Goal: Information Seeking & Learning: Learn about a topic

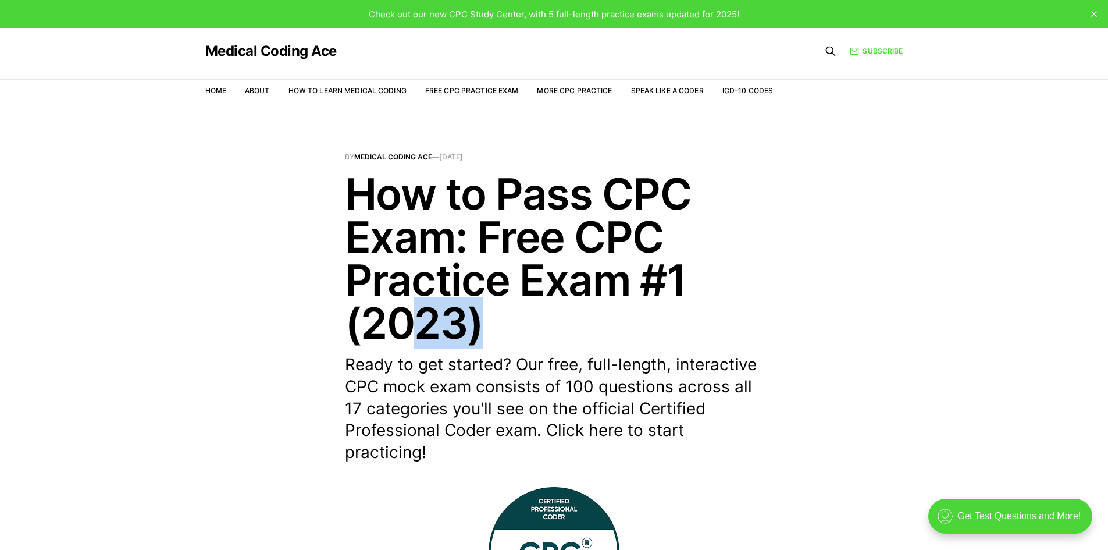
drag, startPoint x: 493, startPoint y: 332, endPoint x: 407, endPoint y: 325, distance: 86.4
click at [407, 325] on h1 "How to Pass CPC Exam: Free CPC Practice Exam #1 (2023)" at bounding box center [554, 258] width 419 height 172
click at [473, 91] on link "Free CPC Practice Exam" at bounding box center [472, 90] width 94 height 9
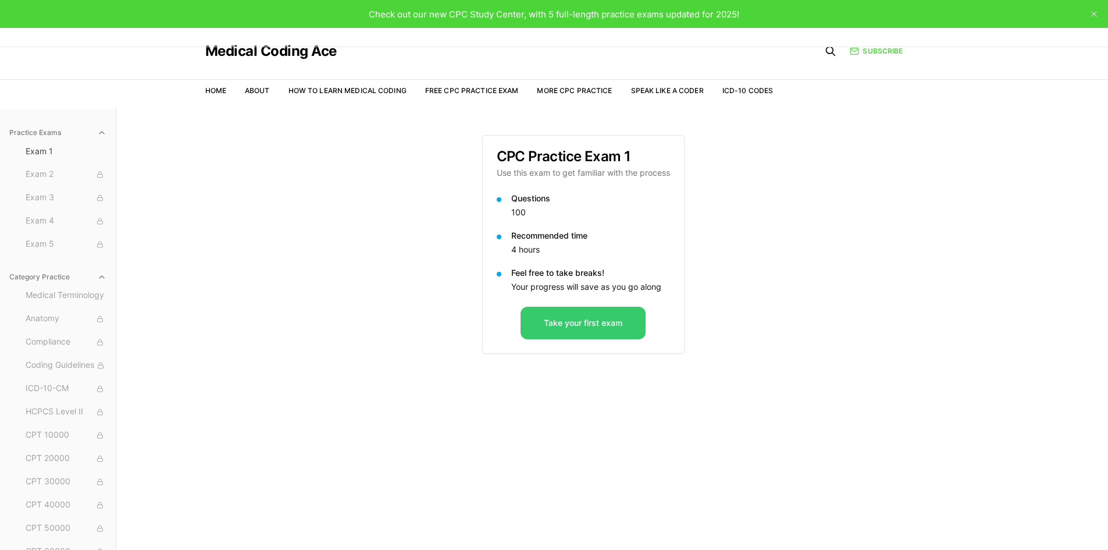
click at [608, 320] on button "Take your first exam" at bounding box center [583, 323] width 125 height 33
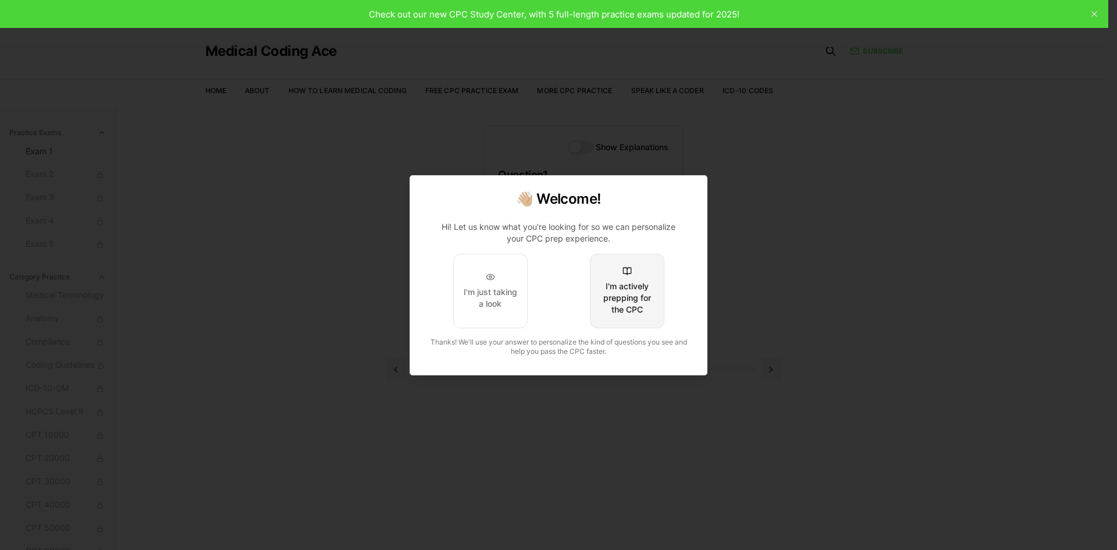
click at [627, 303] on div "I'm actively prepping for the CPC" at bounding box center [627, 297] width 55 height 35
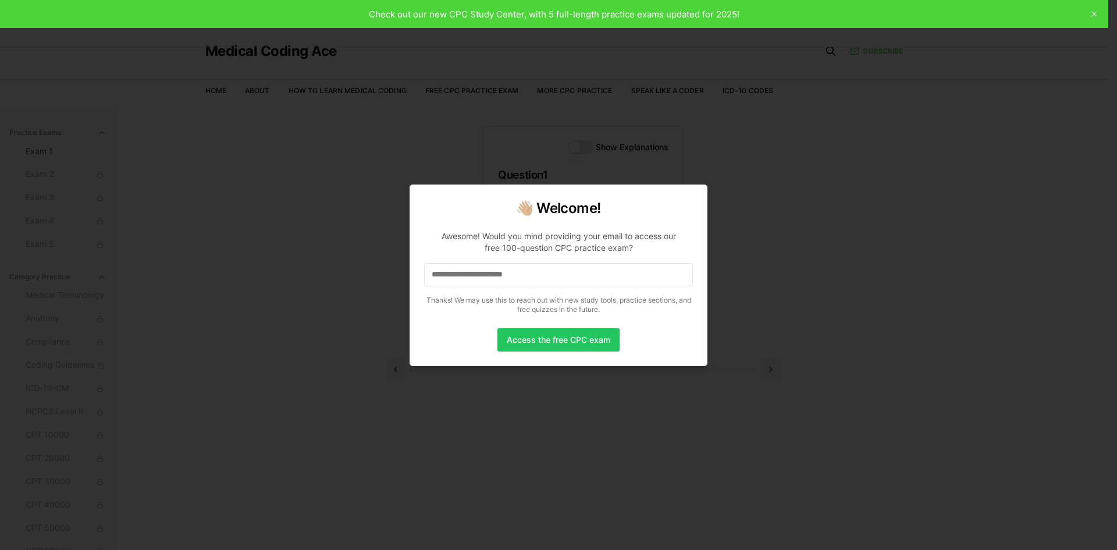
click at [578, 274] on input at bounding box center [558, 274] width 269 height 23
click at [555, 267] on input "*" at bounding box center [558, 274] width 269 height 23
drag, startPoint x: 545, startPoint y: 268, endPoint x: 172, endPoint y: 212, distance: 376.9
click at [210, 219] on body "Check out our new CPC Study Center, with 5 full-length practice exams updated f…" at bounding box center [554, 328] width 1108 height 657
click at [435, 266] on input "*" at bounding box center [558, 274] width 269 height 23
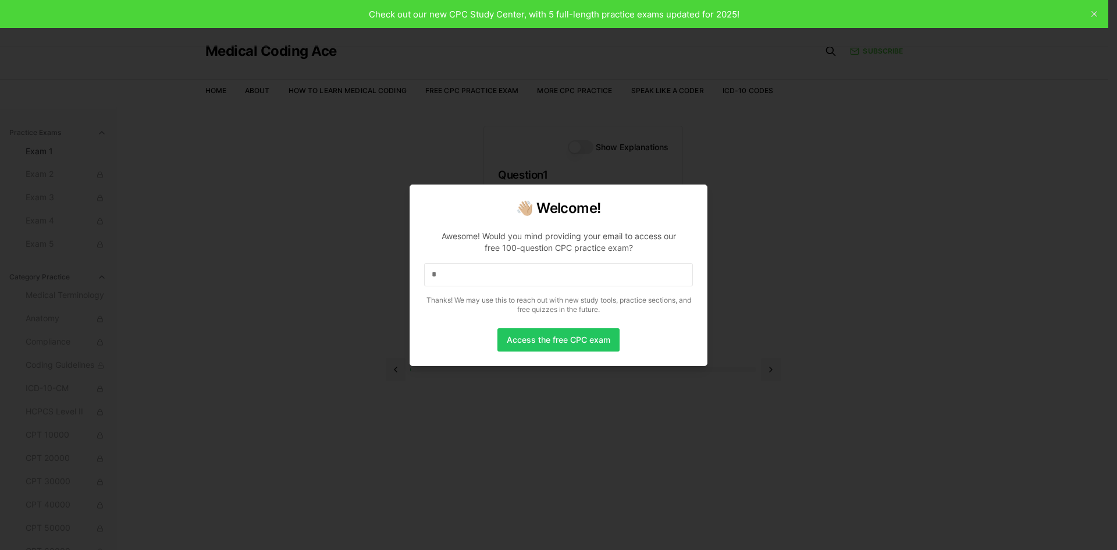
drag, startPoint x: 442, startPoint y: 269, endPoint x: 418, endPoint y: 270, distance: 24.5
click at [418, 270] on div "👋🏼 Welcome! Awesome! Would you mind providing your email to access our free 100…" at bounding box center [559, 274] width 298 height 181
click at [450, 278] on input "**" at bounding box center [558, 274] width 269 height 23
click at [453, 276] on input "***" at bounding box center [558, 274] width 269 height 23
click at [453, 276] on input "****" at bounding box center [558, 274] width 269 height 23
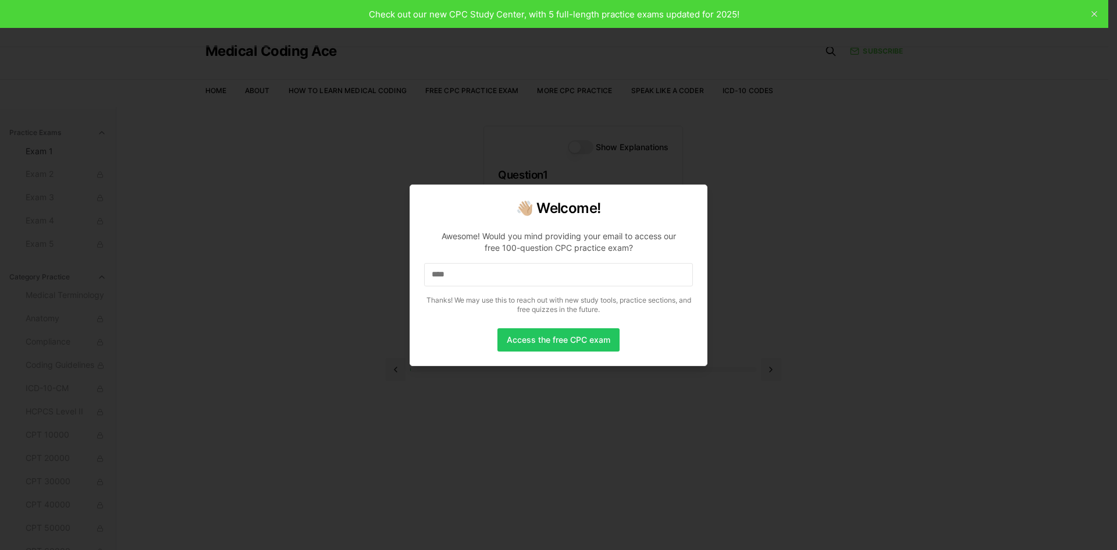
click at [766, 315] on div at bounding box center [558, 275] width 1117 height 550
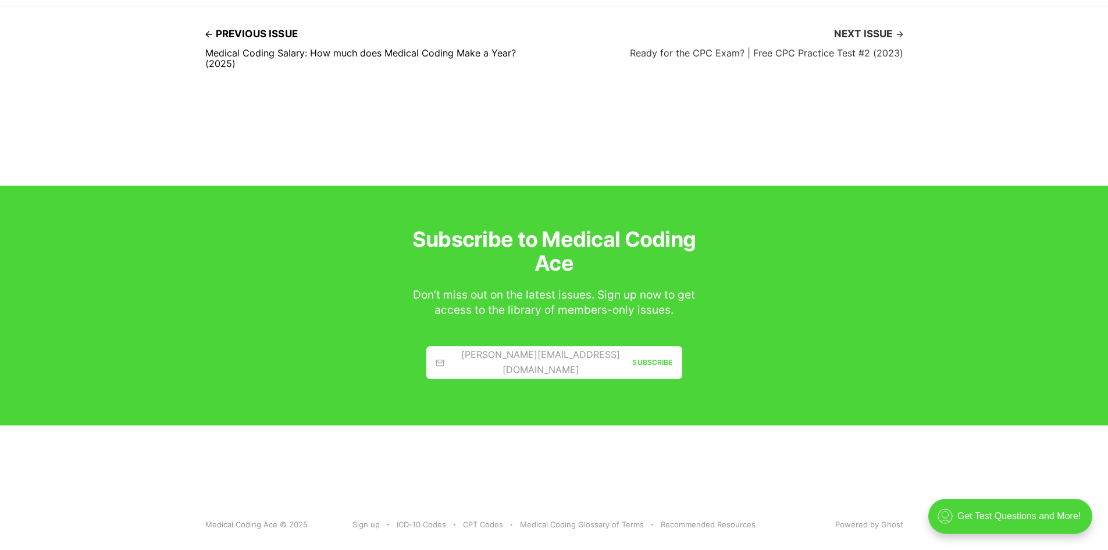
click at [848, 52] on h4 "Ready for the CPC Exam? | Free CPC Practice Test #2 (2023)" at bounding box center [766, 53] width 273 height 10
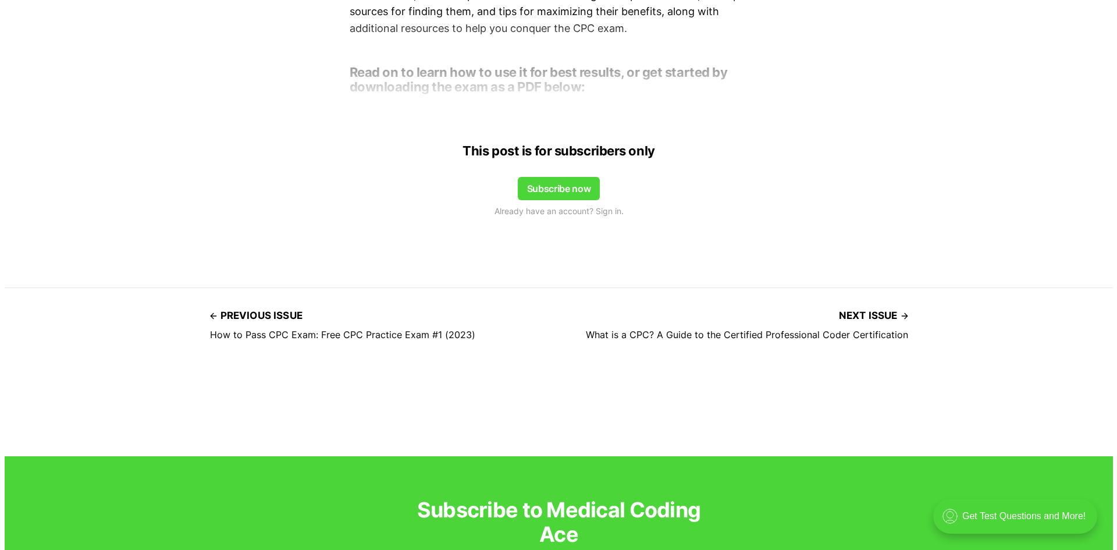
scroll to position [989, 0]
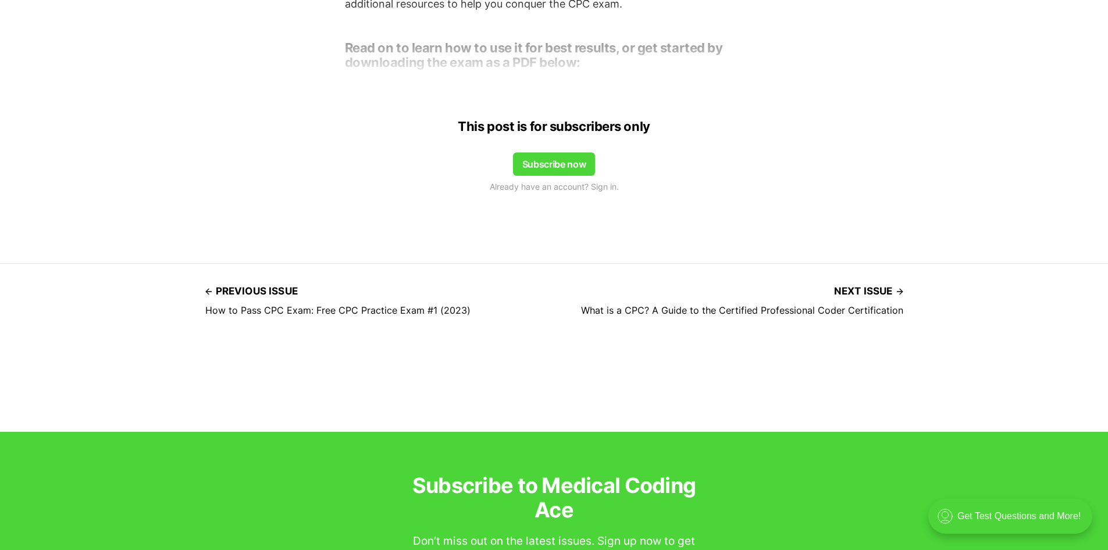
click at [565, 159] on button "Subscribe now" at bounding box center [554, 163] width 83 height 23
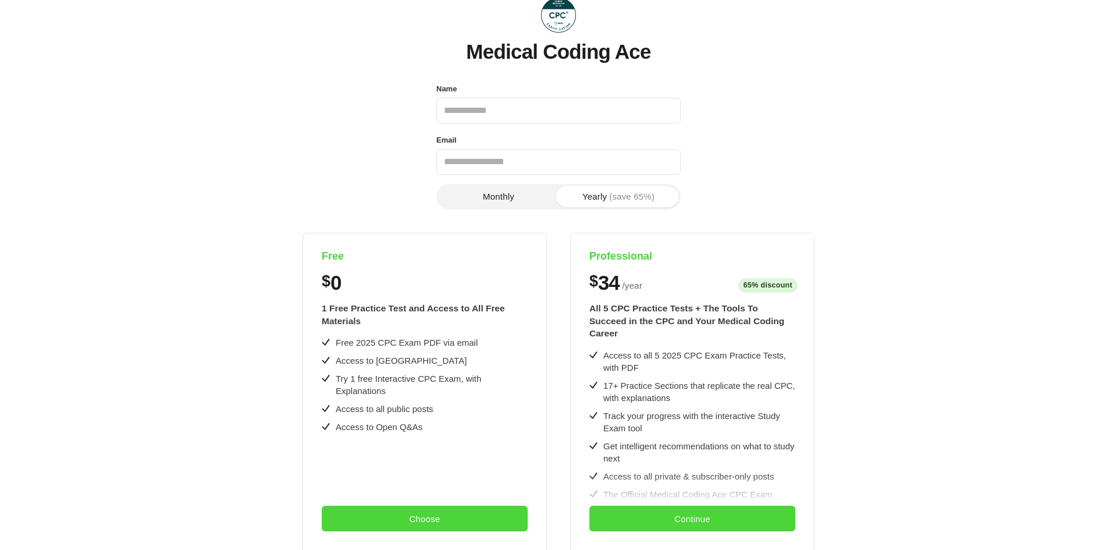
scroll to position [0, 0]
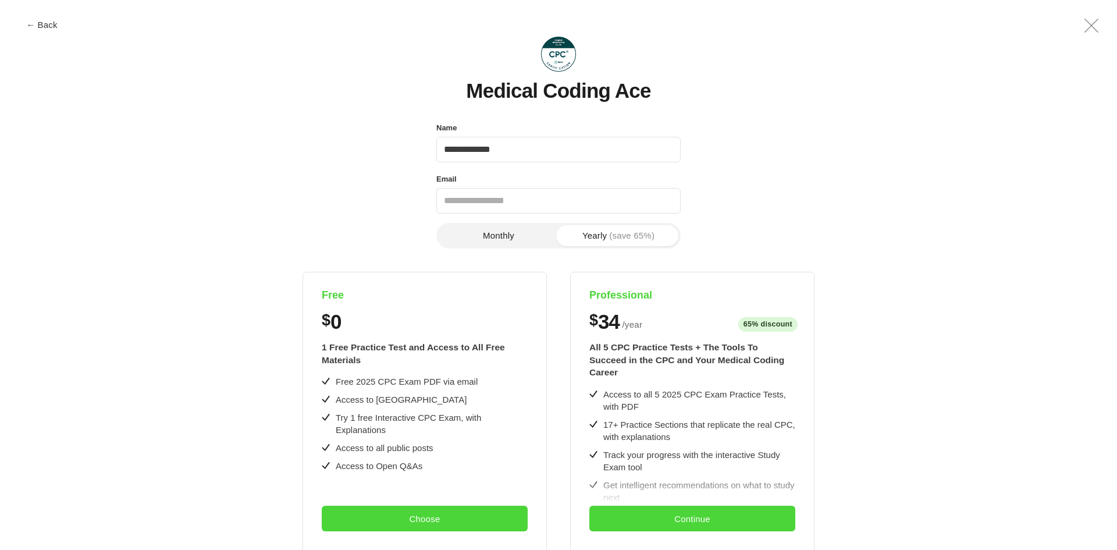
type input "**********"
click at [505, 240] on button "Monthly" at bounding box center [499, 235] width 120 height 21
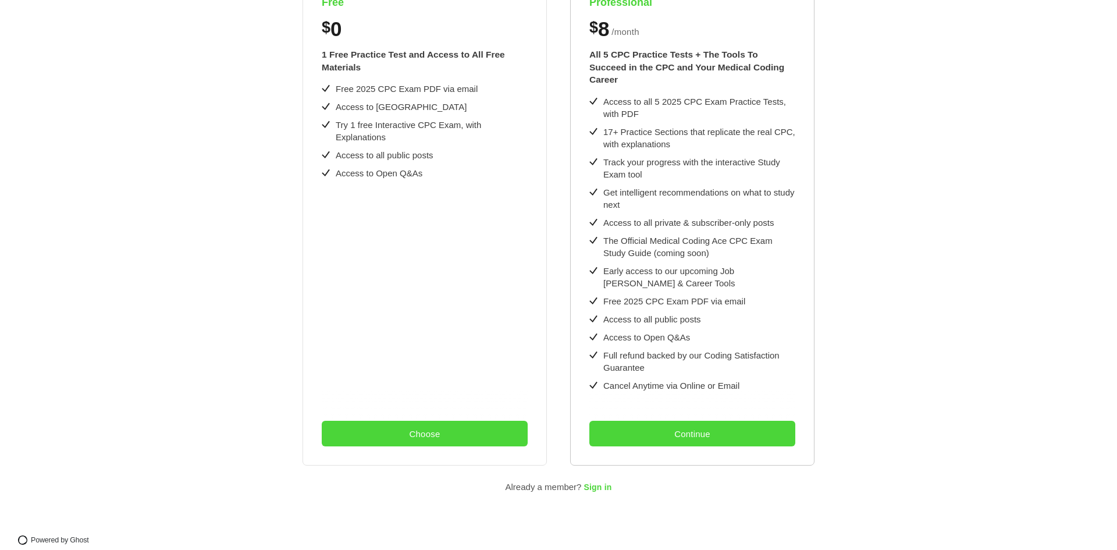
scroll to position [234, 0]
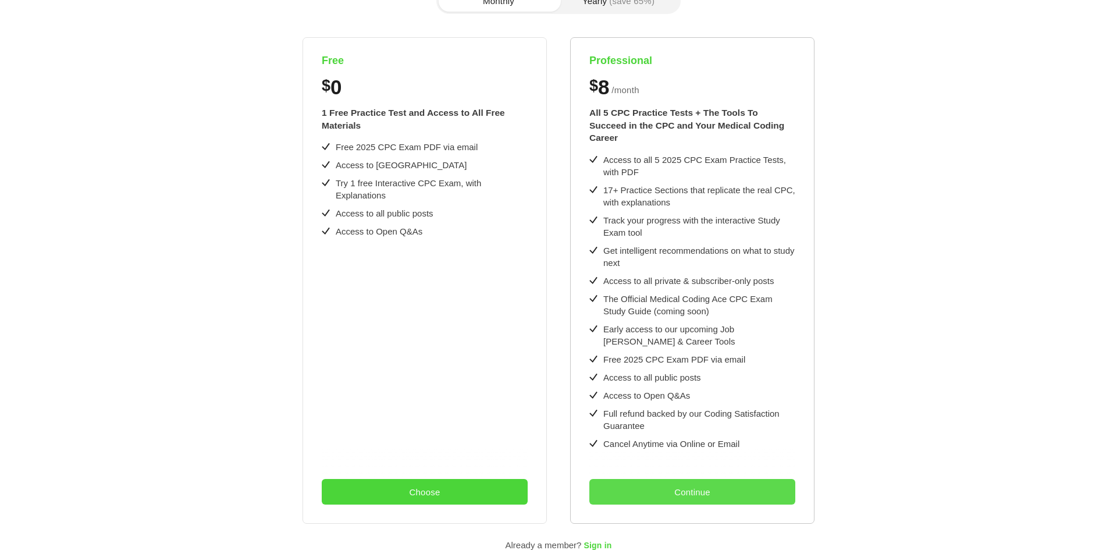
click at [640, 479] on button "Continue" at bounding box center [692, 492] width 206 height 26
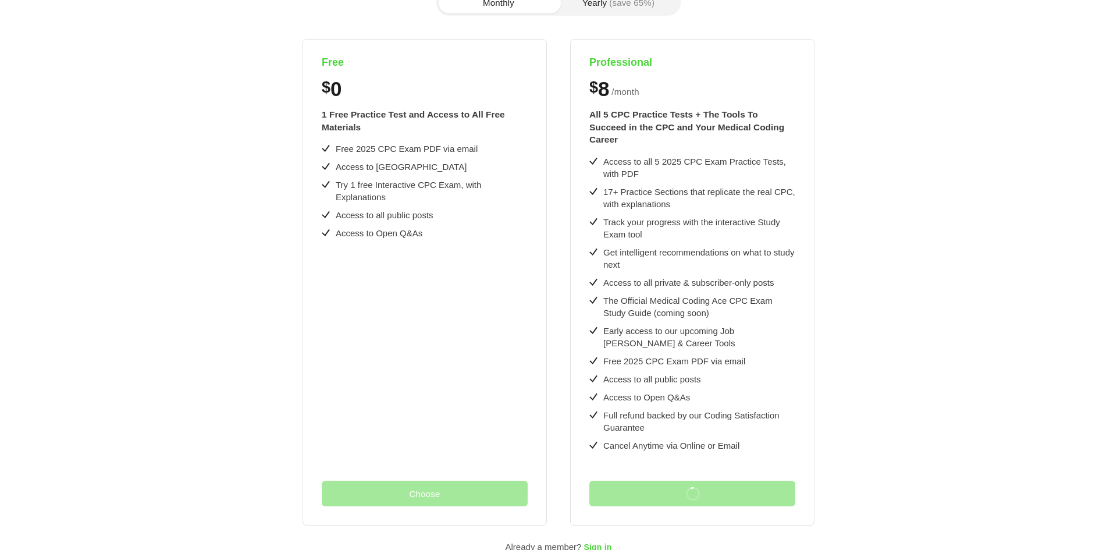
scroll to position [0, 0]
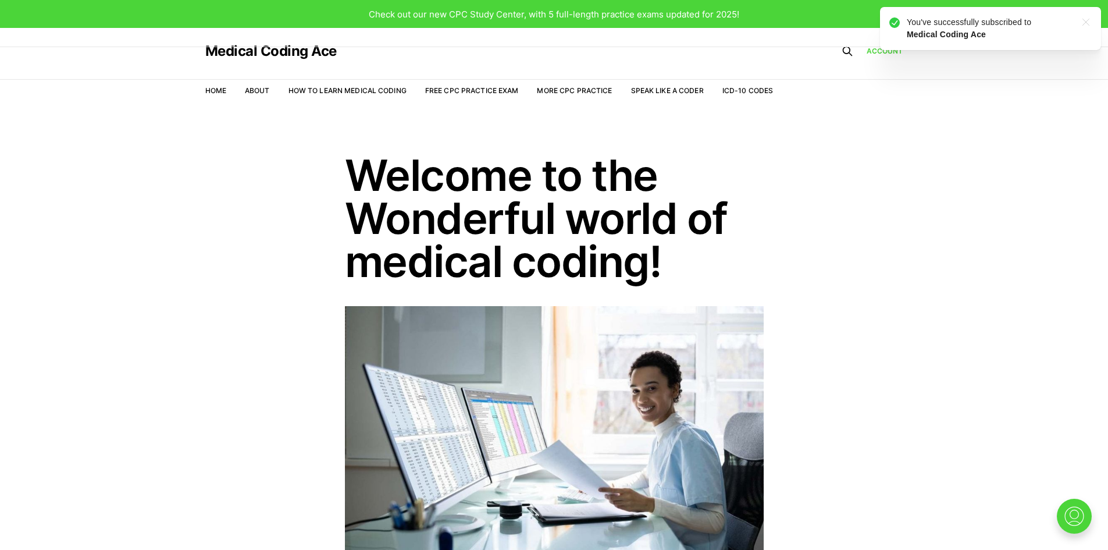
click at [1082, 26] on icon ".a{fill:none;stroke:currentColor;stroke-linecap:round;stroke-linejoin:round;str…" at bounding box center [1086, 22] width 19 height 19
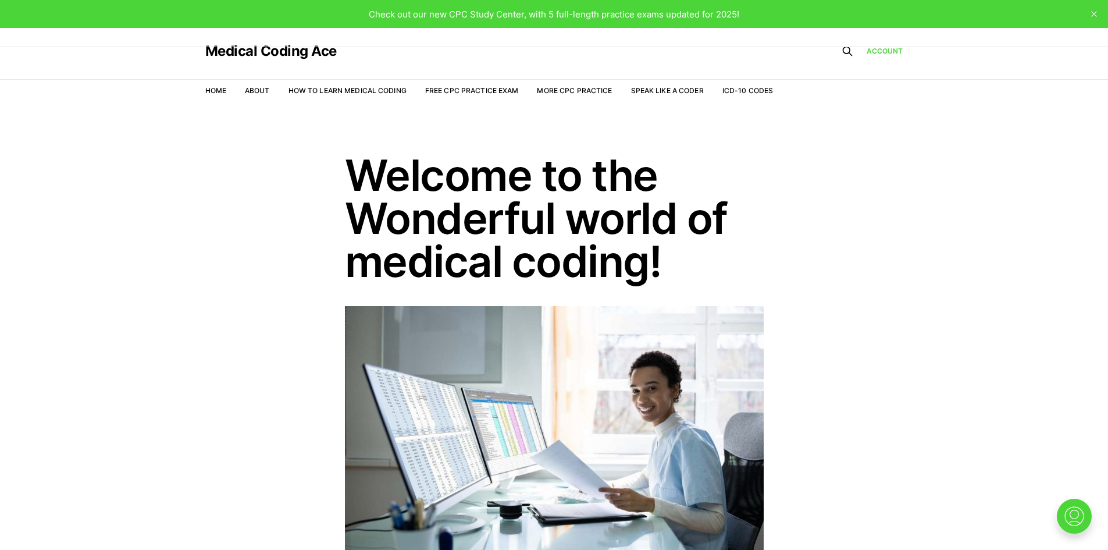
click at [266, 166] on header "Welcome to the Wonderful world of medical coding!" at bounding box center [554, 218] width 1108 height 129
click at [563, 88] on link "More CPC Practice" at bounding box center [574, 90] width 75 height 9
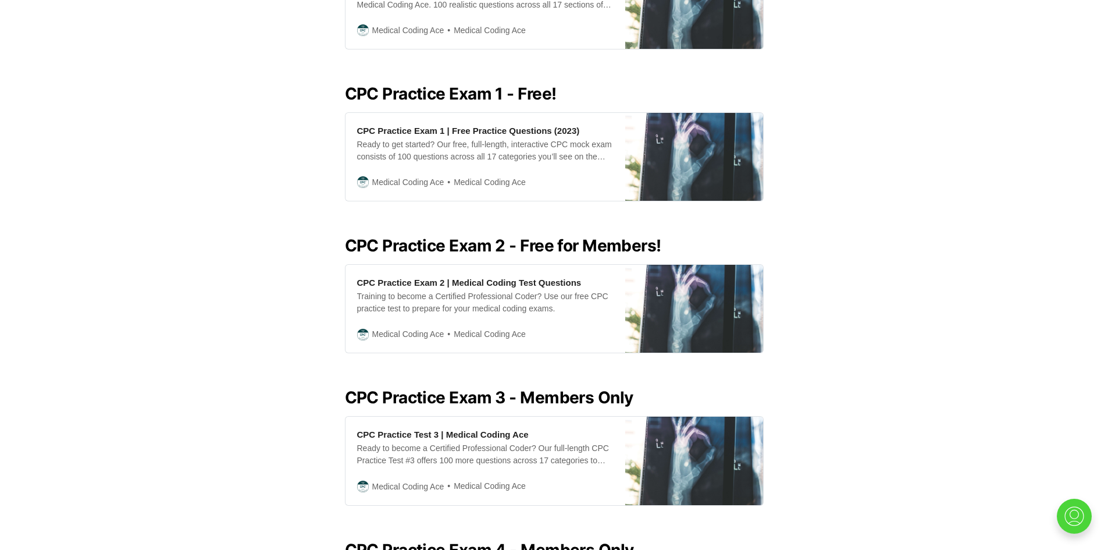
scroll to position [465, 0]
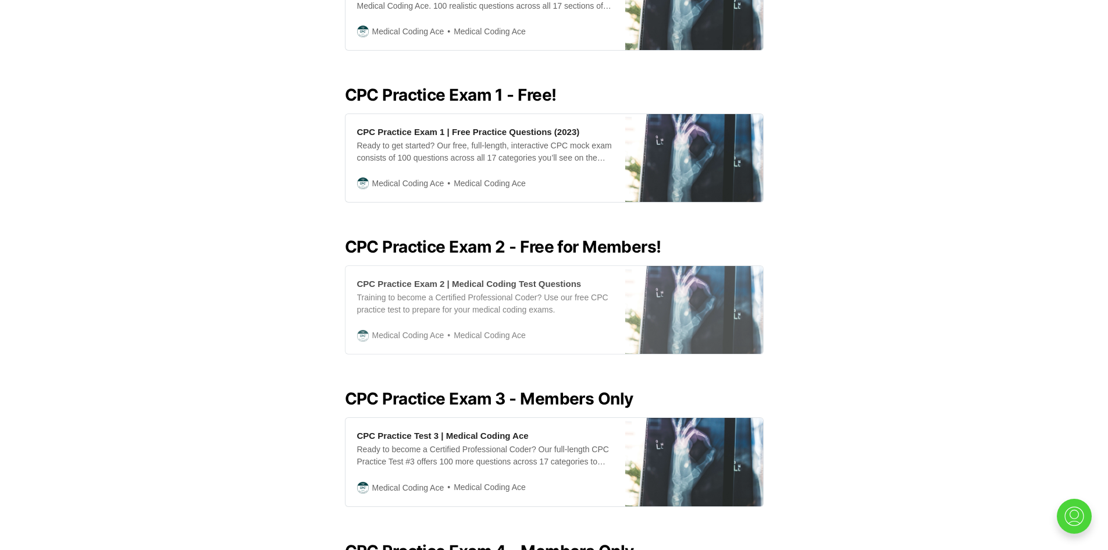
click at [525, 314] on div "CPC Practice Exam 2 | Medical Coding Test Questions Training to become a Certif…" at bounding box center [486, 310] width 280 height 88
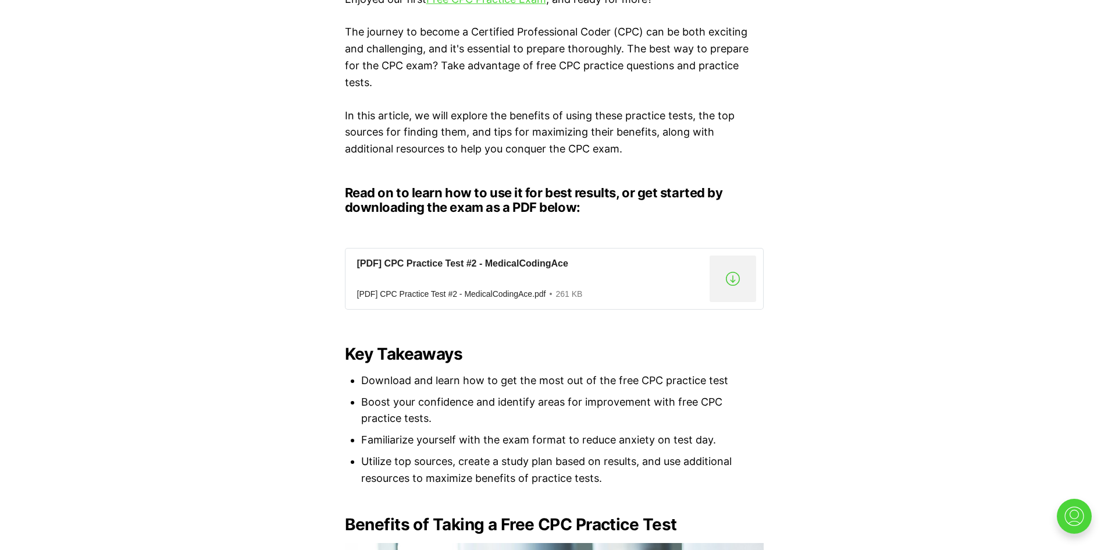
scroll to position [1105, 0]
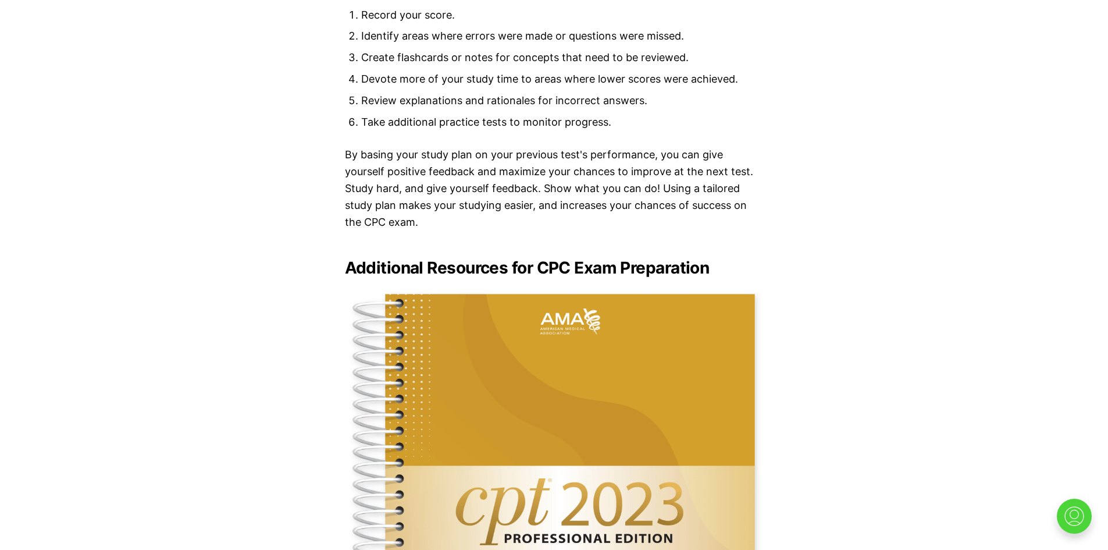
drag, startPoint x: 398, startPoint y: 264, endPoint x: 318, endPoint y: 91, distance: 190.2
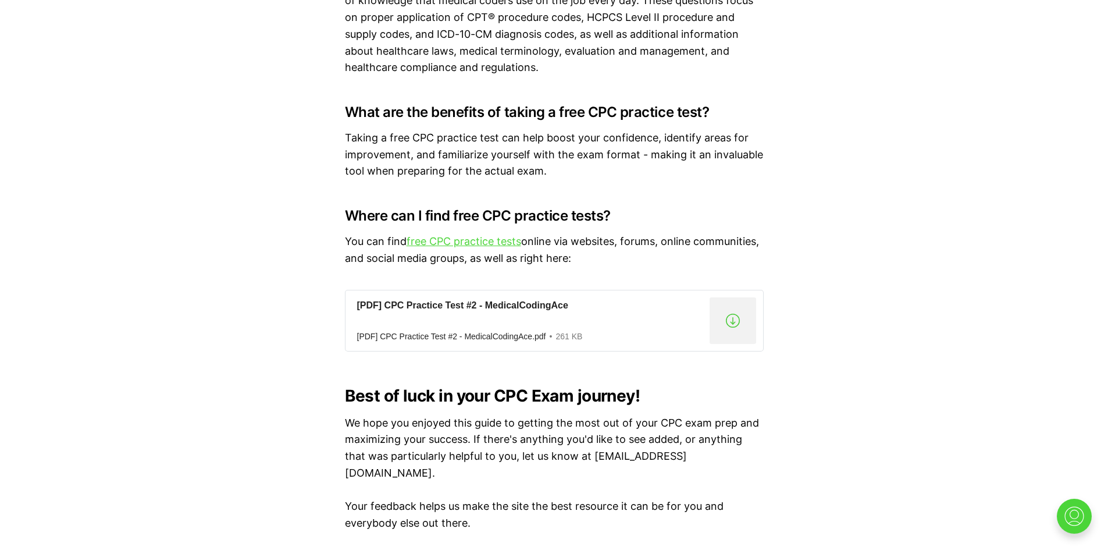
scroll to position [8897, 0]
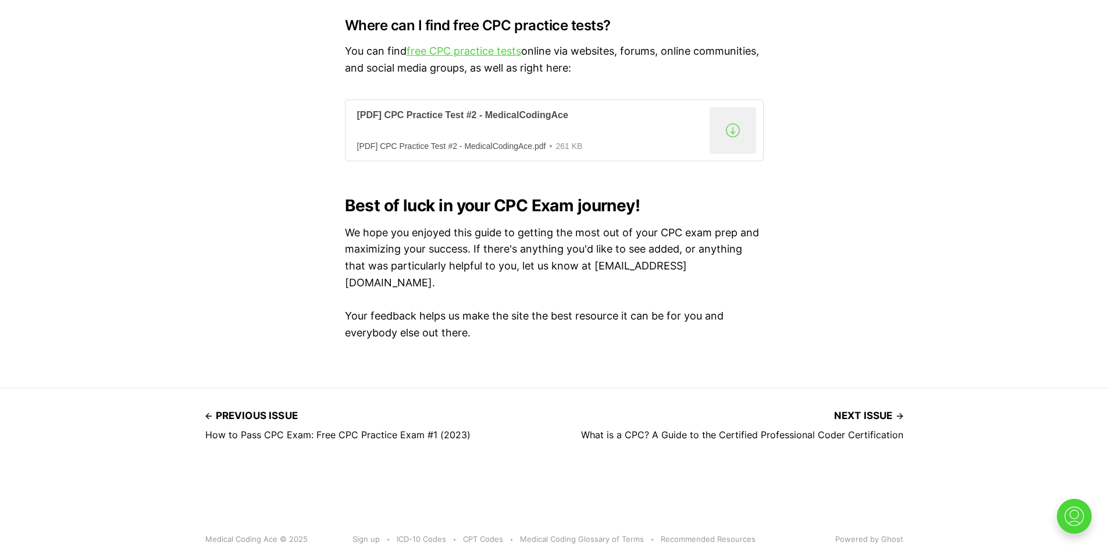
click at [528, 122] on div "[PDF] CPC Practice Test #2 - MedicalCodingAce" at bounding box center [531, 115] width 348 height 12
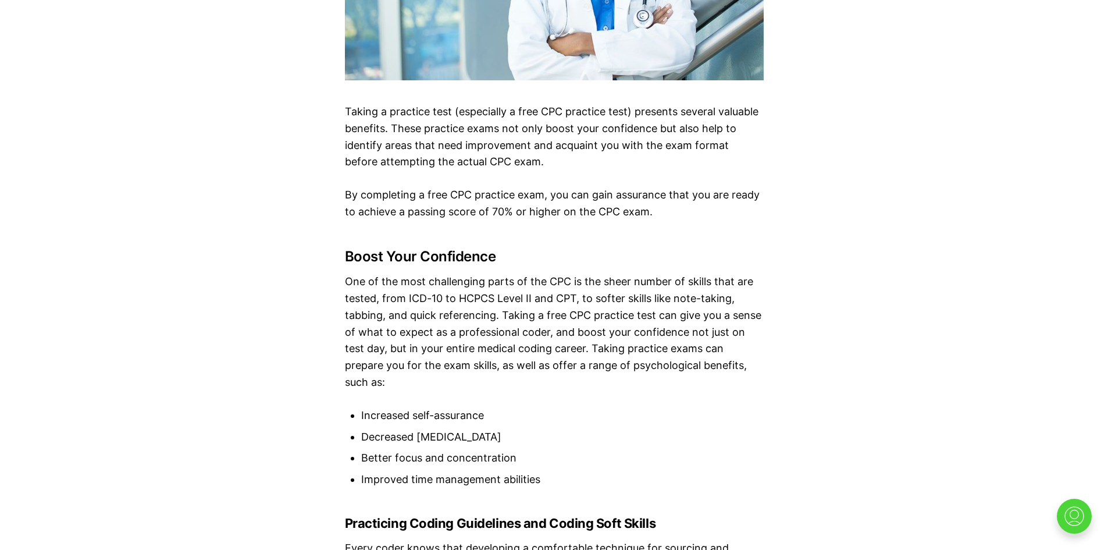
scroll to position [0, 0]
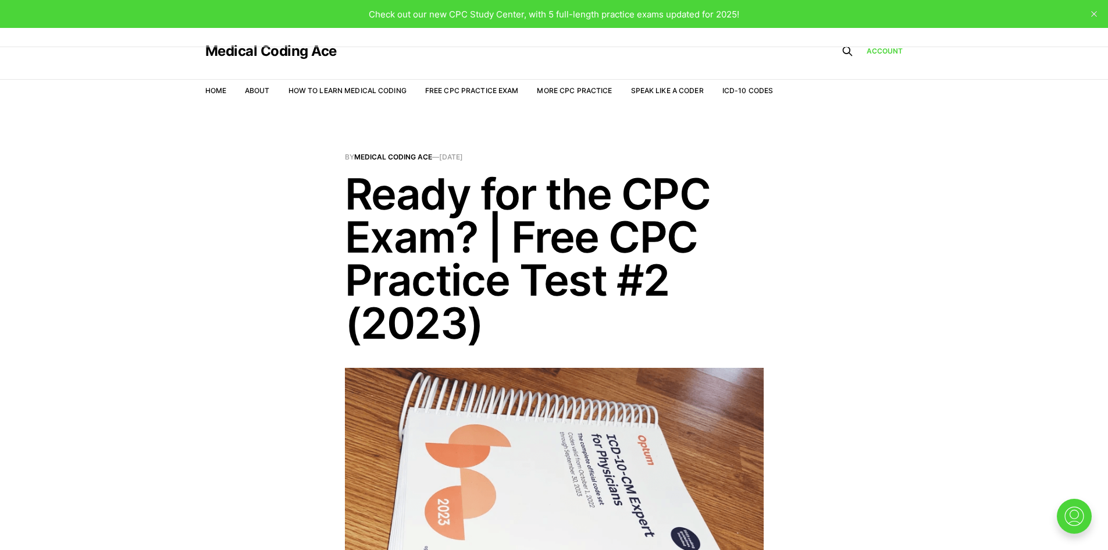
drag, startPoint x: 753, startPoint y: 397, endPoint x: 717, endPoint y: 147, distance: 252.1
click at [461, 83] on nav "Home About How to Learn Medical Coding Free CPC Practice Exam More CPC Practice…" at bounding box center [489, 90] width 568 height 33
click at [459, 87] on link "Free CPC Practice Exam" at bounding box center [472, 90] width 94 height 9
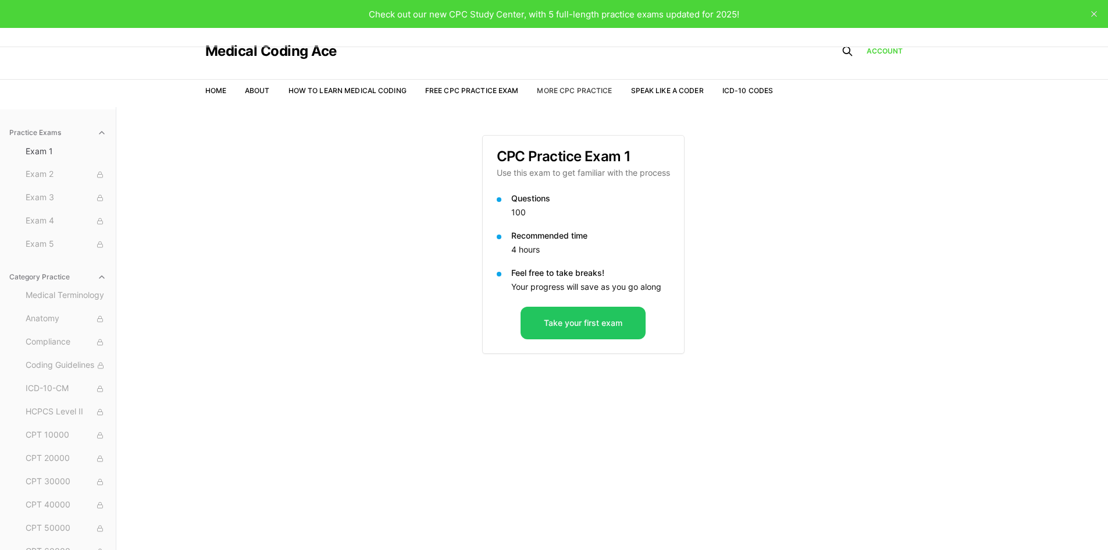
click at [577, 94] on link "More CPC Practice" at bounding box center [574, 90] width 75 height 9
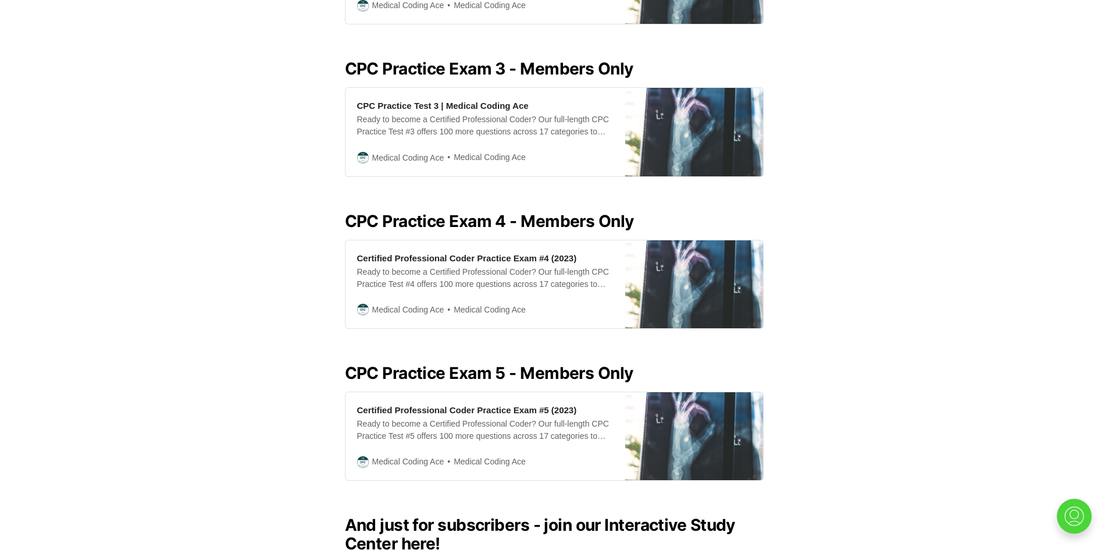
scroll to position [582, 0]
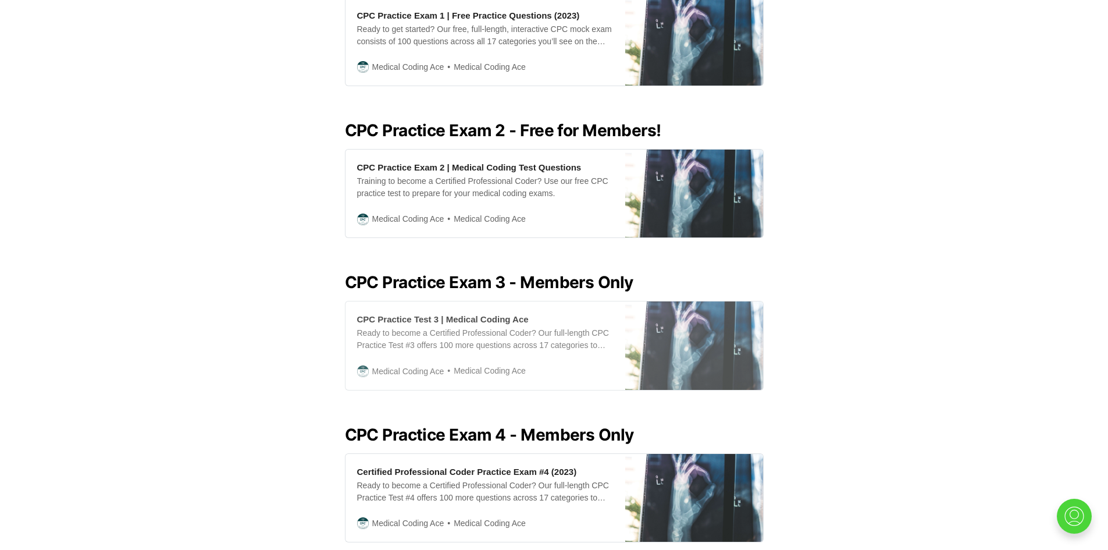
click at [597, 327] on div "Ready to become a Certified Professional Coder? Our full-length CPC Practice Te…" at bounding box center [485, 339] width 257 height 24
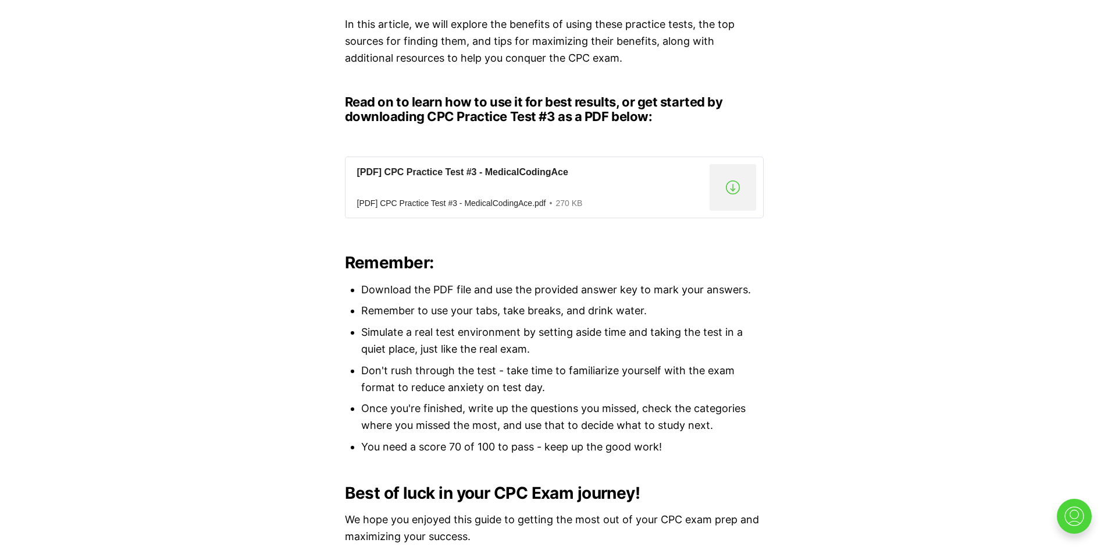
scroll to position [814, 0]
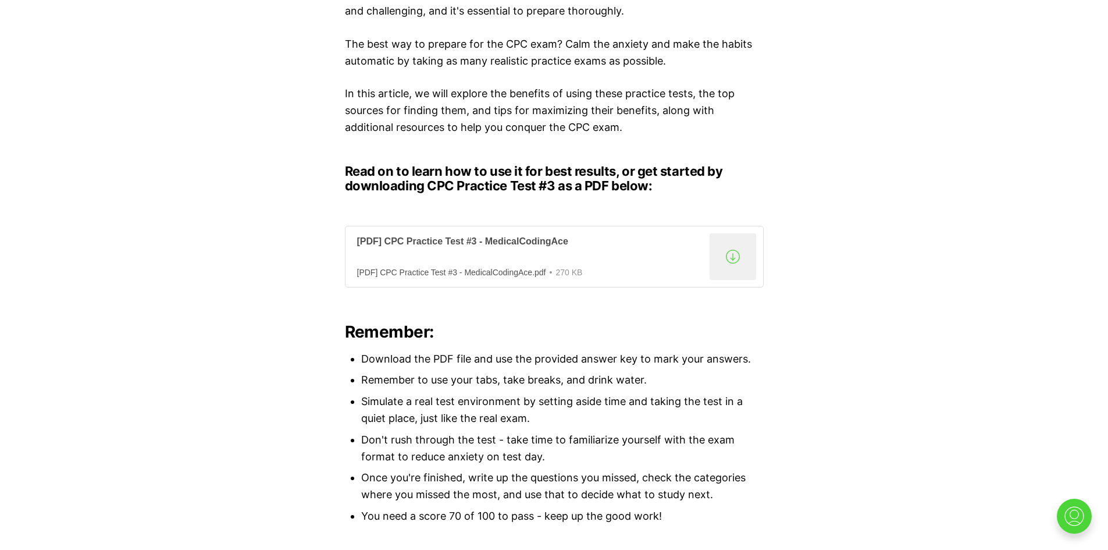
click at [492, 238] on div "[PDF] CPC Practice Test #3 - MedicalCodingAce" at bounding box center [531, 242] width 348 height 12
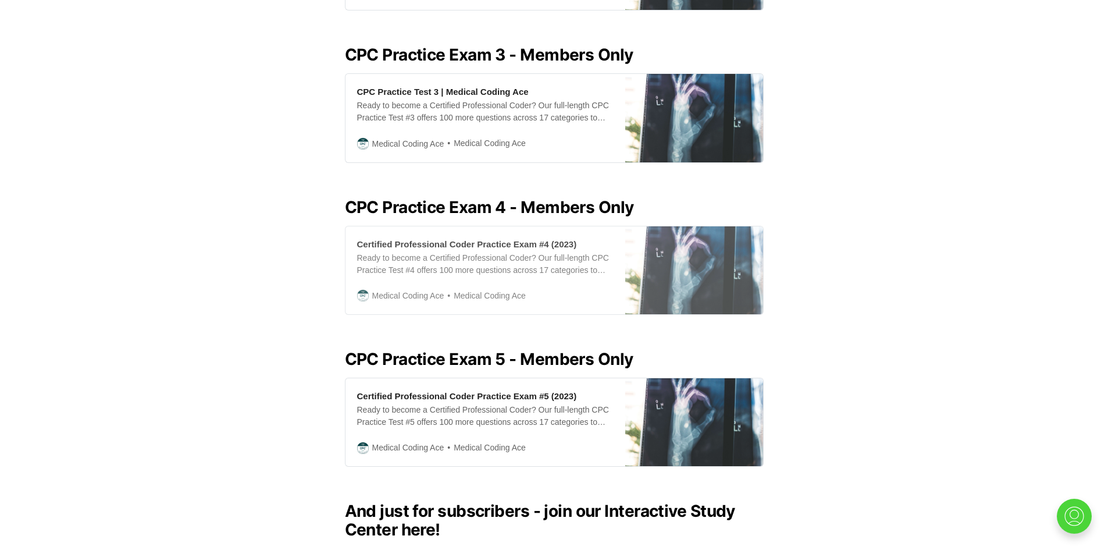
scroll to position [814, 0]
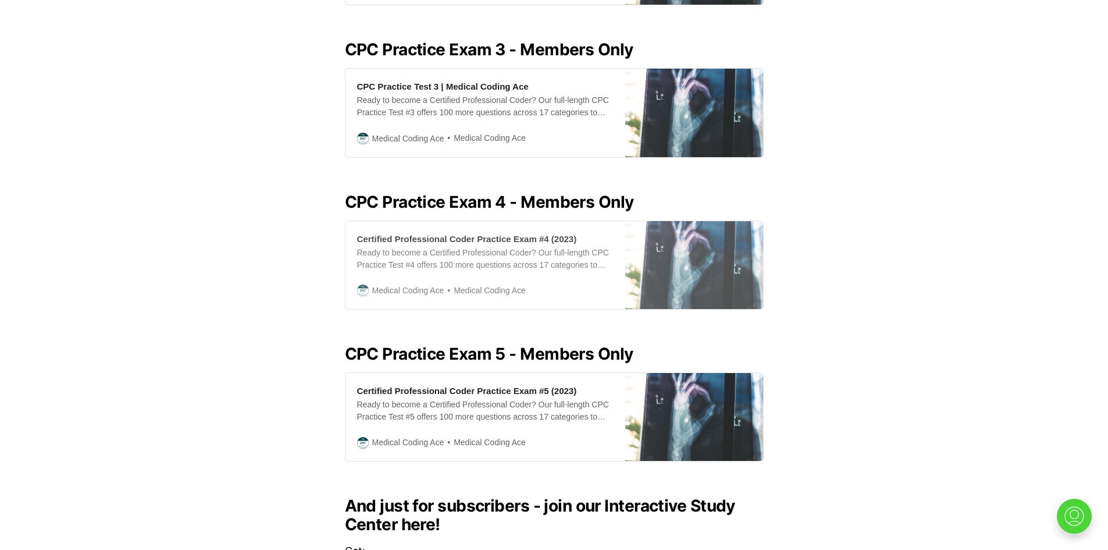
click at [516, 262] on div "Certified Professional Coder Practice Exam #4 (2023) Ready to become a Certifie…" at bounding box center [486, 265] width 280 height 88
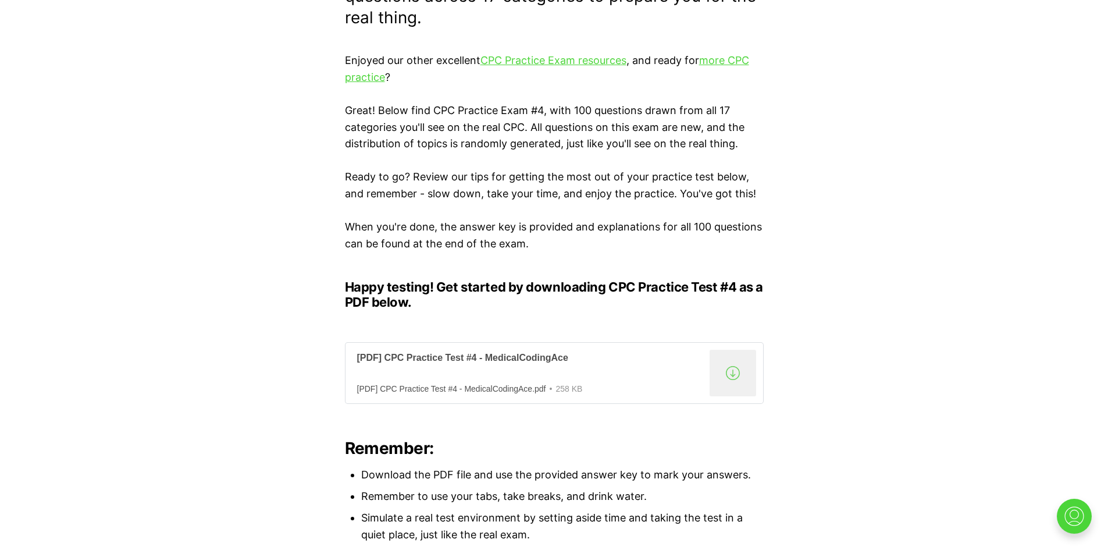
scroll to position [524, 0]
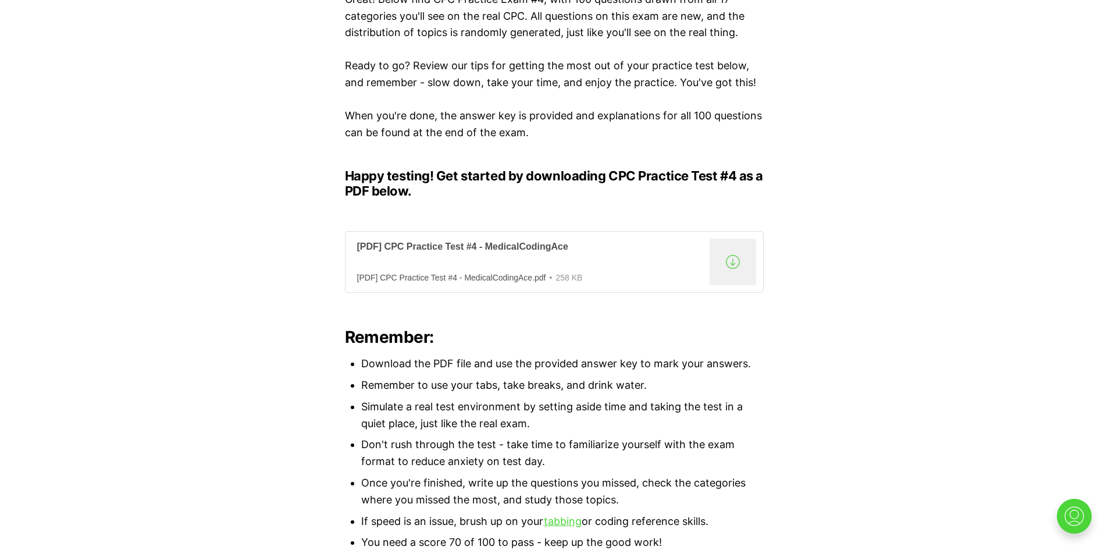
click at [500, 244] on div "[PDF] CPC Practice Test #4 - MedicalCodingAce" at bounding box center [531, 247] width 348 height 12
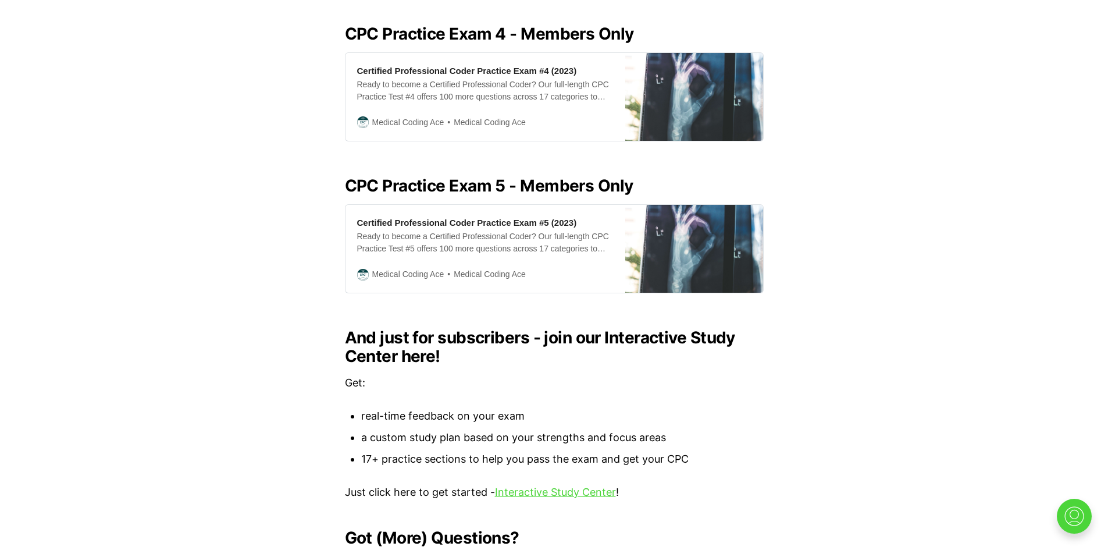
scroll to position [989, 0]
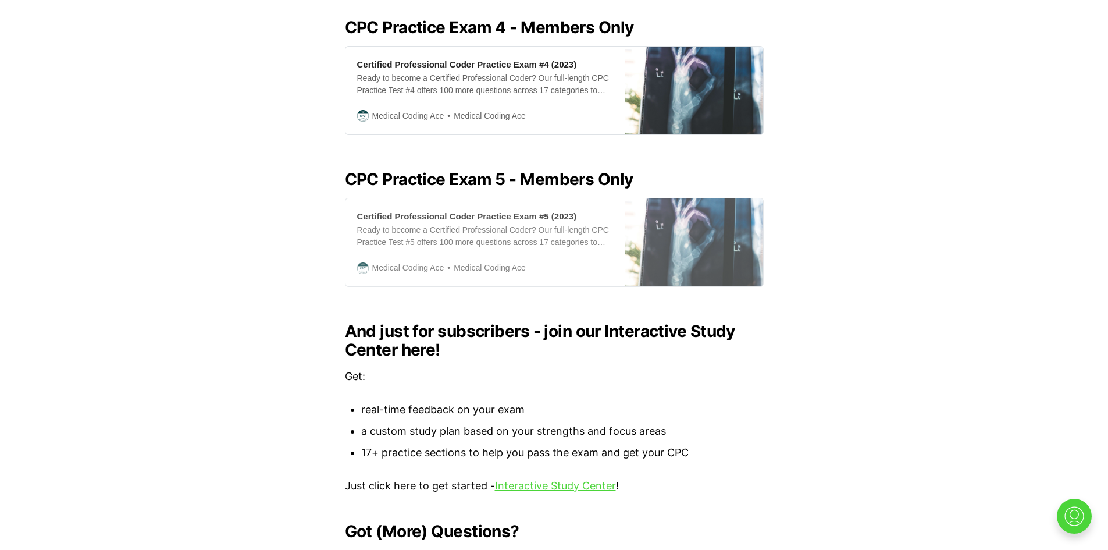
click at [529, 234] on div "Ready to become a Certified Professional Coder? Our full-length CPC Practice Te…" at bounding box center [485, 236] width 257 height 24
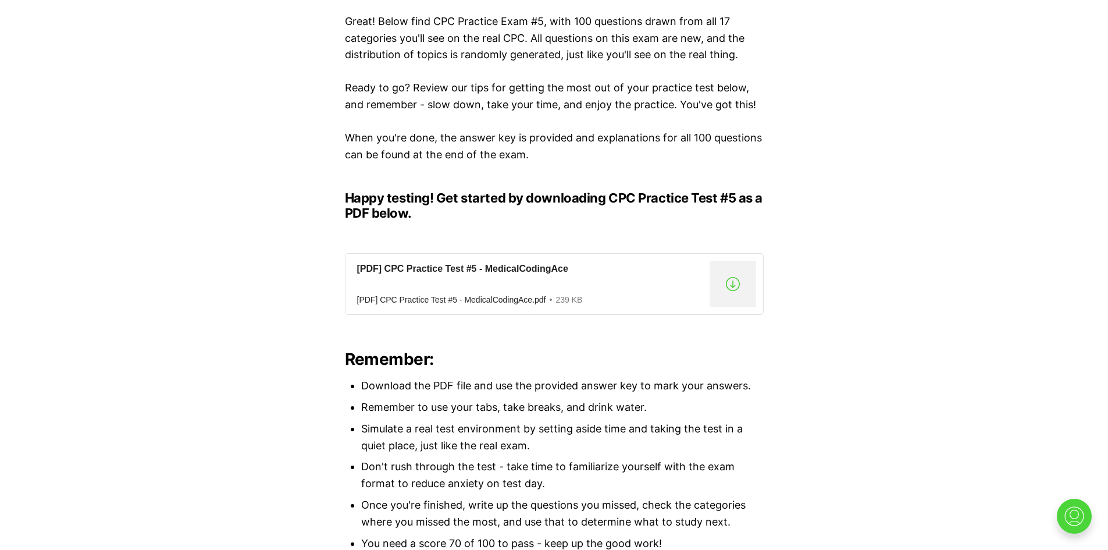
scroll to position [524, 0]
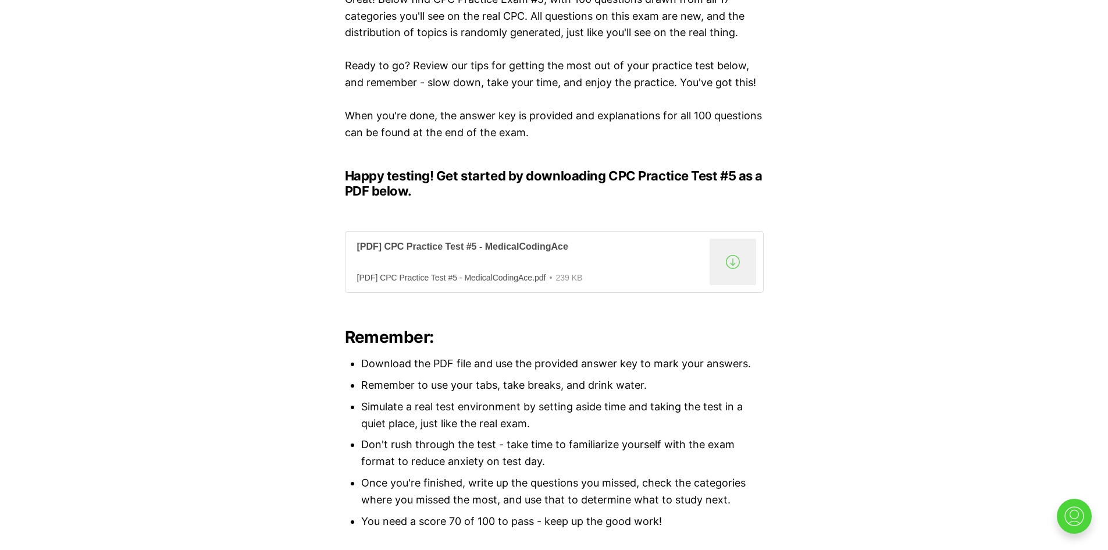
click at [521, 250] on div "[PDF] CPC Practice Test #5 - MedicalCodingAce" at bounding box center [531, 247] width 348 height 12
click at [921, 316] on div "Enjoyed our other excellent CPC Practice Exam resources , and ready for more CP…" at bounding box center [554, 354] width 1108 height 827
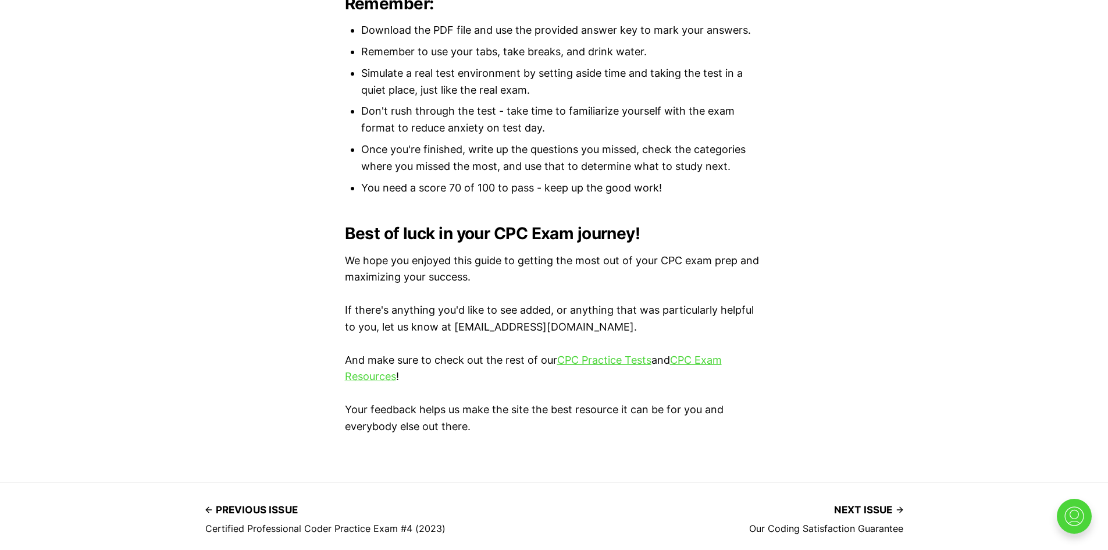
scroll to position [873, 0]
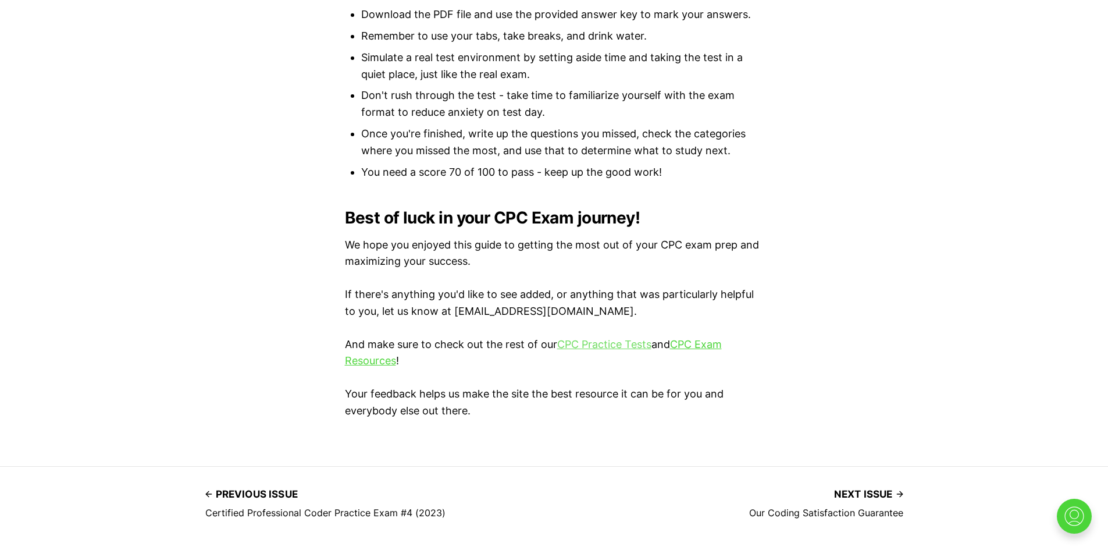
click at [631, 343] on link "CPC Practice Tests" at bounding box center [604, 344] width 94 height 12
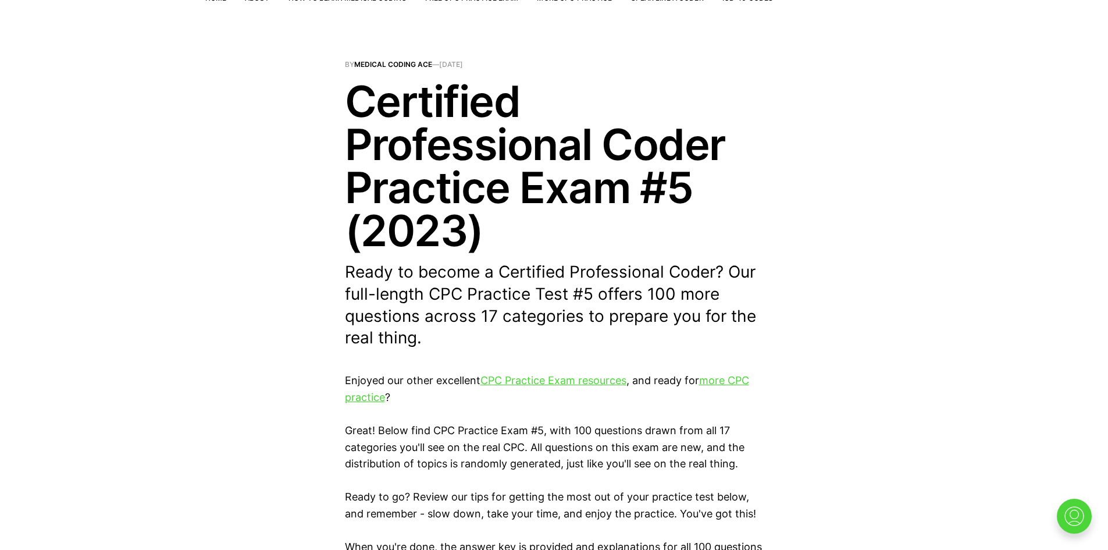
scroll to position [58, 0]
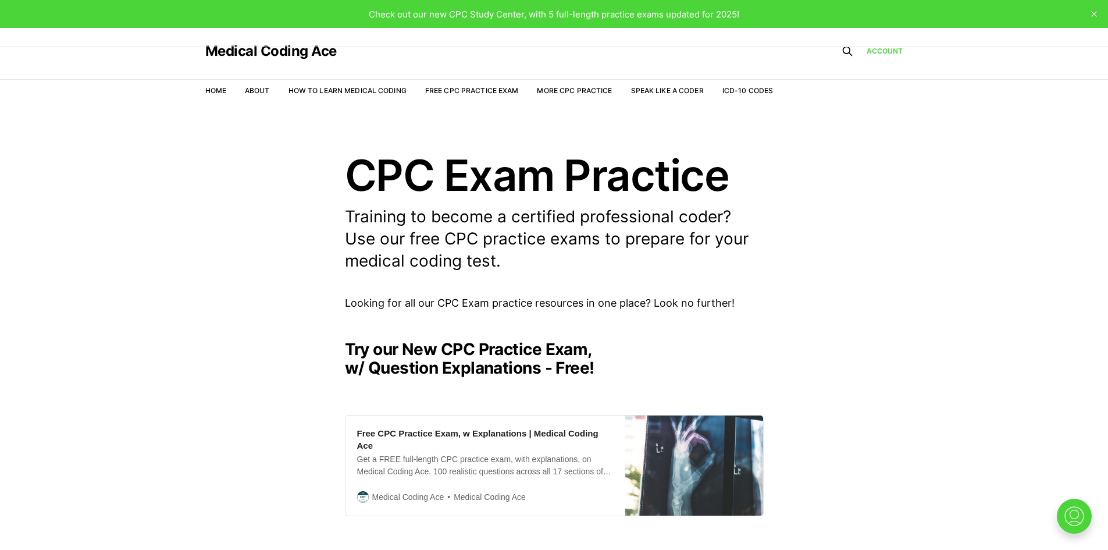
drag, startPoint x: 704, startPoint y: 474, endPoint x: 588, endPoint y: 209, distance: 289.6
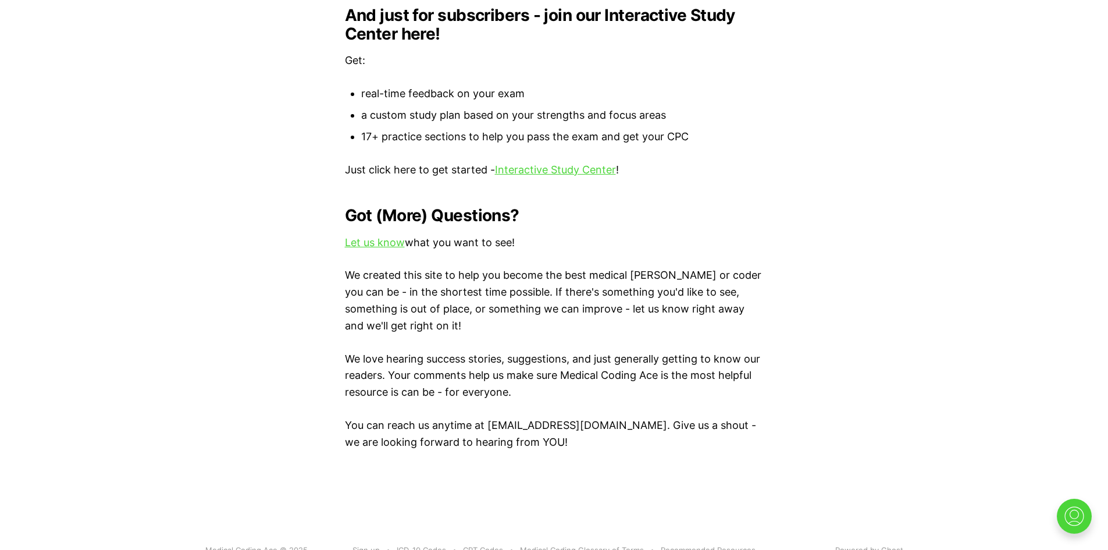
scroll to position [1287, 0]
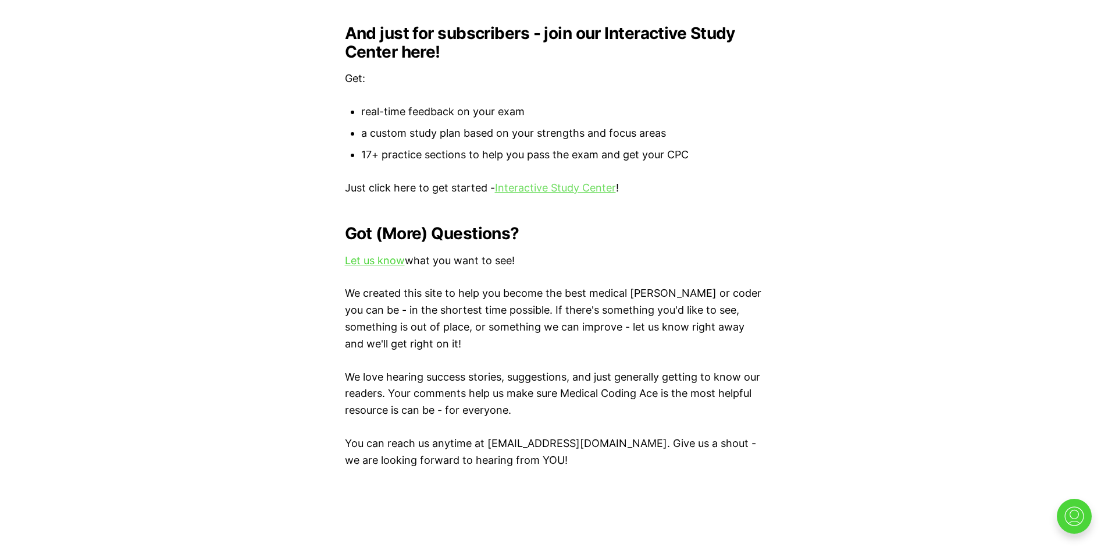
click at [573, 181] on link "Interactive Study Center" at bounding box center [555, 187] width 121 height 12
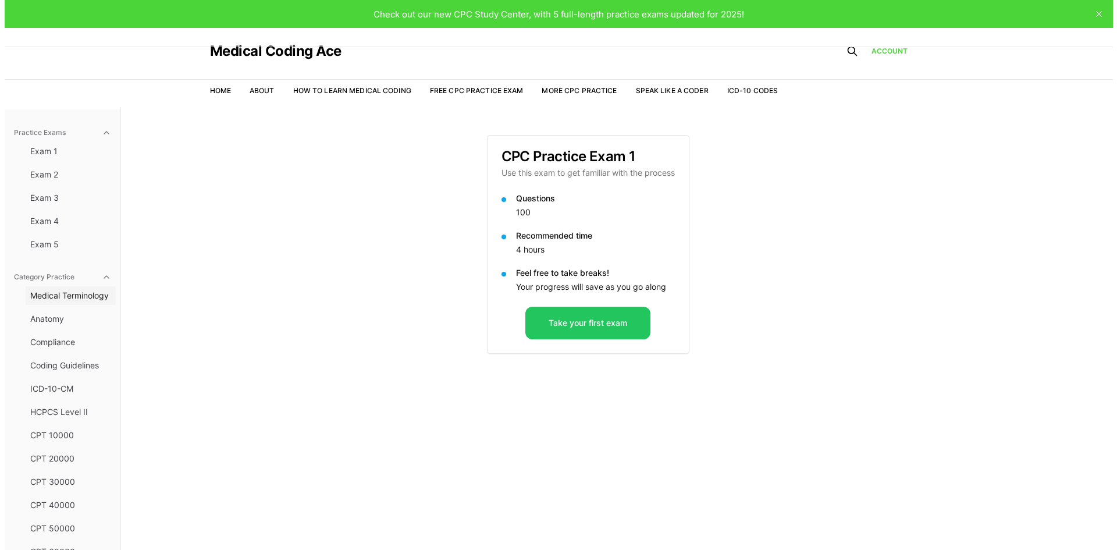
scroll to position [58, 0]
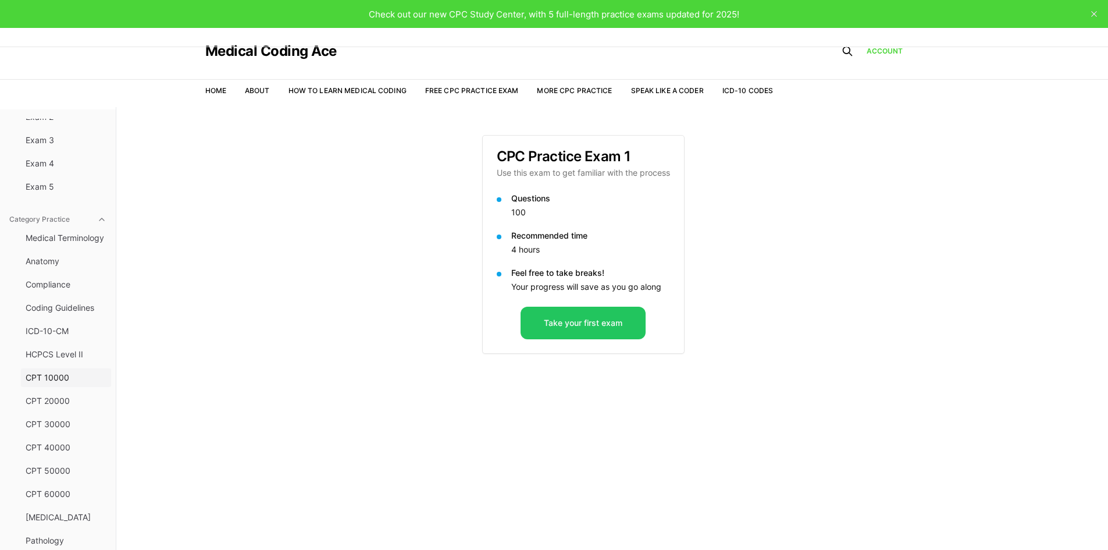
click at [56, 378] on span "CPT 10000" at bounding box center [66, 378] width 81 height 12
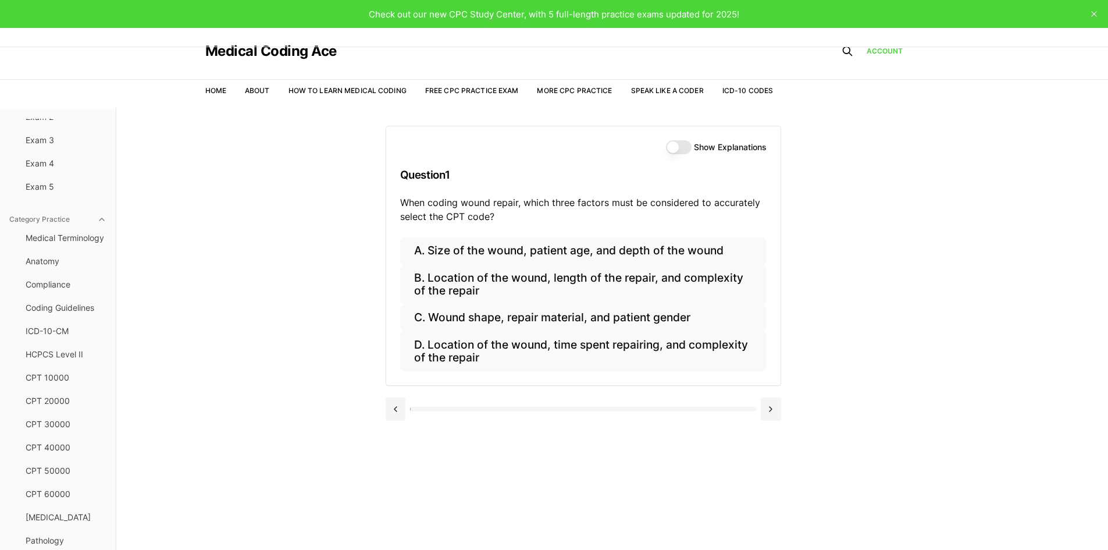
click at [681, 148] on button "Show Explanations" at bounding box center [679, 147] width 26 height 14
click at [72, 241] on span "Medical Terminology" at bounding box center [66, 238] width 81 height 12
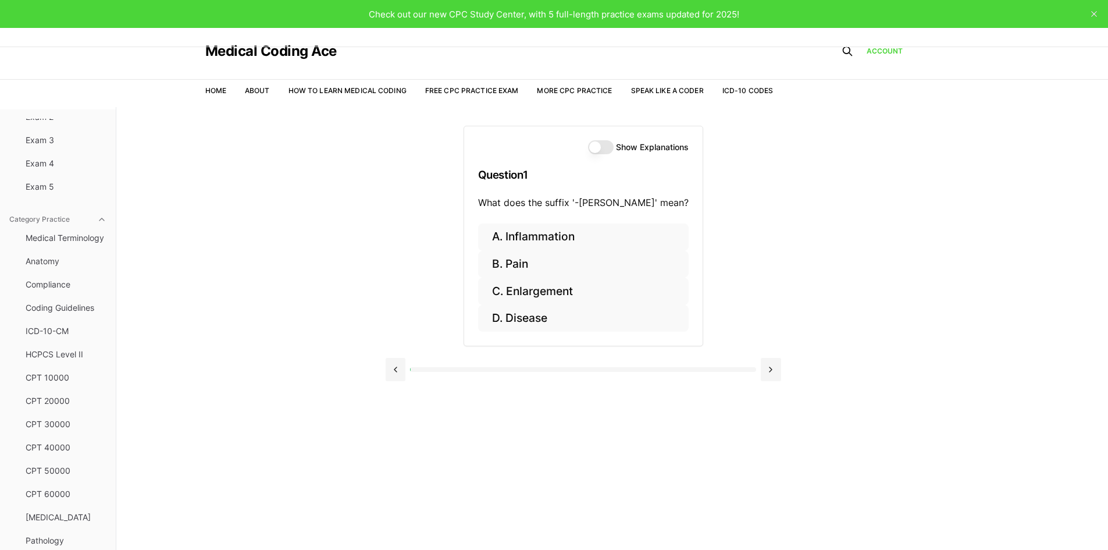
click at [588, 144] on button "Show Explanations" at bounding box center [601, 147] width 26 height 14
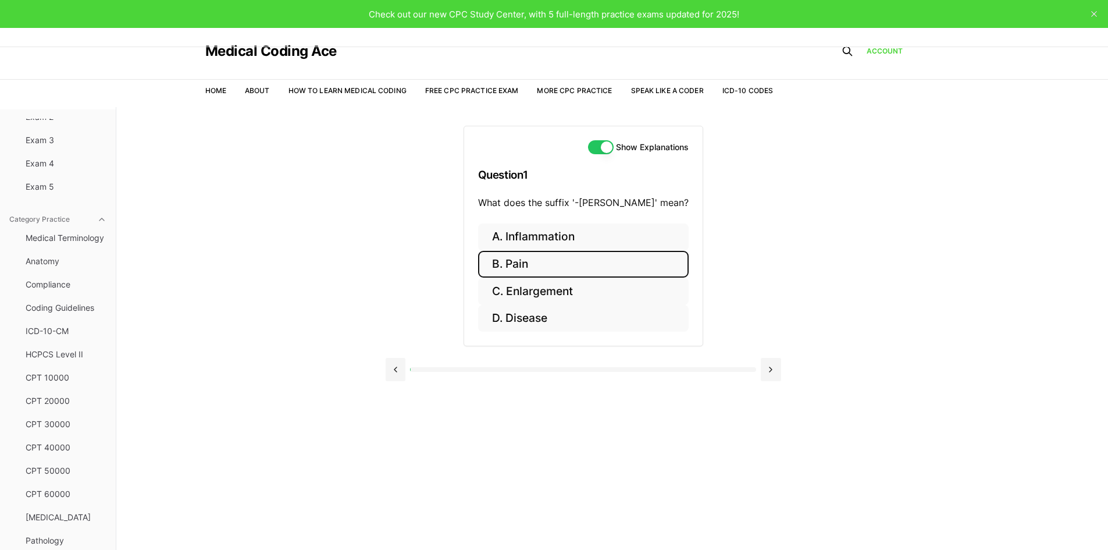
click at [579, 262] on button "B. Pain" at bounding box center [583, 264] width 211 height 27
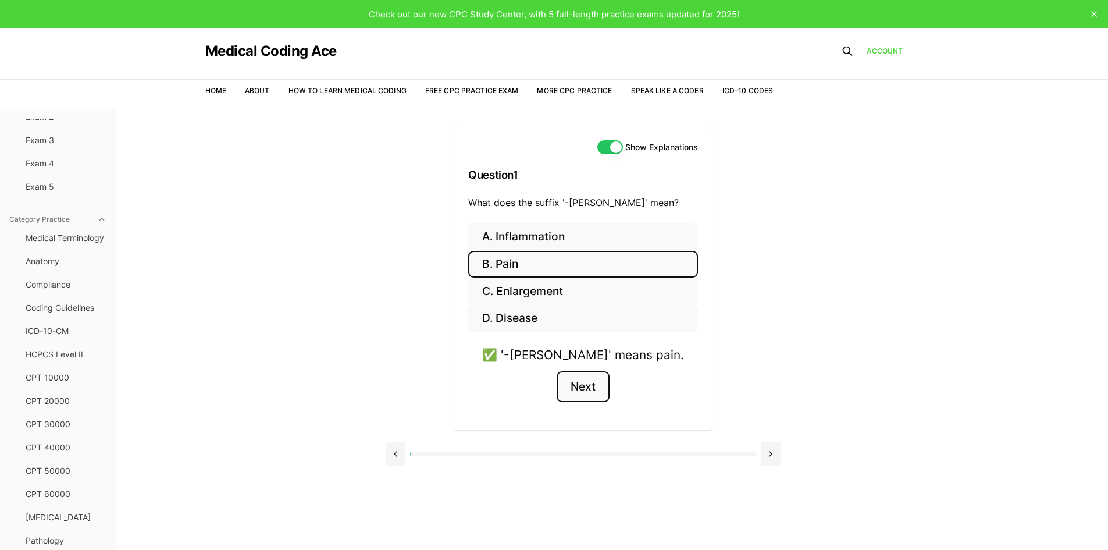
click at [599, 388] on button "Next" at bounding box center [583, 386] width 53 height 31
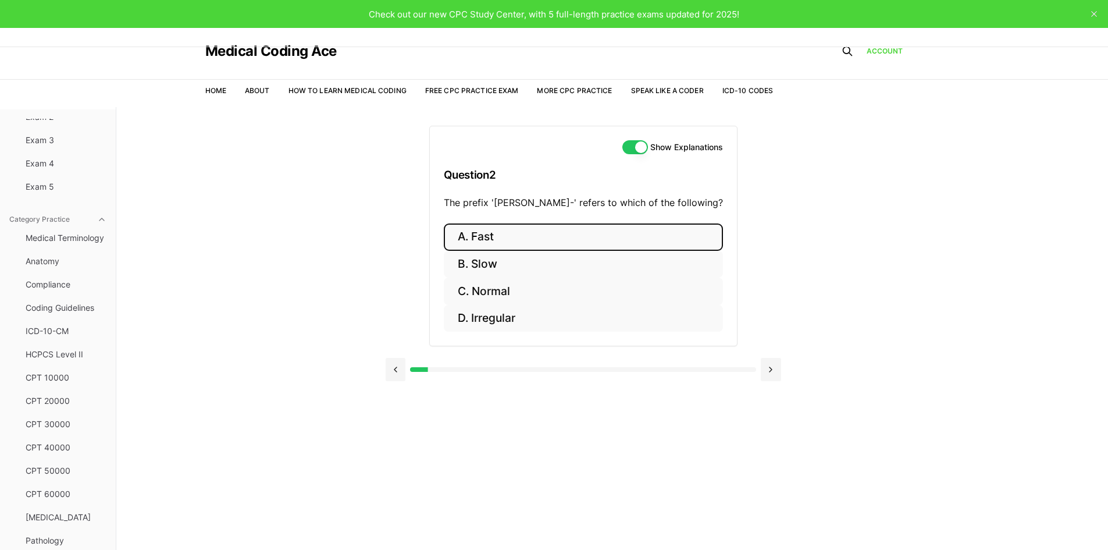
click at [554, 236] on button "A. Fast" at bounding box center [583, 236] width 279 height 27
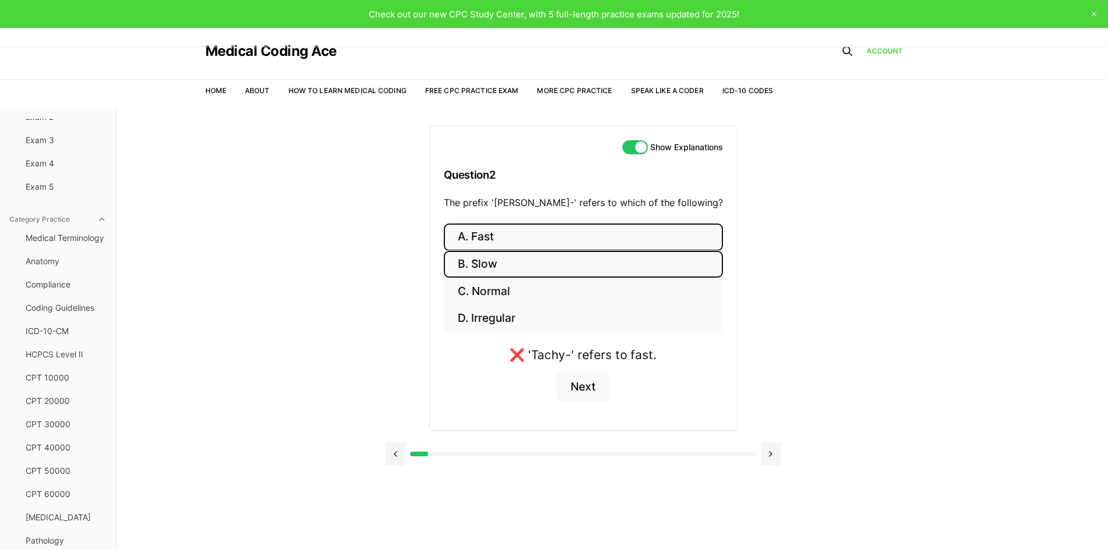
click at [551, 270] on button "B. Slow" at bounding box center [583, 264] width 279 height 27
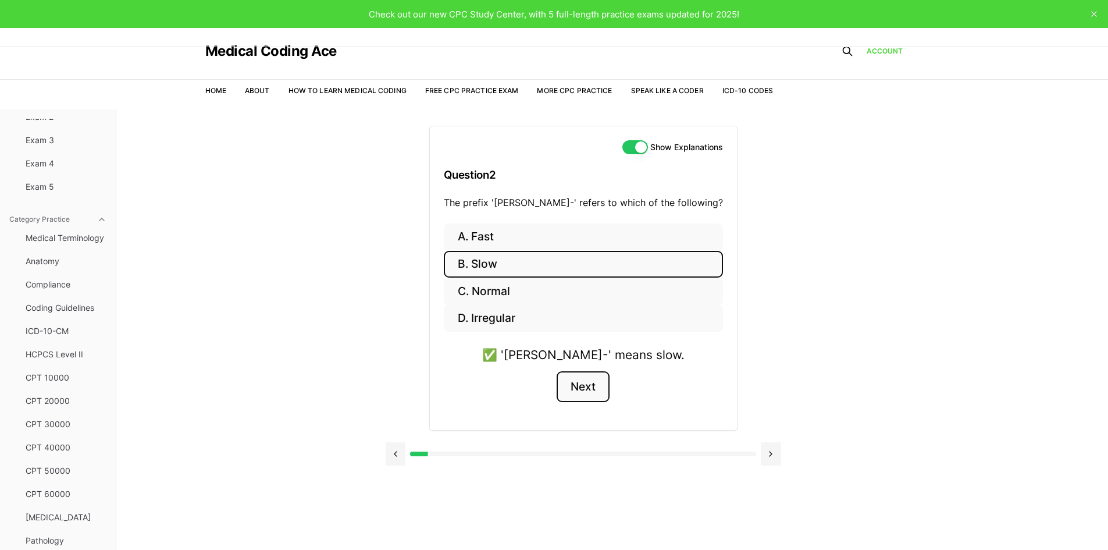
click at [581, 386] on button "Next" at bounding box center [583, 386] width 53 height 31
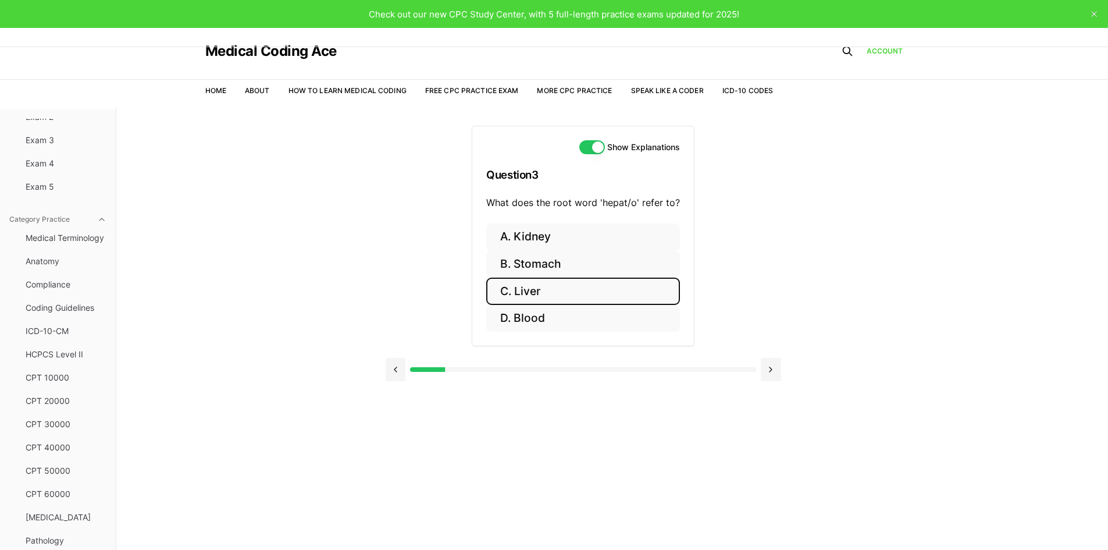
click at [553, 292] on button "C. Liver" at bounding box center [583, 290] width 194 height 27
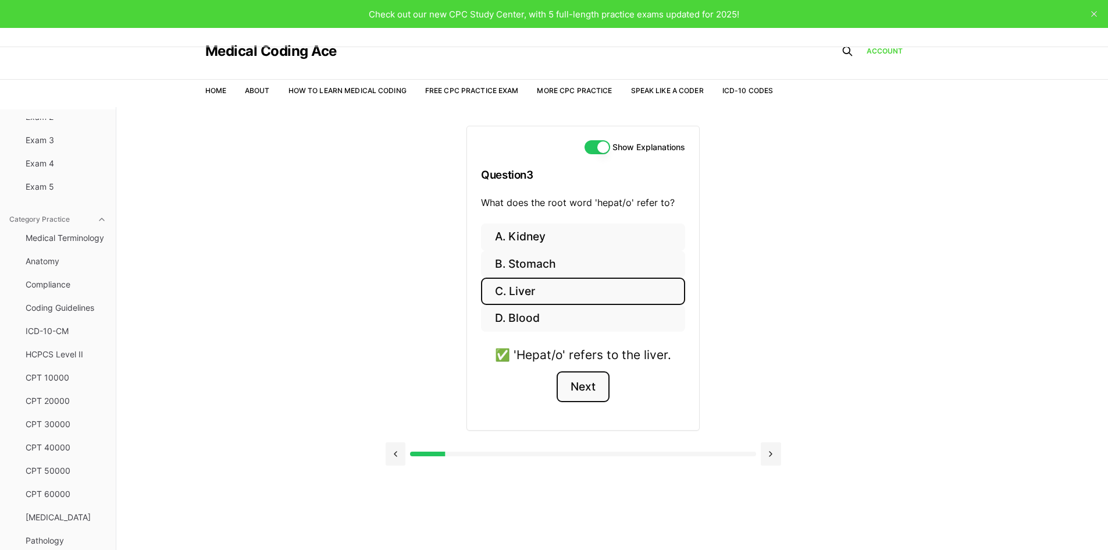
click at [577, 382] on button "Next" at bounding box center [583, 386] width 53 height 31
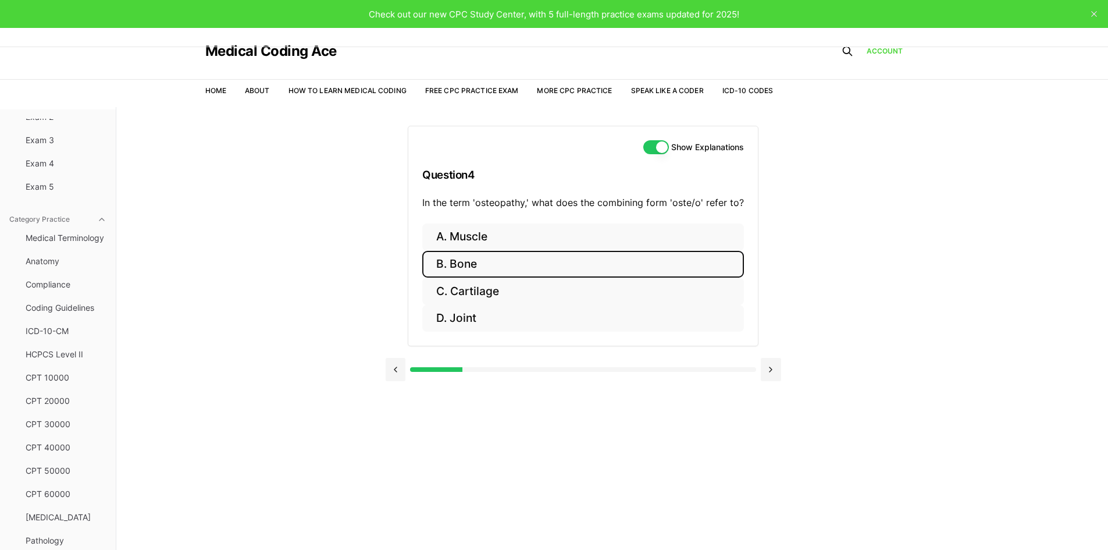
click at [471, 265] on button "B. Bone" at bounding box center [583, 264] width 322 height 27
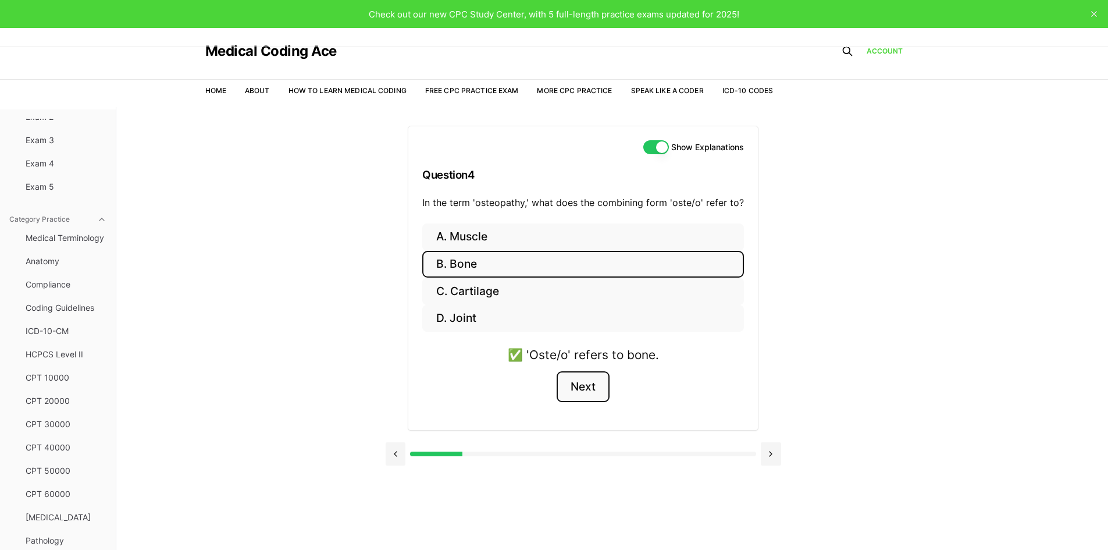
click at [571, 382] on button "Next" at bounding box center [583, 386] width 53 height 31
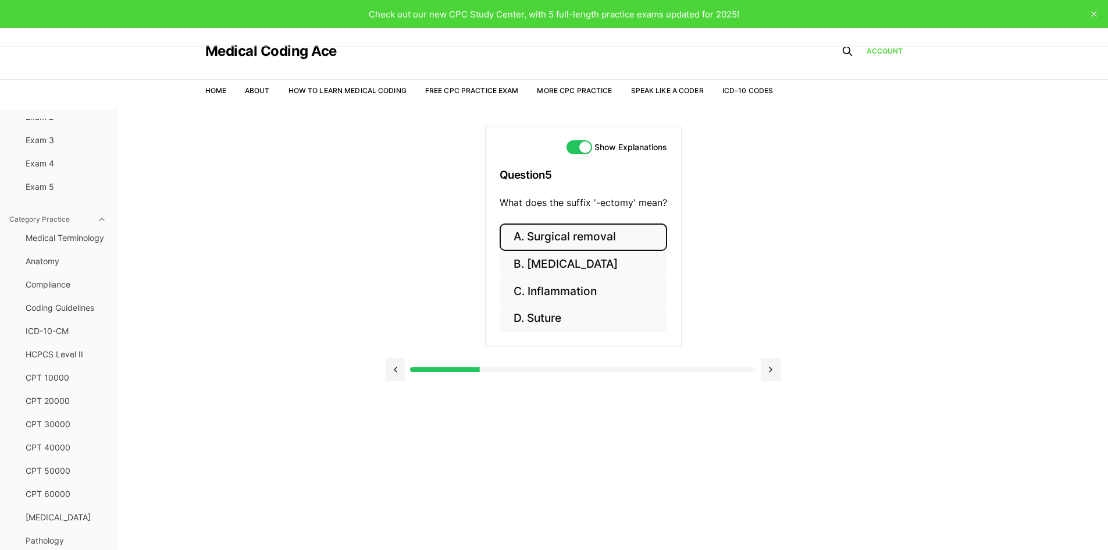
click at [579, 245] on button "A. Surgical removal" at bounding box center [584, 236] width 168 height 27
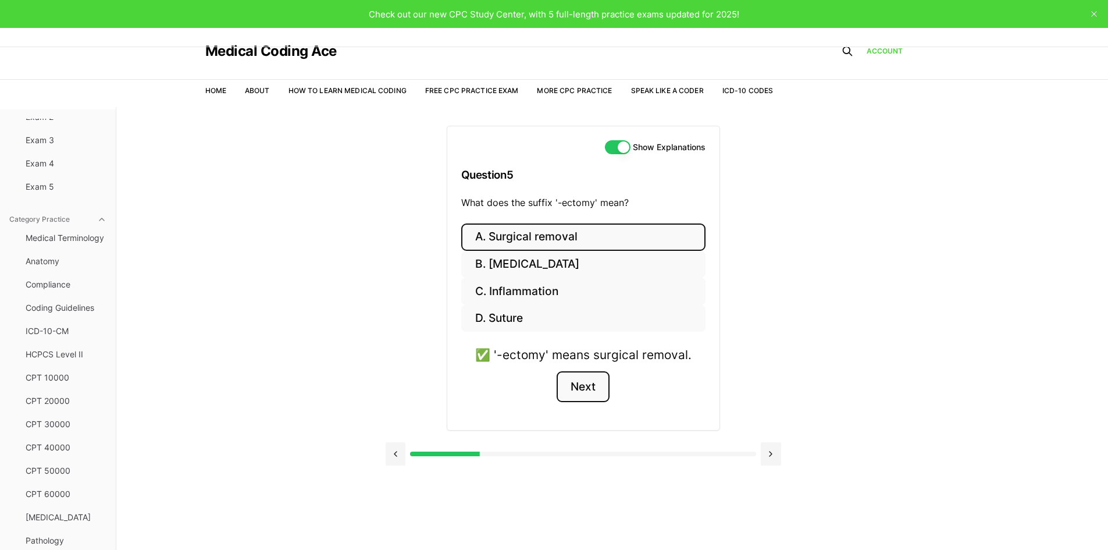
click at [587, 380] on button "Next" at bounding box center [583, 386] width 53 height 31
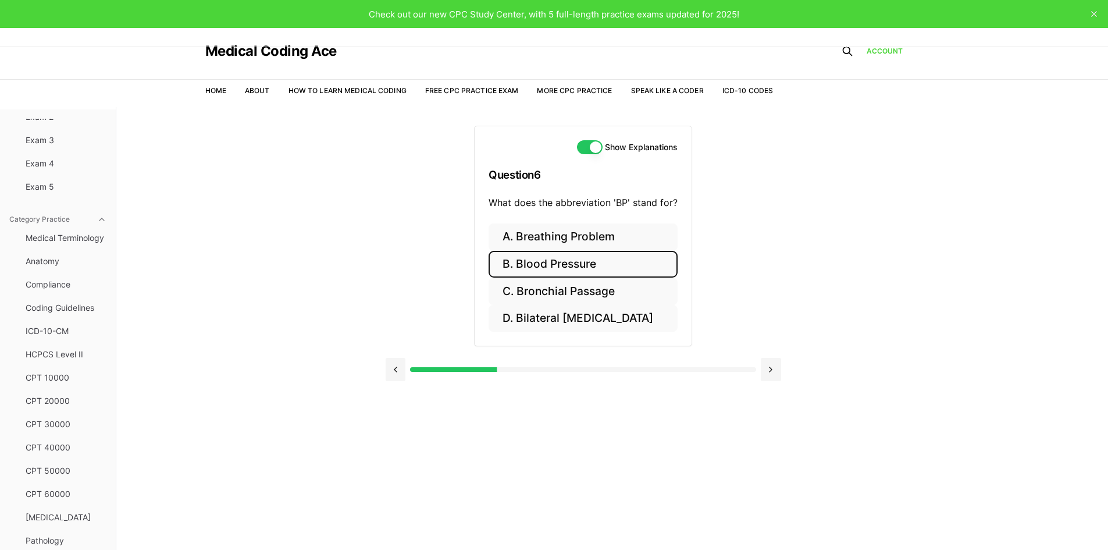
click at [539, 264] on button "B. Blood Pressure" at bounding box center [583, 264] width 189 height 27
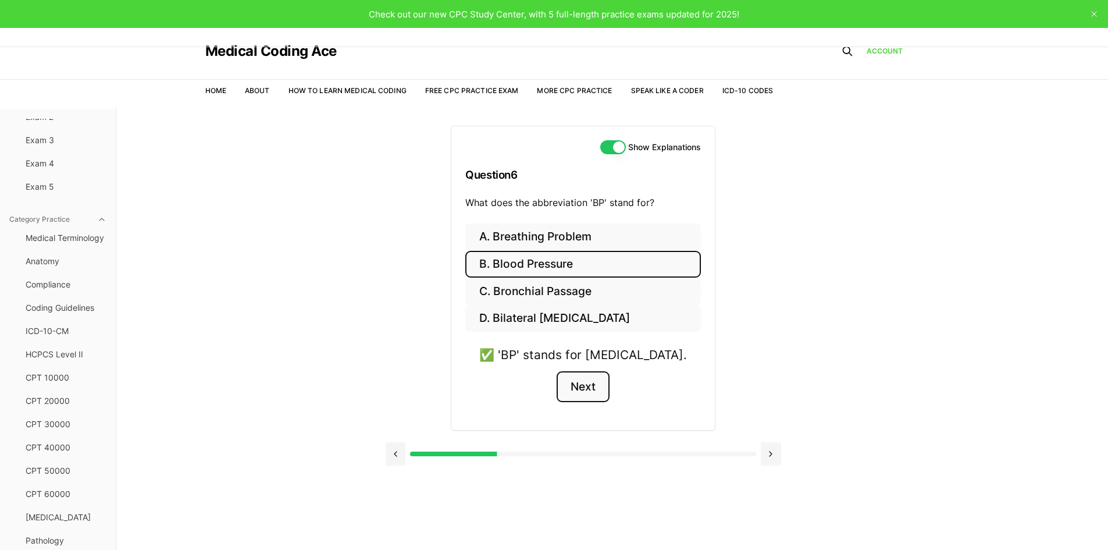
click at [581, 387] on button "Next" at bounding box center [583, 386] width 53 height 31
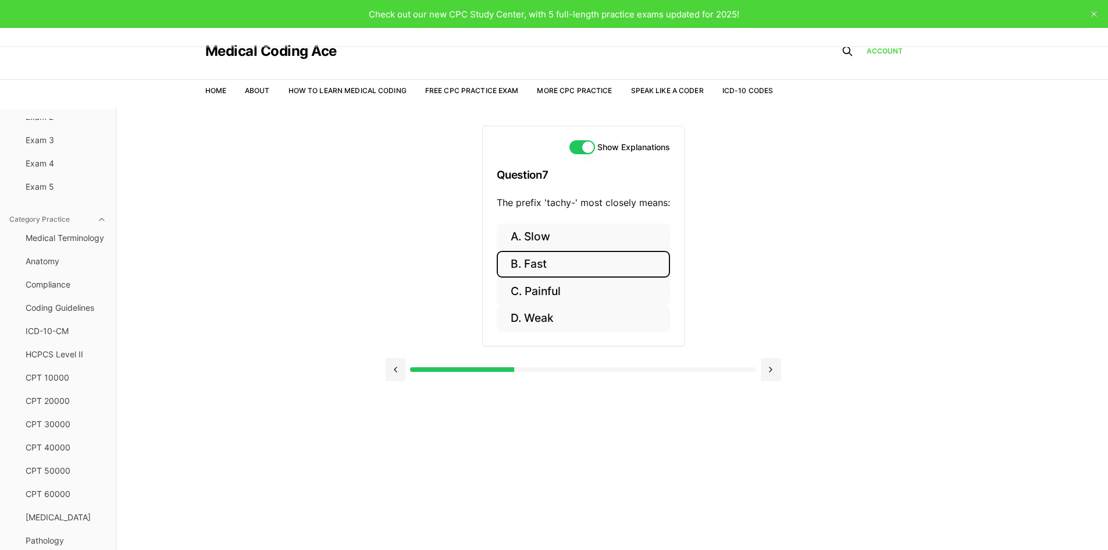
click at [542, 267] on button "B. Fast" at bounding box center [583, 264] width 173 height 27
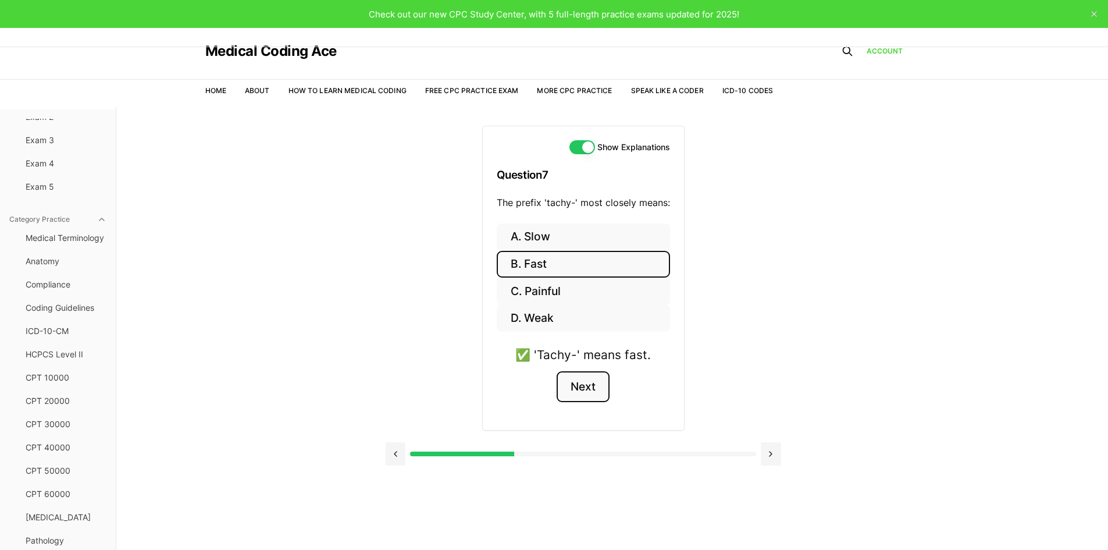
click at [591, 372] on button "Next" at bounding box center [583, 386] width 53 height 31
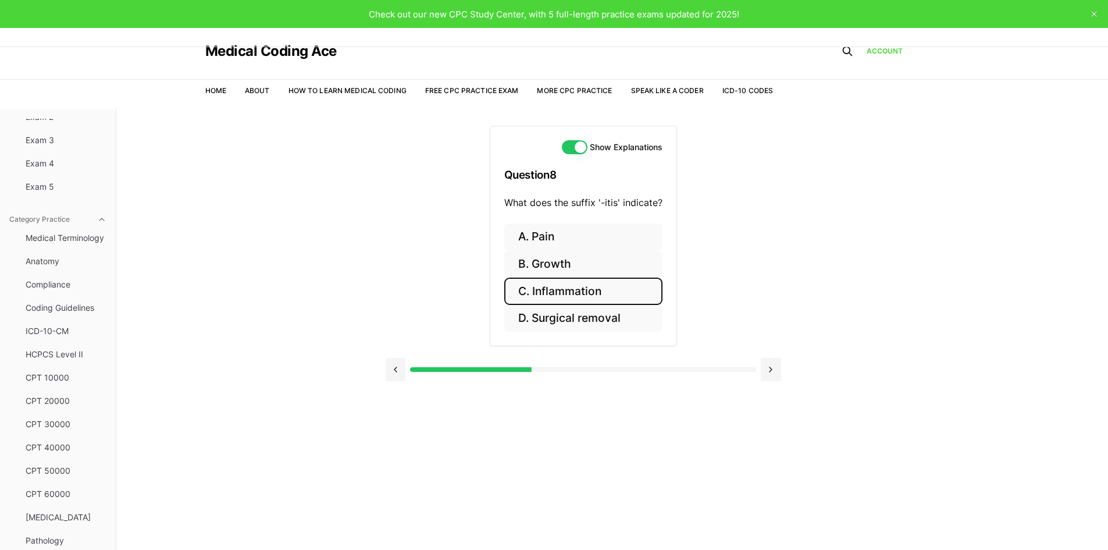
click at [542, 288] on button "C. Inflammation" at bounding box center [583, 290] width 158 height 27
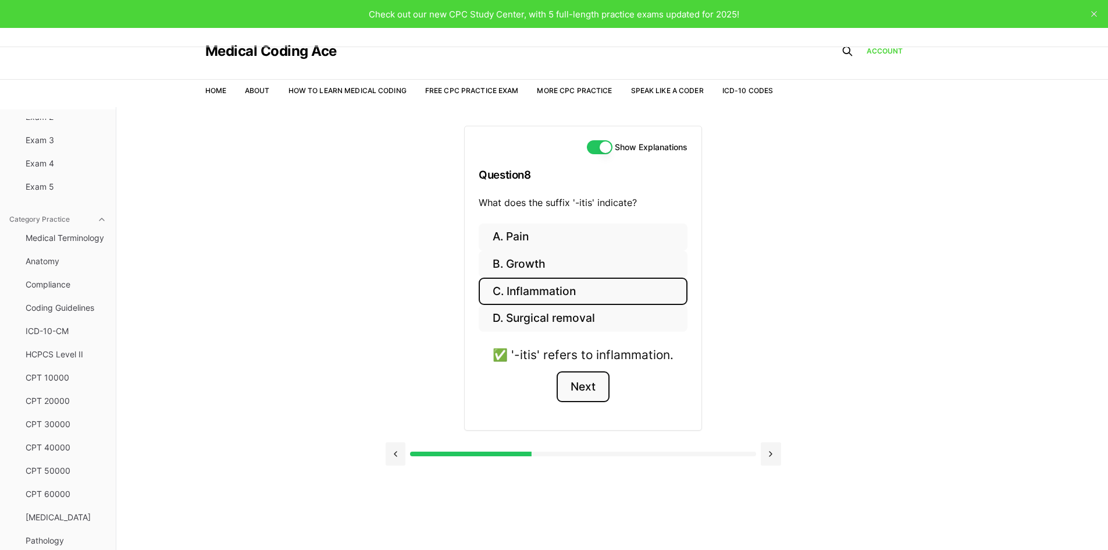
click at [603, 380] on button "Next" at bounding box center [583, 386] width 53 height 31
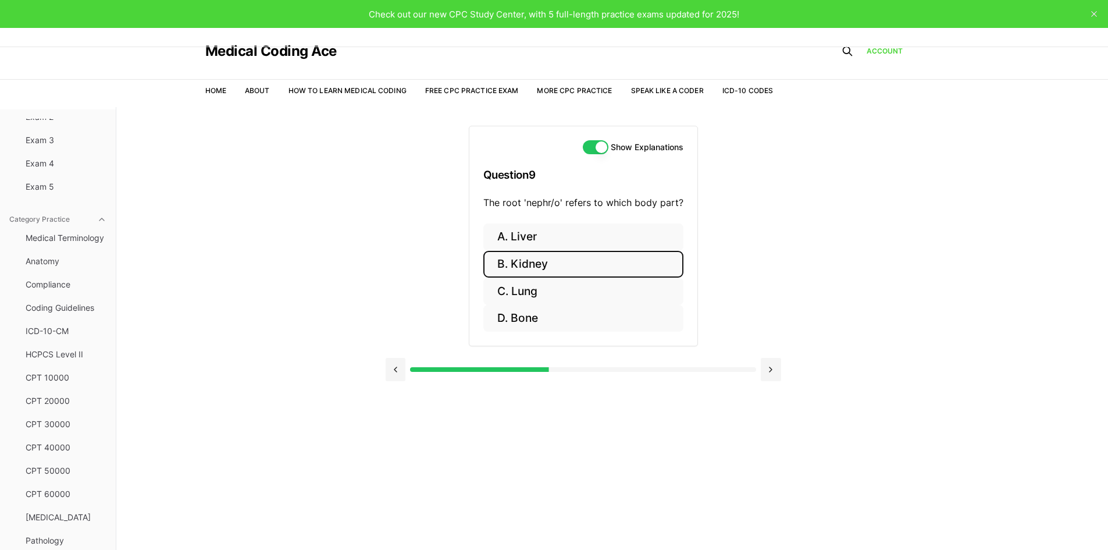
click at [553, 274] on button "B. Kidney" at bounding box center [583, 264] width 200 height 27
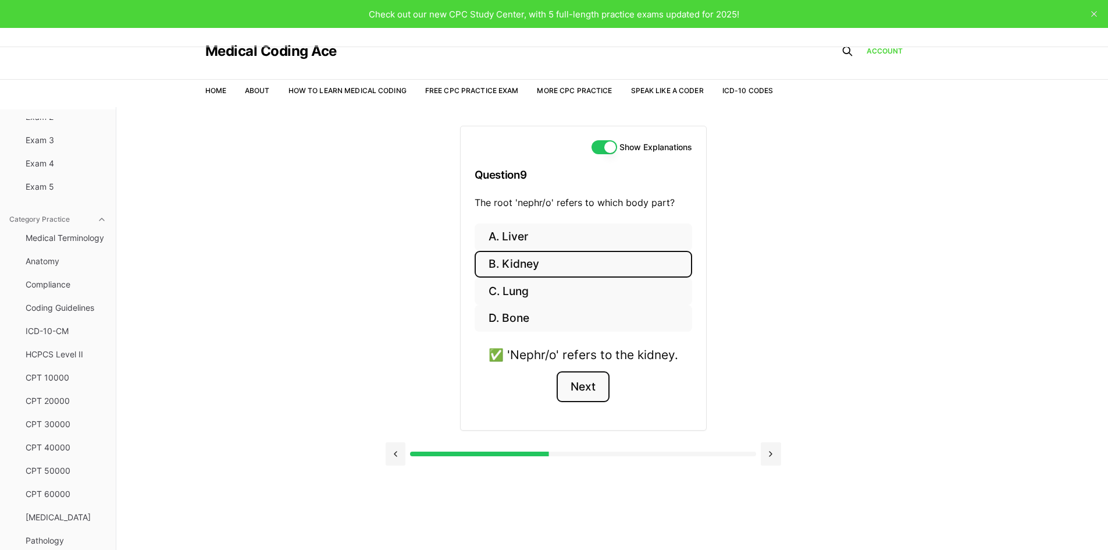
click at [590, 382] on button "Next" at bounding box center [583, 386] width 53 height 31
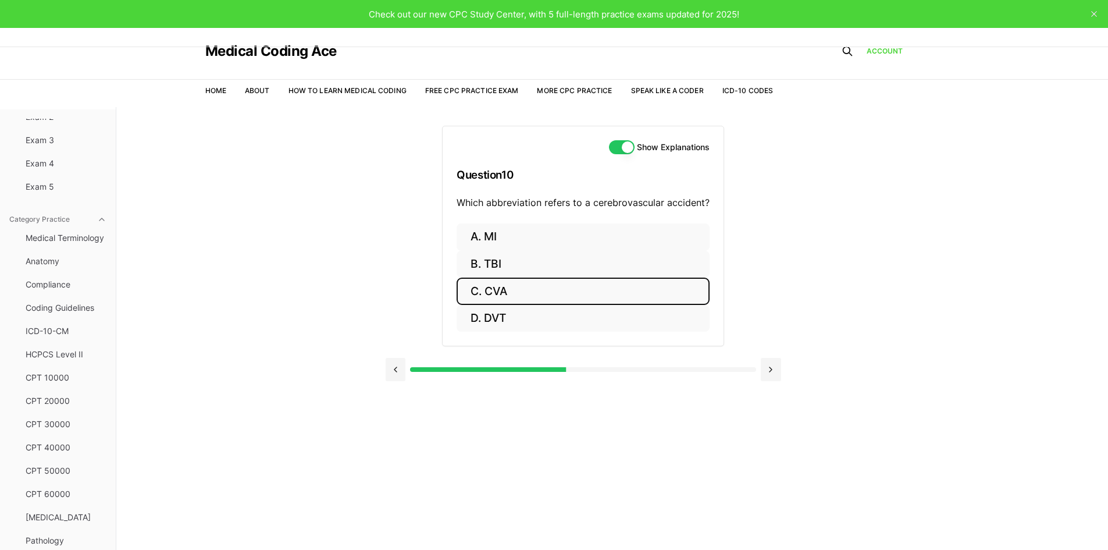
click at [501, 285] on button "C. CVA" at bounding box center [583, 290] width 253 height 27
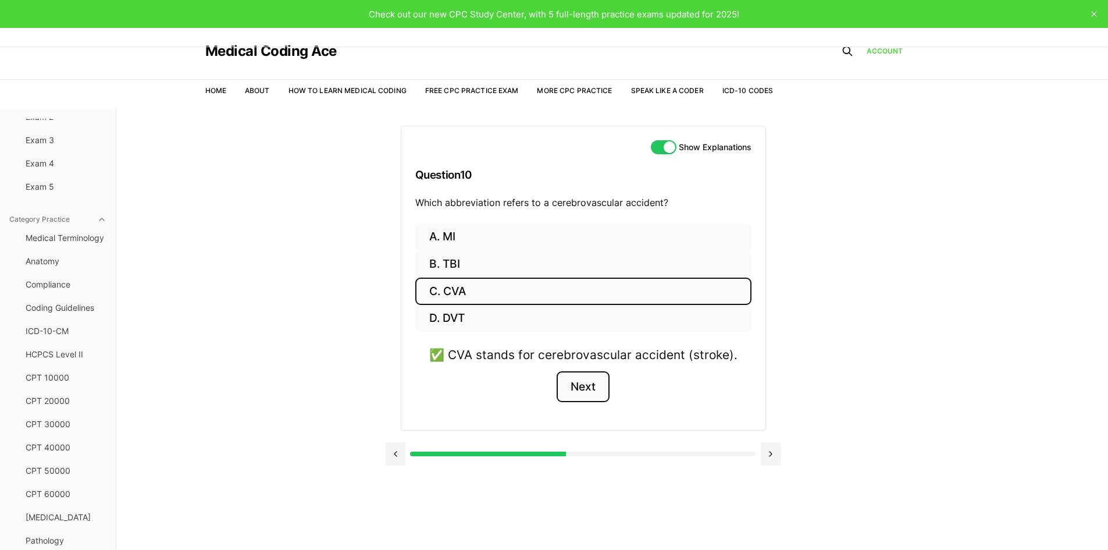
click at [577, 387] on button "Next" at bounding box center [583, 386] width 53 height 31
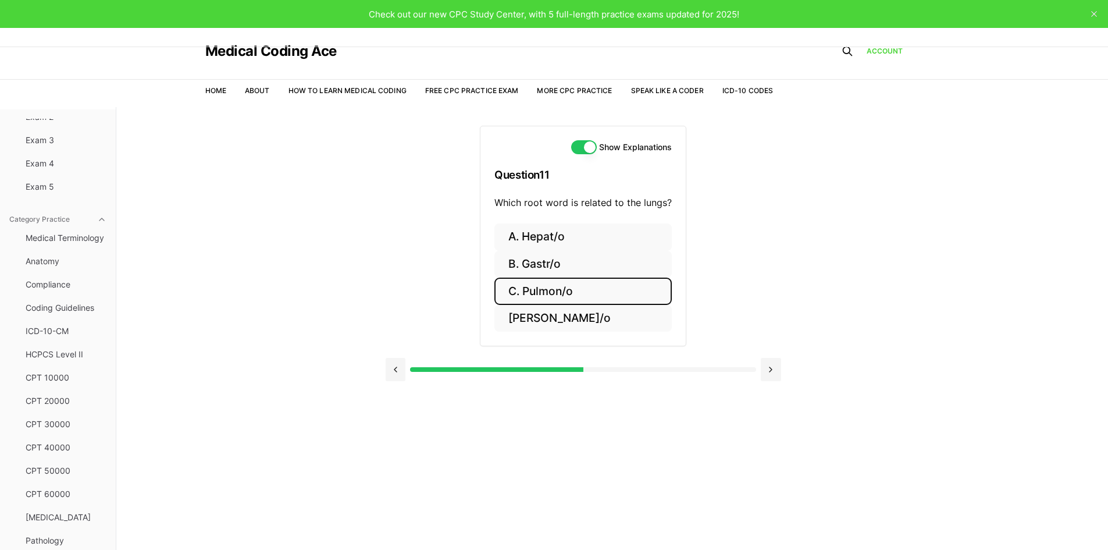
click at [547, 291] on button "C. Pulmon/o" at bounding box center [582, 290] width 177 height 27
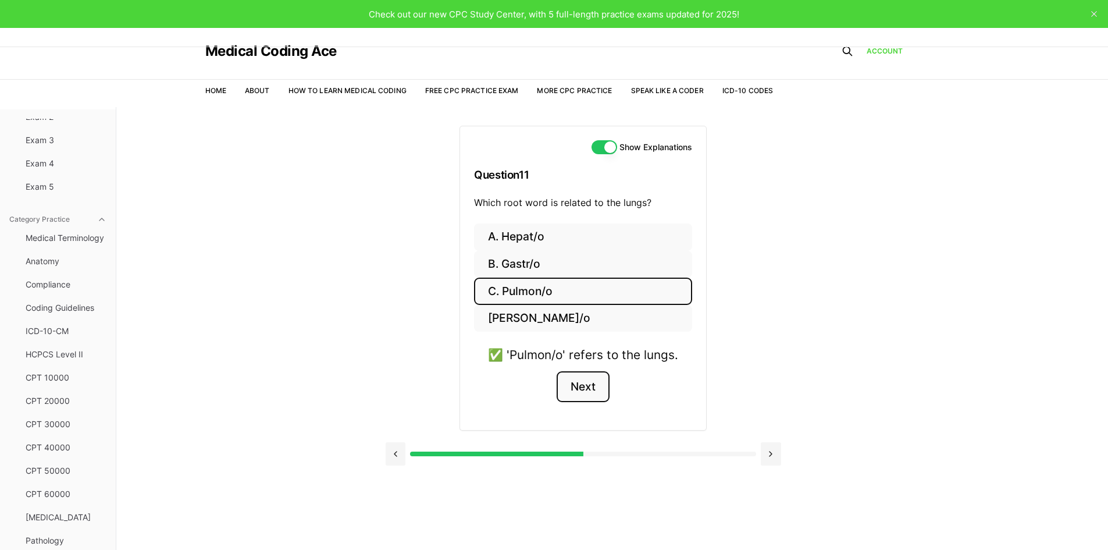
click at [579, 391] on button "Next" at bounding box center [583, 386] width 53 height 31
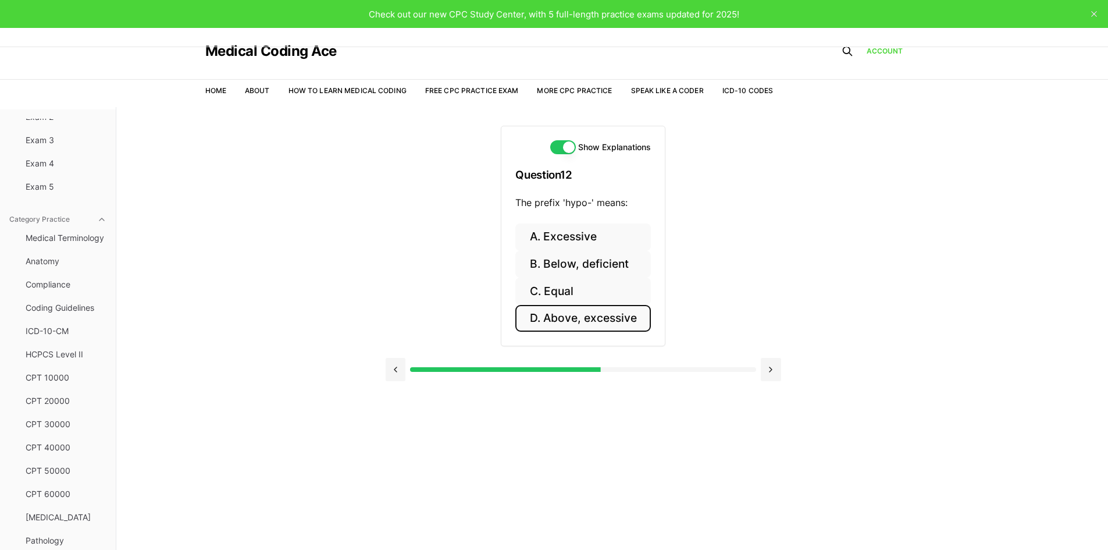
click at [558, 317] on button "D. Above, excessive" at bounding box center [582, 318] width 135 height 27
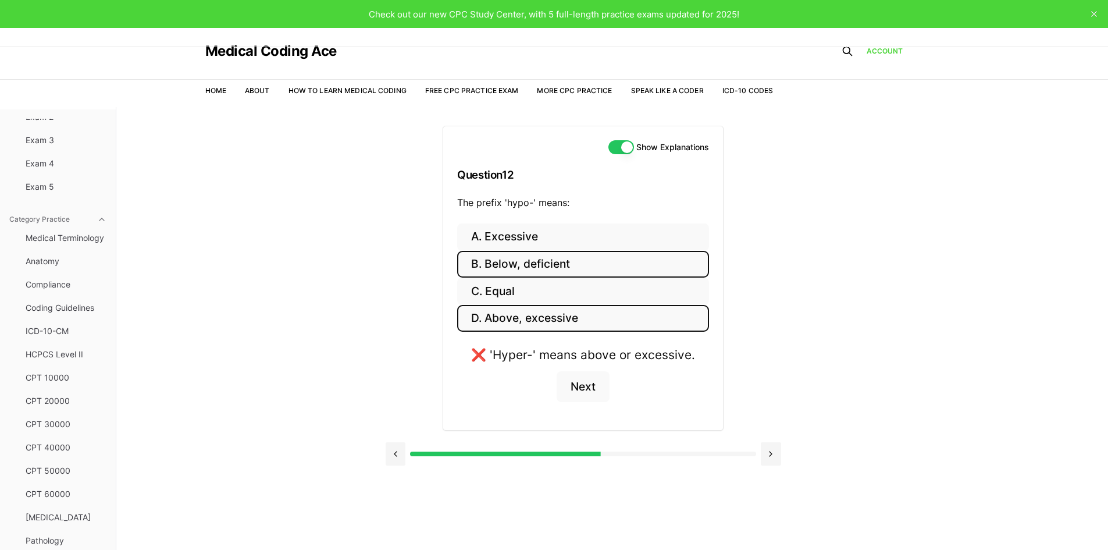
click at [542, 270] on button "B. Below, deficient" at bounding box center [583, 264] width 252 height 27
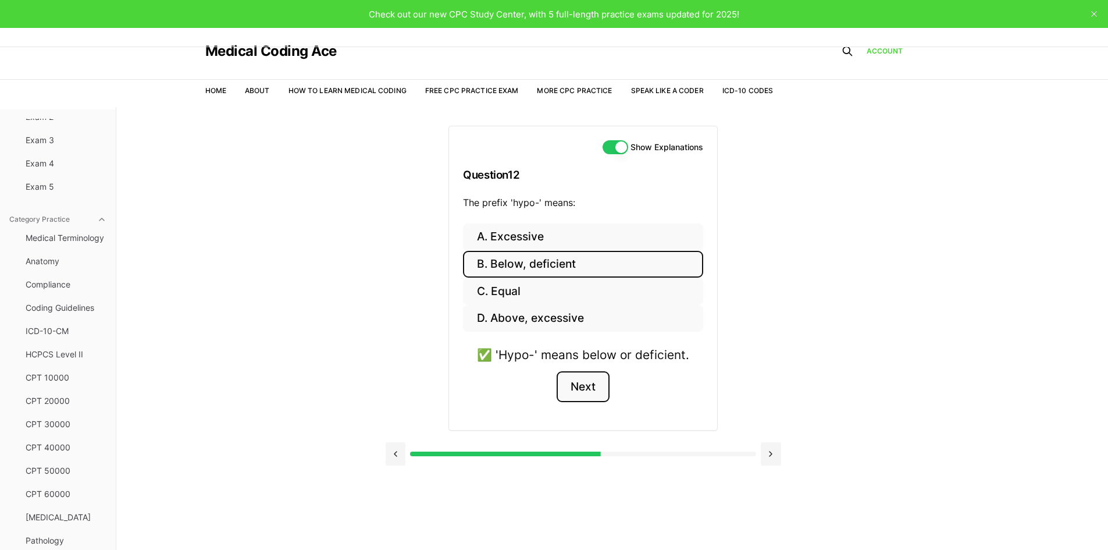
click at [593, 385] on button "Next" at bounding box center [583, 386] width 53 height 31
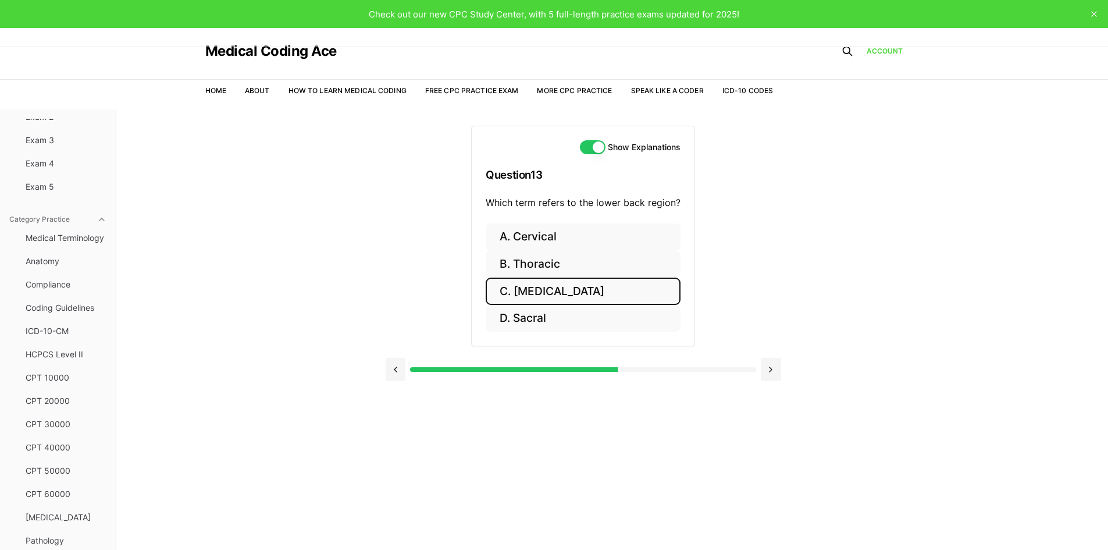
click at [559, 292] on button "C. Lumbar" at bounding box center [583, 290] width 195 height 27
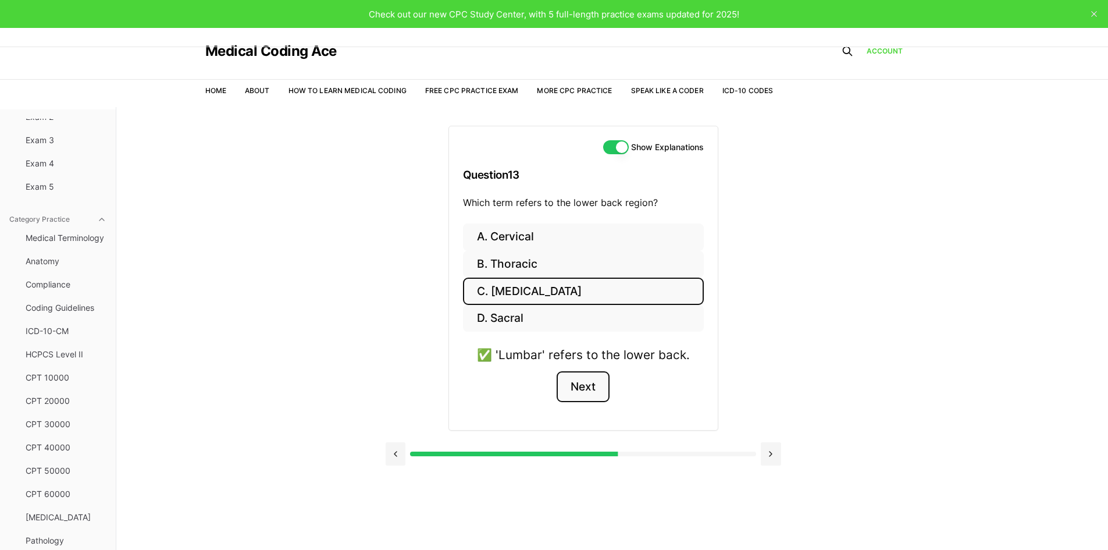
click at [593, 380] on button "Next" at bounding box center [583, 386] width 53 height 31
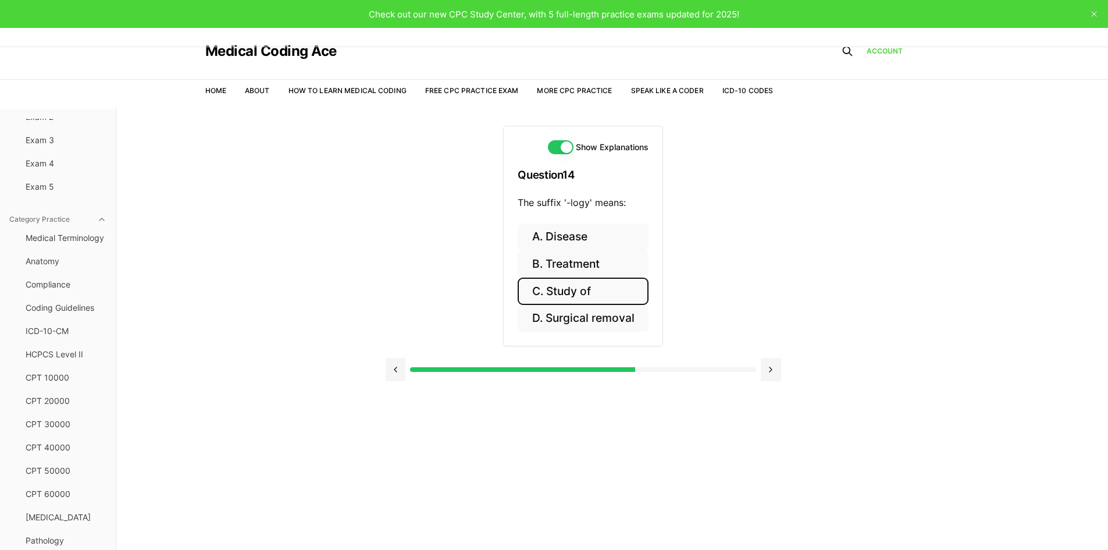
click at [583, 291] on button "C. Study of" at bounding box center [583, 290] width 130 height 27
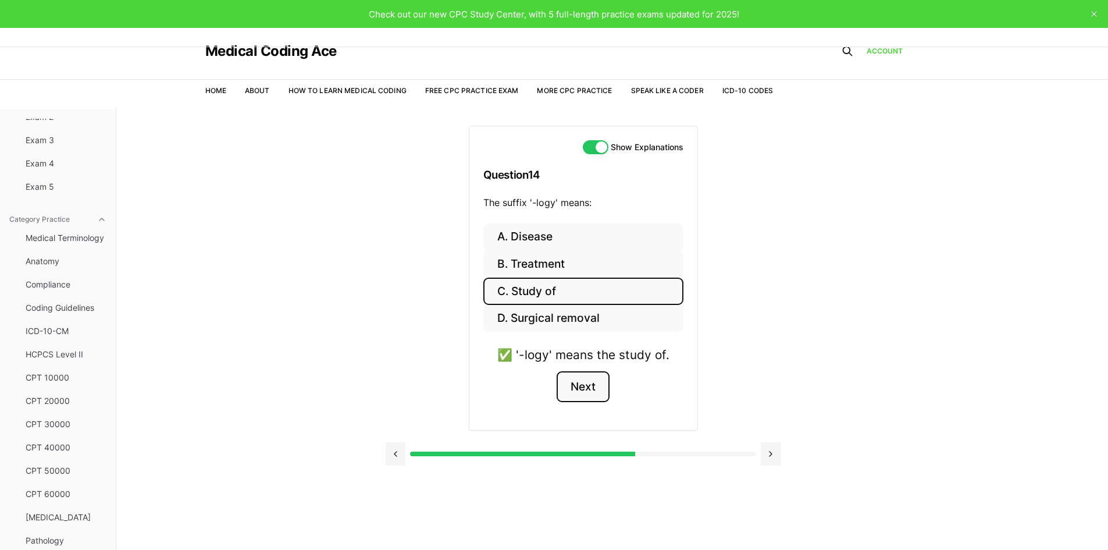
click at [593, 379] on button "Next" at bounding box center [583, 386] width 53 height 31
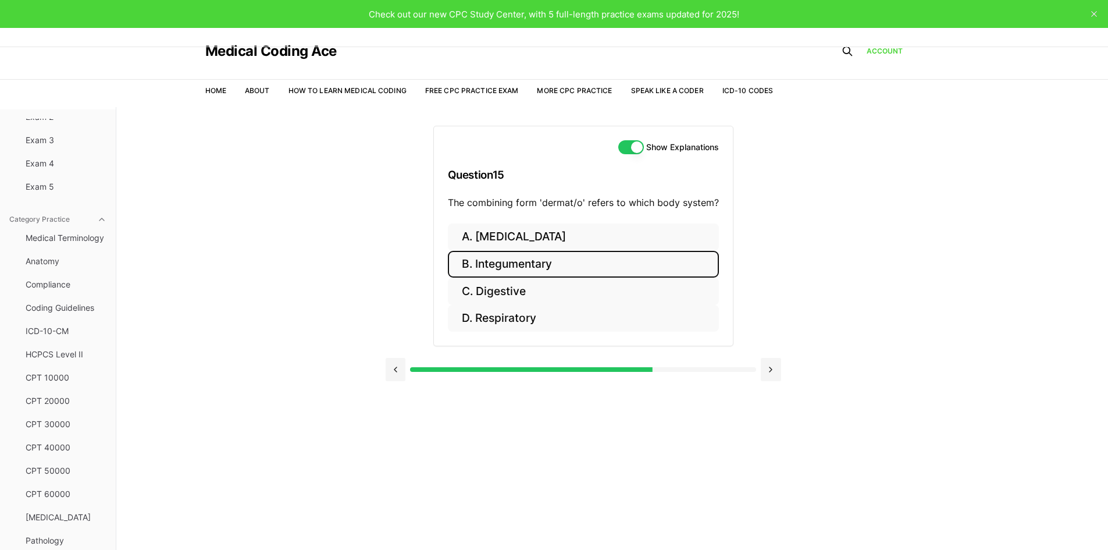
click at [576, 267] on button "B. Integumentary" at bounding box center [583, 264] width 271 height 27
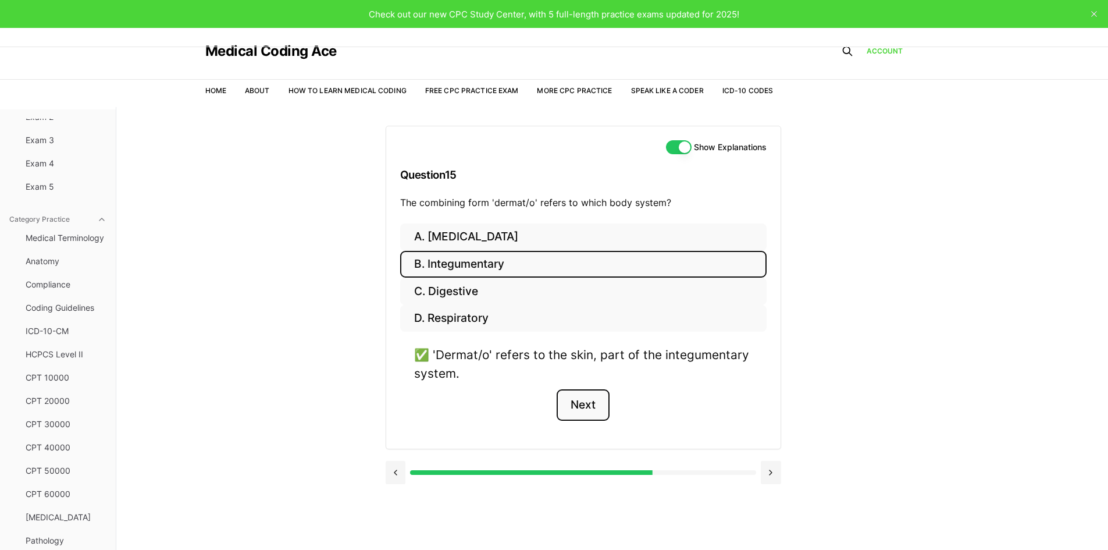
click at [581, 414] on button "Next" at bounding box center [583, 404] width 53 height 31
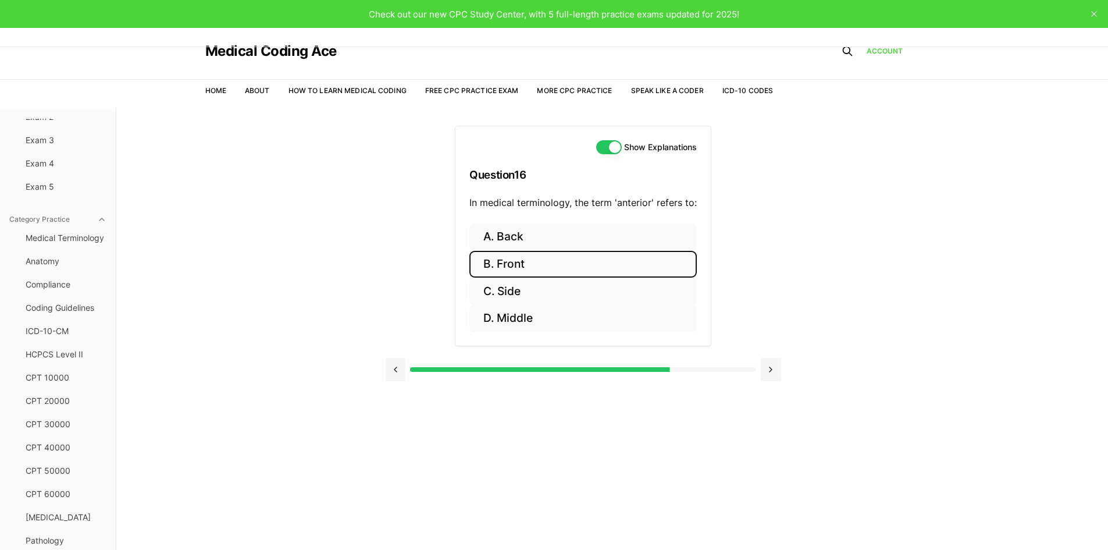
click at [532, 268] on button "B. Front" at bounding box center [582, 264] width 227 height 27
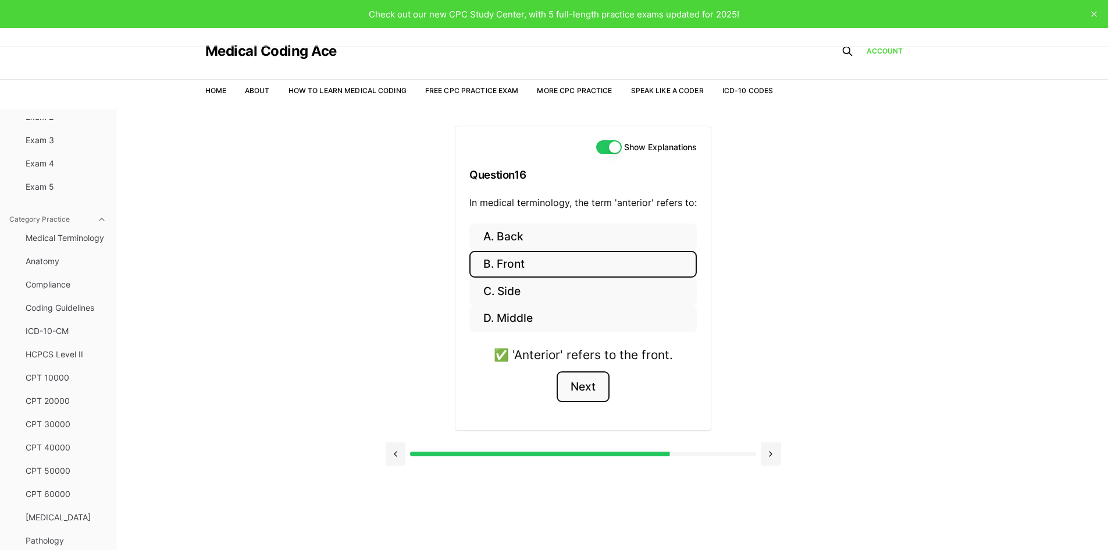
click at [590, 389] on button "Next" at bounding box center [583, 386] width 53 height 31
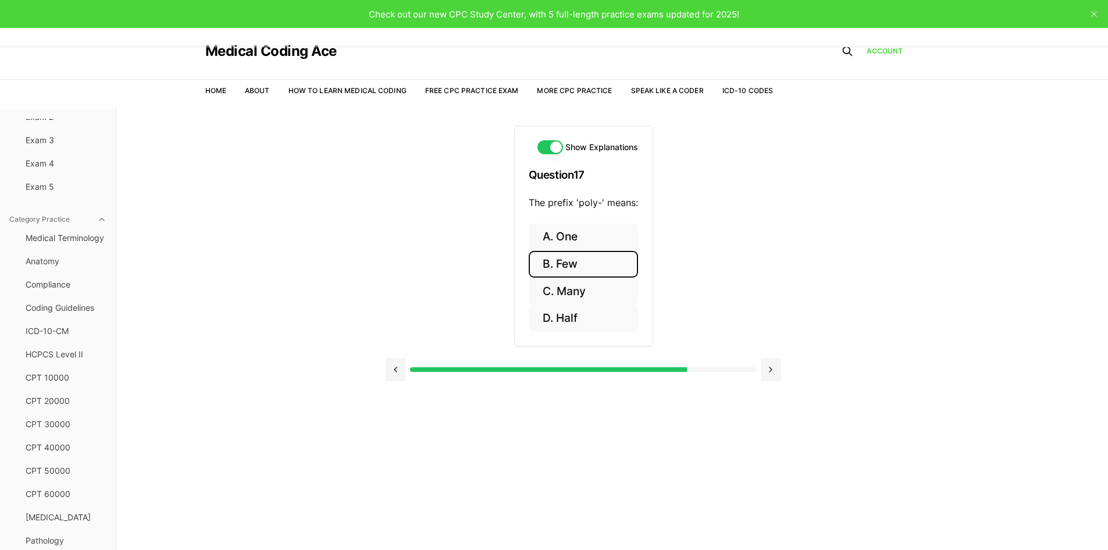
click at [594, 270] on button "B. Few" at bounding box center [583, 264] width 109 height 27
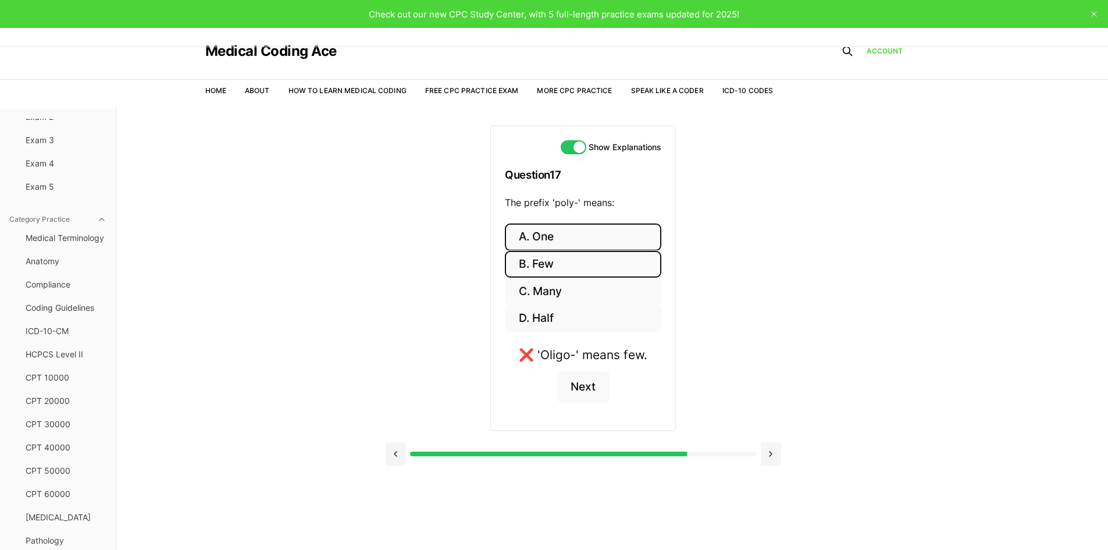
click at [585, 241] on button "A. One" at bounding box center [583, 236] width 156 height 27
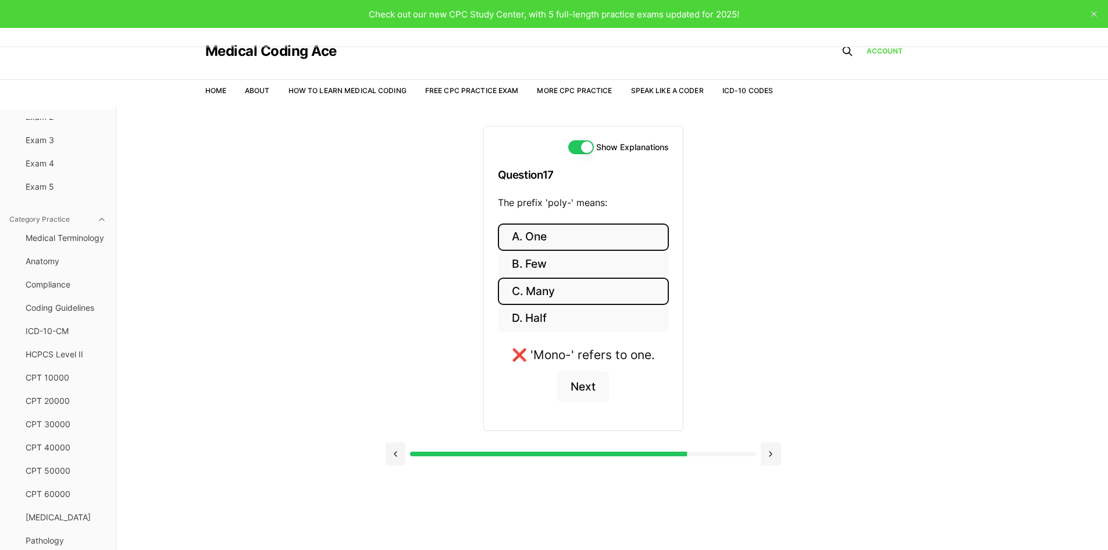
click at [584, 284] on button "C. Many" at bounding box center [583, 290] width 171 height 27
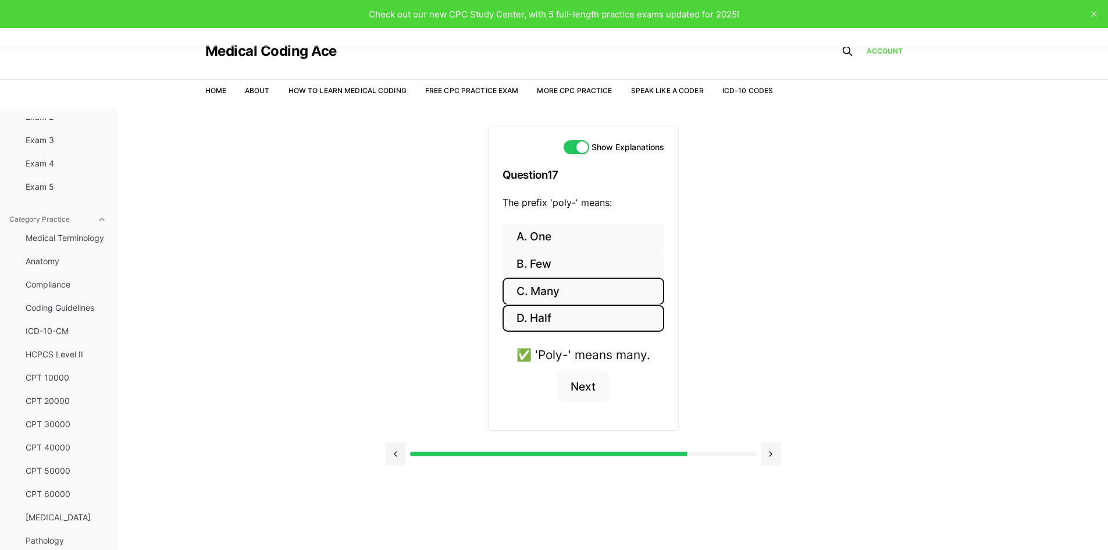
click at [604, 327] on button "D. Half" at bounding box center [584, 318] width 162 height 27
click at [603, 295] on button "C. Many" at bounding box center [583, 290] width 156 height 27
click at [588, 385] on button "Next" at bounding box center [583, 386] width 53 height 31
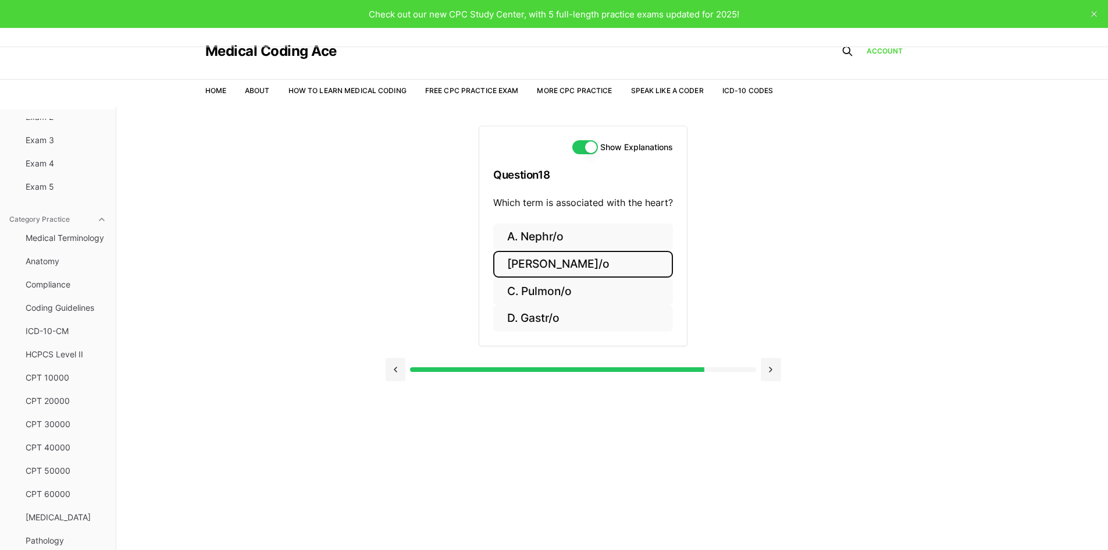
click at [527, 270] on button "B. Cardi/o" at bounding box center [583, 264] width 180 height 27
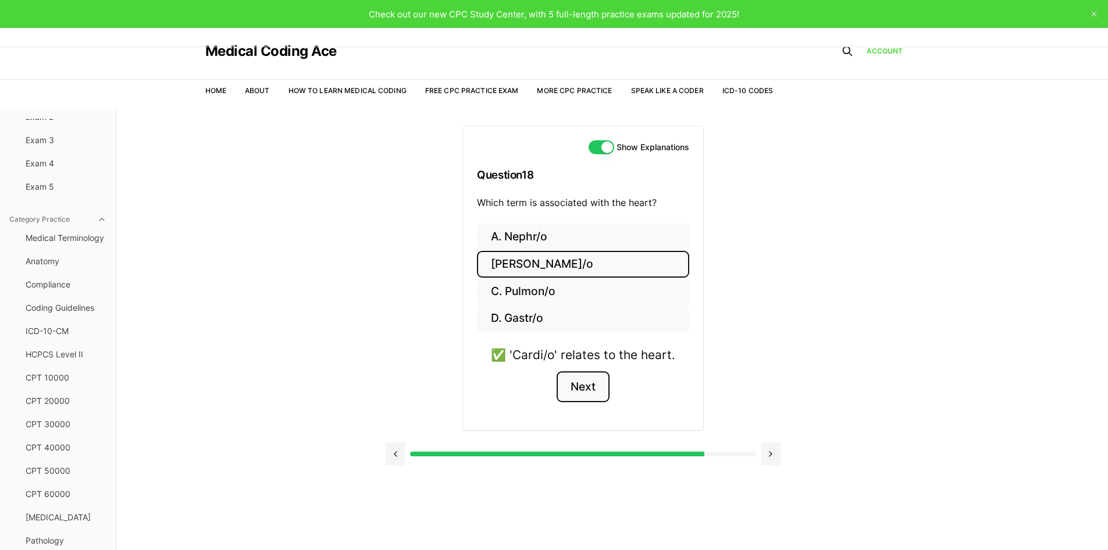
click at [589, 398] on button "Next" at bounding box center [583, 386] width 53 height 31
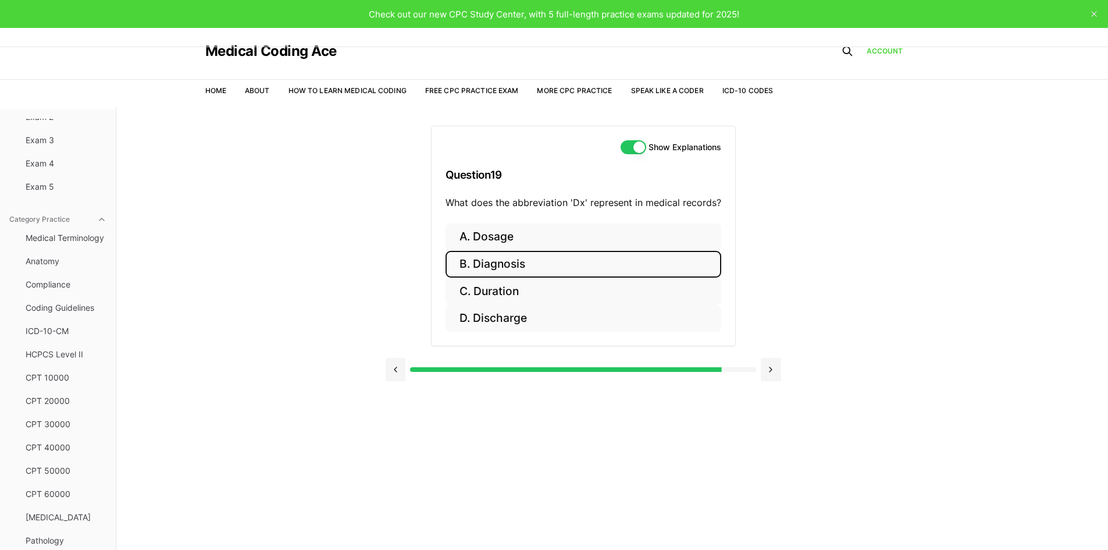
click at [546, 270] on button "B. Diagnosis" at bounding box center [584, 264] width 276 height 27
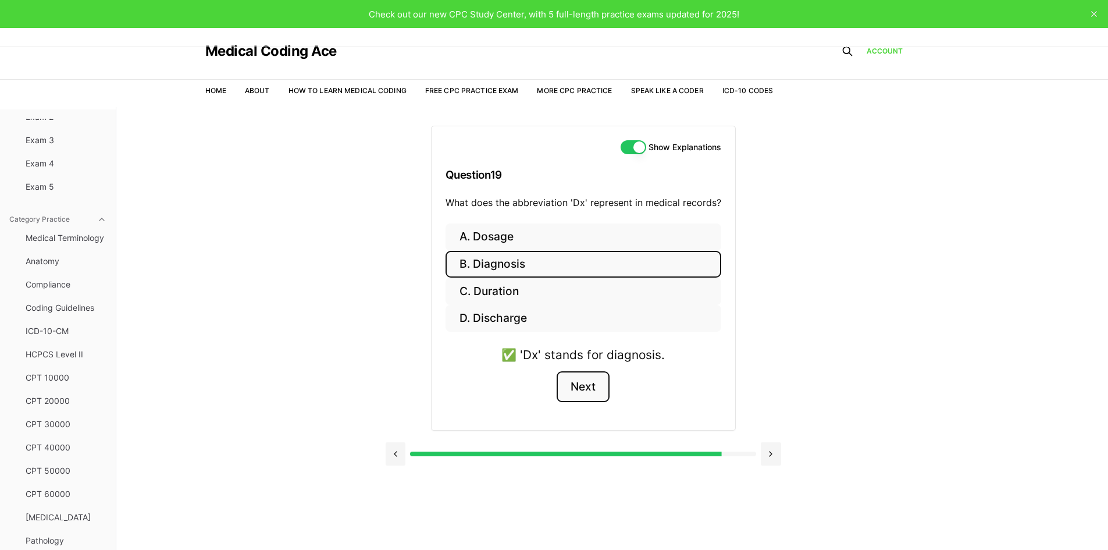
click at [592, 385] on button "Next" at bounding box center [583, 386] width 53 height 31
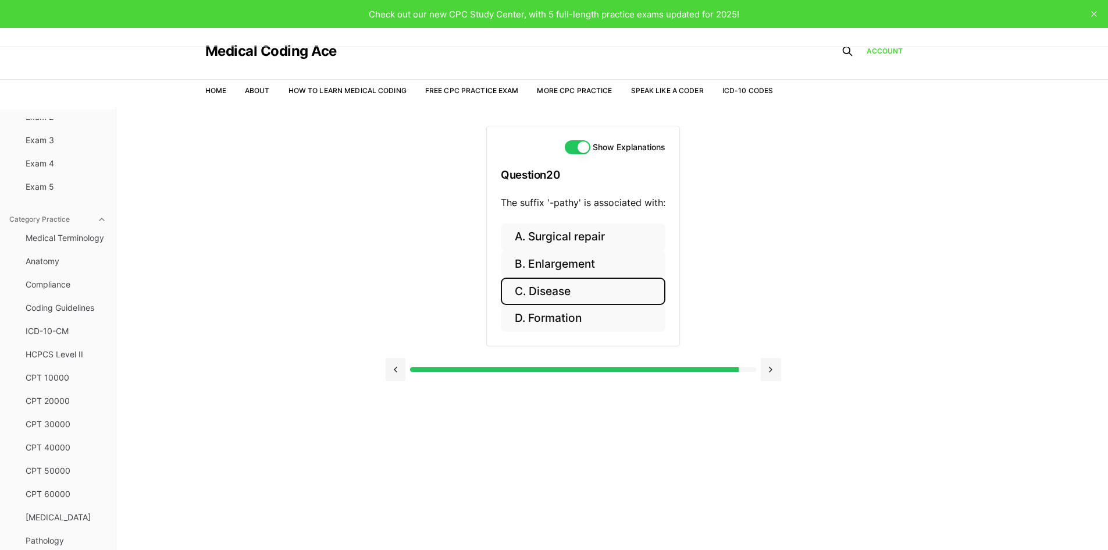
click at [564, 293] on button "C. Disease" at bounding box center [583, 290] width 165 height 27
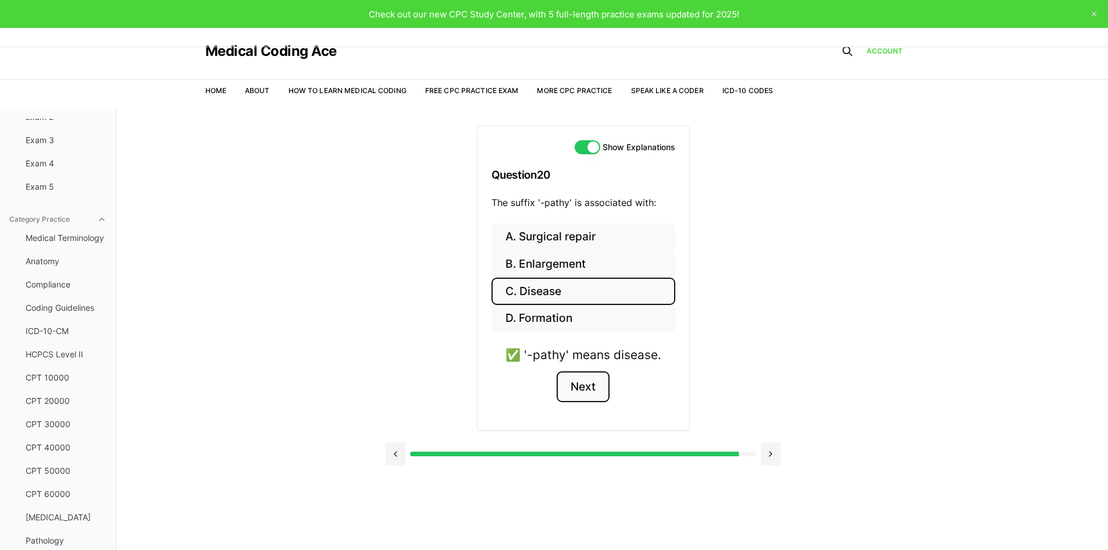
click at [592, 386] on button "Next" at bounding box center [583, 386] width 53 height 31
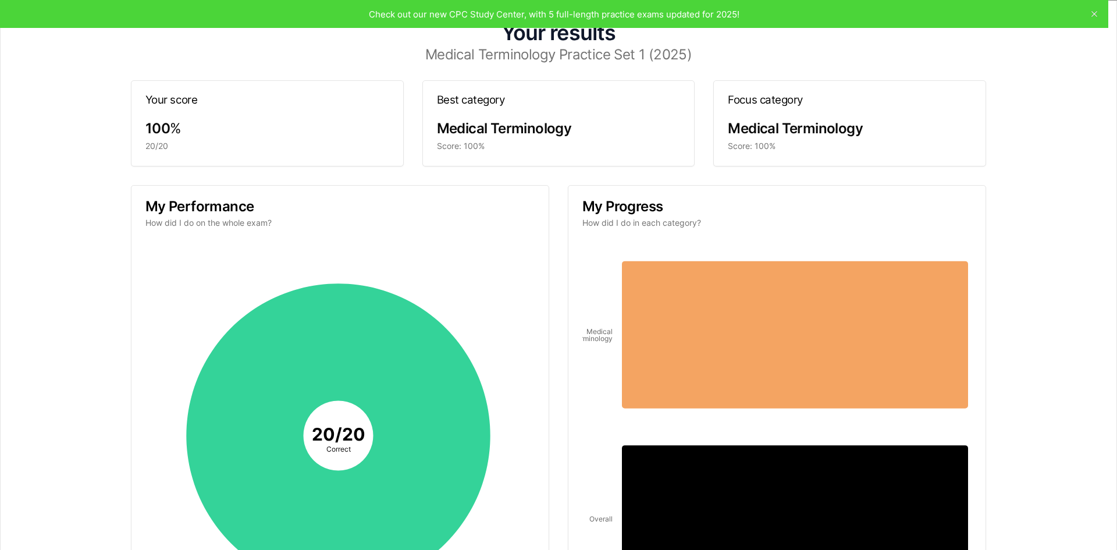
scroll to position [0, 0]
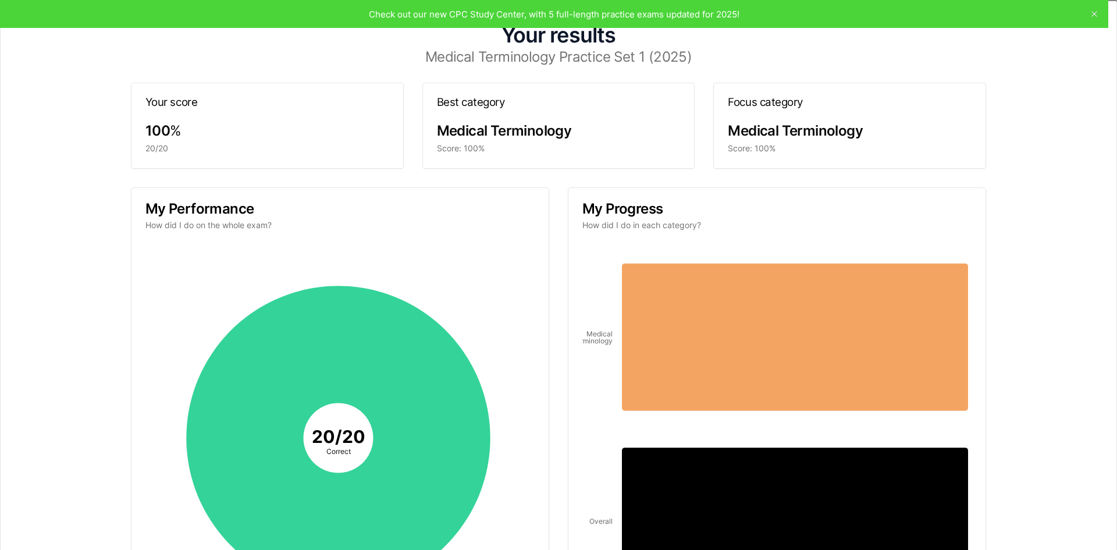
click at [1098, 15] on icon "button" at bounding box center [1102, 14] width 9 height 9
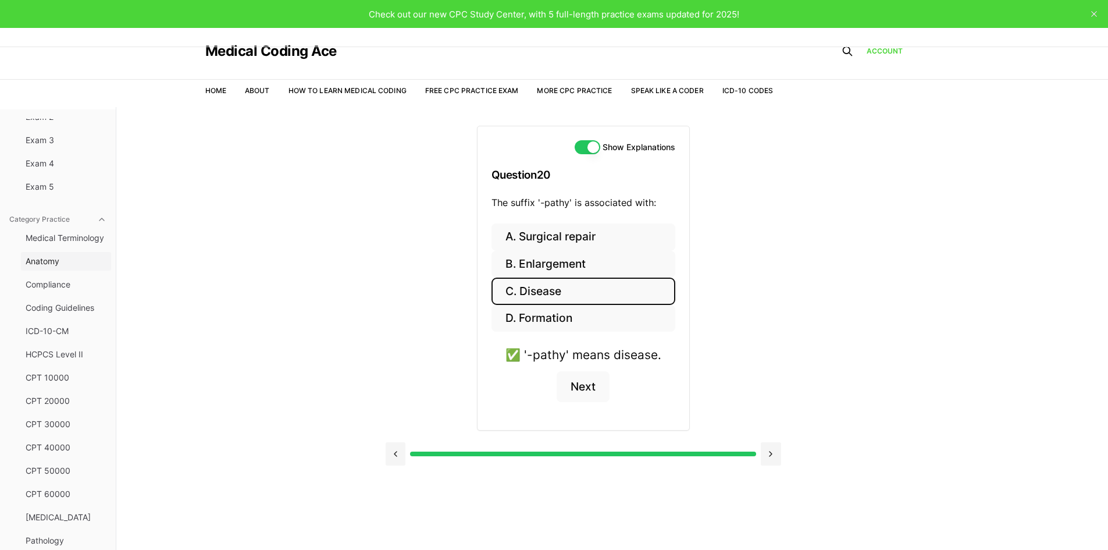
click at [52, 262] on span "Anatomy" at bounding box center [66, 261] width 81 height 12
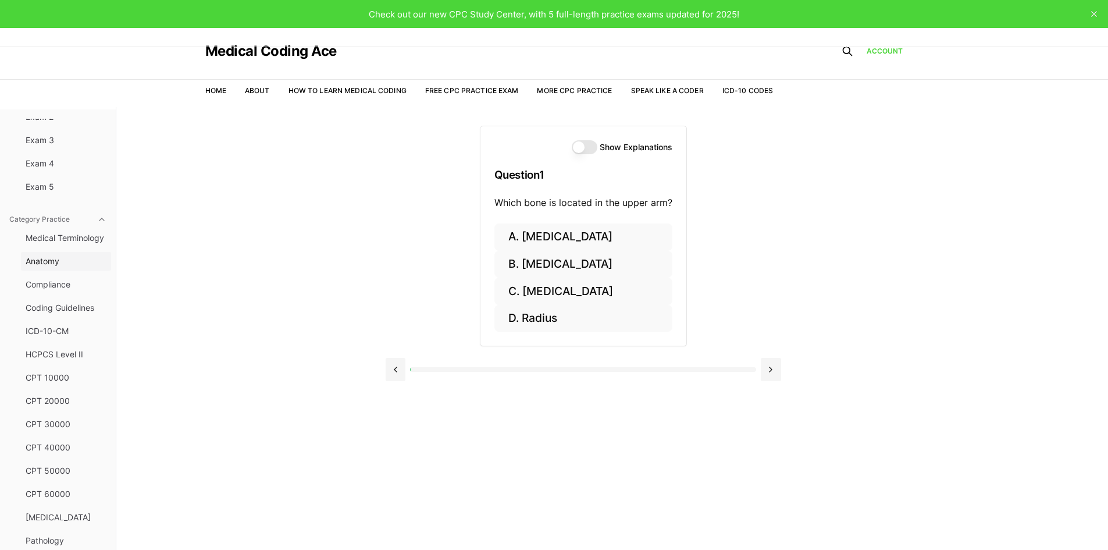
click at [52, 265] on span "Anatomy" at bounding box center [66, 261] width 81 height 12
click at [547, 293] on button "C. Humerus" at bounding box center [583, 290] width 178 height 27
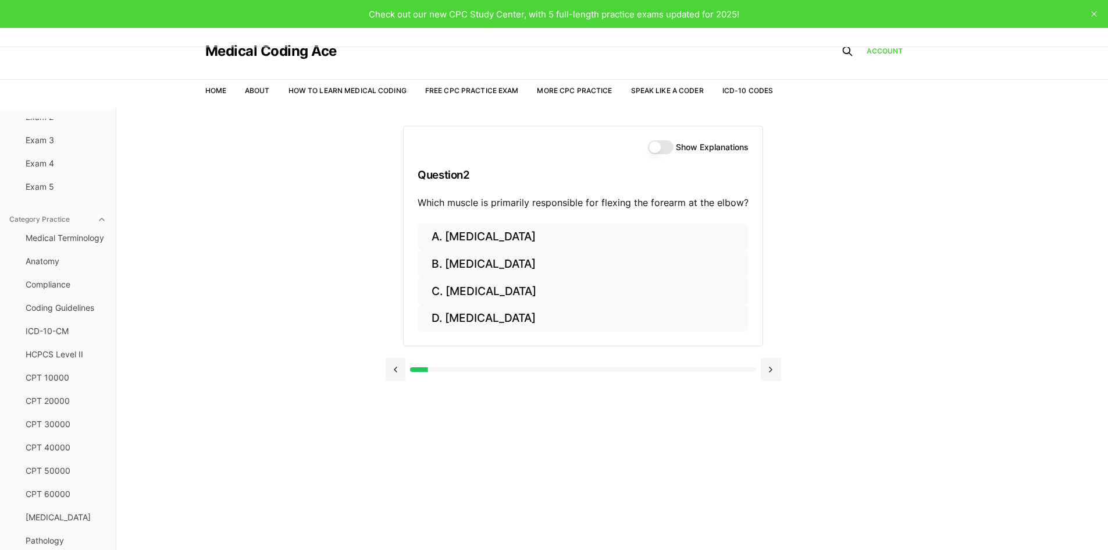
click at [665, 146] on button "Show Explanations" at bounding box center [661, 147] width 26 height 14
click at [400, 366] on button at bounding box center [396, 369] width 20 height 23
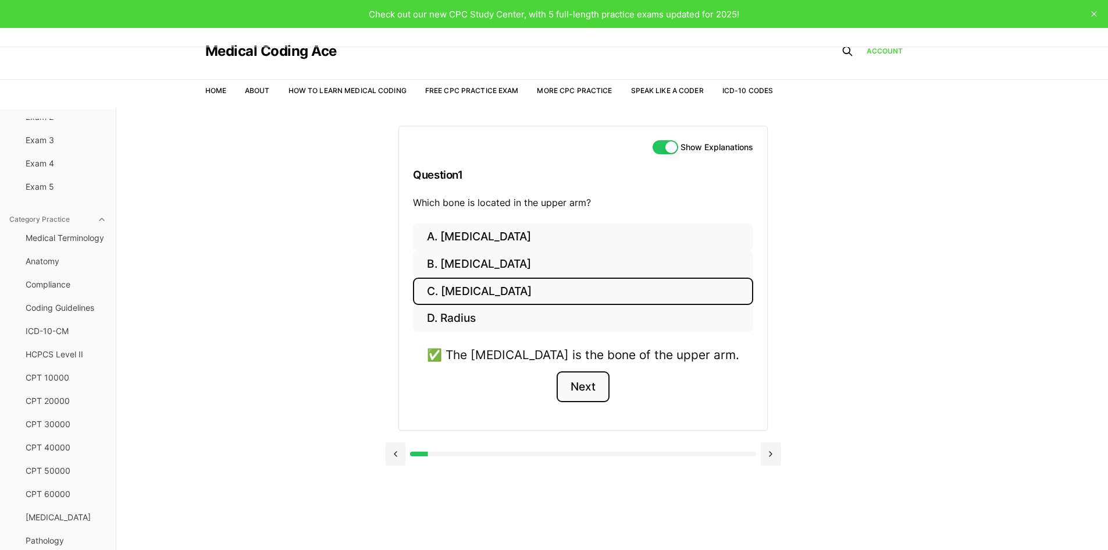
click at [588, 393] on button "Next" at bounding box center [583, 386] width 53 height 31
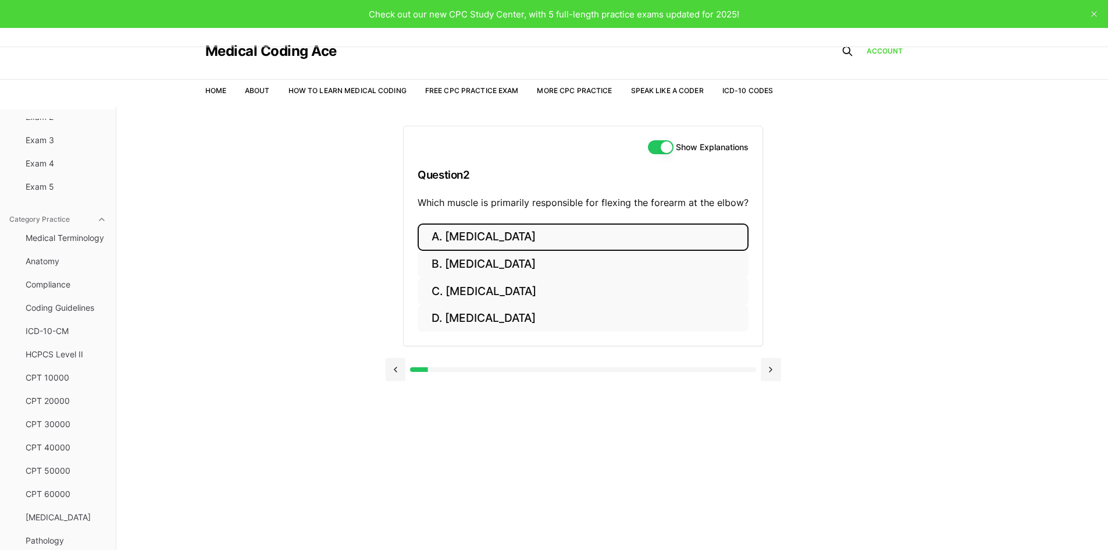
click at [505, 229] on button "A. Trapezius" at bounding box center [583, 236] width 331 height 27
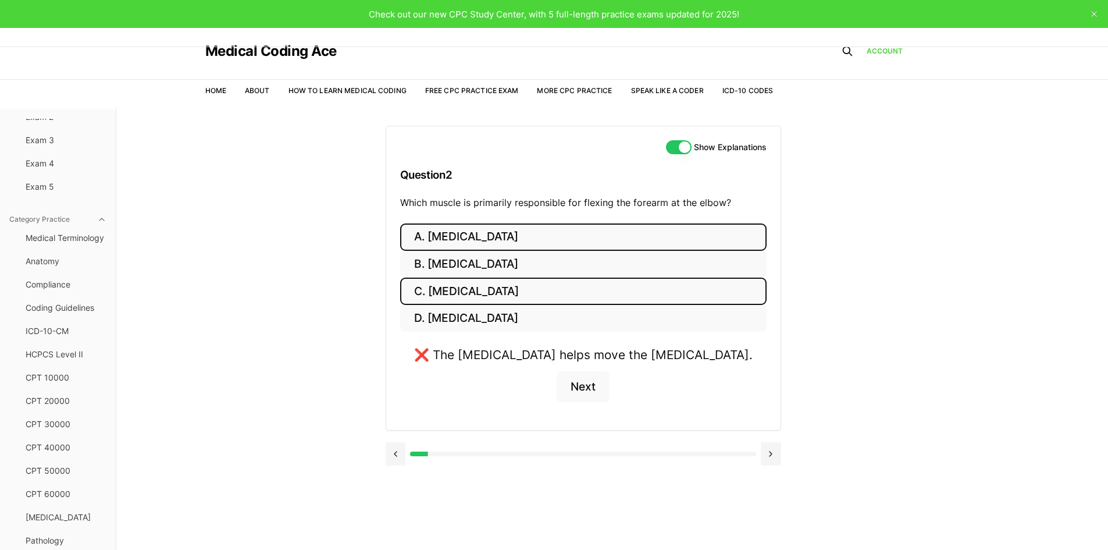
click at [485, 293] on button "C. Deltoid" at bounding box center [583, 290] width 366 height 27
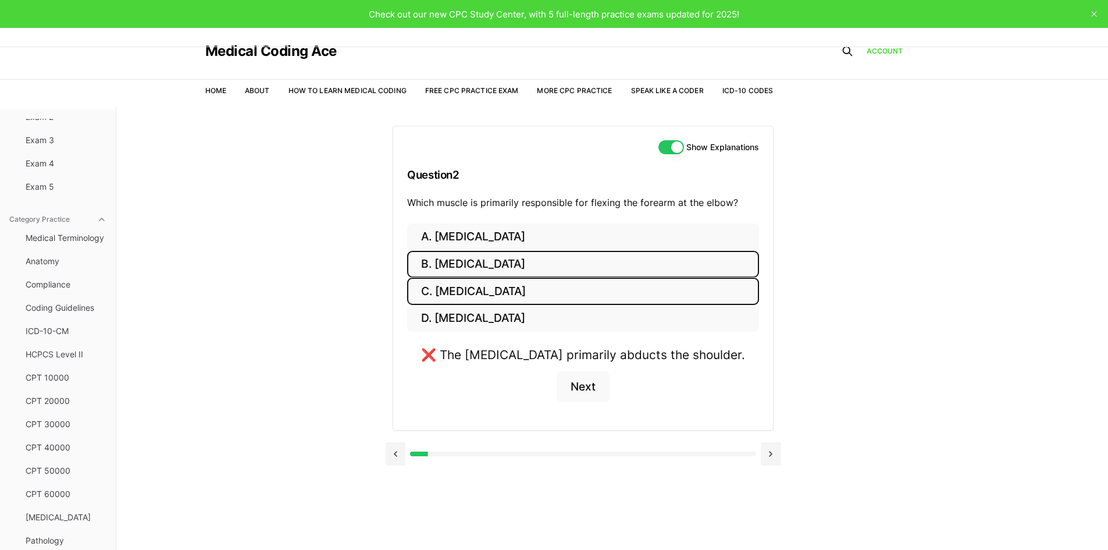
click at [489, 264] on button "B. Biceps brachii" at bounding box center [583, 264] width 352 height 27
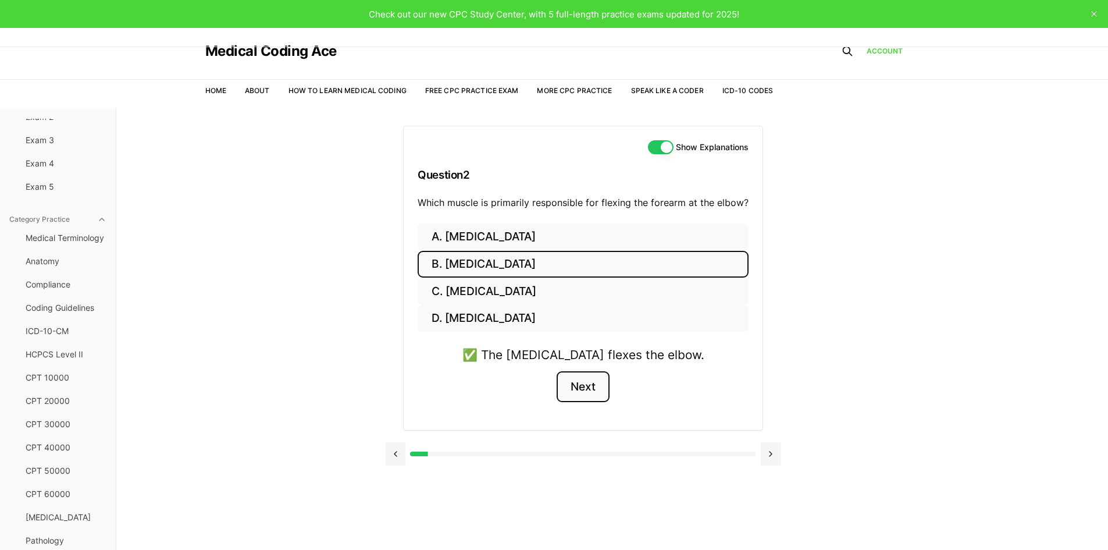
click at [590, 390] on button "Next" at bounding box center [583, 386] width 53 height 31
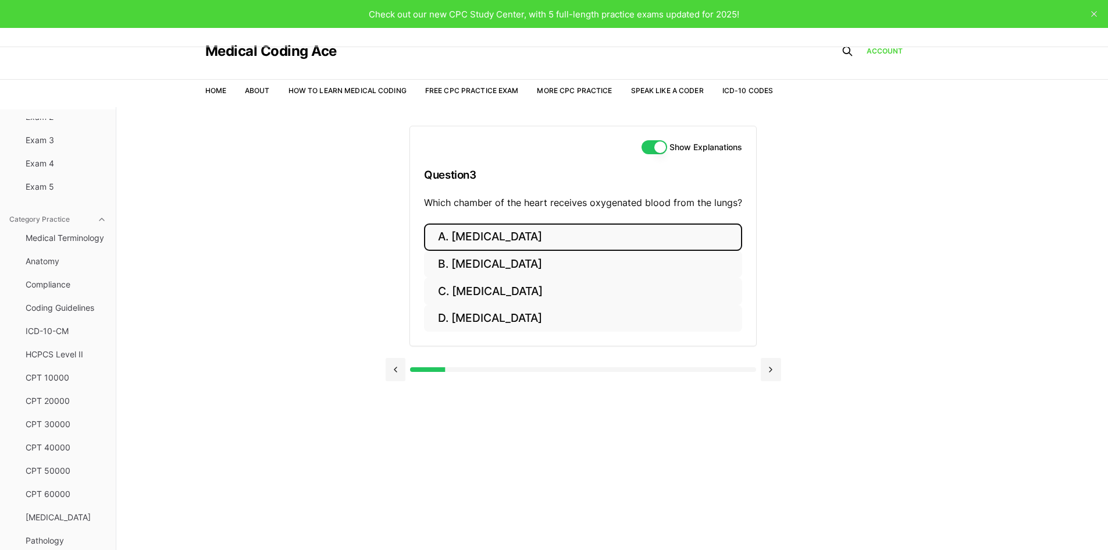
click at [648, 235] on button "A. Right atrium" at bounding box center [583, 236] width 318 height 27
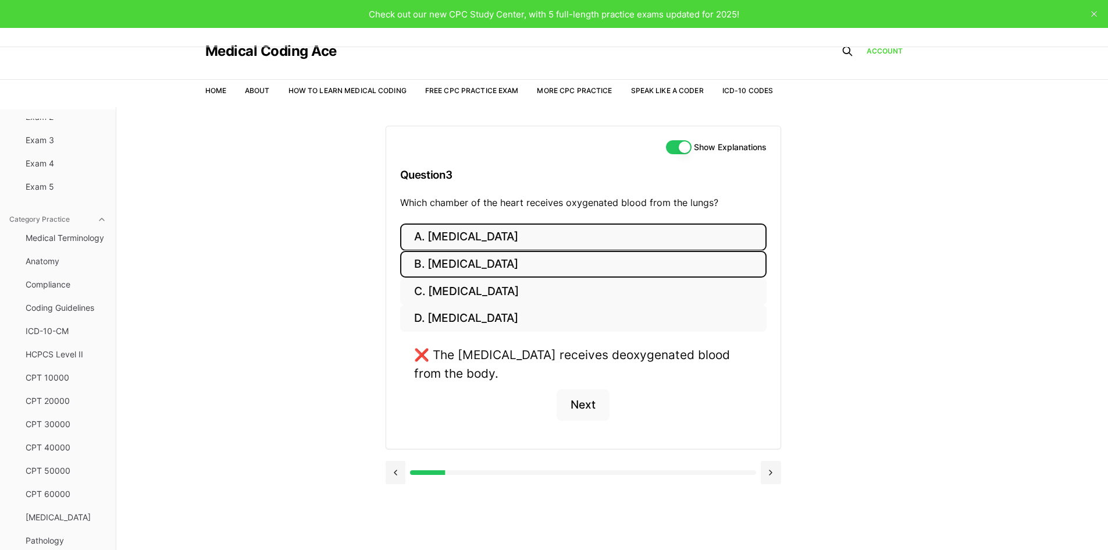
click at [519, 265] on button "B. Right ventricle" at bounding box center [583, 264] width 366 height 27
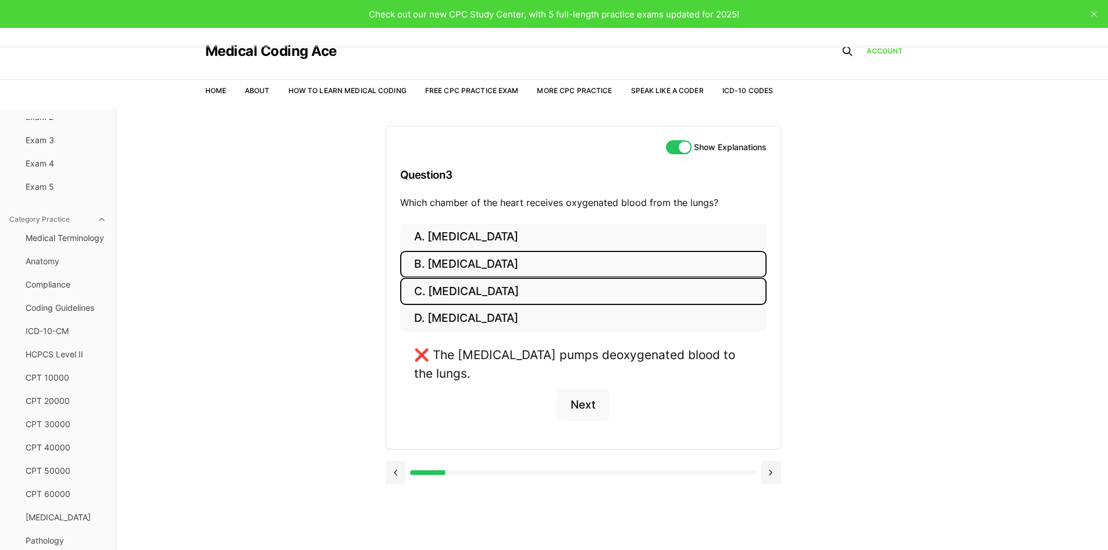
click at [520, 281] on button "C. Left atrium" at bounding box center [583, 290] width 366 height 27
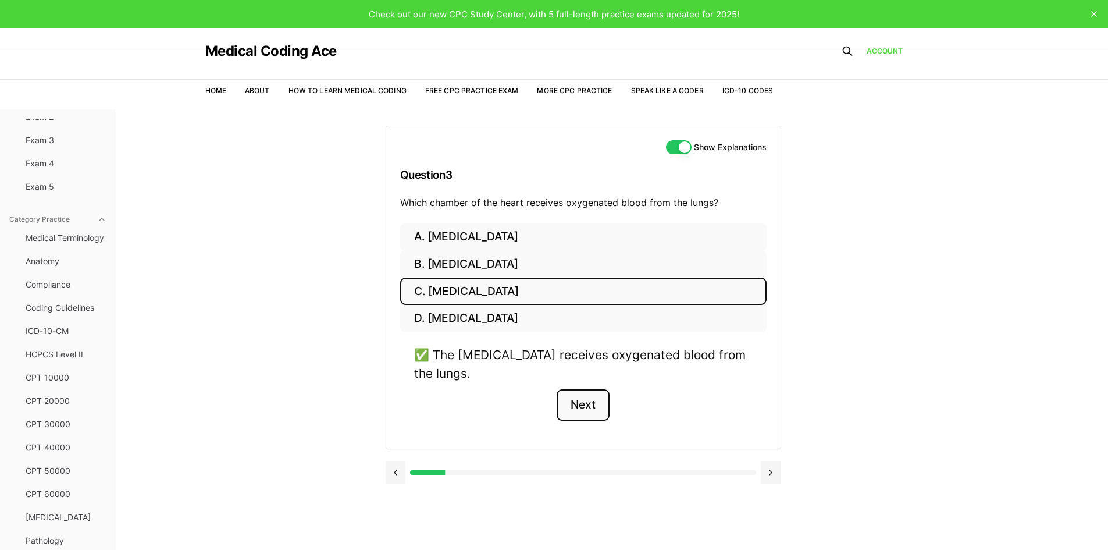
click at [595, 412] on button "Next" at bounding box center [583, 404] width 53 height 31
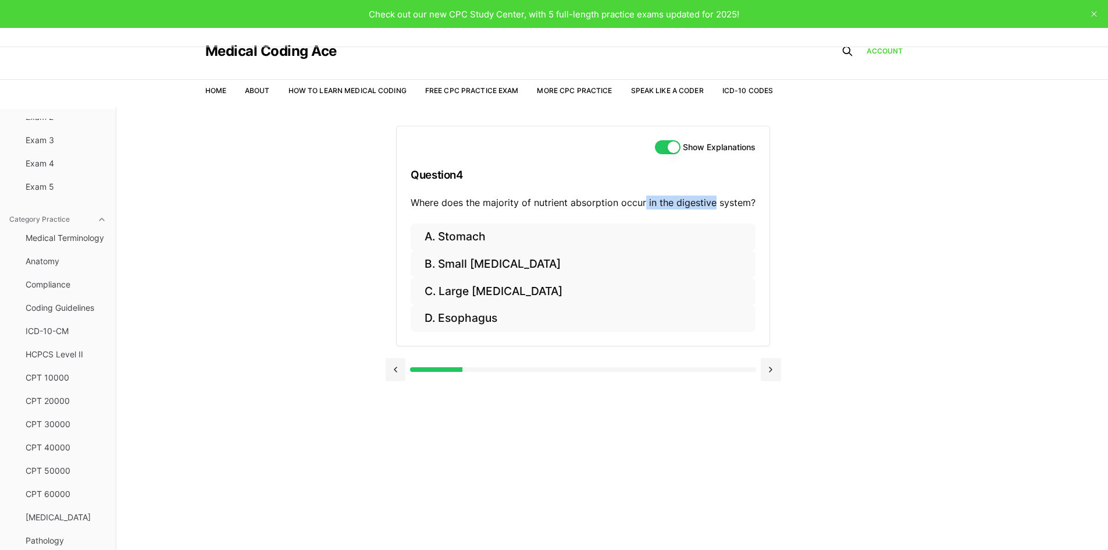
drag, startPoint x: 656, startPoint y: 206, endPoint x: 715, endPoint y: 207, distance: 59.3
click at [715, 207] on p "Where does the majority of nutrient absorption occur in the digestive system?" at bounding box center [583, 202] width 345 height 14
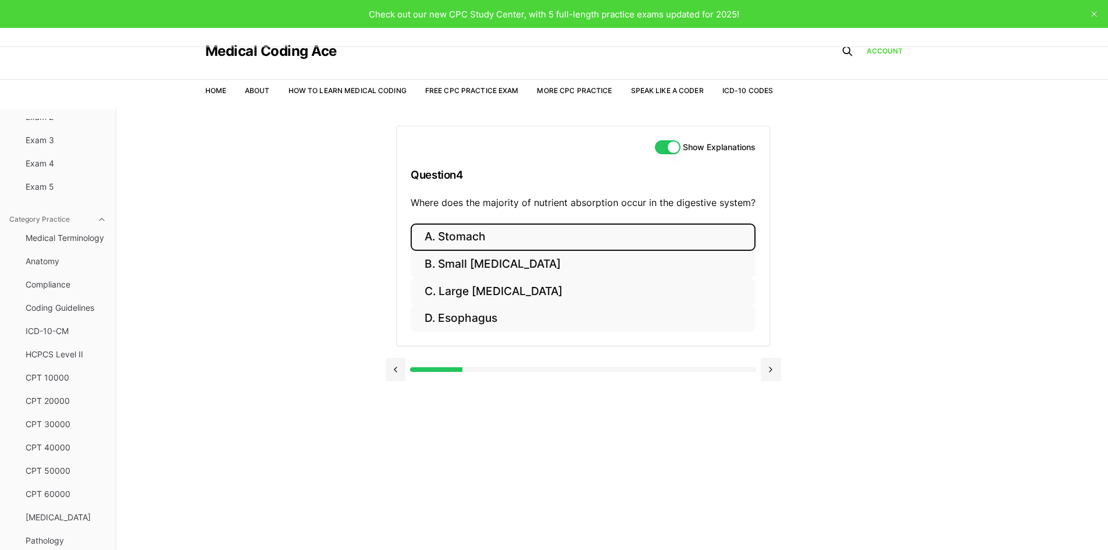
click at [572, 234] on button "A. Stomach" at bounding box center [583, 236] width 345 height 27
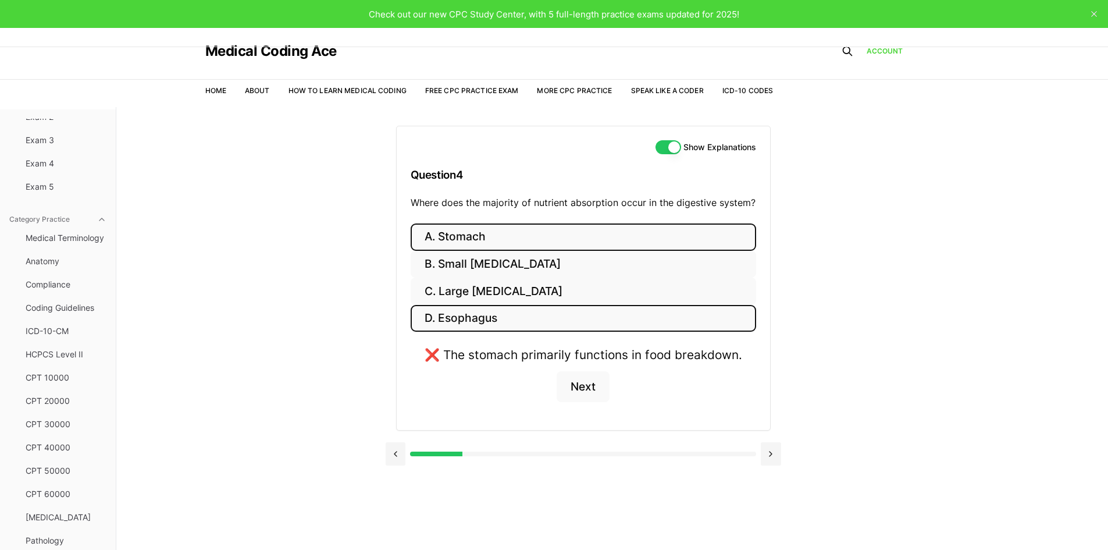
click at [649, 325] on button "D. Esophagus" at bounding box center [584, 318] width 346 height 27
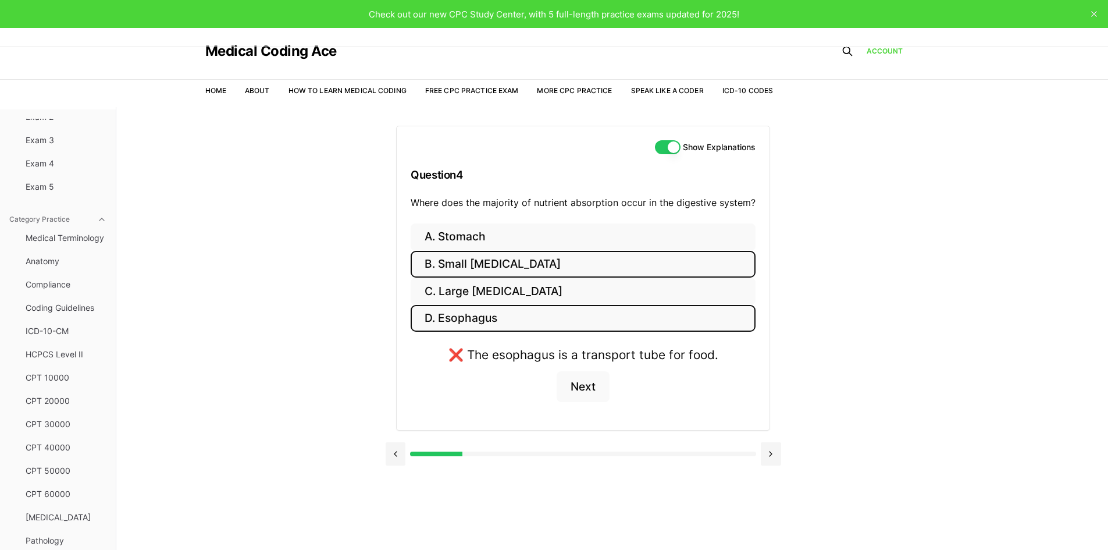
click at [654, 271] on button "B. Small intestine" at bounding box center [583, 264] width 345 height 27
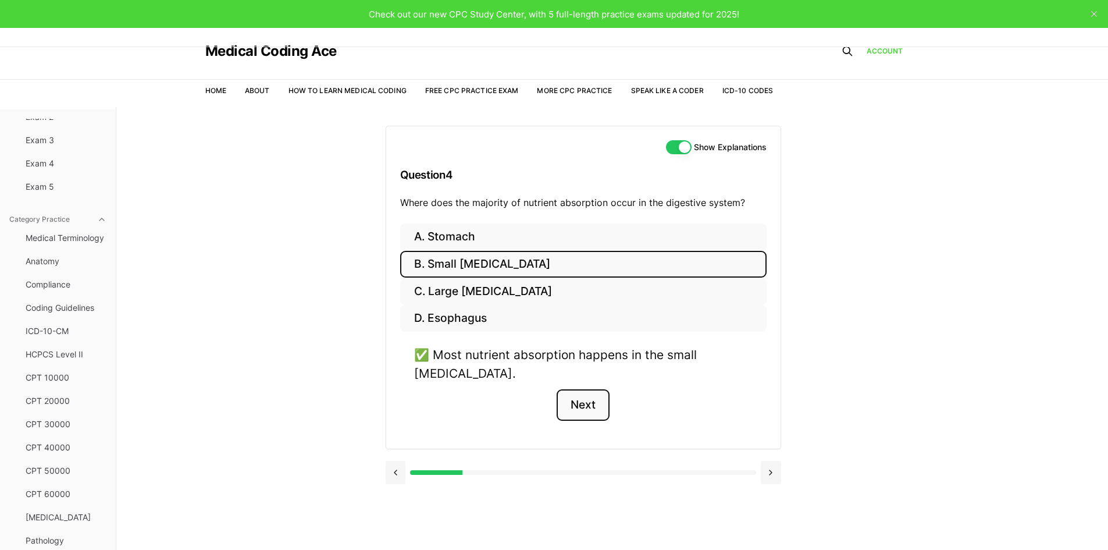
click at [577, 389] on button "Next" at bounding box center [583, 404] width 53 height 31
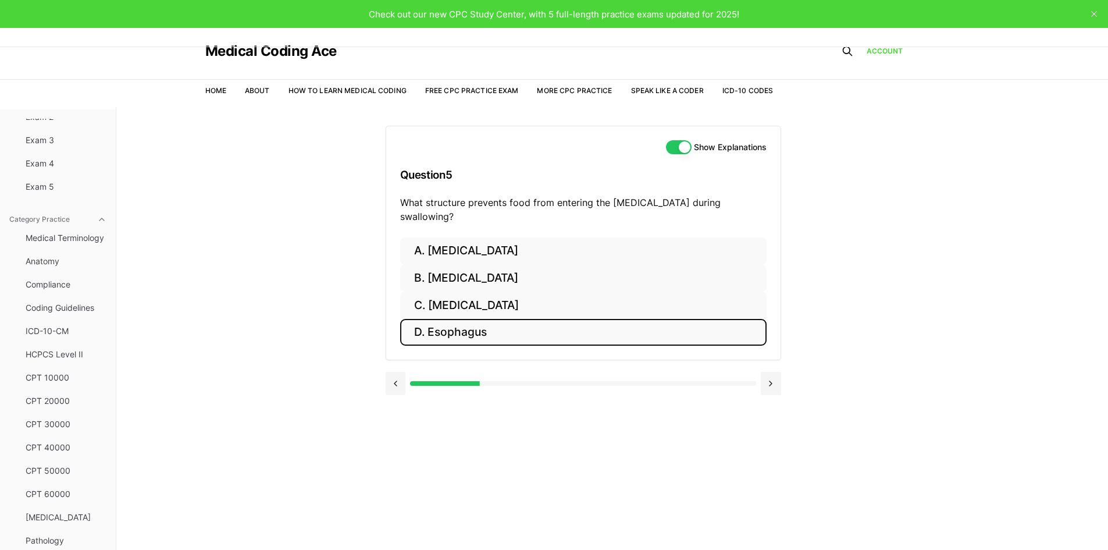
click at [481, 319] on button "D. Esophagus" at bounding box center [583, 332] width 366 height 27
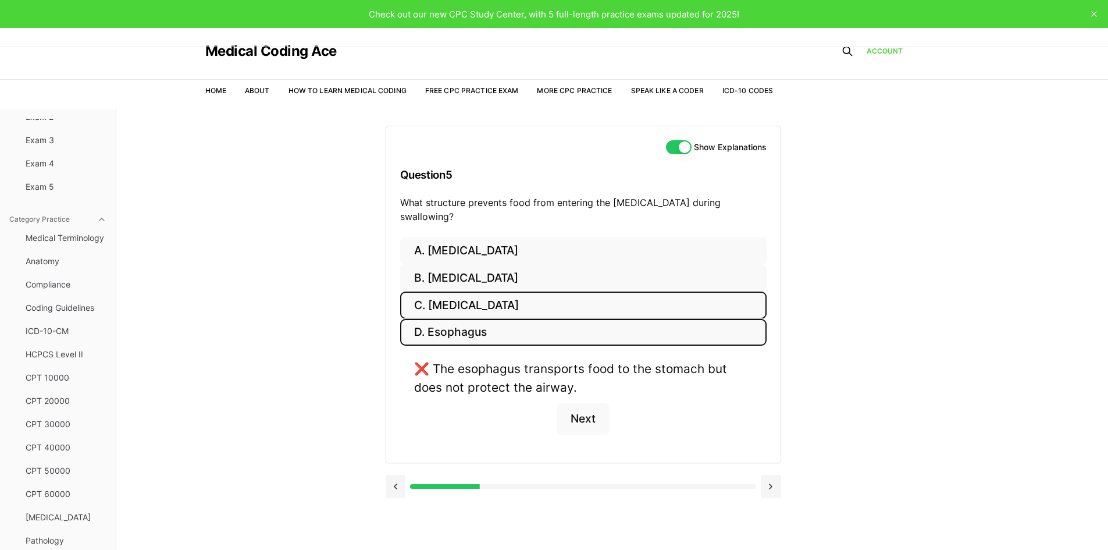
click at [518, 291] on button "C. Pharynx" at bounding box center [583, 304] width 366 height 27
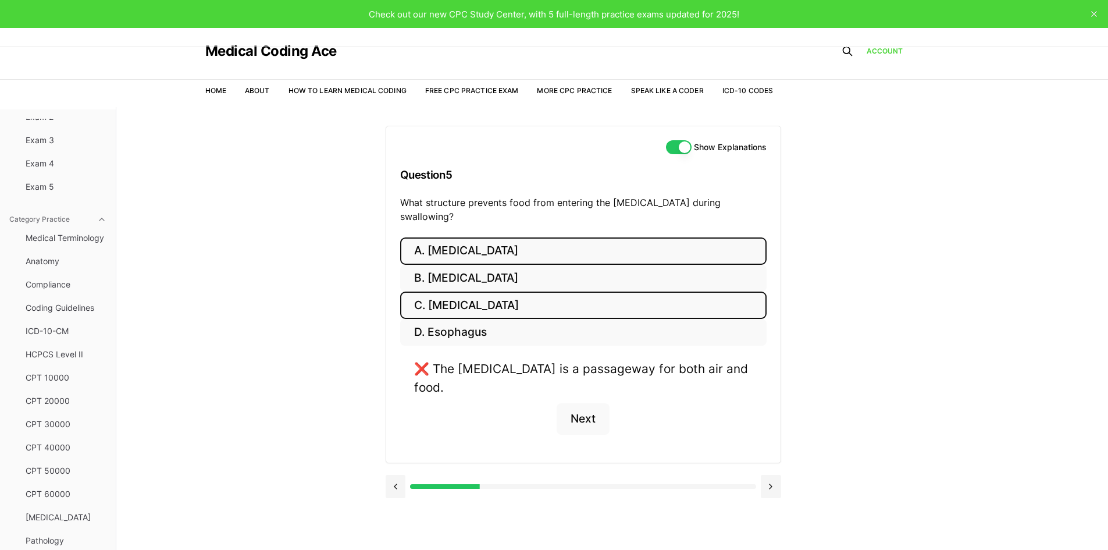
click at [527, 242] on button "A. Larynx" at bounding box center [583, 250] width 366 height 27
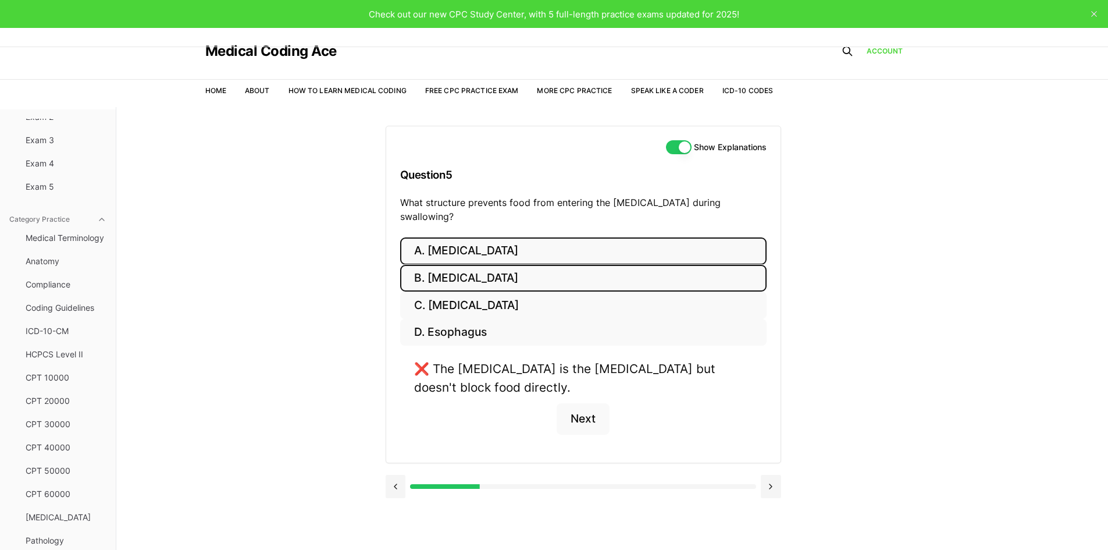
click at [520, 267] on button "B. Epiglottis" at bounding box center [583, 278] width 366 height 27
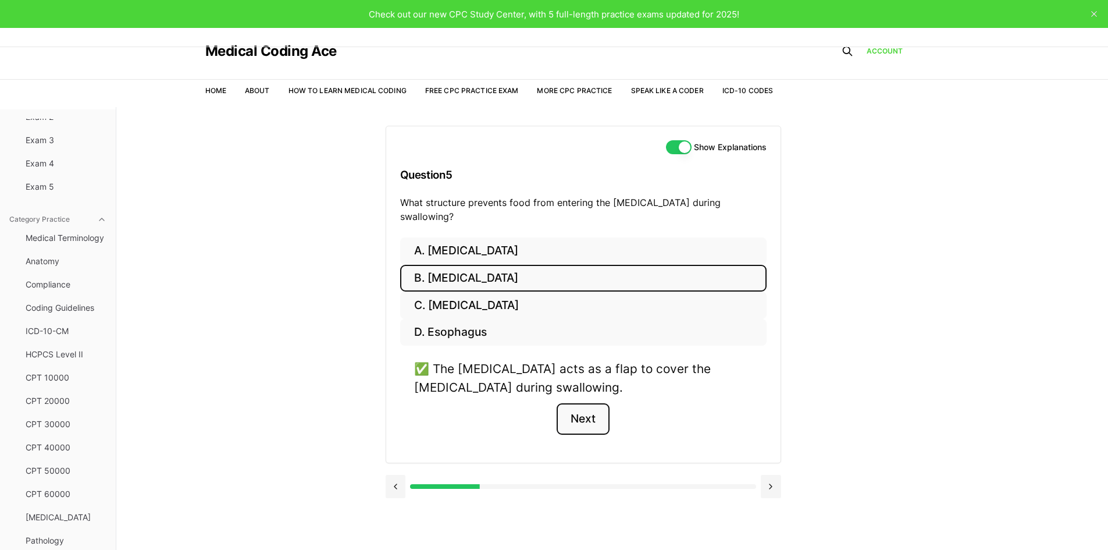
click at [603, 414] on button "Next" at bounding box center [583, 418] width 53 height 31
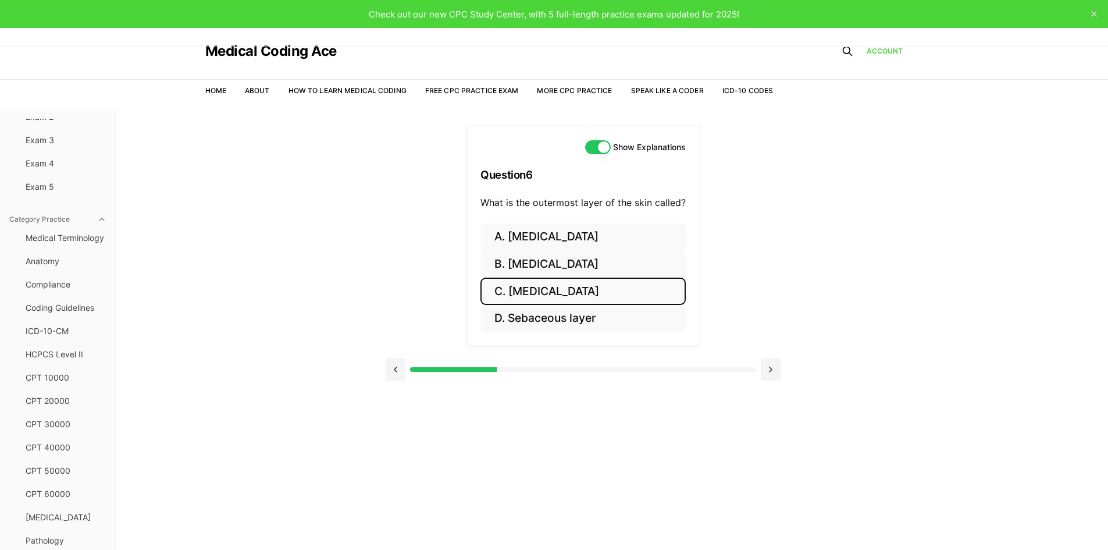
click at [633, 280] on button "C. Epidermis" at bounding box center [582, 290] width 205 height 27
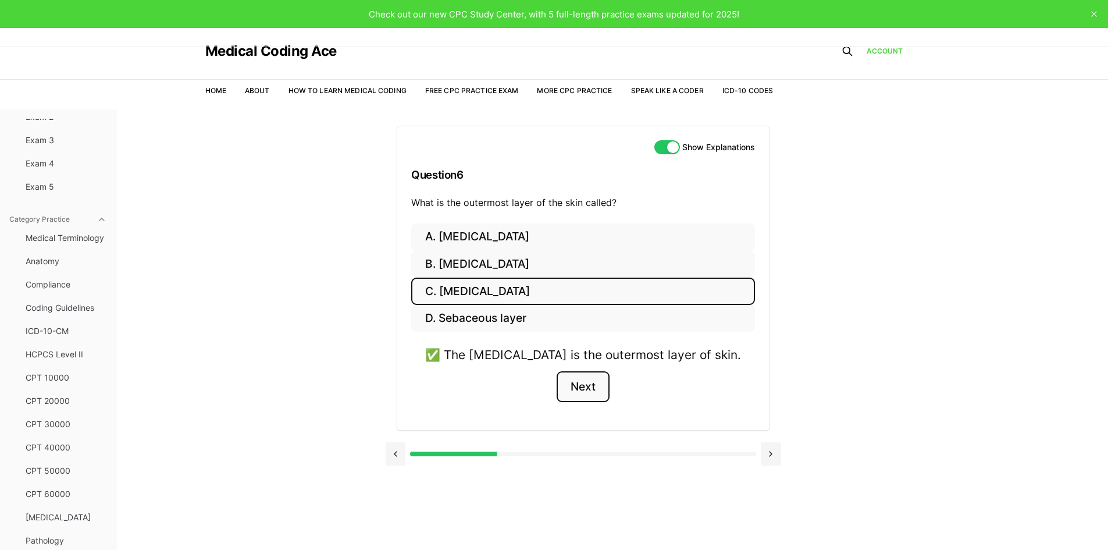
click at [601, 391] on button "Next" at bounding box center [583, 386] width 53 height 31
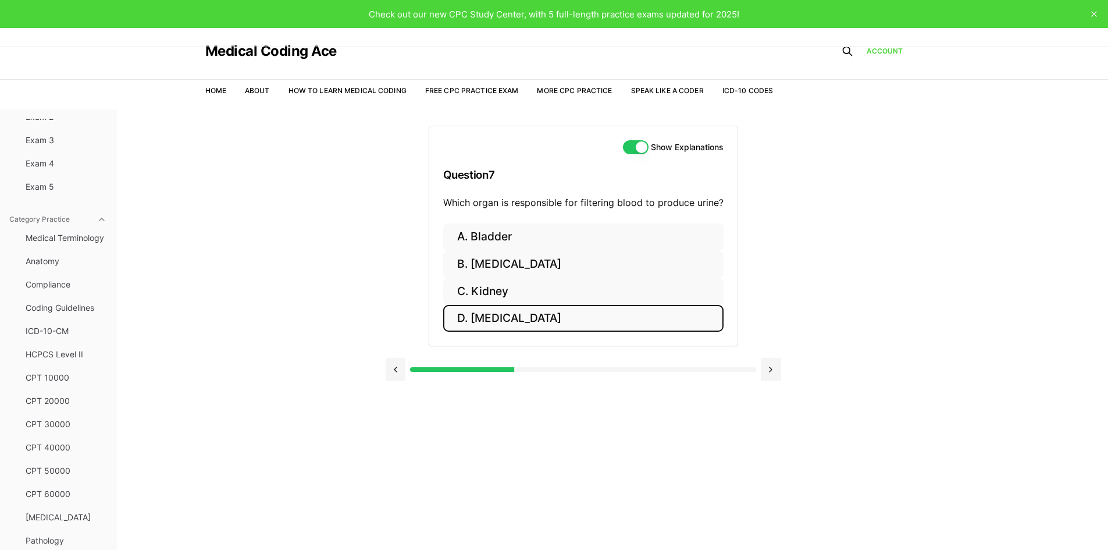
click at [508, 312] on button "D. Urethra" at bounding box center [583, 318] width 280 height 27
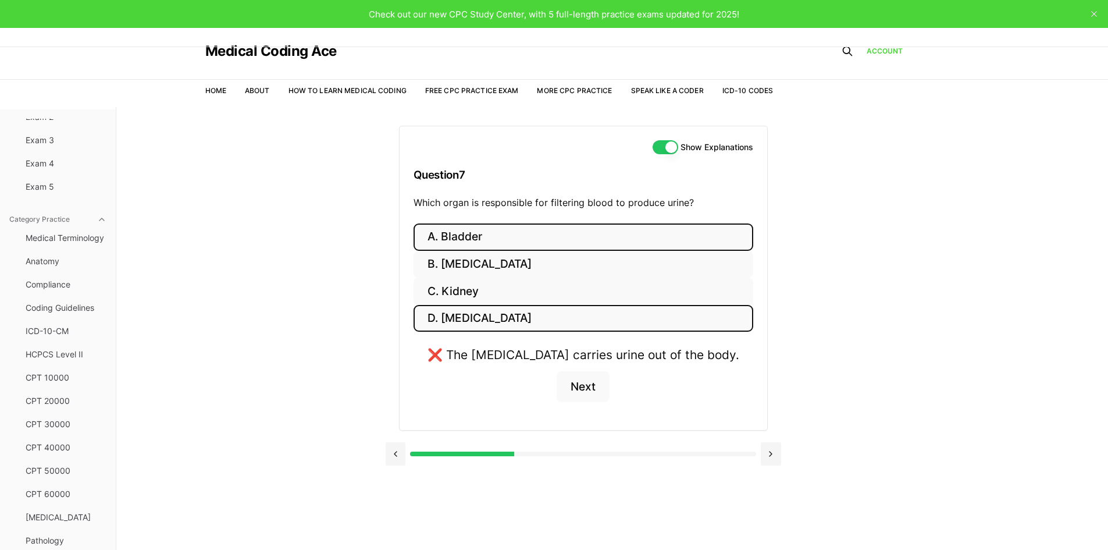
click at [533, 242] on button "A. Bladder" at bounding box center [584, 236] width 340 height 27
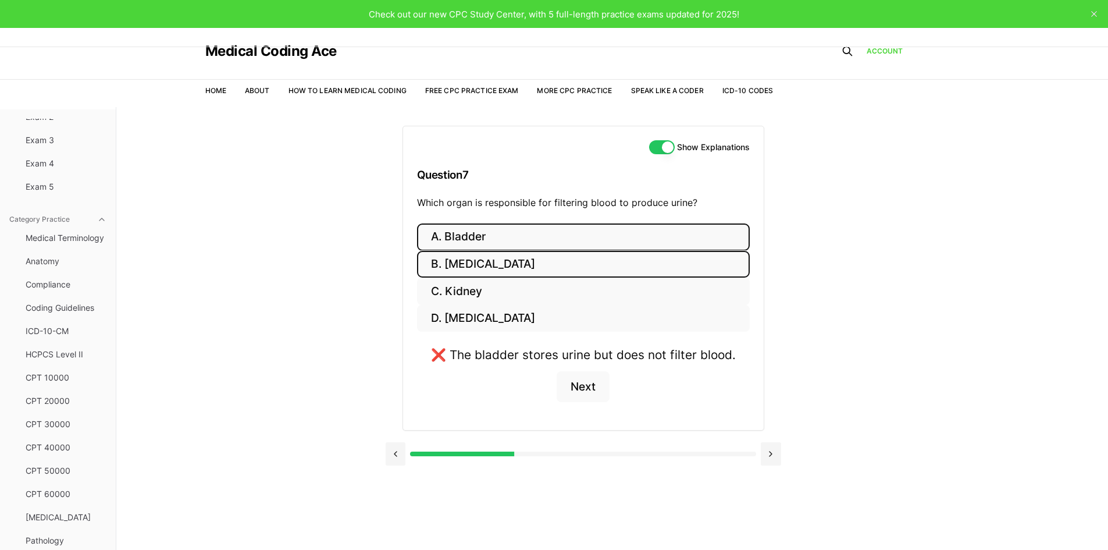
click at [525, 268] on button "B. Ureter" at bounding box center [583, 264] width 333 height 27
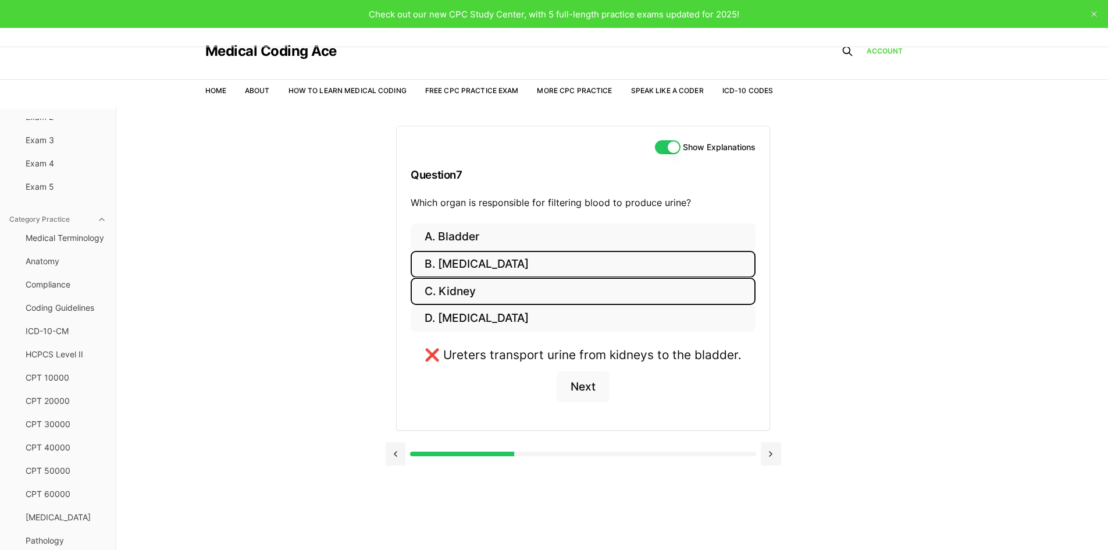
click at [519, 283] on button "C. Kidney" at bounding box center [583, 290] width 345 height 27
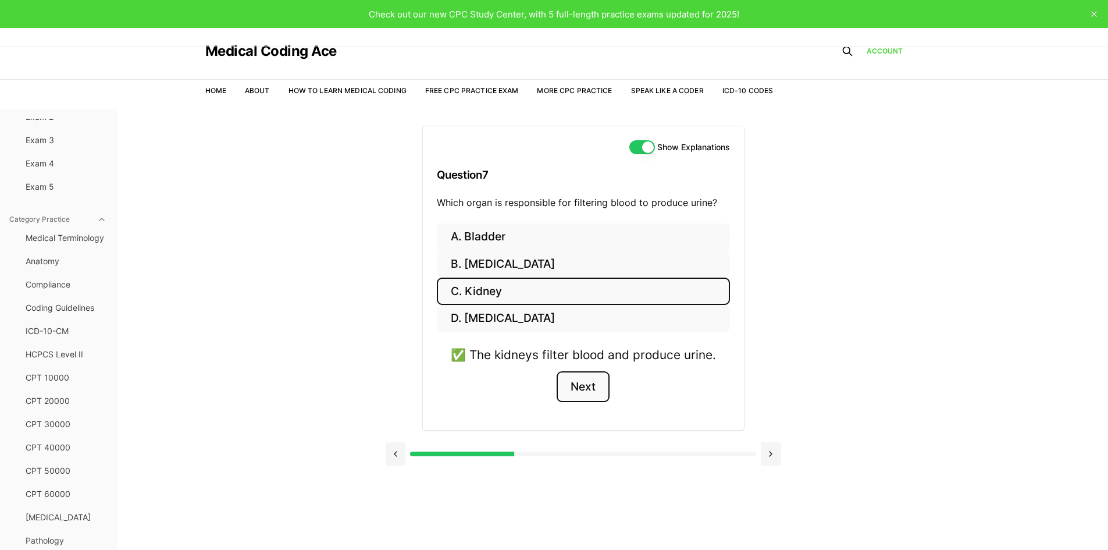
click at [581, 389] on button "Next" at bounding box center [583, 386] width 53 height 31
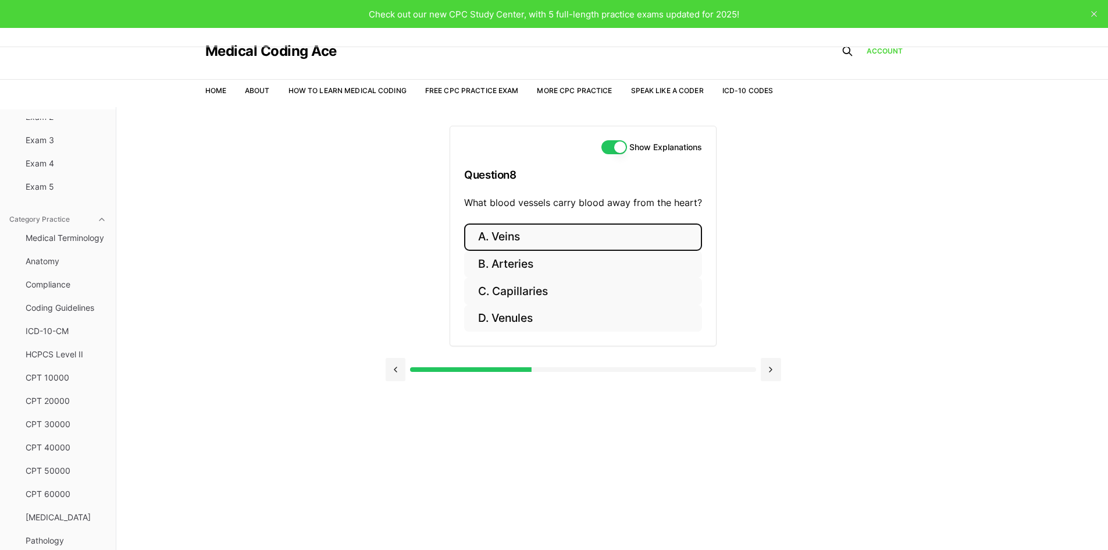
click at [599, 233] on button "A. Veins" at bounding box center [583, 236] width 238 height 27
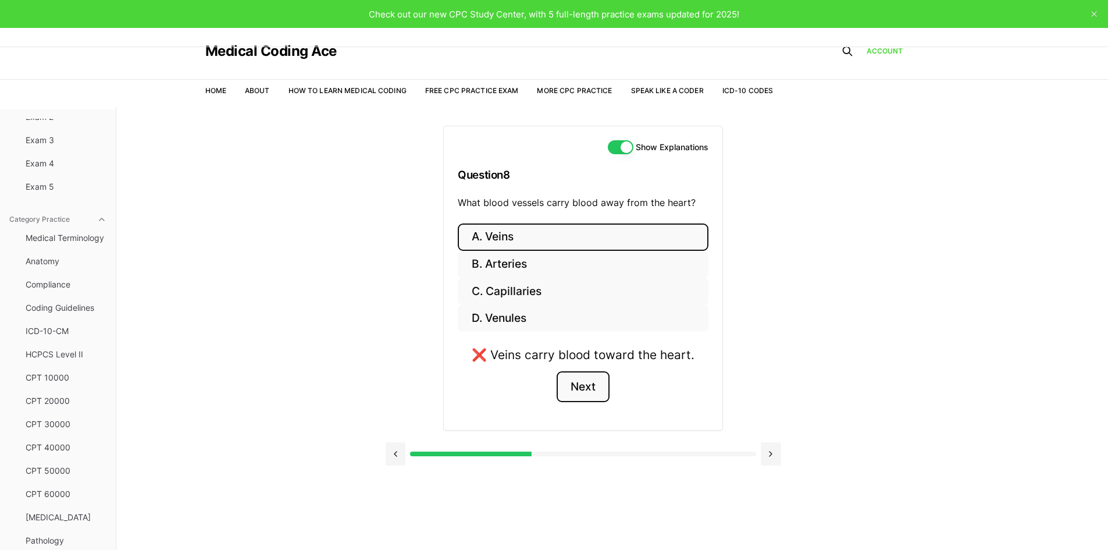
click at [598, 386] on button "Next" at bounding box center [583, 386] width 53 height 31
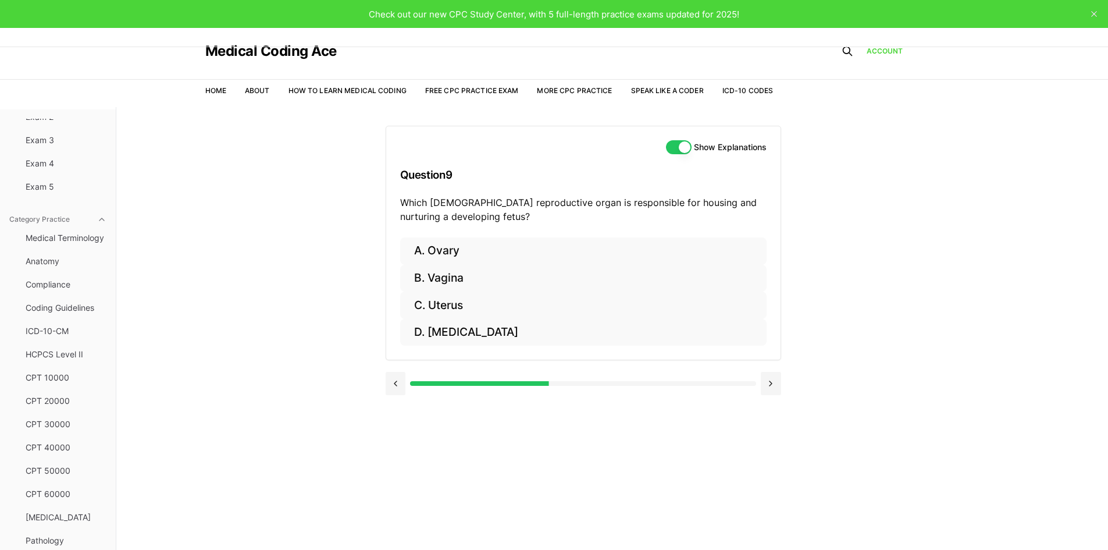
click at [668, 143] on button "Show Explanations" at bounding box center [679, 147] width 26 height 14
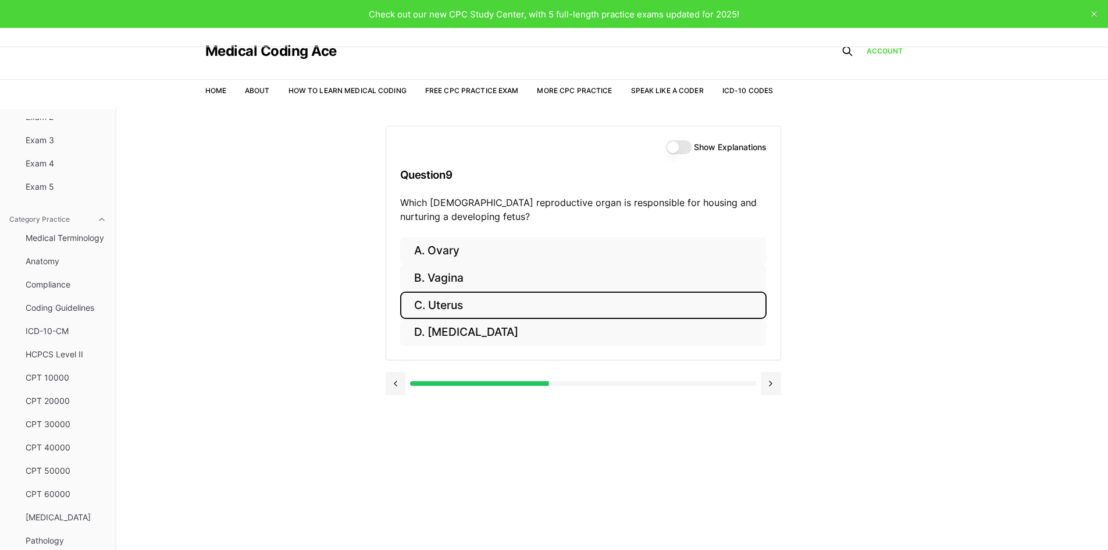
click at [495, 306] on button "C. Uterus" at bounding box center [583, 304] width 366 height 27
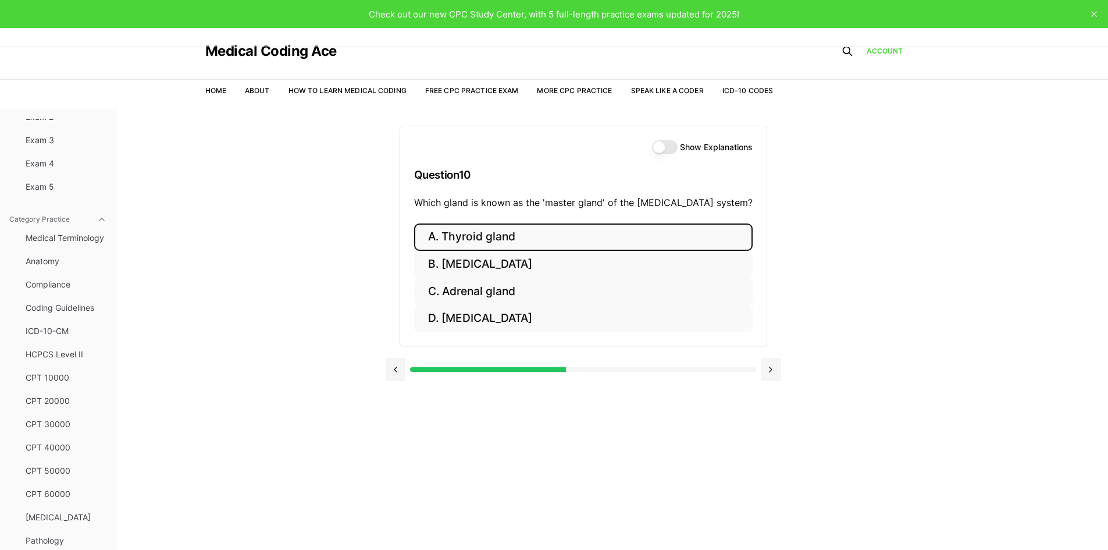
click at [511, 241] on button "A. Thyroid gland" at bounding box center [583, 236] width 339 height 27
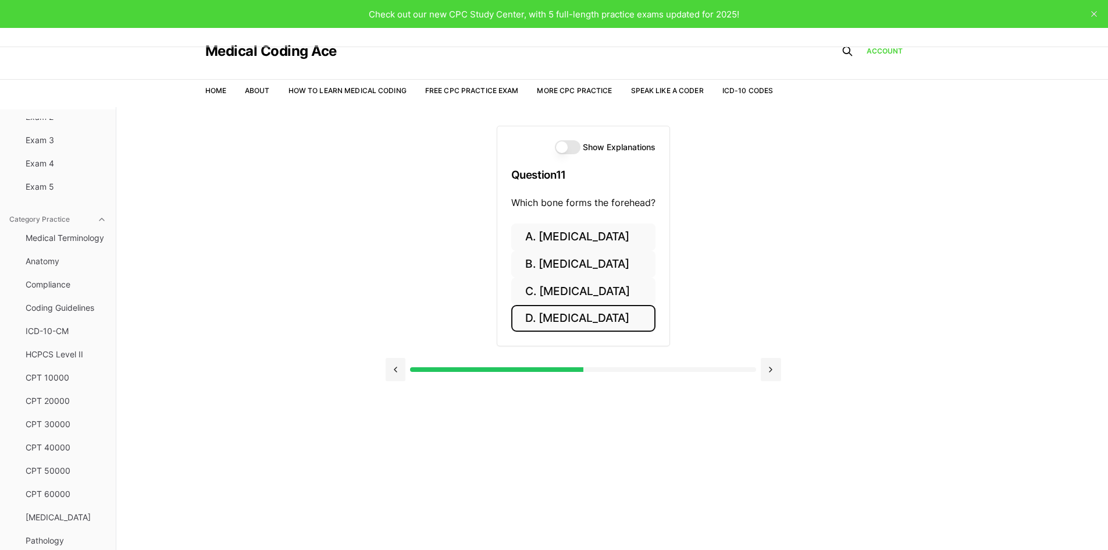
click at [599, 315] on button "D. Temporal bone" at bounding box center [583, 318] width 144 height 27
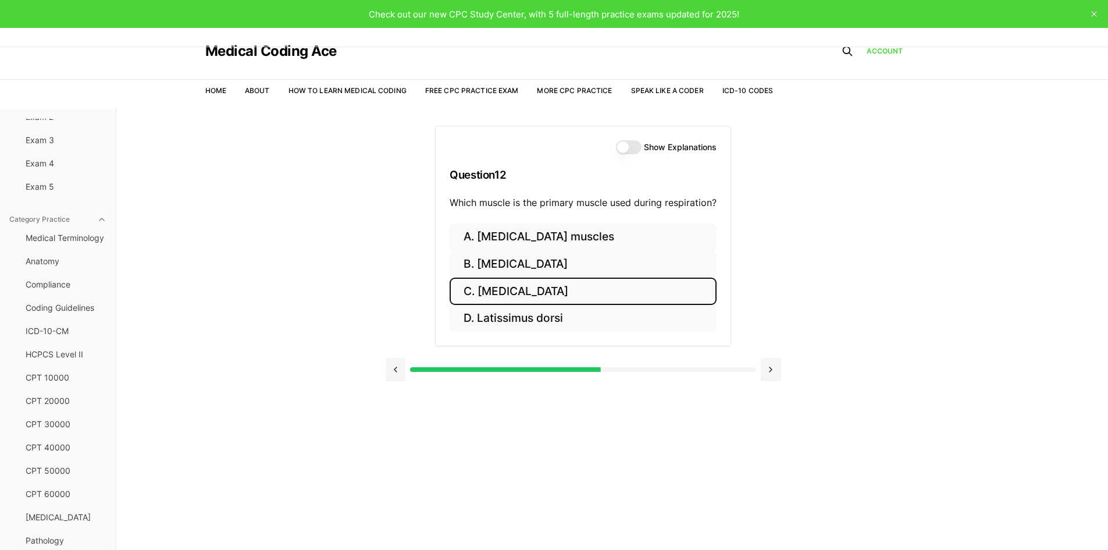
click at [568, 287] on button "C. Diaphragm" at bounding box center [583, 290] width 267 height 27
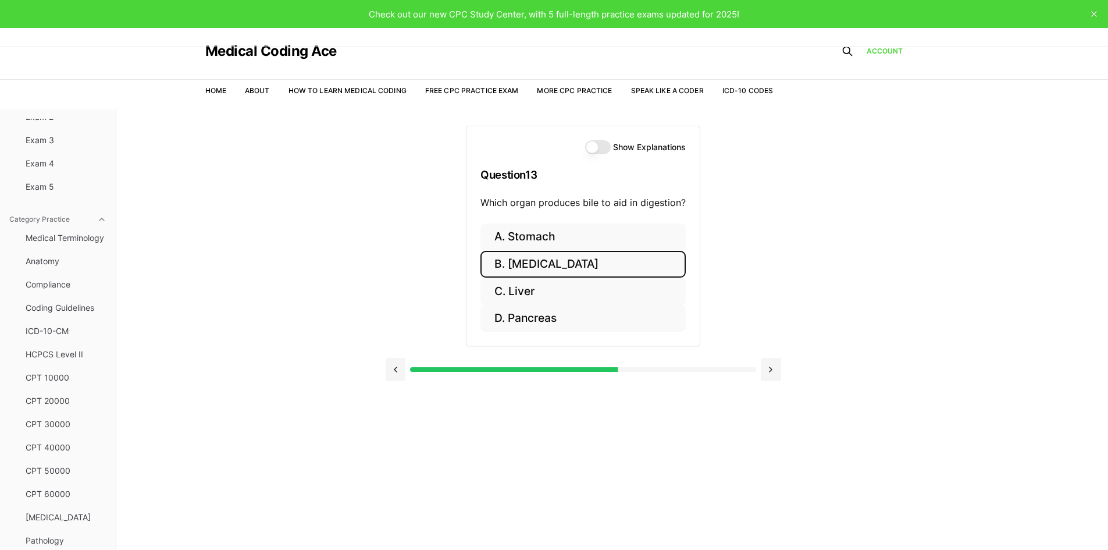
click at [596, 267] on button "B. Gallbladder" at bounding box center [582, 264] width 205 height 27
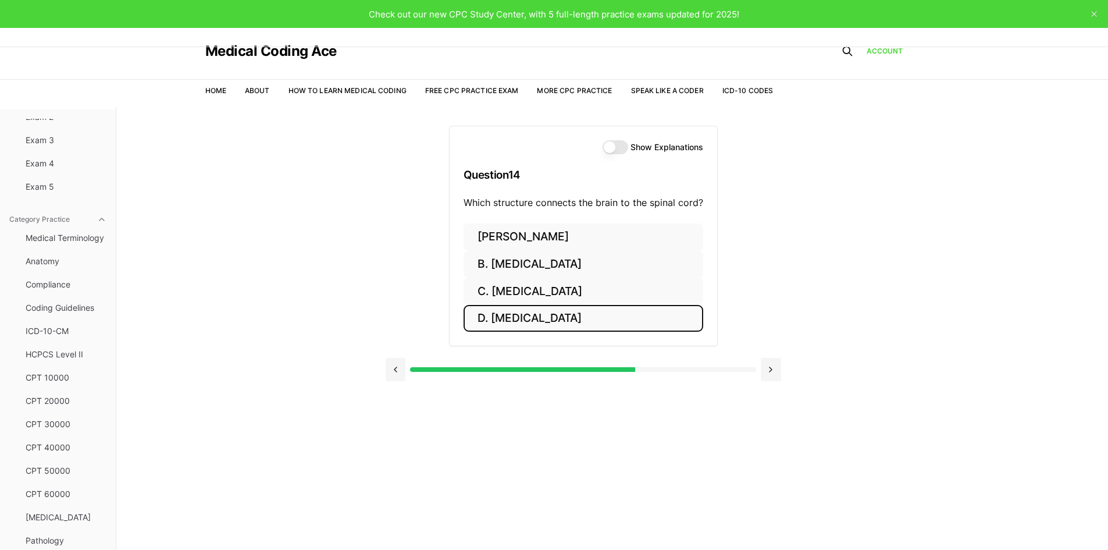
click at [582, 317] on button "D. Medulla oblongata" at bounding box center [584, 318] width 240 height 27
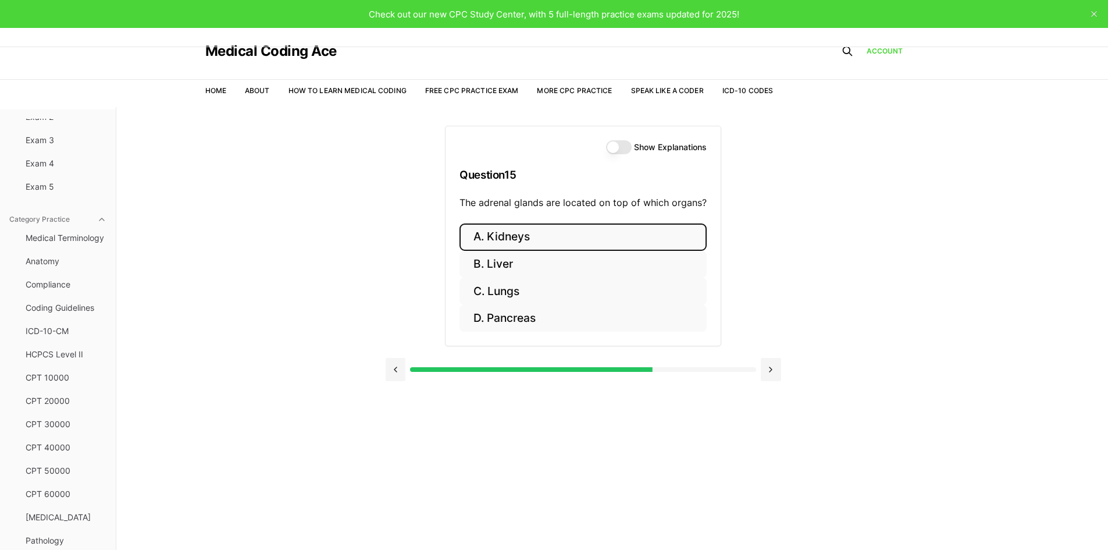
click at [551, 230] on button "A. Kidneys" at bounding box center [583, 236] width 247 height 27
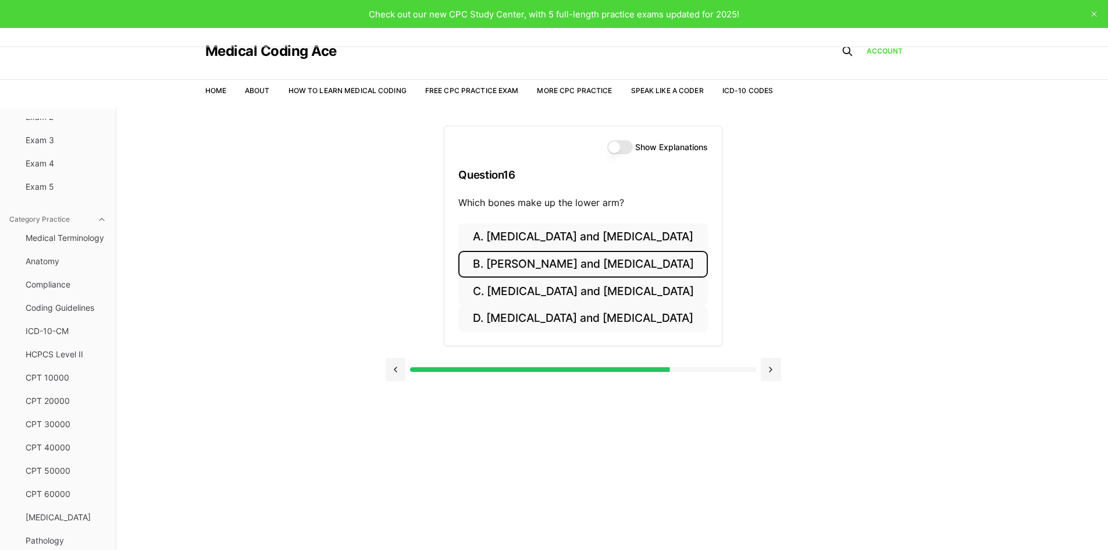
click at [597, 263] on button "B. Radius and ulna" at bounding box center [582, 264] width 249 height 27
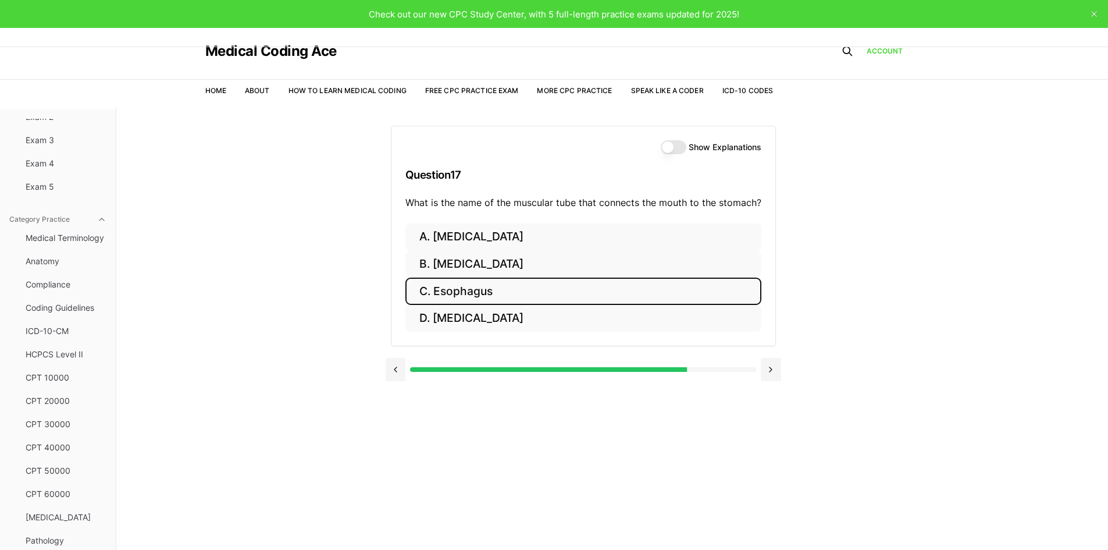
click at [511, 289] on button "C. Esophagus" at bounding box center [583, 290] width 356 height 27
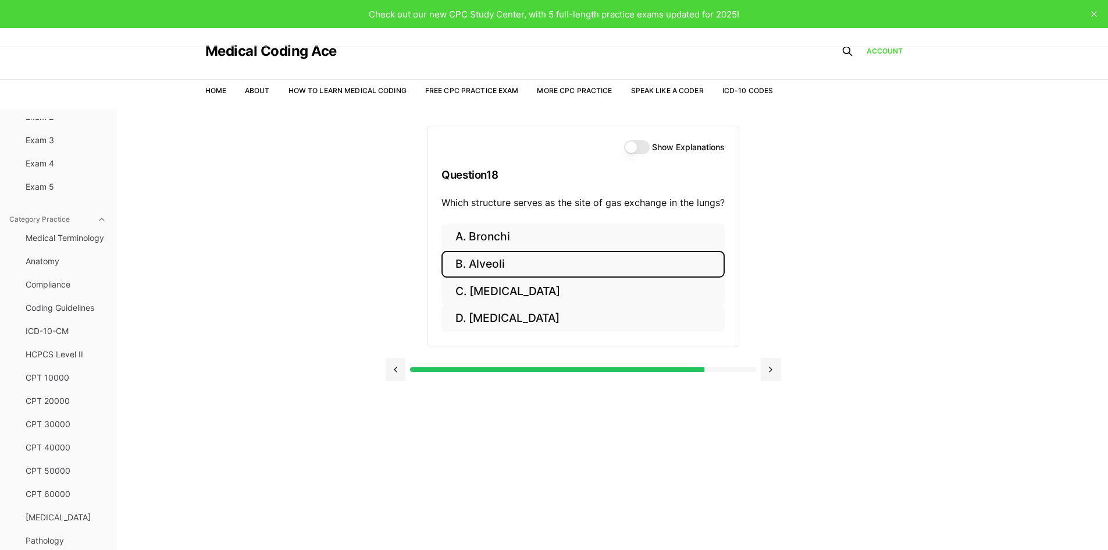
click at [499, 272] on button "B. Alveoli" at bounding box center [583, 264] width 283 height 27
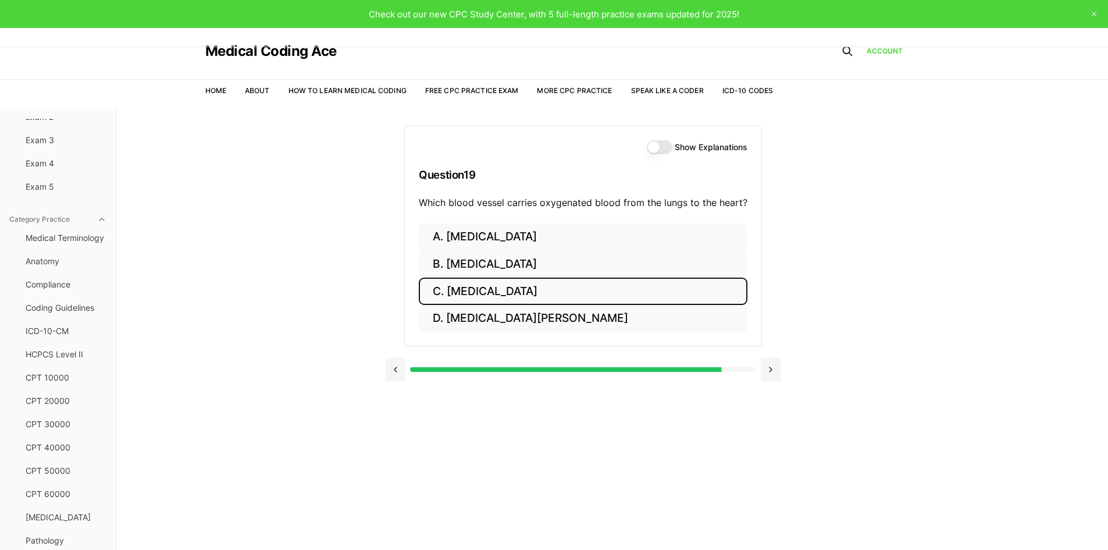
click at [496, 292] on button "C. Aorta" at bounding box center [583, 290] width 329 height 27
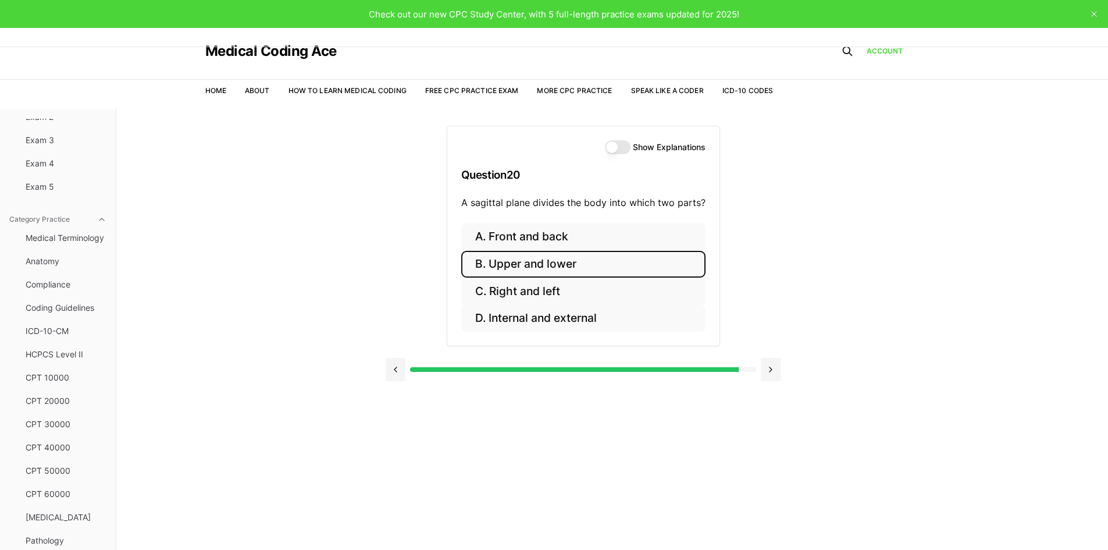
click at [572, 269] on button "B. Upper and lower" at bounding box center [583, 264] width 244 height 27
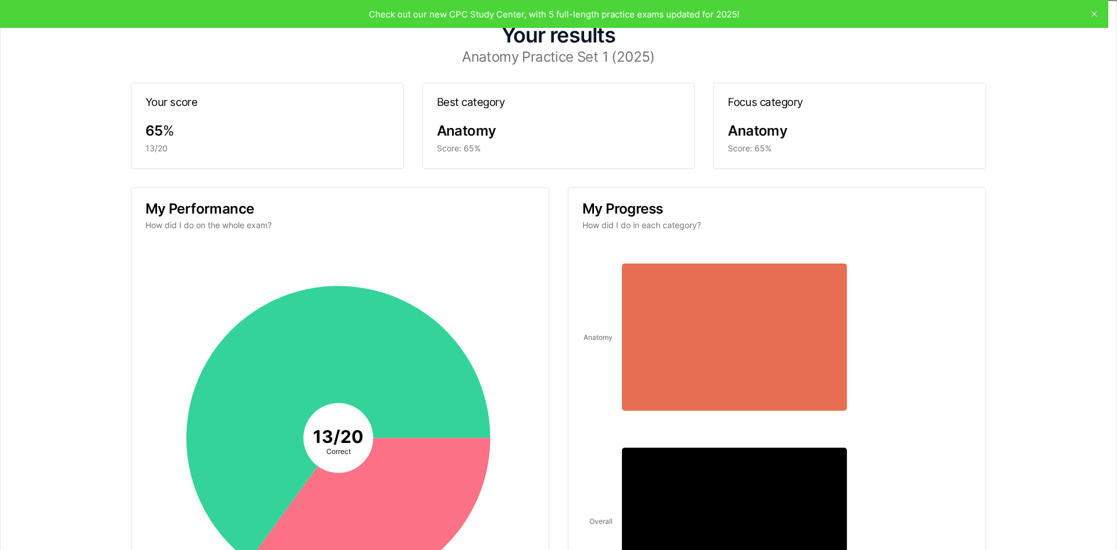
click at [657, 12] on div "Your results Anatomy Practice Set 1 (2025) Your score 65 % 13/20 Best category …" at bounding box center [558, 275] width 1117 height 550
click at [1098, 16] on icon "button" at bounding box center [1102, 14] width 9 height 9
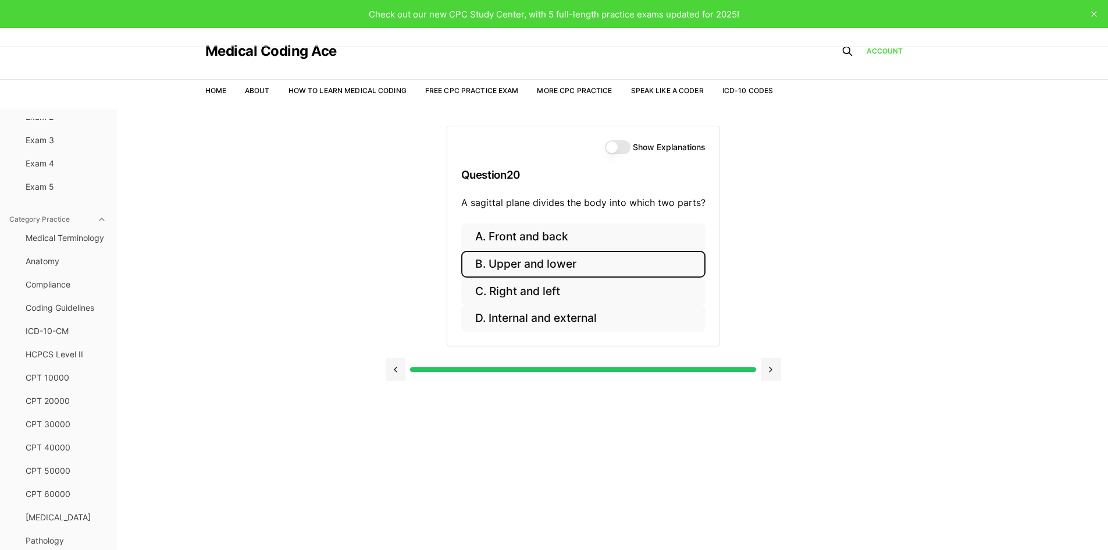
click at [1097, 13] on icon "close" at bounding box center [1094, 14] width 6 height 6
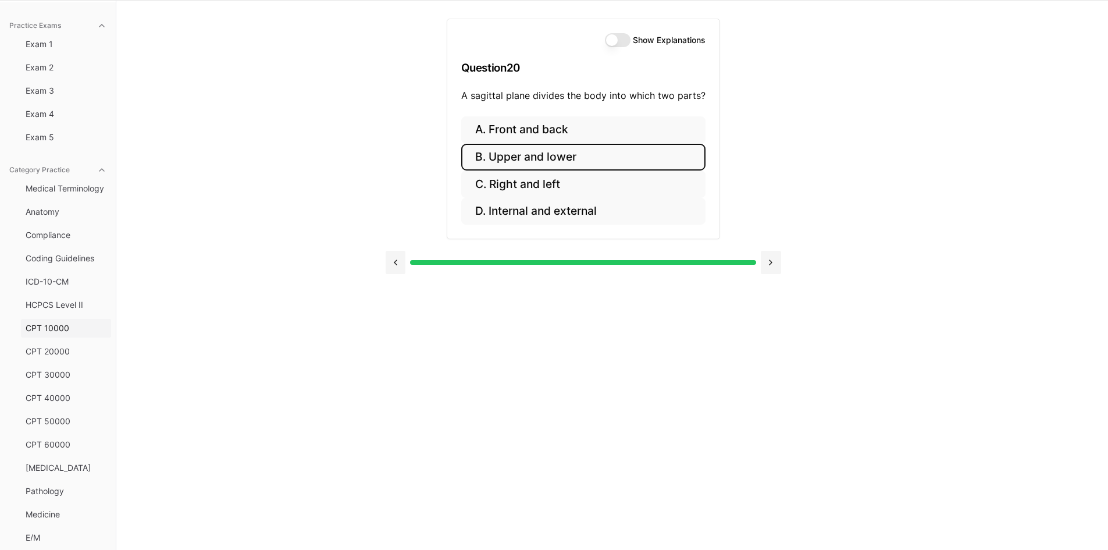
click at [43, 328] on span "CPT 10000" at bounding box center [66, 328] width 81 height 12
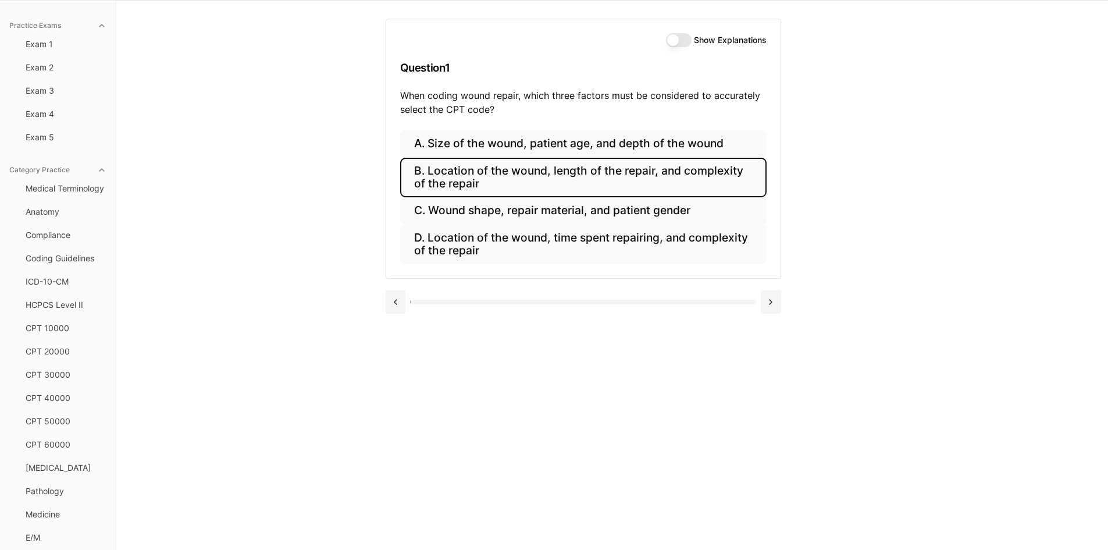
click at [481, 173] on button "B. Location of the wound, length of the repair, and complexity of the repair" at bounding box center [583, 178] width 366 height 40
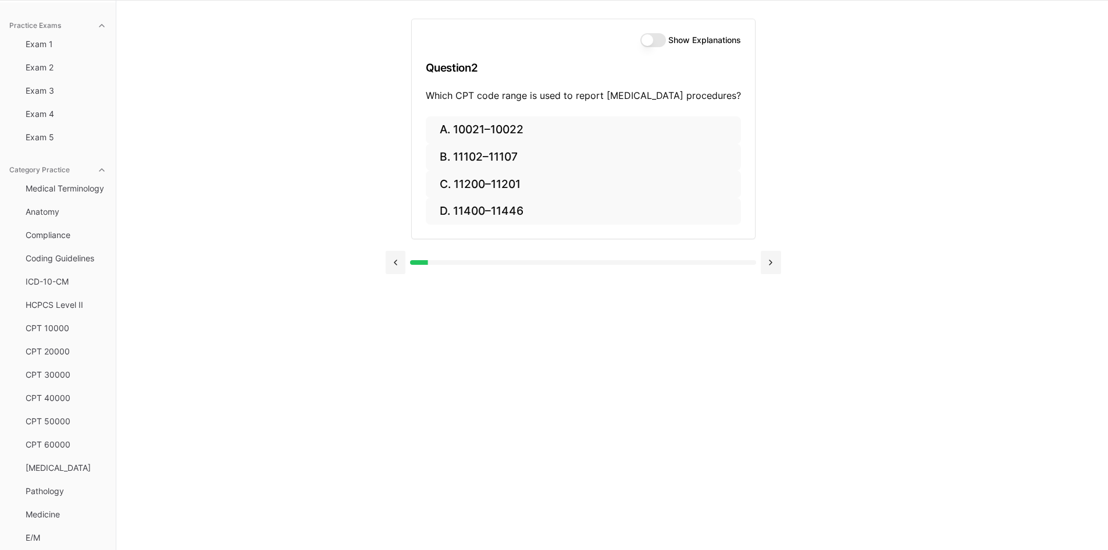
click at [640, 40] on button "Show Explanations" at bounding box center [653, 40] width 26 height 14
click at [393, 265] on button at bounding box center [396, 262] width 20 height 23
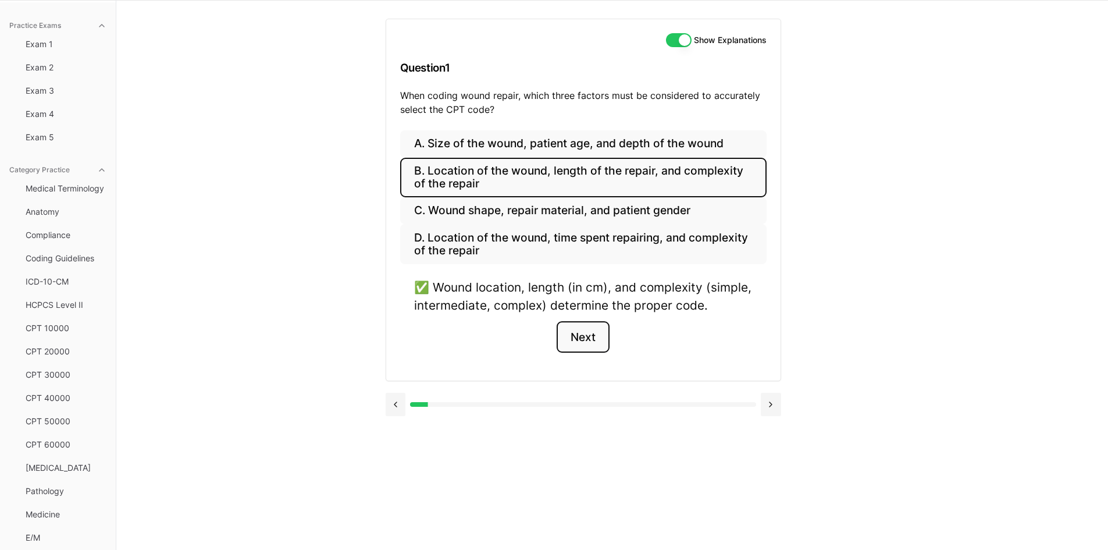
click at [594, 340] on button "Next" at bounding box center [583, 336] width 53 height 31
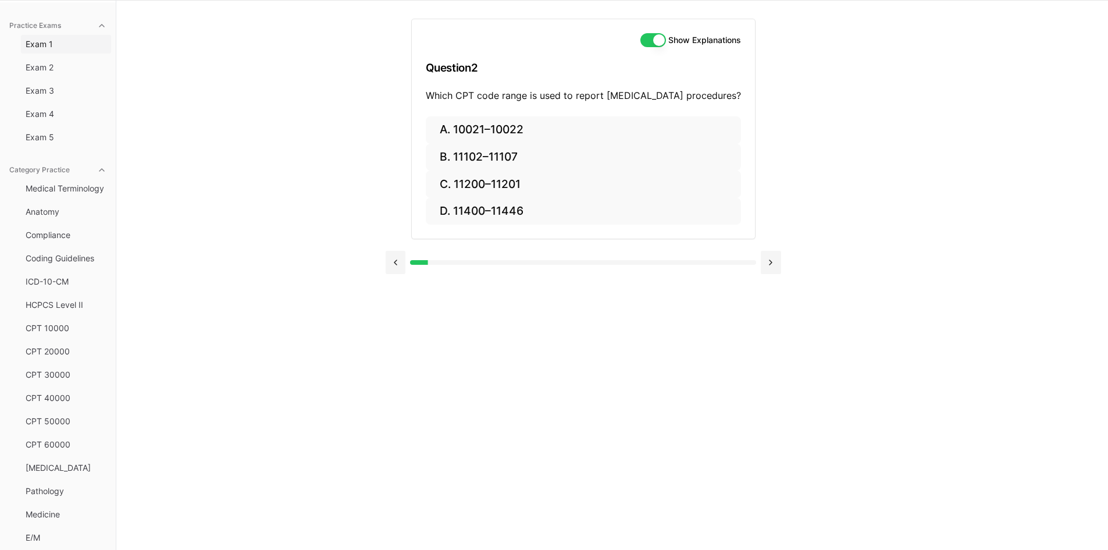
click at [36, 49] on span "Exam 1" at bounding box center [66, 44] width 81 height 12
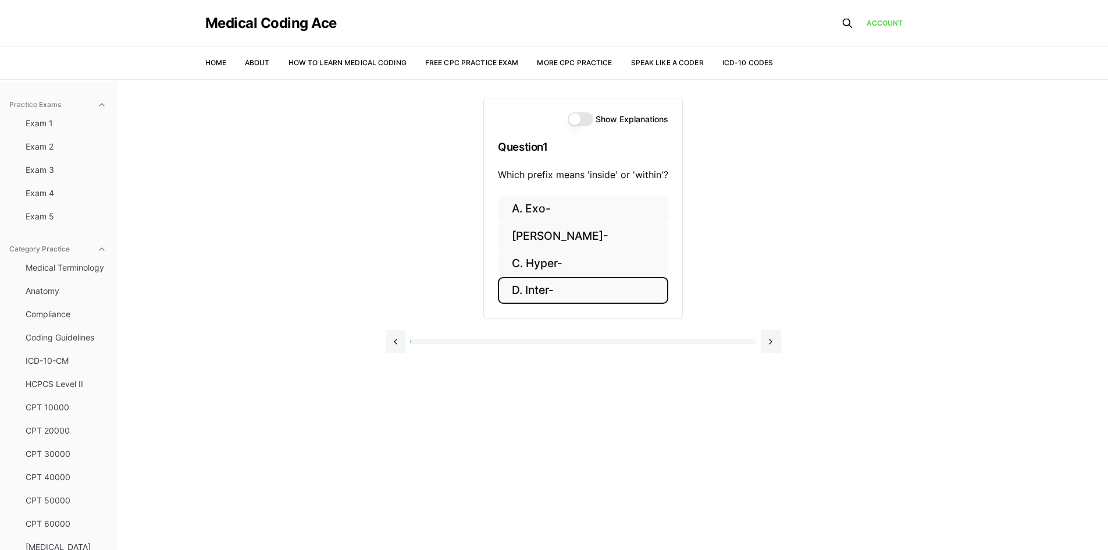
click at [590, 296] on button "D. Inter-" at bounding box center [583, 290] width 170 height 27
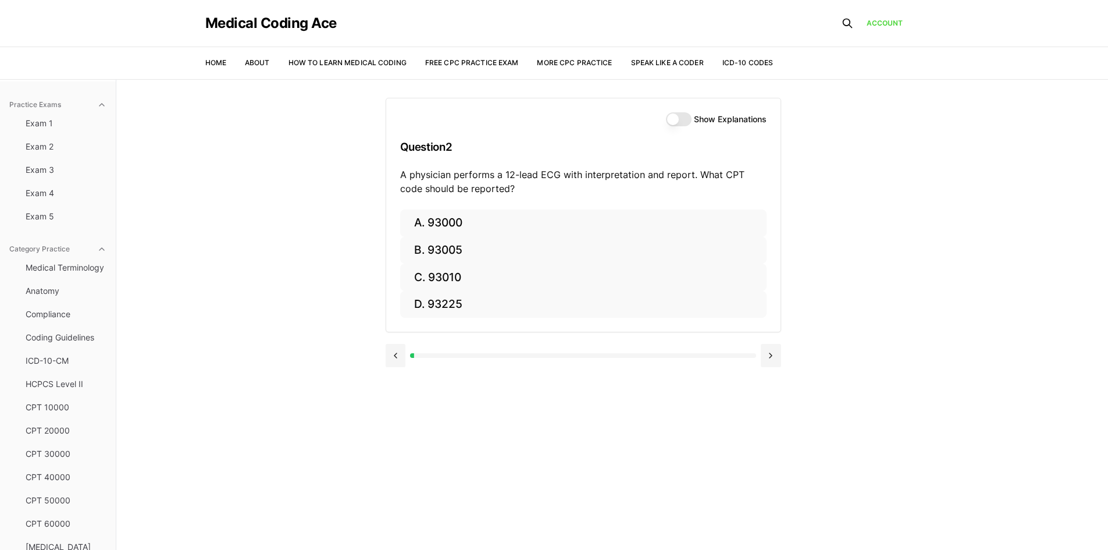
click at [679, 118] on button "Show Explanations" at bounding box center [679, 119] width 26 height 14
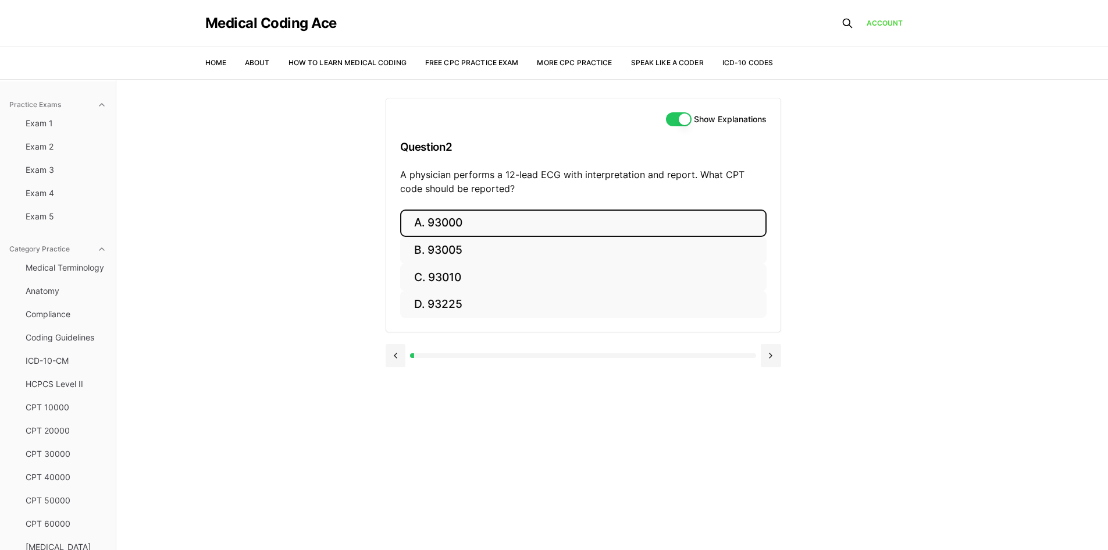
click at [516, 229] on button "A. 93000" at bounding box center [583, 222] width 366 height 27
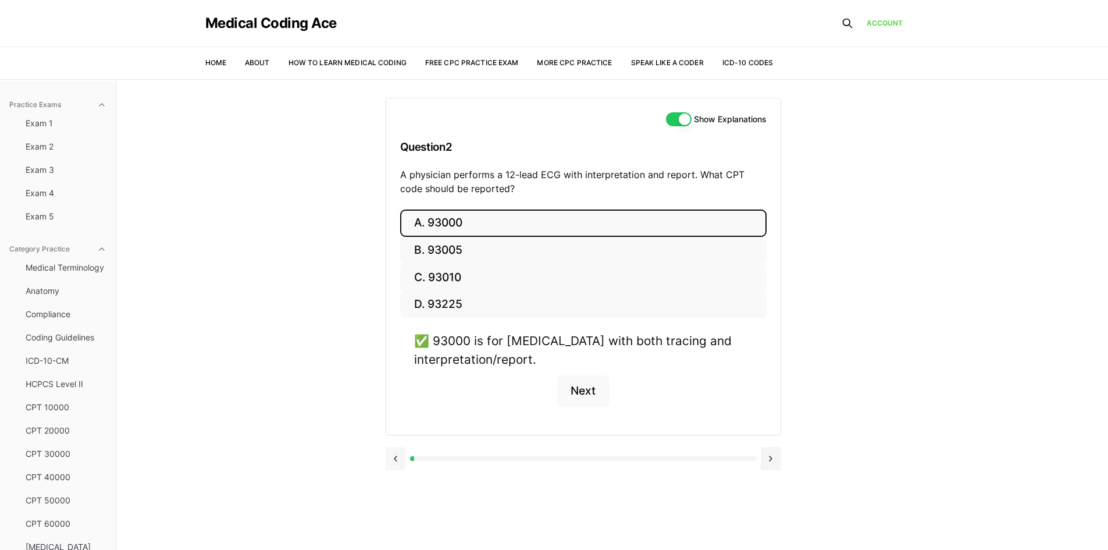
click at [396, 452] on button at bounding box center [396, 458] width 20 height 23
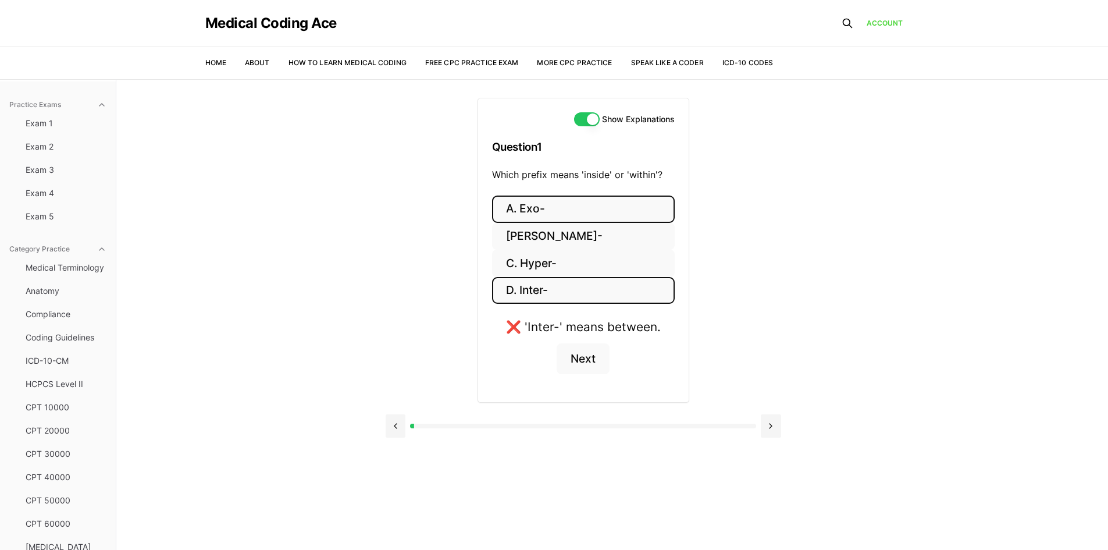
click at [589, 208] on button "A. Exo-" at bounding box center [583, 208] width 183 height 27
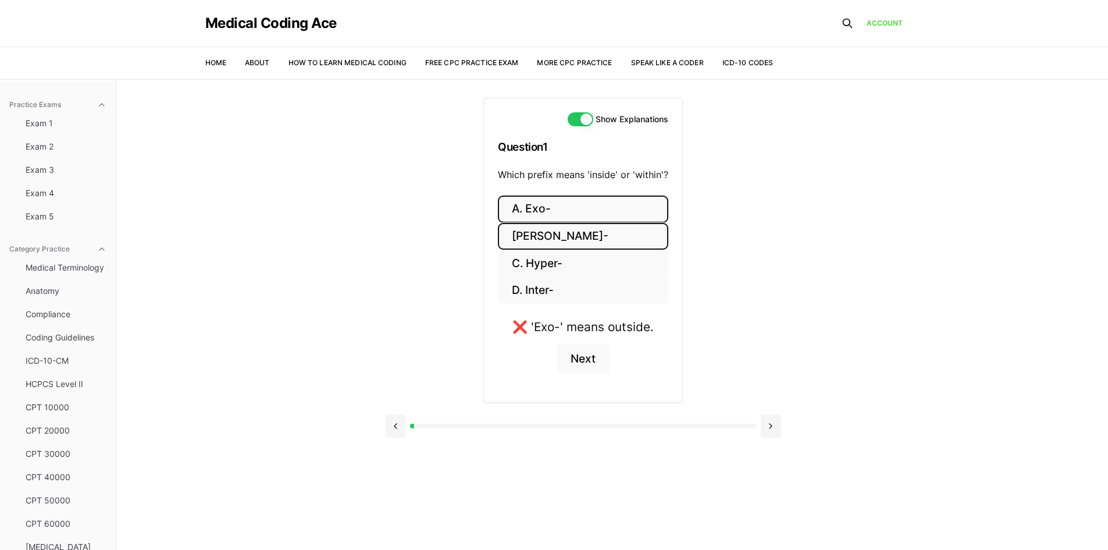
click at [565, 229] on button "B. Endo-" at bounding box center [583, 236] width 170 height 27
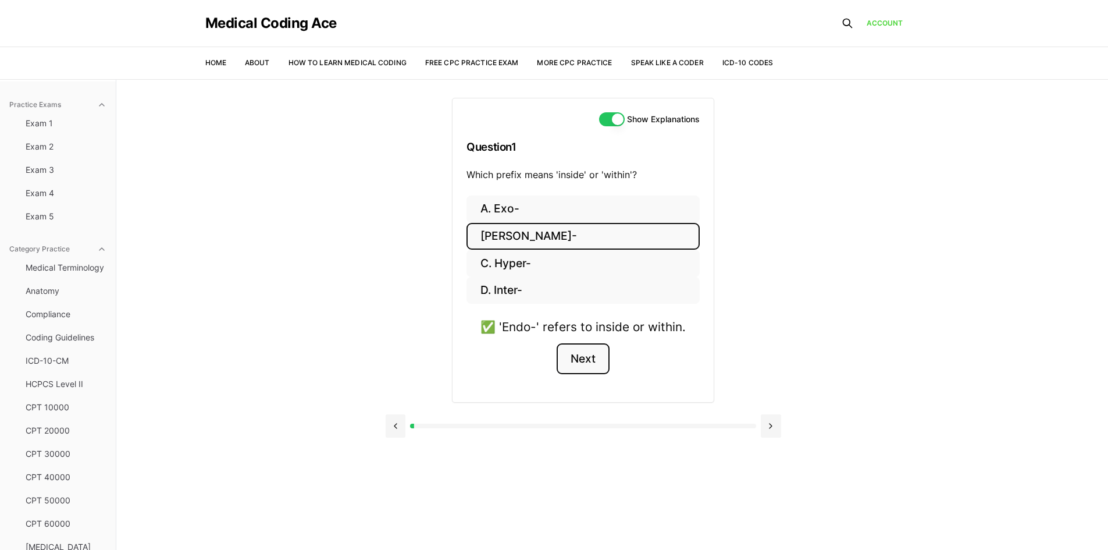
click at [585, 365] on button "Next" at bounding box center [583, 358] width 53 height 31
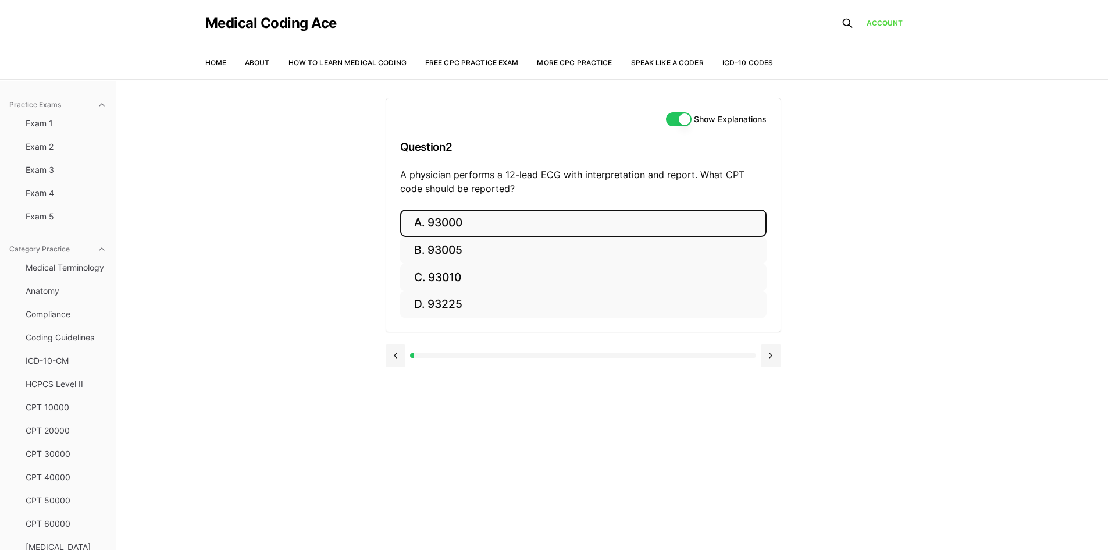
click at [460, 229] on button "A. 93000" at bounding box center [583, 222] width 366 height 27
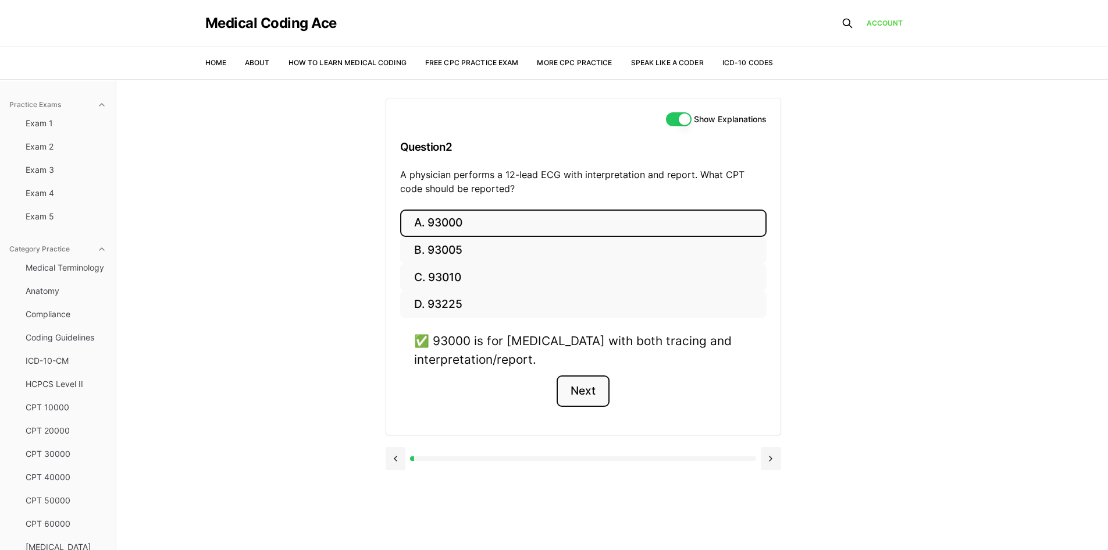
click at [585, 382] on button "Next" at bounding box center [583, 390] width 53 height 31
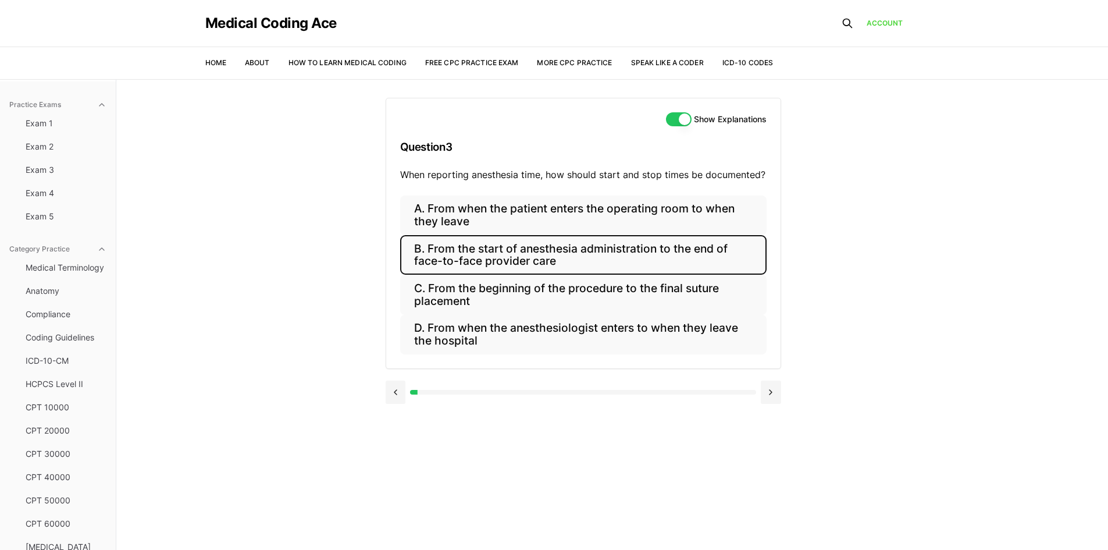
click at [608, 252] on button "B. From the start of anesthesia administration to the end of face-to-face provi…" at bounding box center [583, 255] width 366 height 40
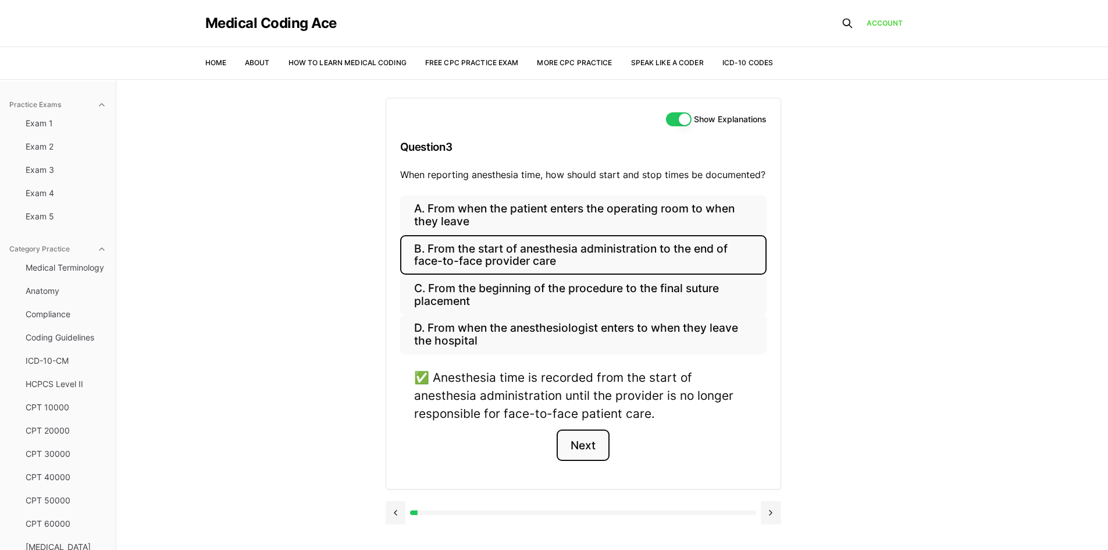
click at [591, 443] on button "Next" at bounding box center [583, 444] width 53 height 31
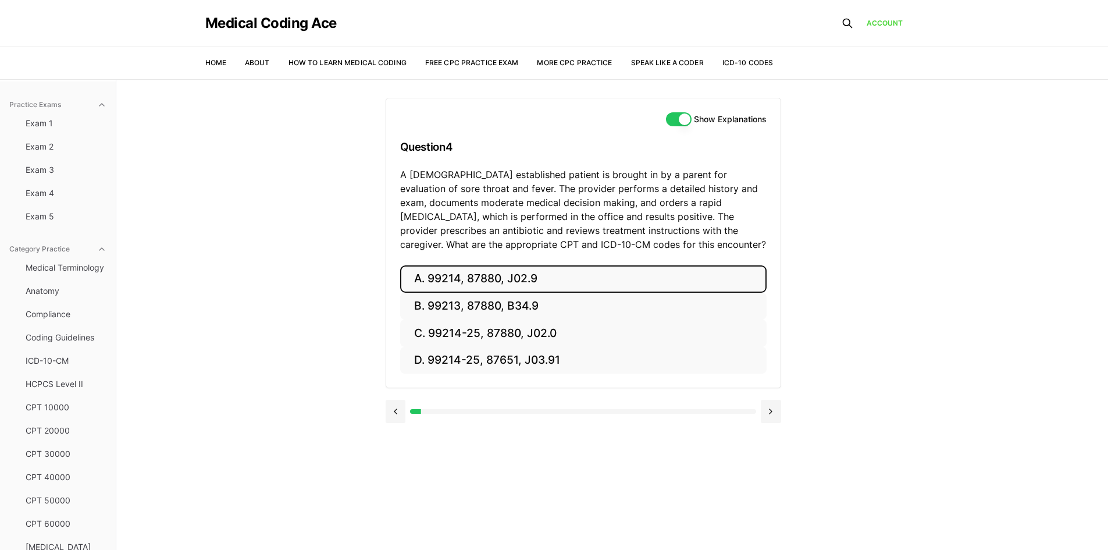
click at [442, 271] on button "A. 99214, 87880, J02.9" at bounding box center [583, 278] width 366 height 27
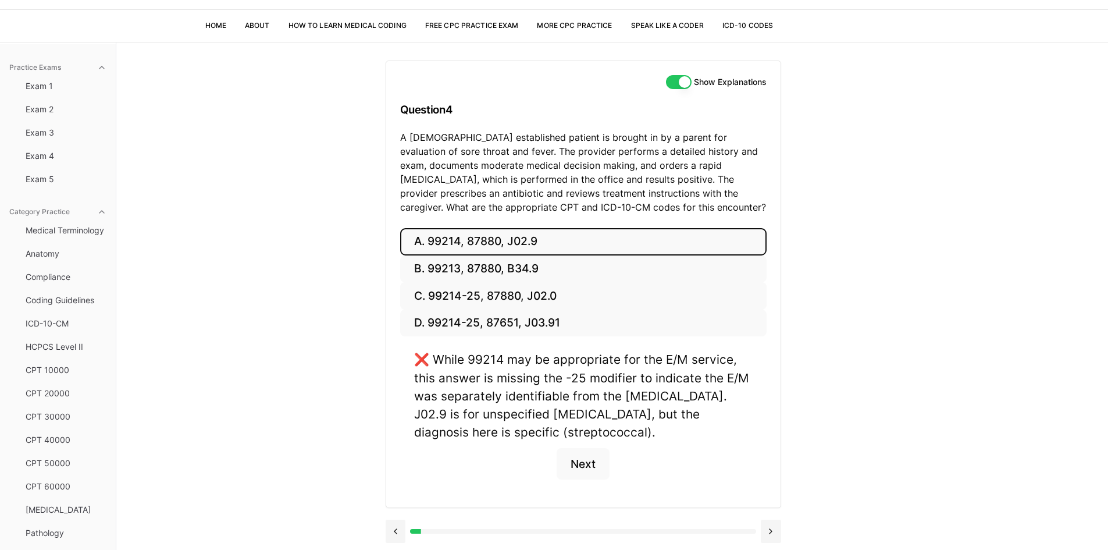
scroll to position [58, 0]
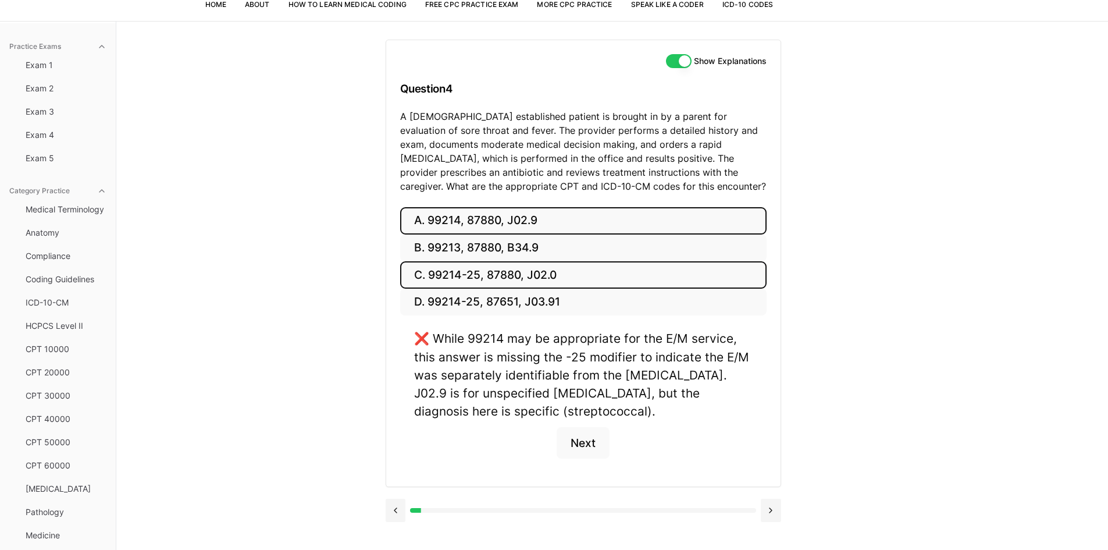
click at [506, 272] on button "C. 99214-25, 87880, J02.0" at bounding box center [583, 274] width 366 height 27
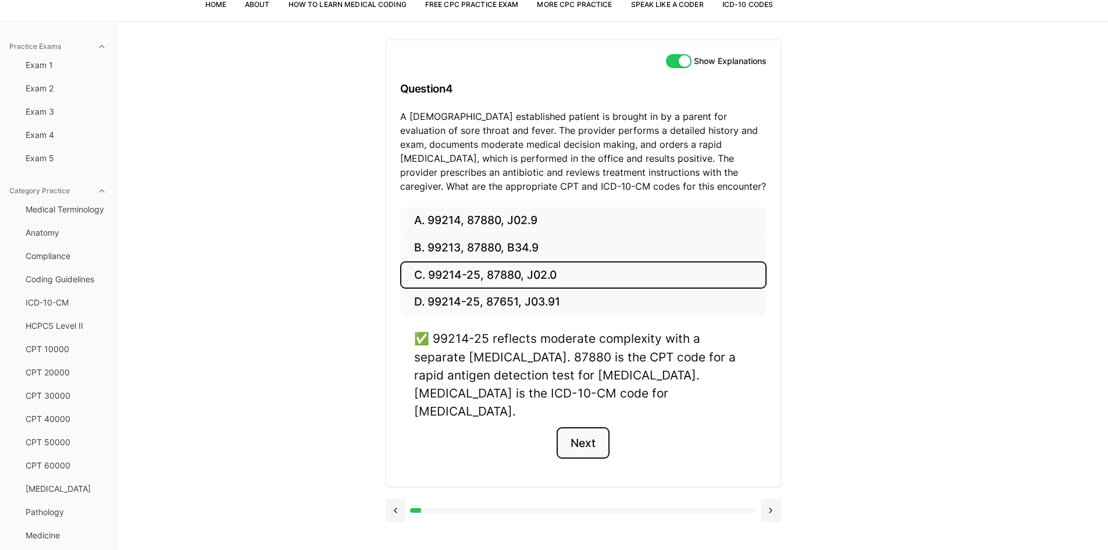
click at [592, 427] on button "Next" at bounding box center [583, 442] width 53 height 31
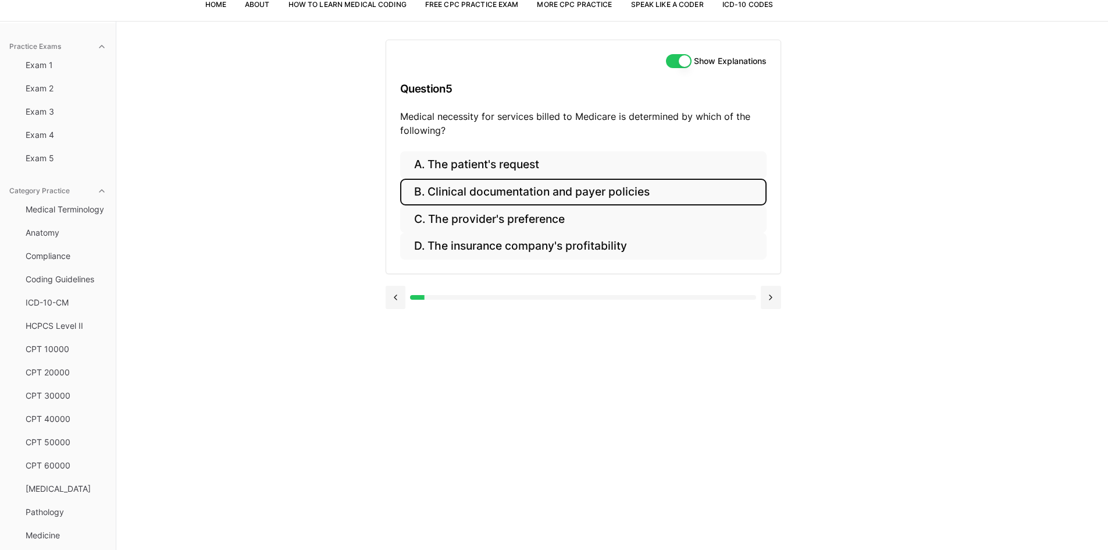
click at [505, 195] on button "B. Clinical documentation and payer policies" at bounding box center [583, 192] width 366 height 27
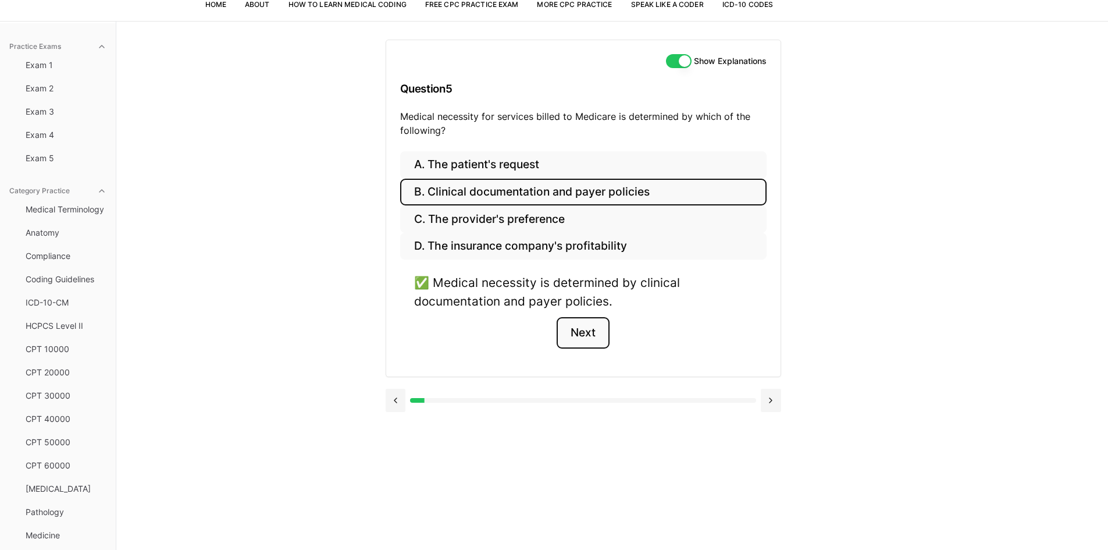
click at [594, 328] on button "Next" at bounding box center [583, 332] width 53 height 31
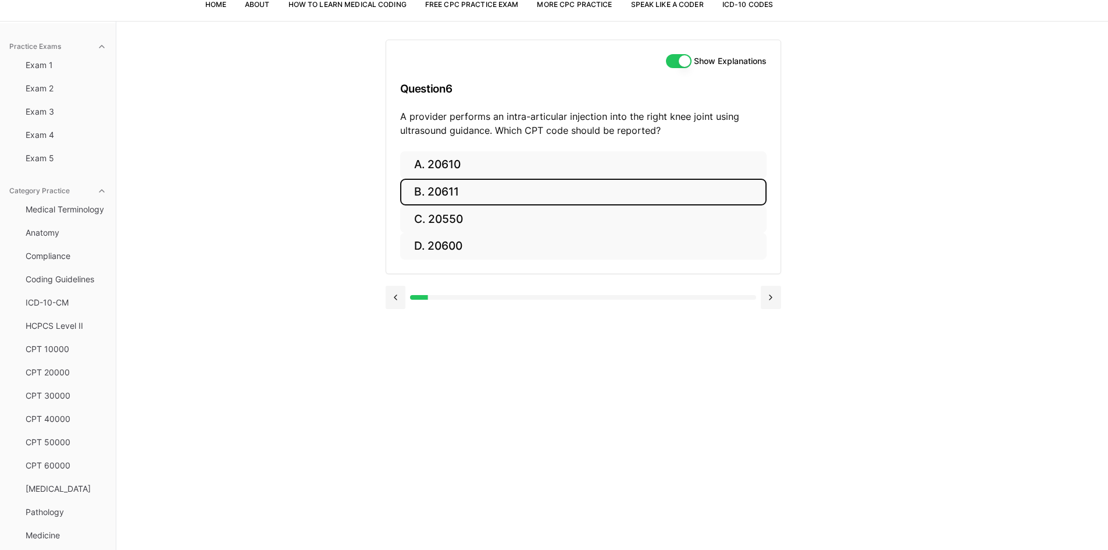
click at [429, 193] on button "B. 20611" at bounding box center [583, 192] width 366 height 27
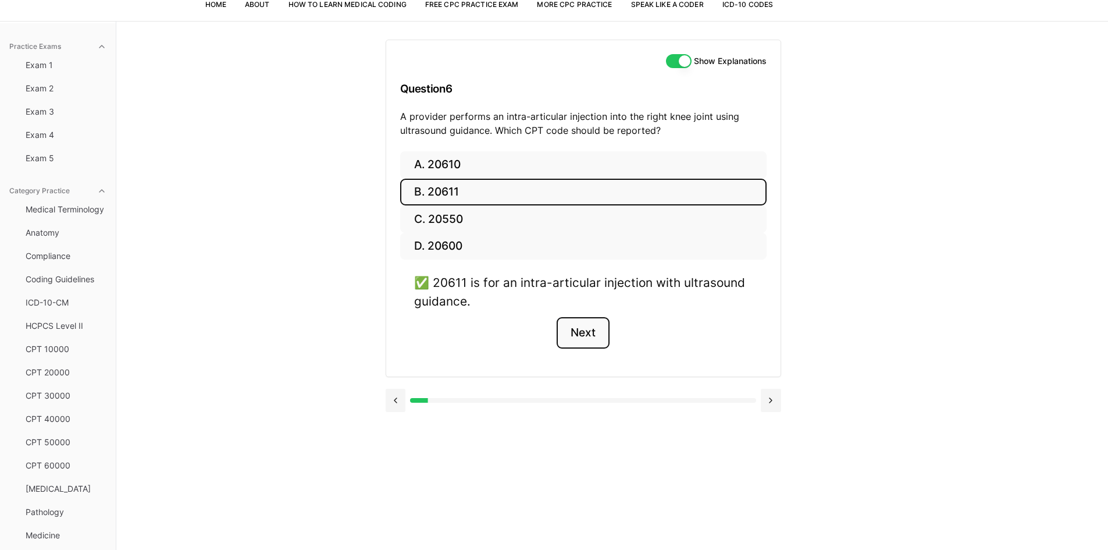
click at [585, 334] on button "Next" at bounding box center [583, 332] width 53 height 31
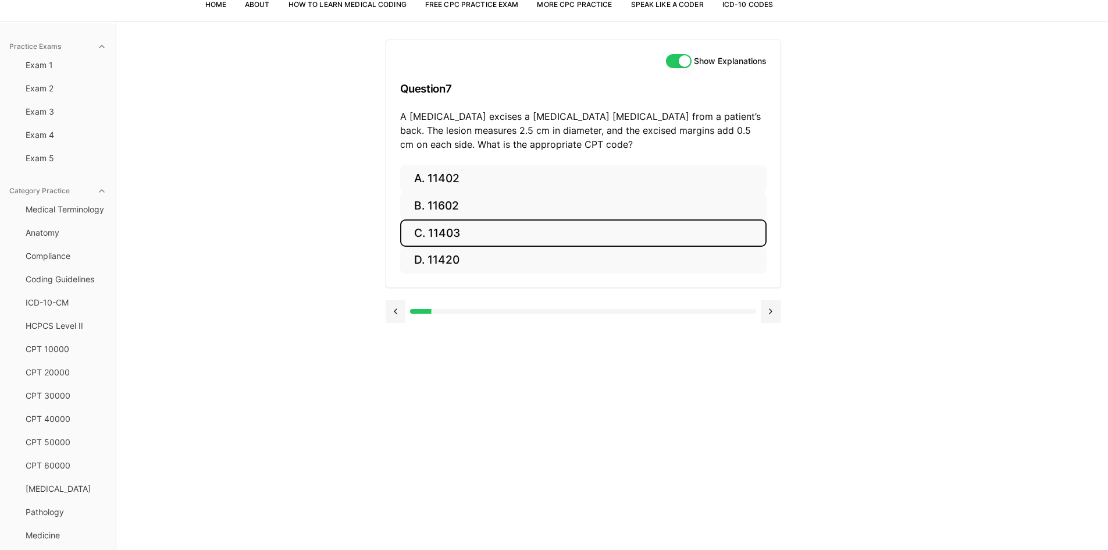
click at [496, 235] on button "C. 11403" at bounding box center [583, 232] width 366 height 27
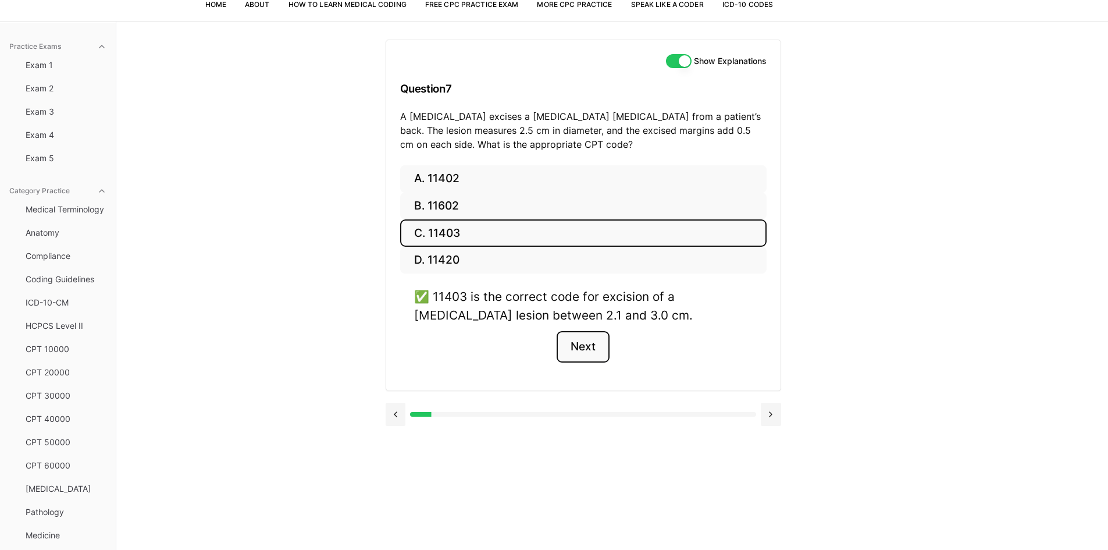
click at [586, 346] on button "Next" at bounding box center [583, 346] width 53 height 31
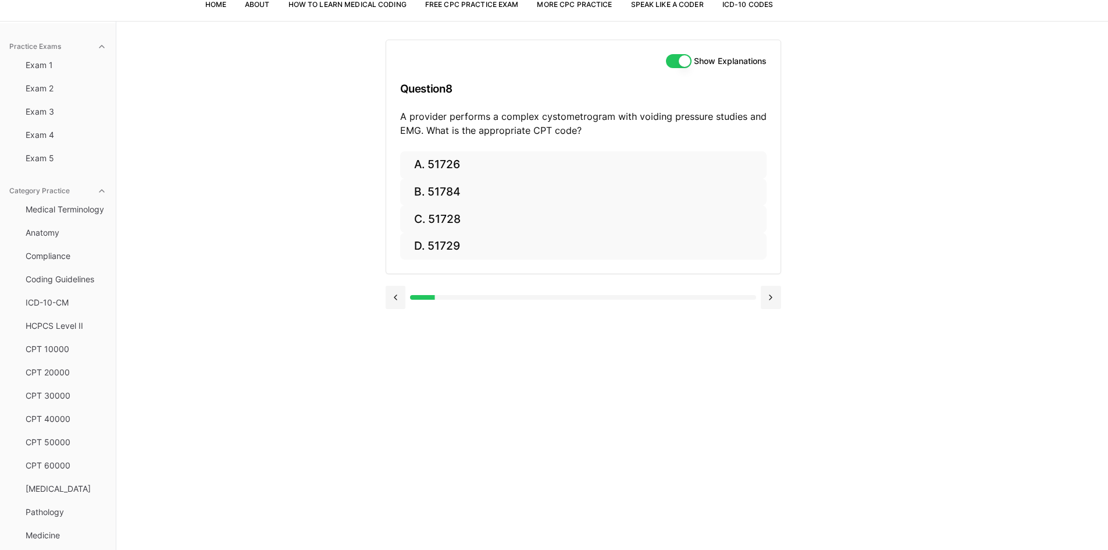
click at [680, 58] on button "Show Explanations" at bounding box center [679, 61] width 26 height 14
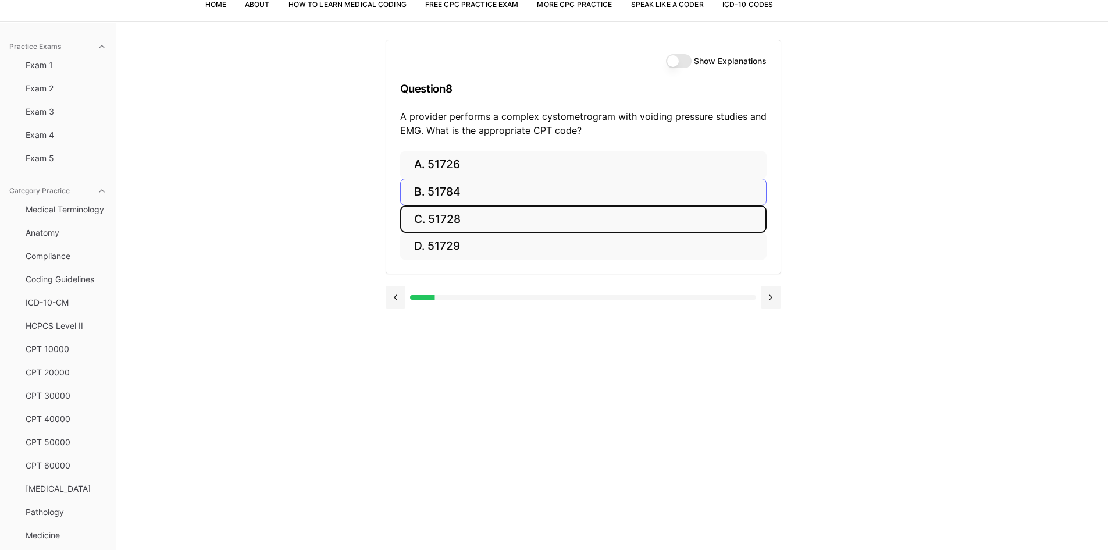
click at [453, 210] on button "C. 51728" at bounding box center [583, 218] width 366 height 27
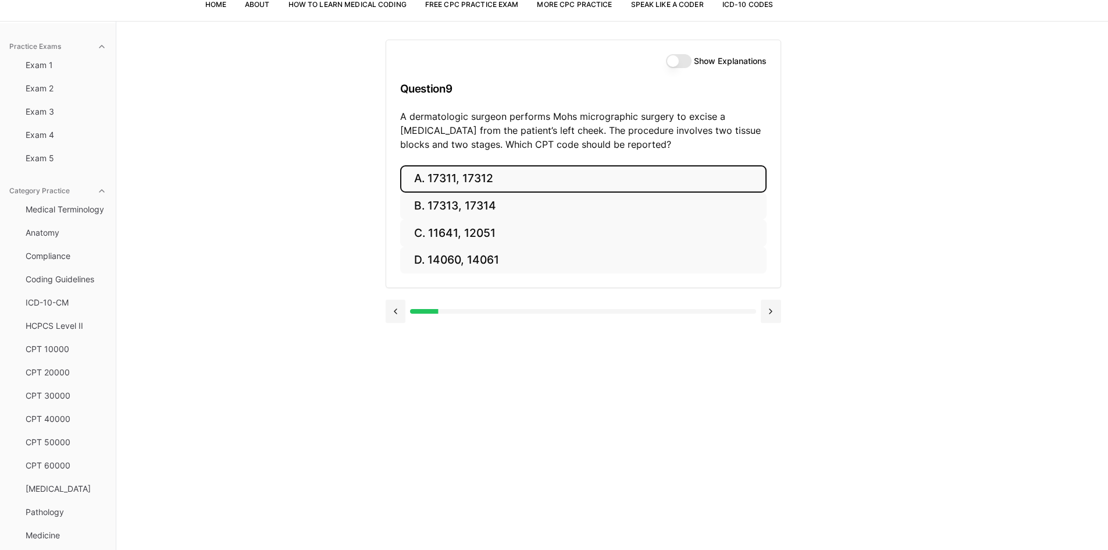
click at [451, 173] on button "A. 17311, 17312" at bounding box center [583, 178] width 366 height 27
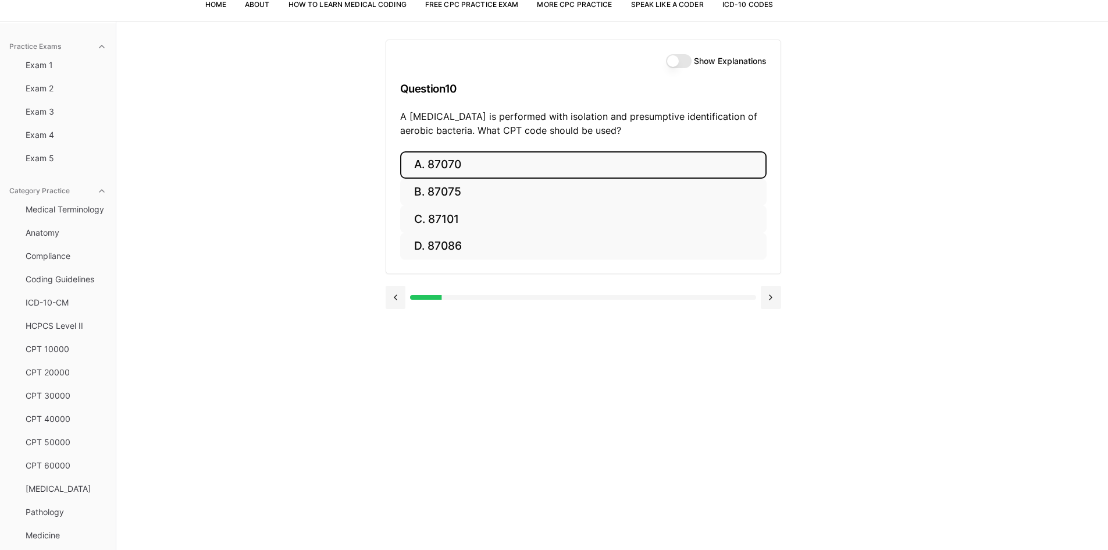
click at [474, 162] on button "A. 87070" at bounding box center [583, 164] width 366 height 27
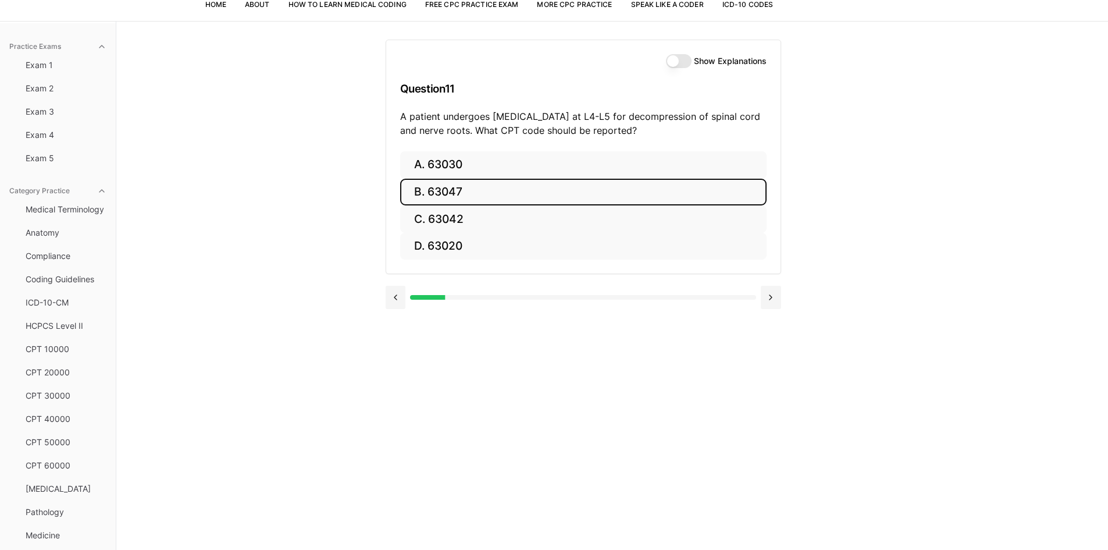
click at [508, 194] on button "B. 63047" at bounding box center [583, 192] width 366 height 27
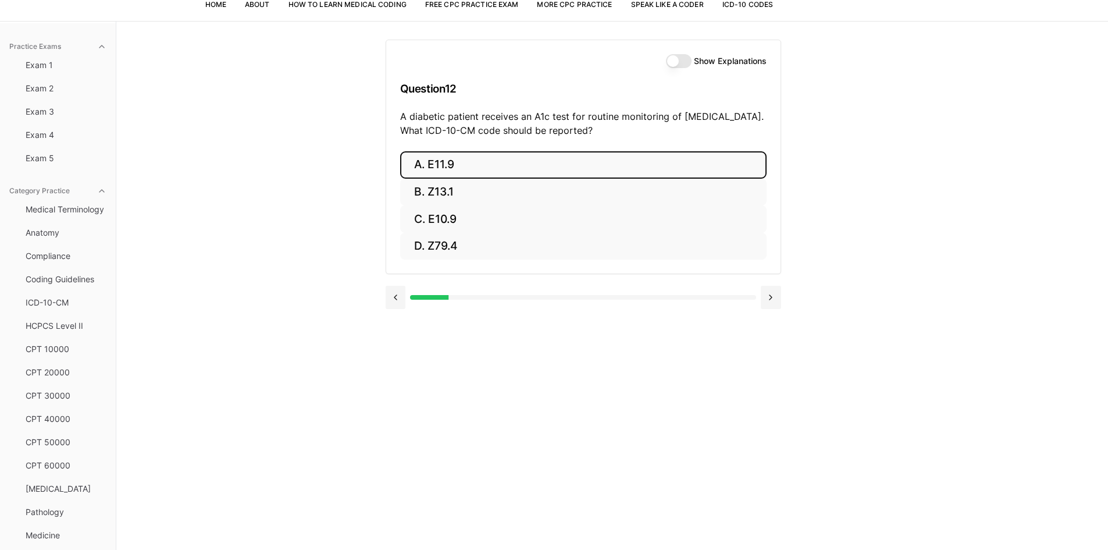
click at [505, 166] on button "A. E11.9" at bounding box center [583, 164] width 366 height 27
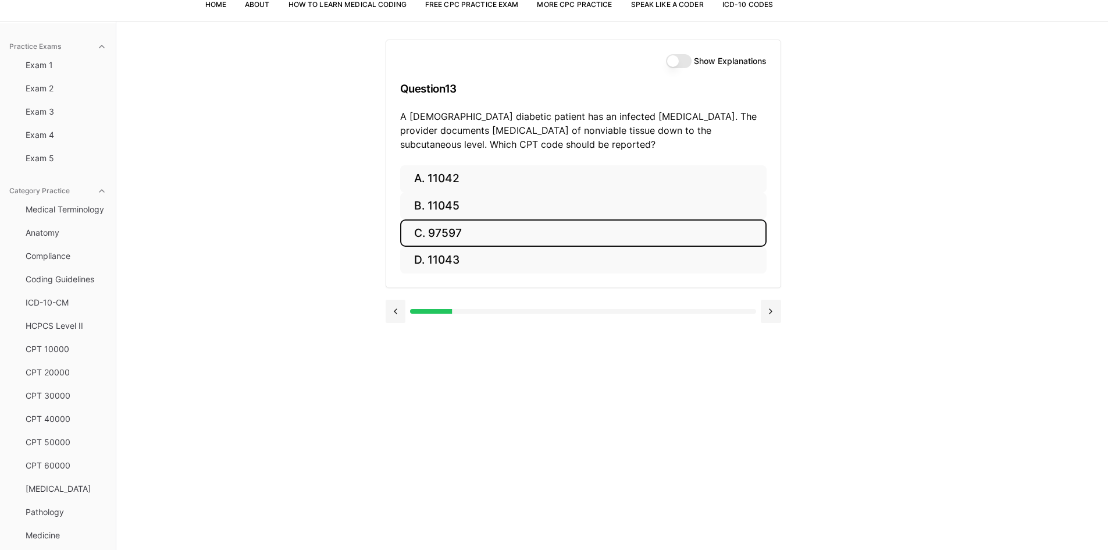
click at [469, 233] on button "C. 97597" at bounding box center [583, 232] width 366 height 27
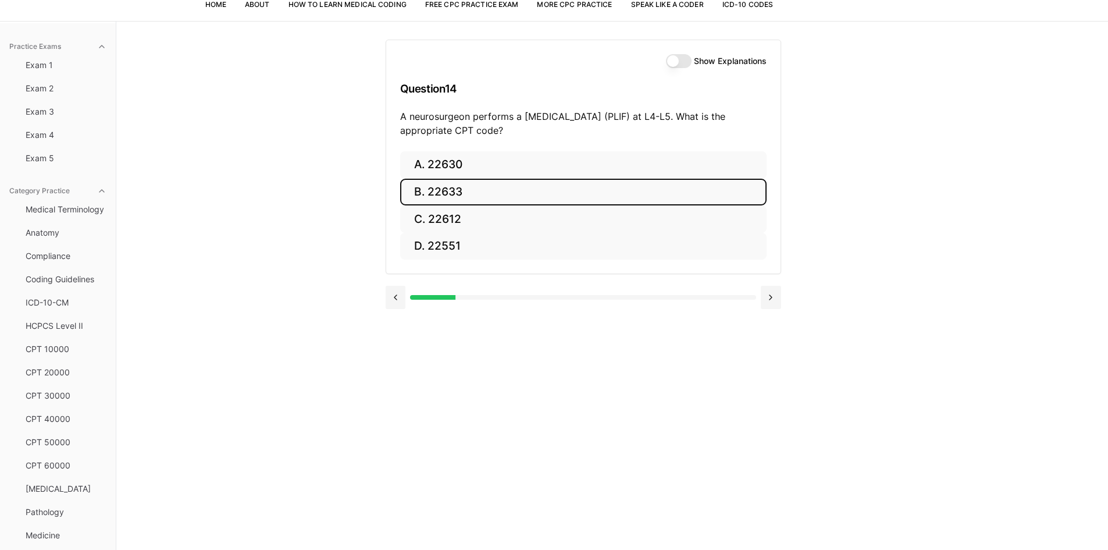
click at [453, 193] on button "B. 22633" at bounding box center [583, 192] width 366 height 27
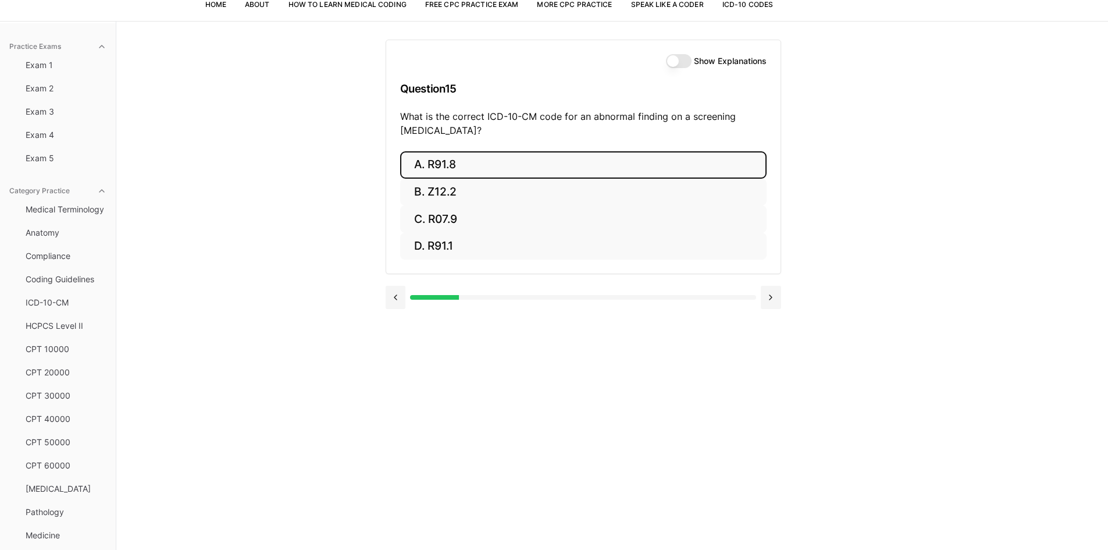
click at [472, 162] on button "A. R91.8" at bounding box center [583, 164] width 366 height 27
click at [474, 161] on button "A. 62270" at bounding box center [583, 164] width 366 height 27
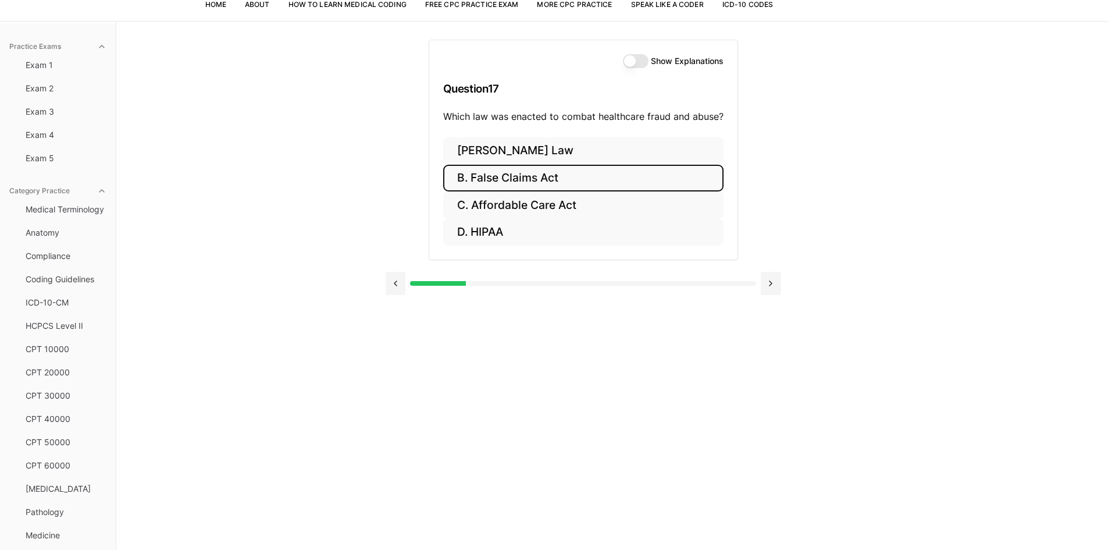
click at [544, 173] on button "B. False Claims Act" at bounding box center [583, 178] width 280 height 27
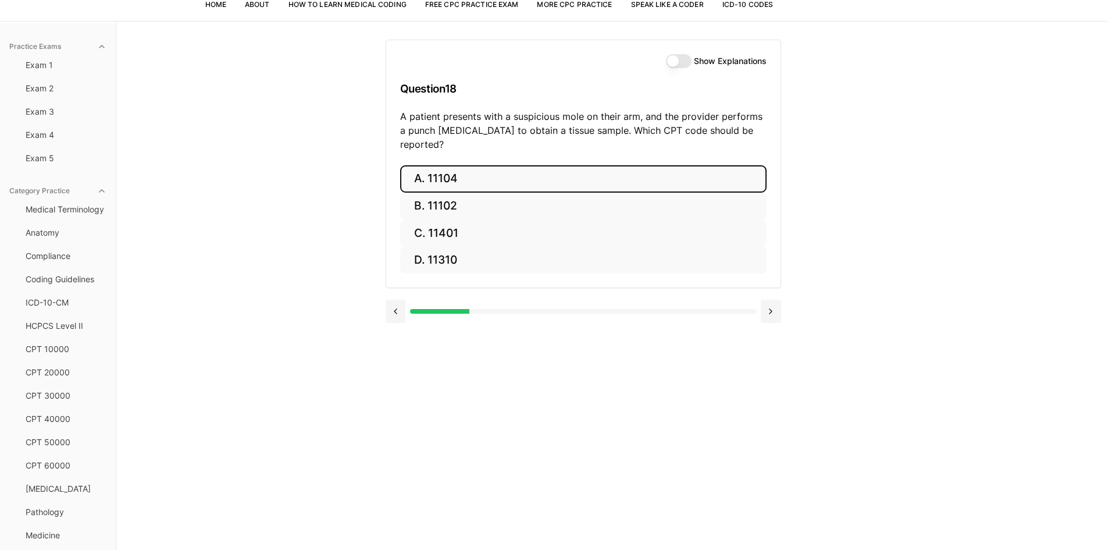
click at [436, 165] on button "A. 11104" at bounding box center [583, 178] width 366 height 27
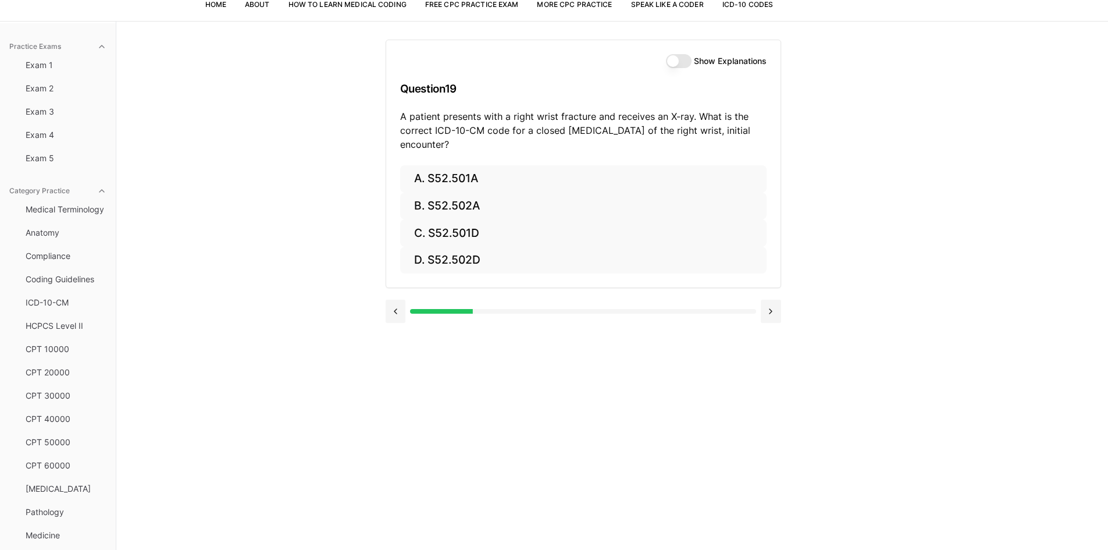
click at [679, 58] on button "Show Explanations" at bounding box center [679, 61] width 26 height 14
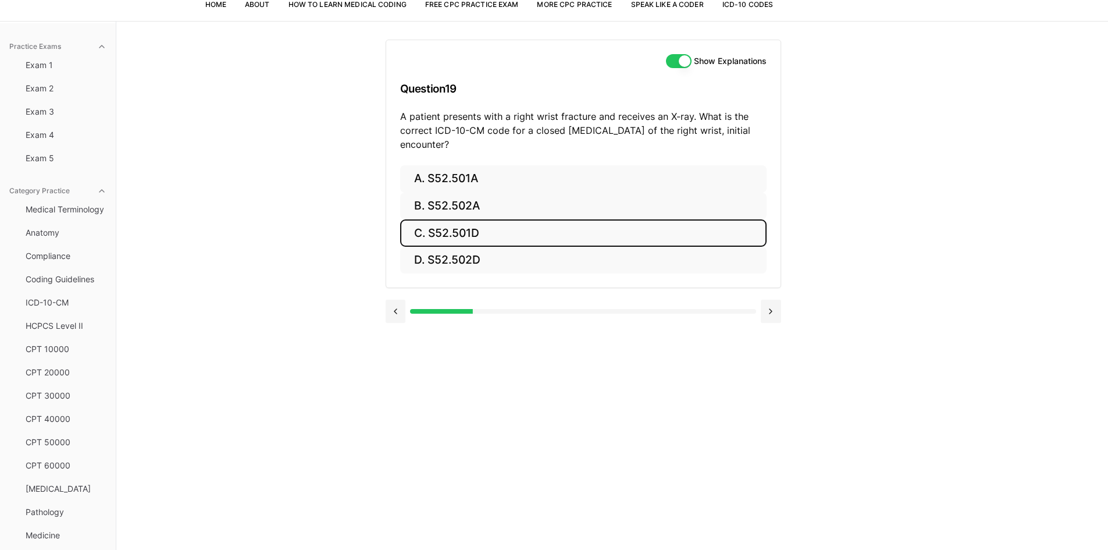
click at [439, 234] on button "C. S52.501D" at bounding box center [583, 232] width 366 height 27
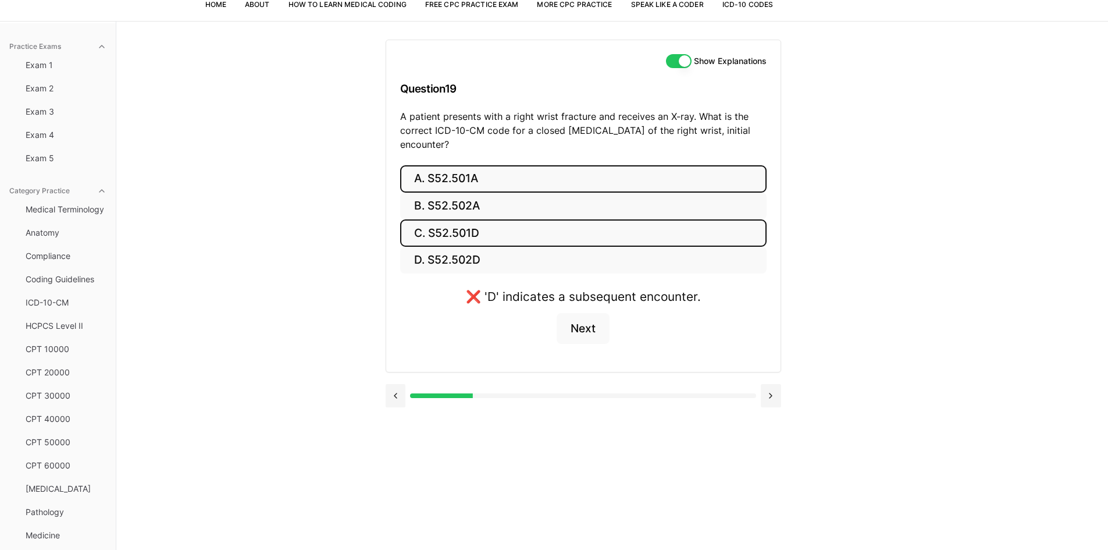
click at [432, 179] on button "A. S52.501A" at bounding box center [583, 178] width 366 height 27
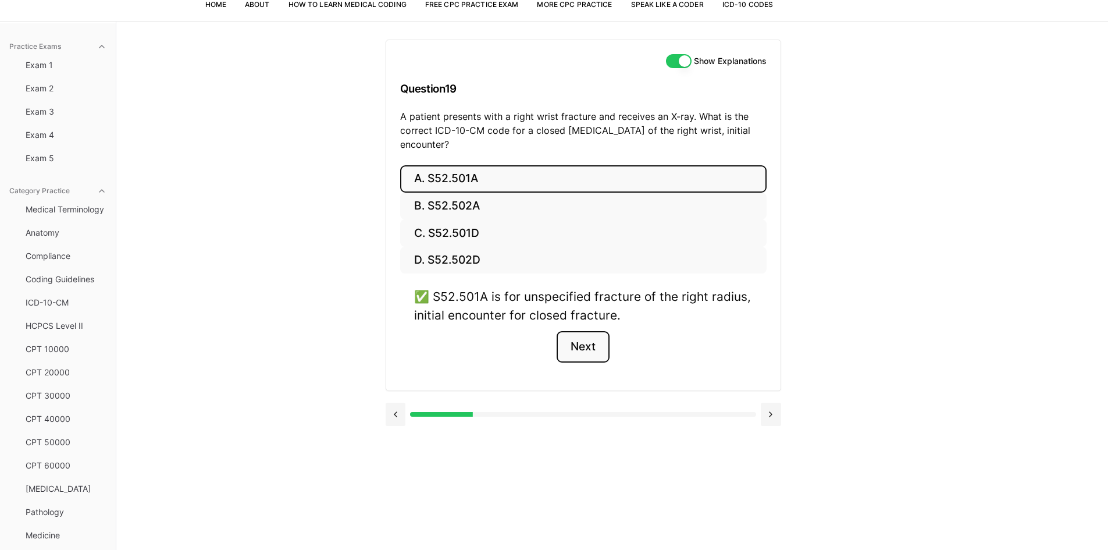
click at [594, 346] on button "Next" at bounding box center [583, 346] width 53 height 31
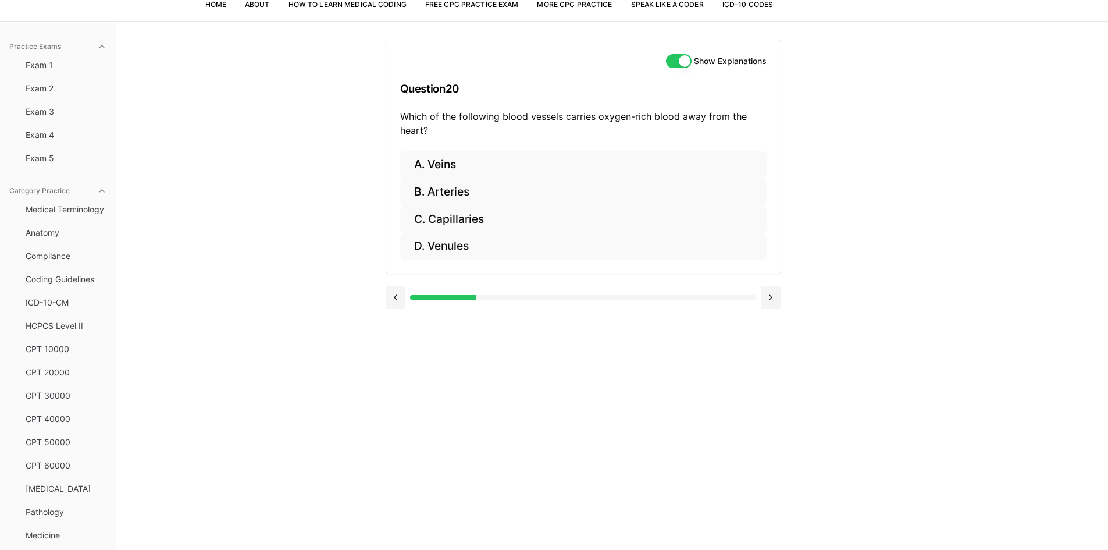
click at [686, 60] on button "Show Explanations" at bounding box center [679, 61] width 26 height 14
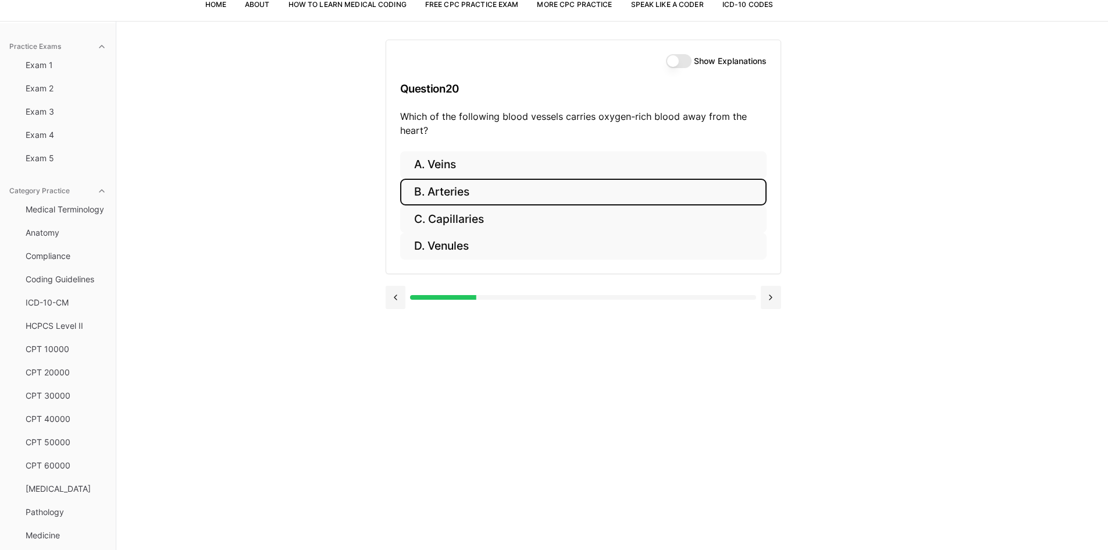
click at [500, 187] on button "B. Arteries" at bounding box center [583, 192] width 366 height 27
click at [423, 196] on button "B. 93458" at bounding box center [583, 192] width 366 height 27
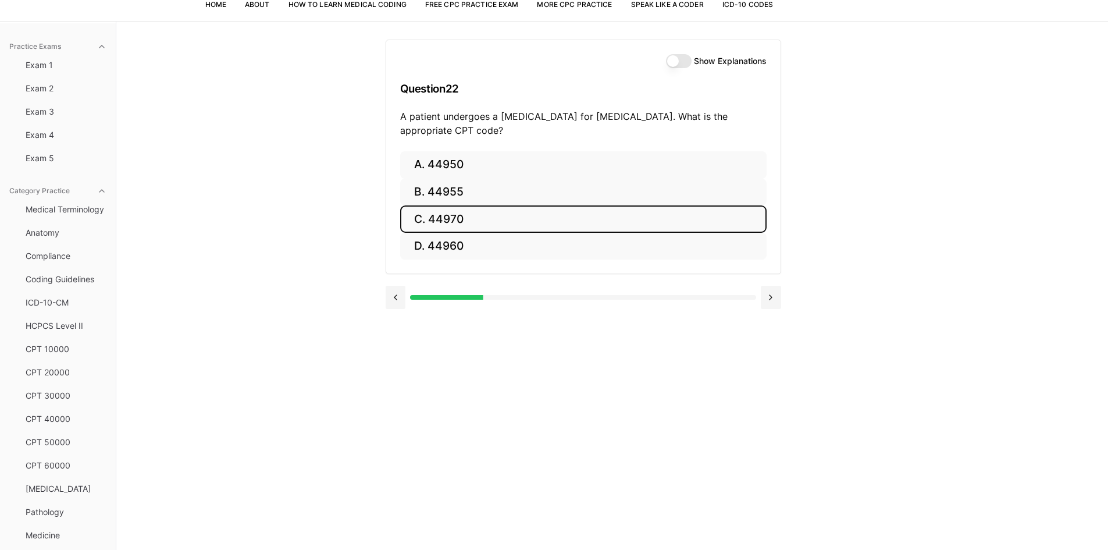
click at [447, 220] on button "C. 44970" at bounding box center [583, 218] width 366 height 27
click at [500, 211] on button "C. 95909" at bounding box center [583, 218] width 366 height 27
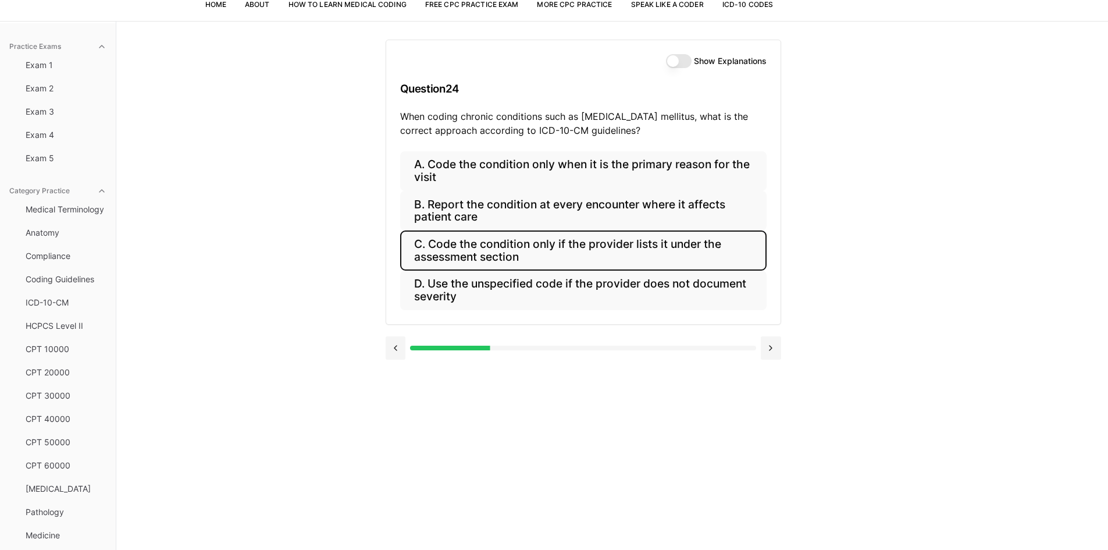
click at [521, 253] on button "C. Code the condition only if the provider lists it under the assessment section" at bounding box center [583, 250] width 366 height 40
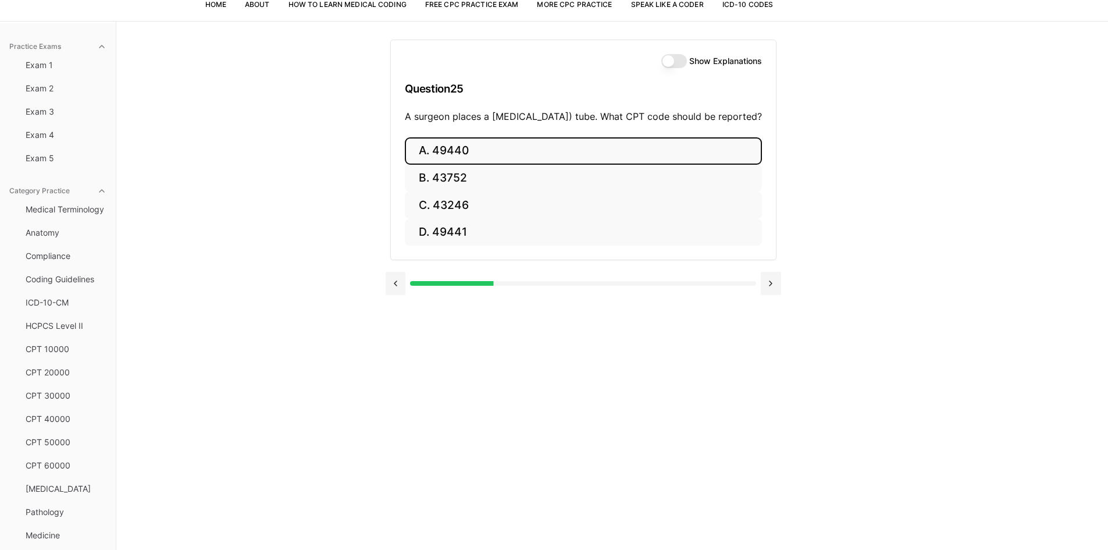
click at [422, 163] on button "A. 49440" at bounding box center [583, 150] width 357 height 27
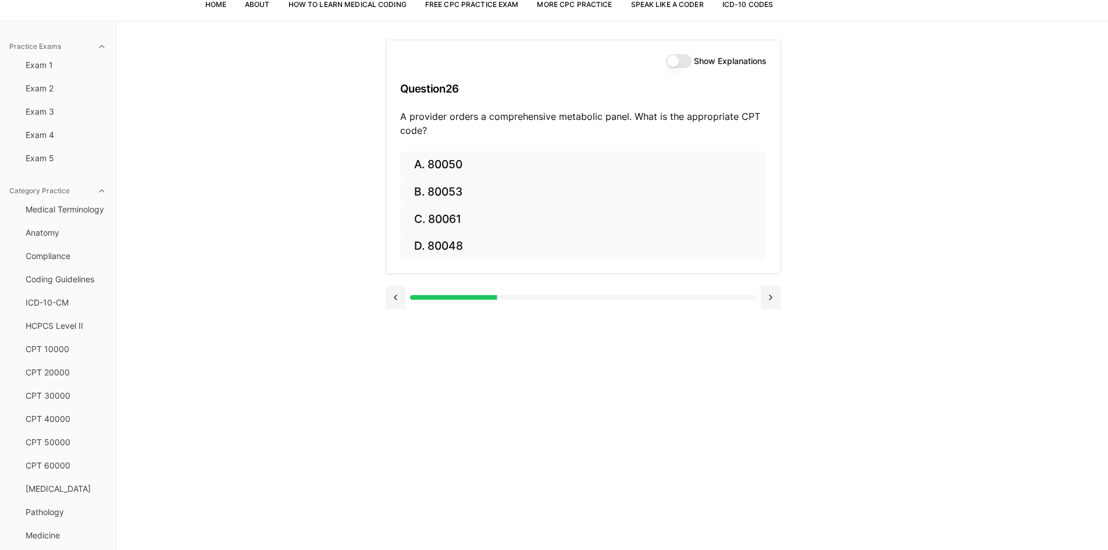
scroll to position [0, 0]
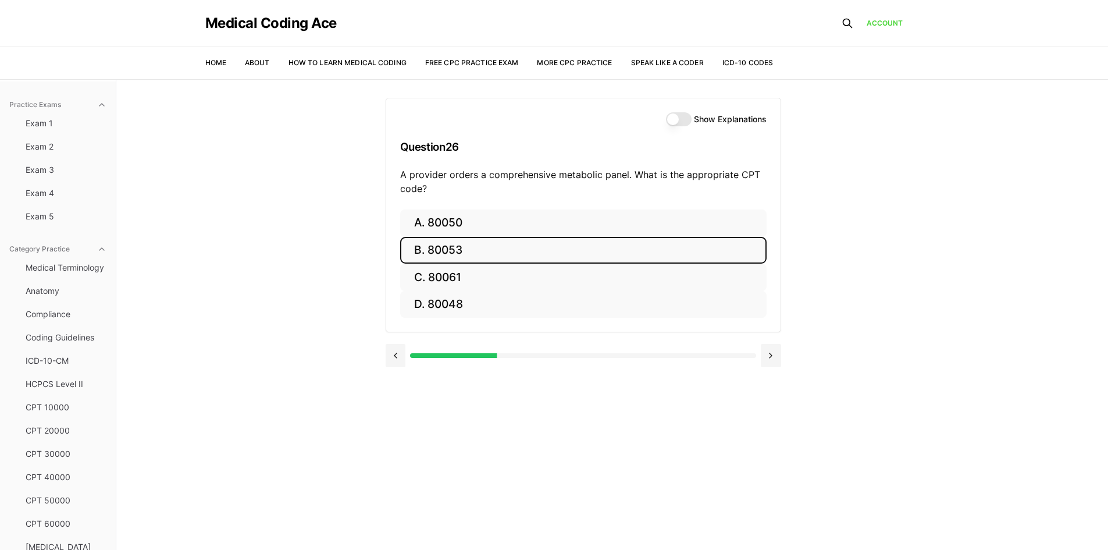
click at [472, 242] on button "B. 80053" at bounding box center [583, 250] width 366 height 27
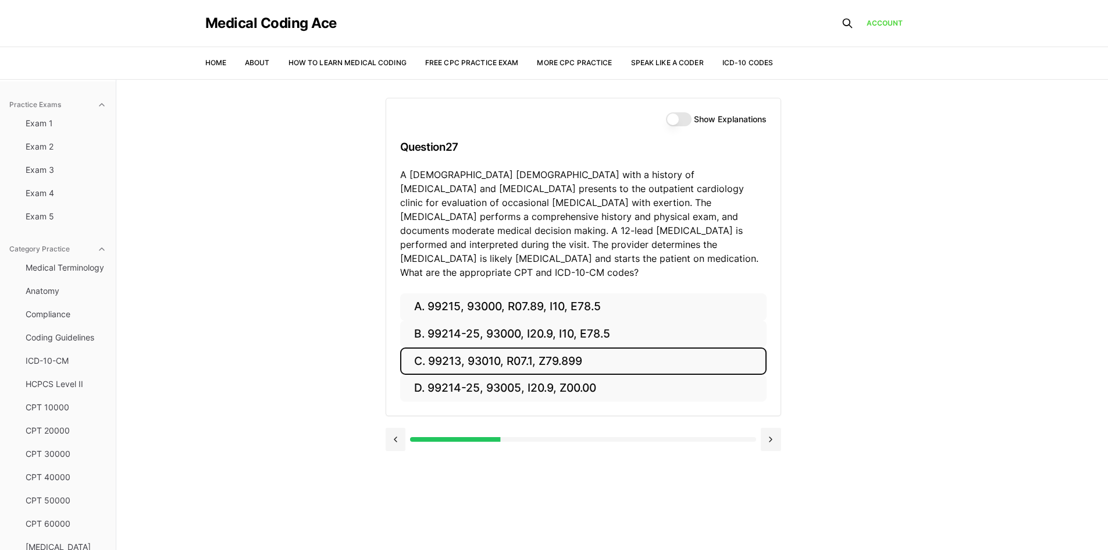
click at [518, 358] on button "C. 99213, 93010, R07.1, Z79.899" at bounding box center [583, 360] width 366 height 27
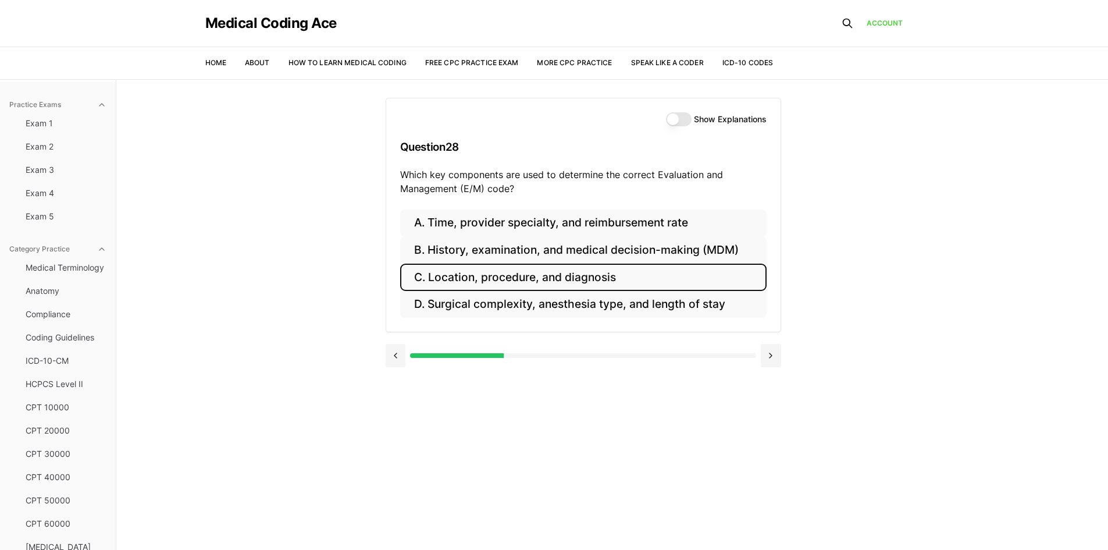
click at [651, 277] on button "C. Location, procedure, and diagnosis" at bounding box center [583, 277] width 366 height 27
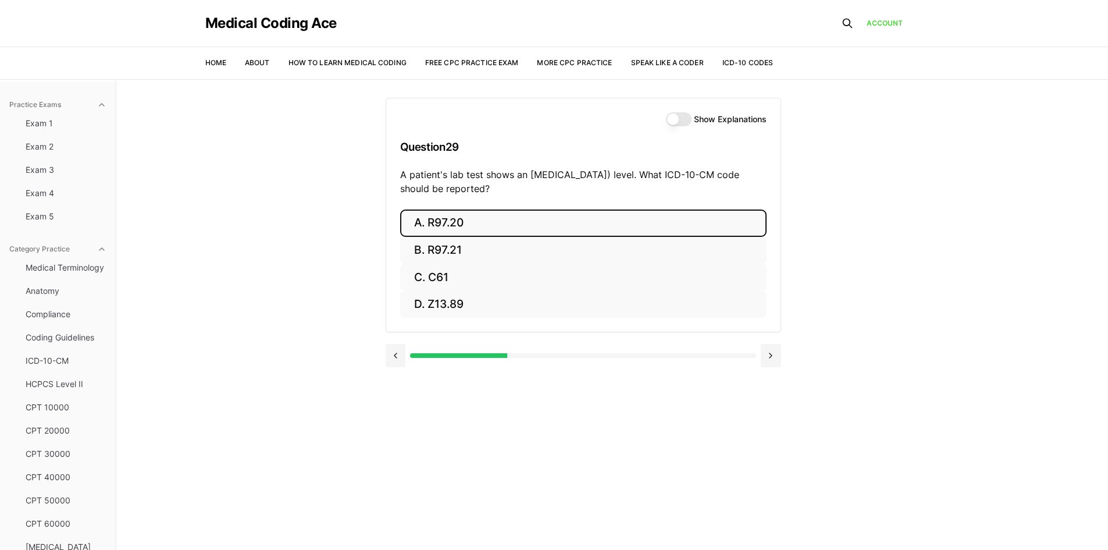
click at [486, 223] on button "A. R97.20" at bounding box center [583, 222] width 366 height 27
click at [485, 228] on button "A. Z23" at bounding box center [583, 222] width 366 height 27
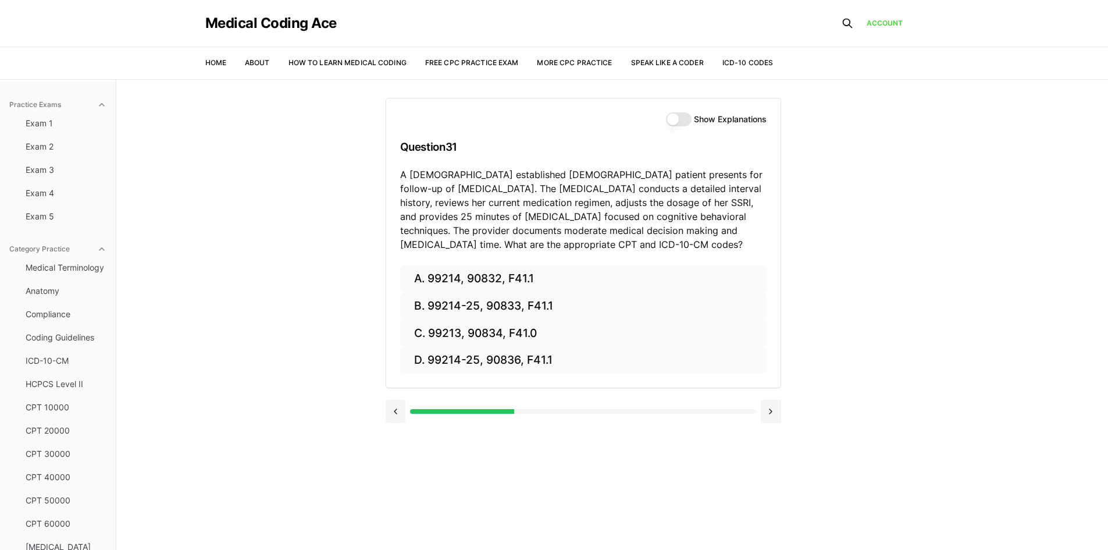
click at [1042, 302] on div "Practice Exams Exam 1 Exam 2 Exam 3 Exam 4 Exam 5 Category Practice Medical Ter…" at bounding box center [554, 354] width 1108 height 550
click at [458, 303] on button "B. 99214-25, 90833, F41.1" at bounding box center [583, 306] width 366 height 27
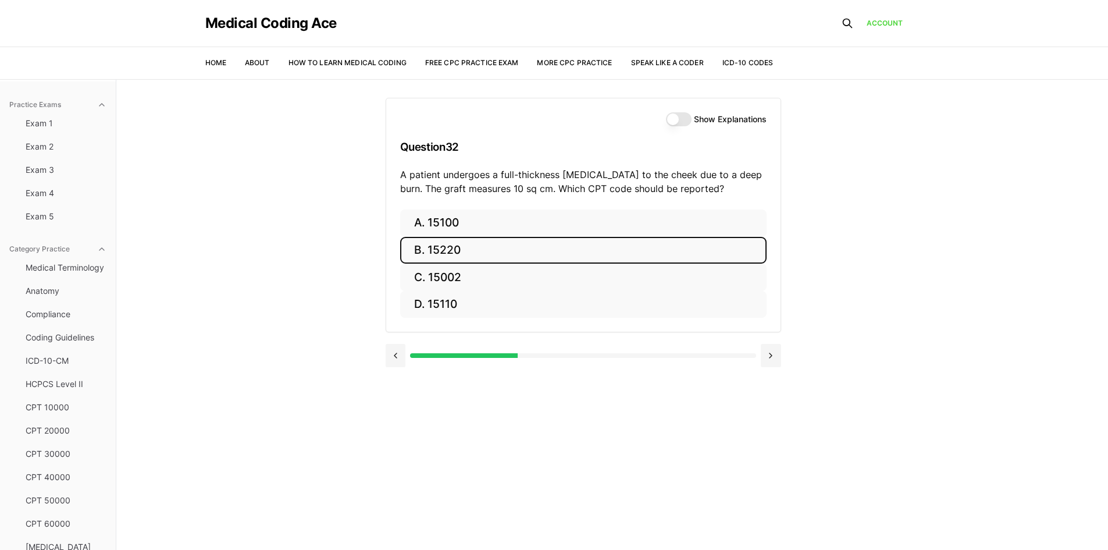
click at [488, 262] on button "B. 15220" at bounding box center [583, 250] width 366 height 27
click at [479, 243] on button "B. 95810" at bounding box center [583, 250] width 366 height 27
click at [453, 251] on button "B. 47563" at bounding box center [583, 250] width 366 height 27
click at [550, 248] on button "B. 58561" at bounding box center [583, 250] width 366 height 27
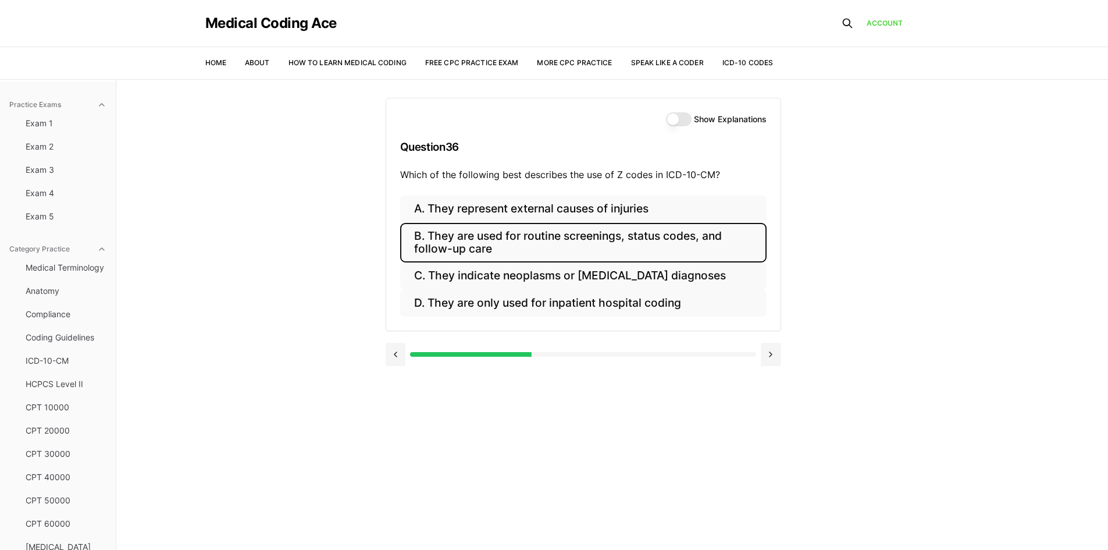
click at [556, 233] on button "B. They are used for routine screenings, status codes, and follow-up care" at bounding box center [583, 243] width 366 height 40
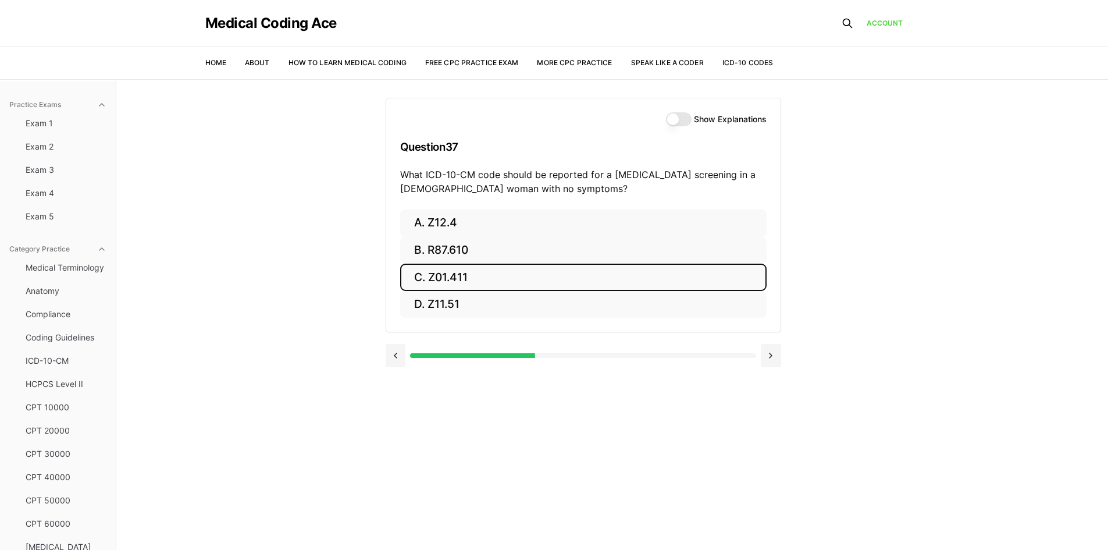
click at [600, 279] on button "C. Z01.411" at bounding box center [583, 277] width 366 height 27
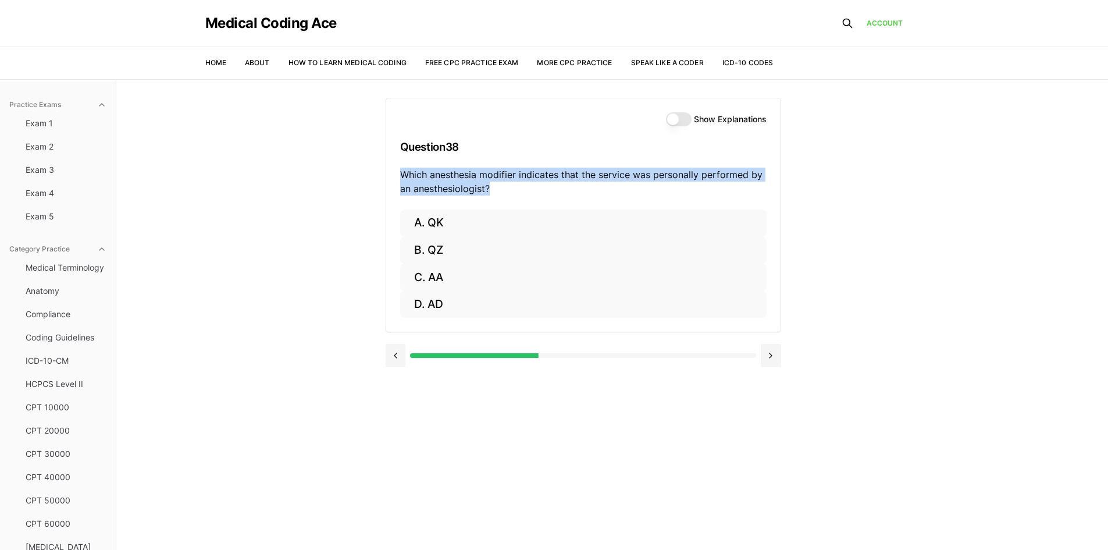
drag, startPoint x: 499, startPoint y: 189, endPoint x: 380, endPoint y: 168, distance: 121.2
click at [380, 168] on div "Practice Exams Exam 1 Exam 2 Exam 3 Exam 4 Exam 5 Category Practice Medical Ter…" at bounding box center [554, 354] width 1108 height 550
copy p "Which anesthesia modifier indicates that the service was personally performed b…"
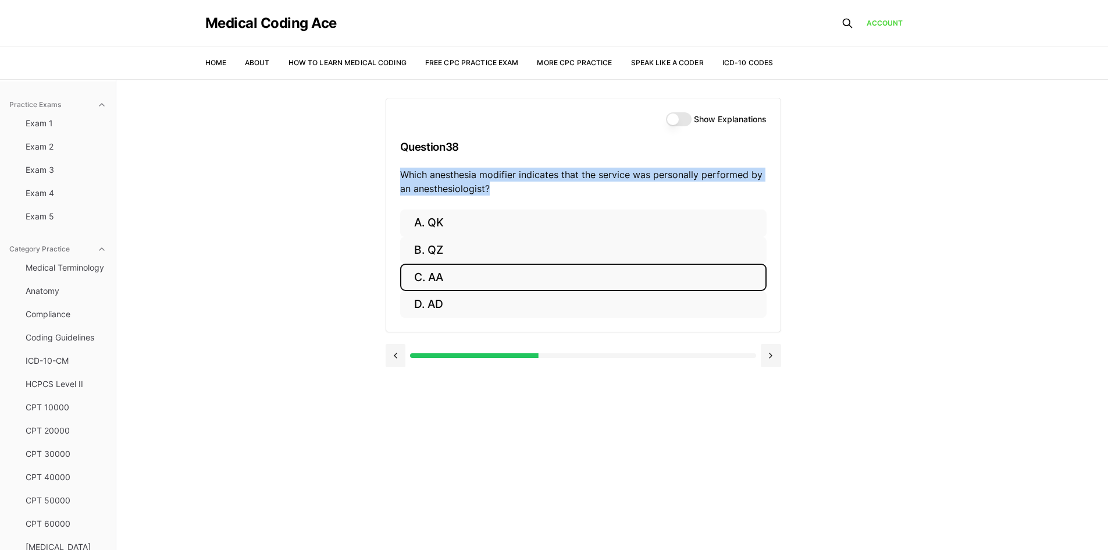
click at [434, 276] on button "C. AA" at bounding box center [583, 277] width 366 height 27
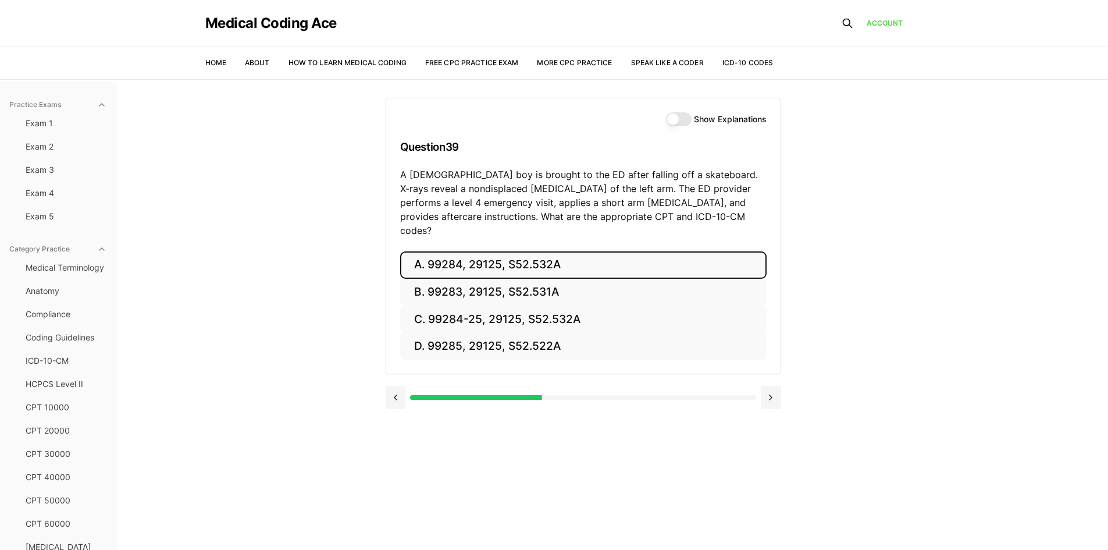
click at [433, 251] on button "A. 99284, 29125, S52.532A" at bounding box center [583, 264] width 366 height 27
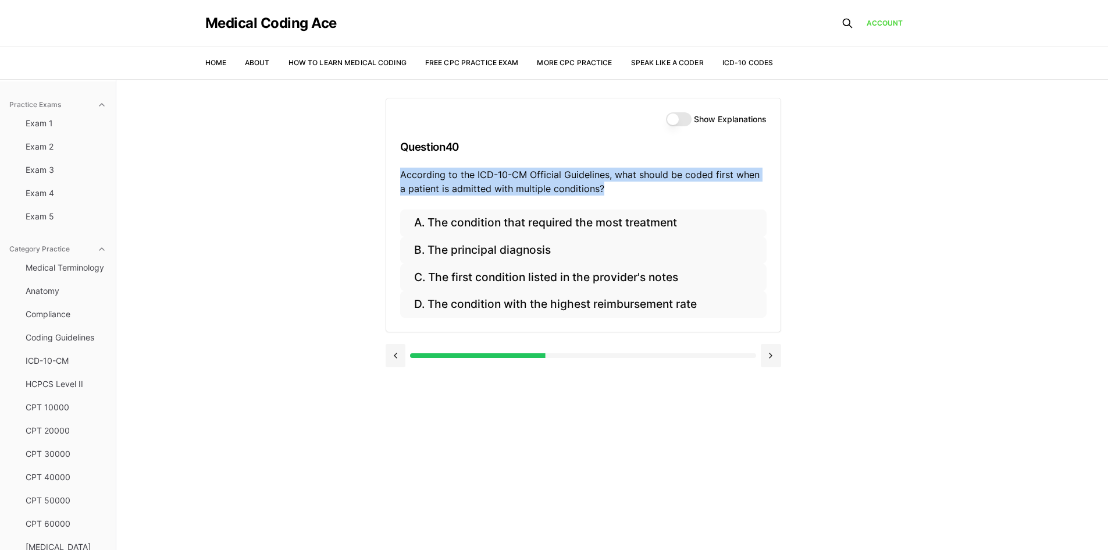
drag, startPoint x: 605, startPoint y: 189, endPoint x: 402, endPoint y: 175, distance: 203.5
click at [402, 175] on p "According to the ICD-10-CM Official Guidelines, what should be coded first when…" at bounding box center [583, 182] width 366 height 28
copy p "According to the ICD-10-CM Official Guidelines, what should be coded first when…"
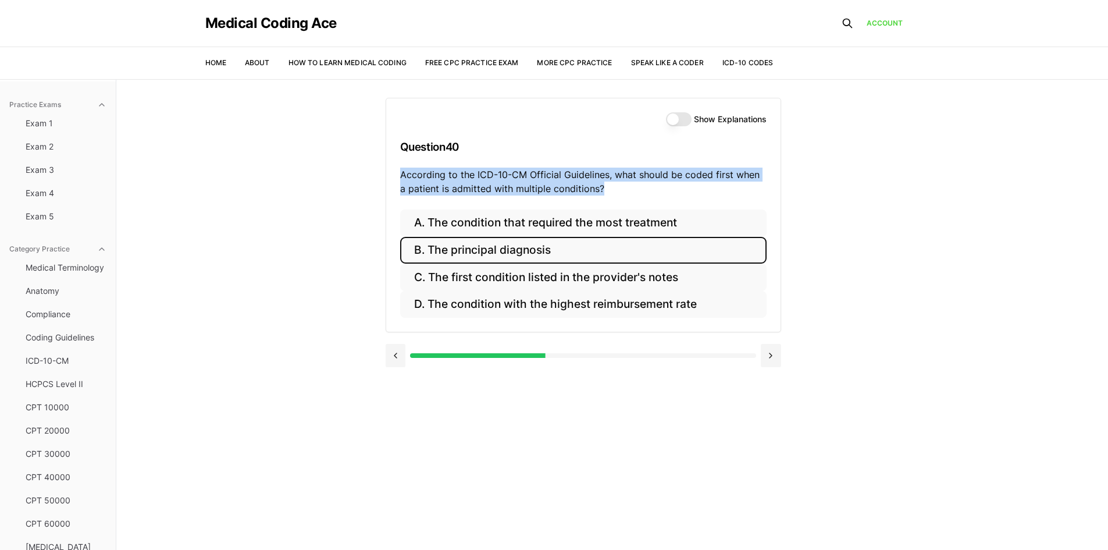
click at [533, 255] on button "B. The principal diagnosis" at bounding box center [583, 250] width 366 height 27
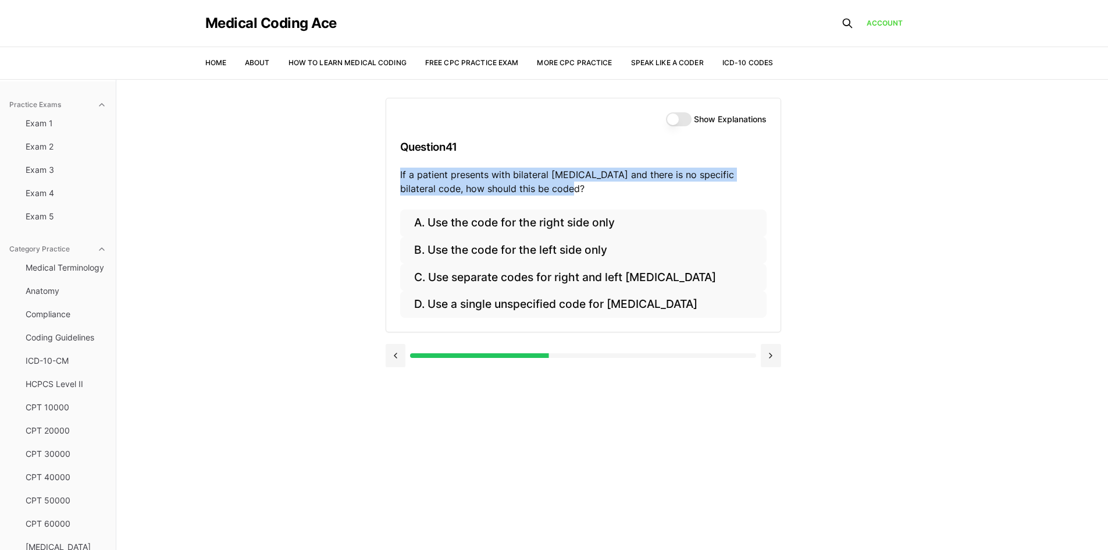
drag, startPoint x: 555, startPoint y: 194, endPoint x: 400, endPoint y: 174, distance: 156.0
click at [400, 174] on p "If a patient presents with bilateral otitis media and there is no specific bila…" at bounding box center [583, 182] width 366 height 28
copy p "If a patient presents with bilateral otitis media and there is no specific bila…"
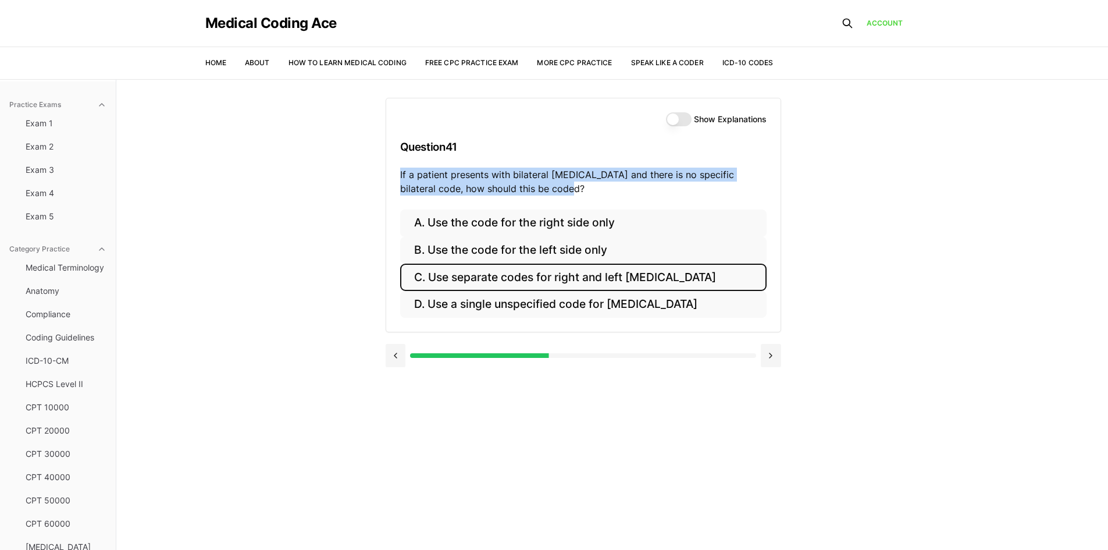
click at [518, 275] on button "C. Use separate codes for right and left otitis media" at bounding box center [583, 277] width 366 height 27
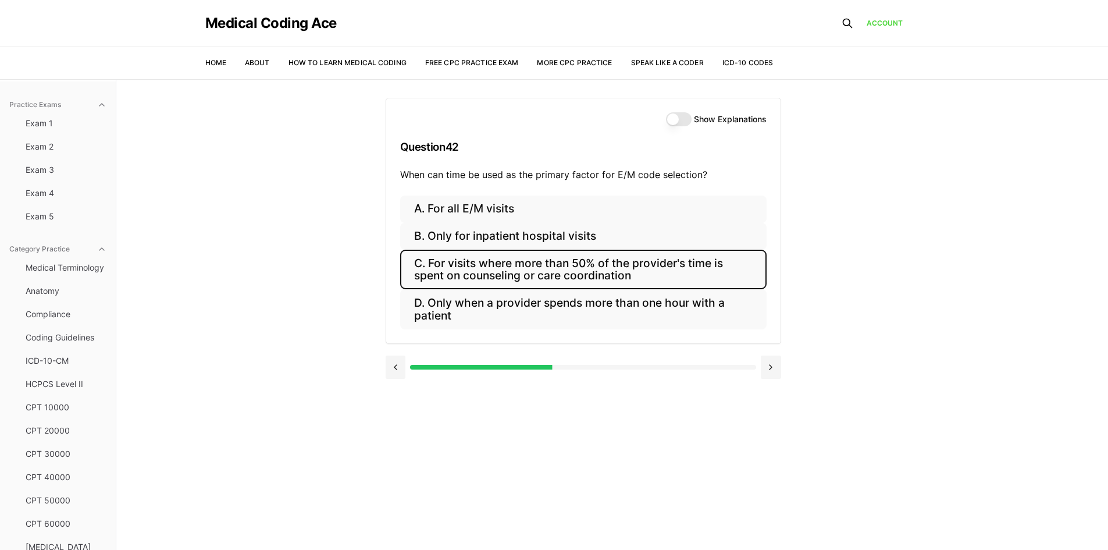
click at [467, 267] on button "C. For visits where more than 50% of the provider's time is spent on counseling…" at bounding box center [583, 270] width 366 height 40
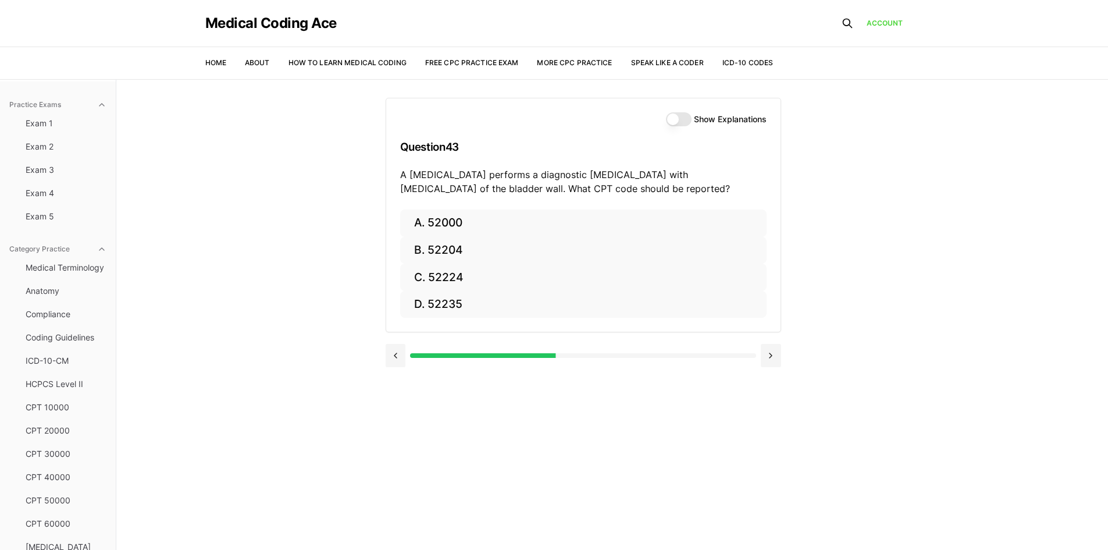
click at [529, 460] on div "Show Explanations Question 43 A urologist performs a diagnostic cystoscopy with…" at bounding box center [613, 354] width 454 height 550
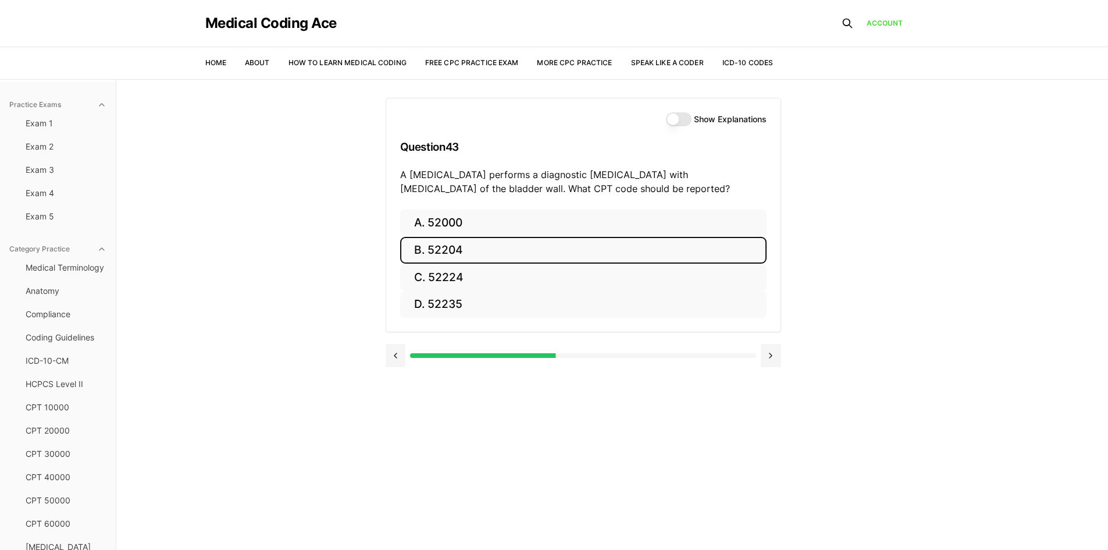
click at [582, 240] on button "B. 52204" at bounding box center [583, 250] width 366 height 27
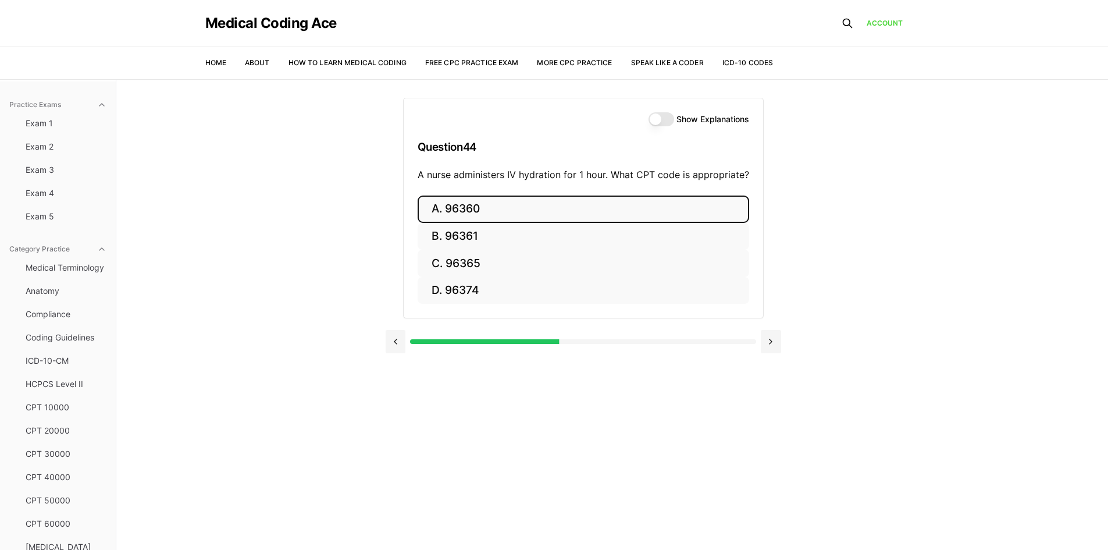
click at [447, 203] on button "A. 96360" at bounding box center [584, 208] width 332 height 27
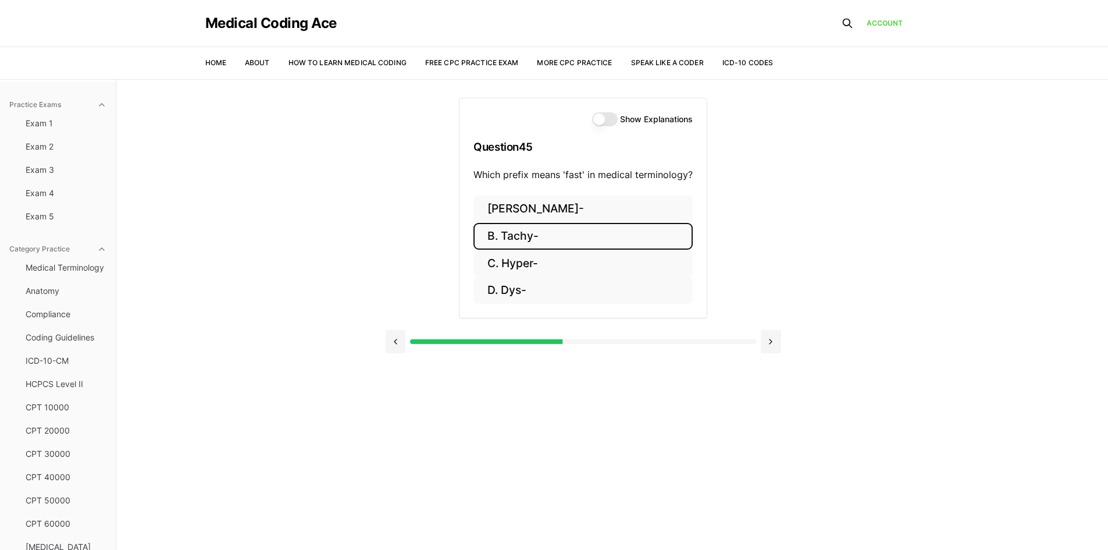
click at [564, 238] on button "B. Tachy-" at bounding box center [583, 236] width 219 height 27
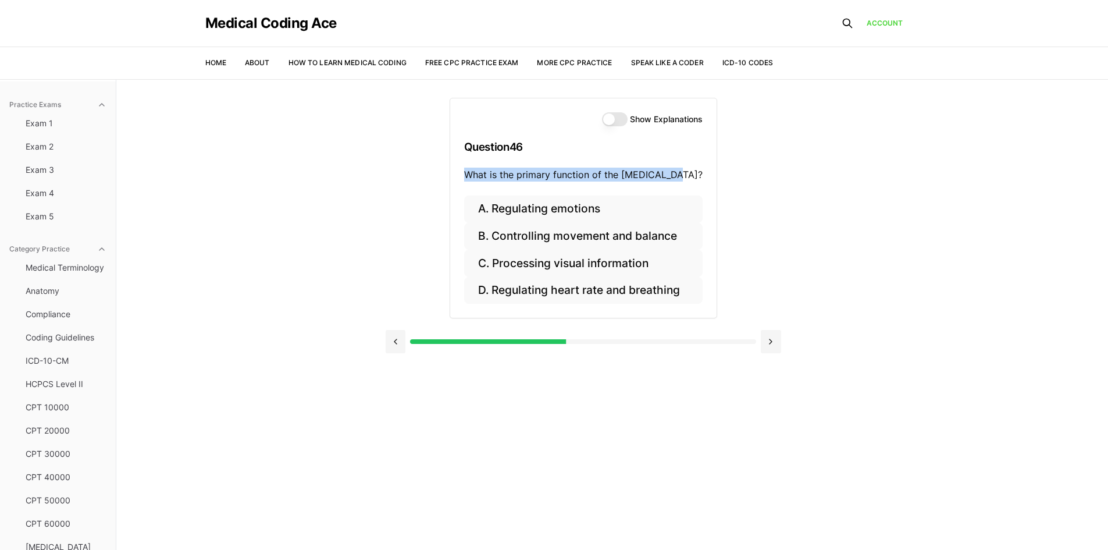
drag, startPoint x: 677, startPoint y: 176, endPoint x: 470, endPoint y: 177, distance: 207.1
click at [470, 177] on p "What is the primary function of the cerebellum?" at bounding box center [583, 175] width 238 height 14
copy p "What is the primary function of the cerebellum?"
click at [480, 234] on button "B. Controlling movement and balance" at bounding box center [583, 236] width 238 height 27
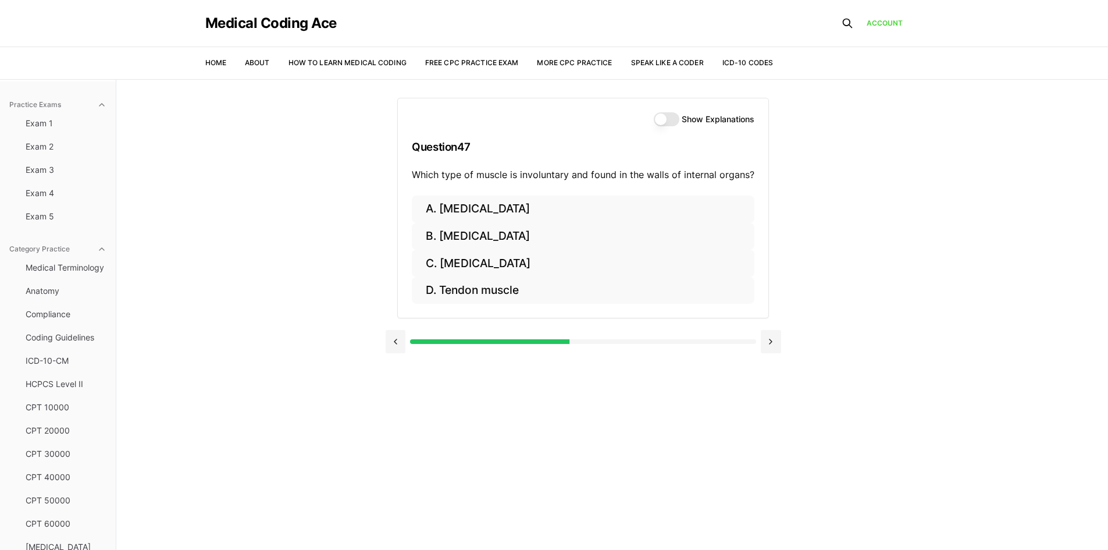
click at [689, 119] on label "Show Explanations" at bounding box center [718, 119] width 73 height 8
click at [679, 119] on button "Show Explanations" at bounding box center [667, 119] width 26 height 14
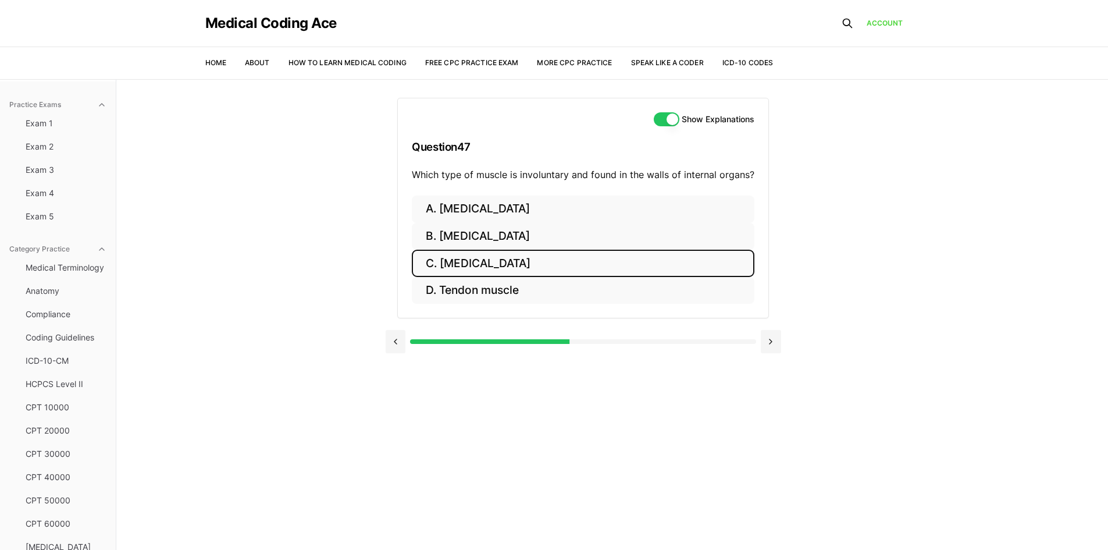
click at [501, 260] on button "C. Smooth muscle" at bounding box center [583, 263] width 343 height 27
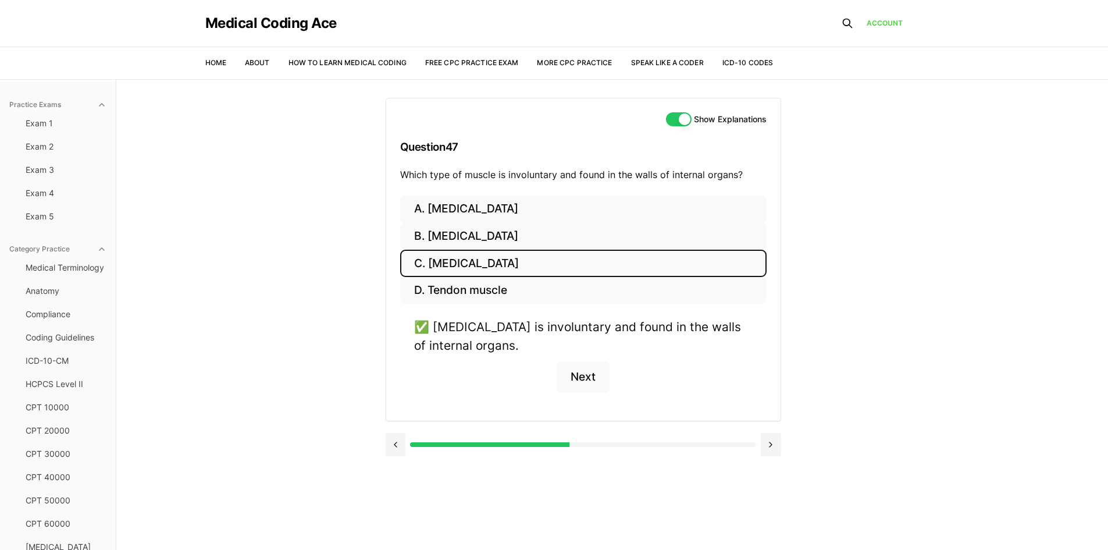
click at [678, 123] on button "Show Explanations" at bounding box center [679, 119] width 26 height 14
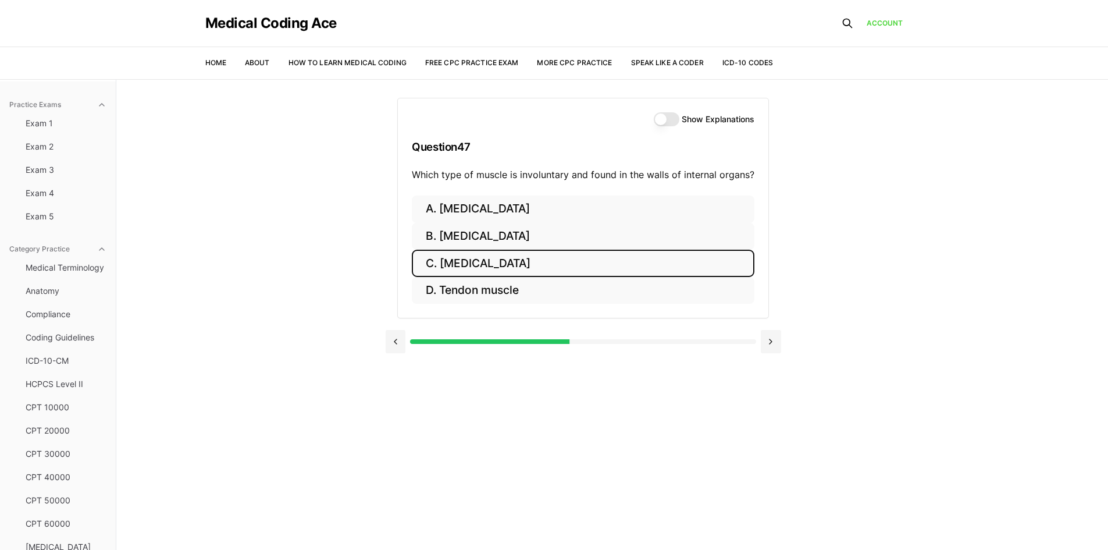
click at [612, 258] on button "C. Smooth muscle" at bounding box center [583, 263] width 343 height 27
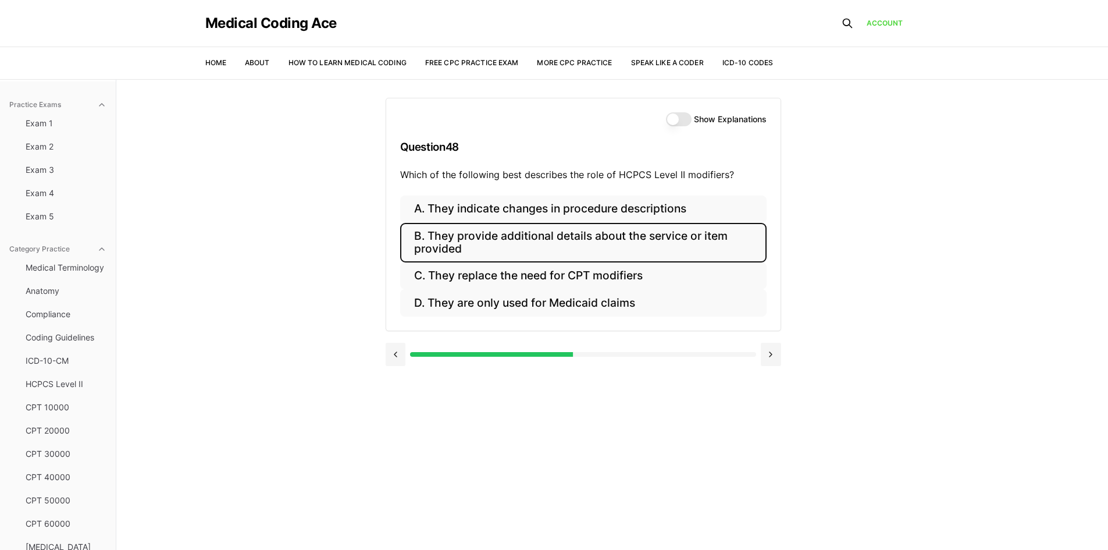
click at [681, 249] on button "B. They provide additional details about the service or item provided" at bounding box center [583, 243] width 366 height 40
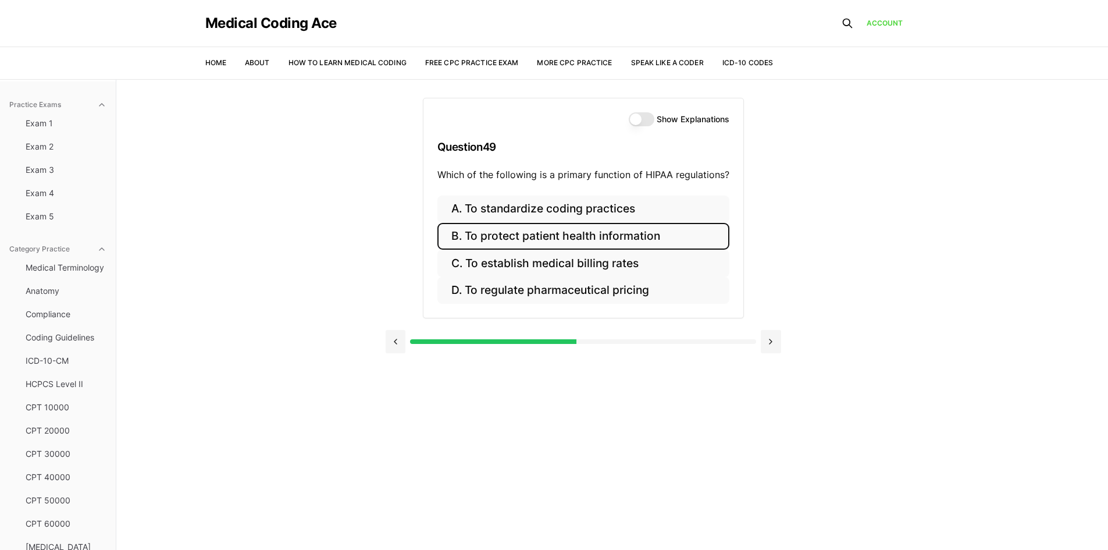
click at [707, 239] on button "B. To protect patient health information" at bounding box center [583, 236] width 292 height 27
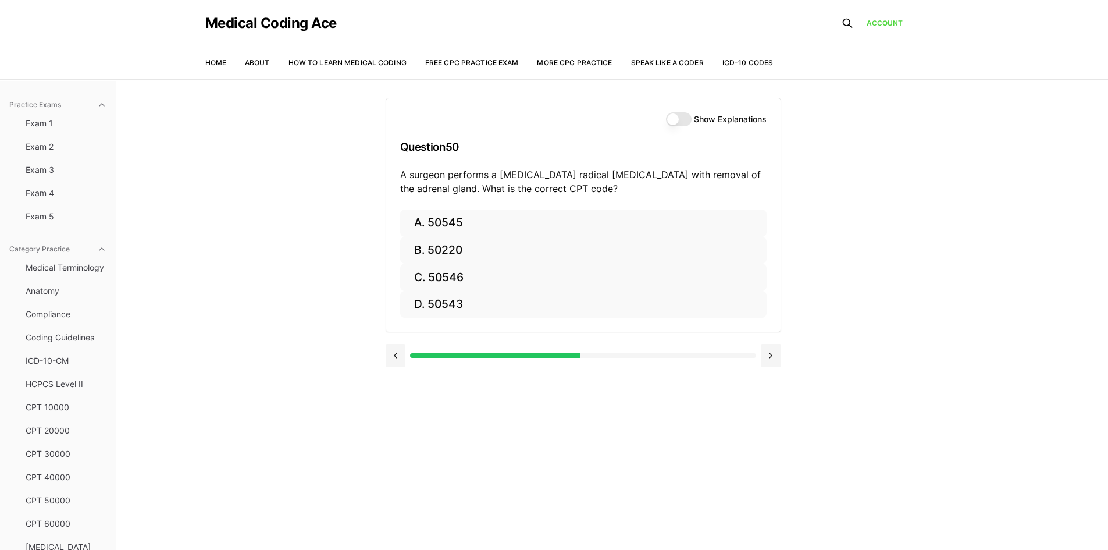
drag, startPoint x: 677, startPoint y: 120, endPoint x: 667, endPoint y: 130, distance: 13.6
click at [677, 120] on button "Show Explanations" at bounding box center [679, 119] width 26 height 14
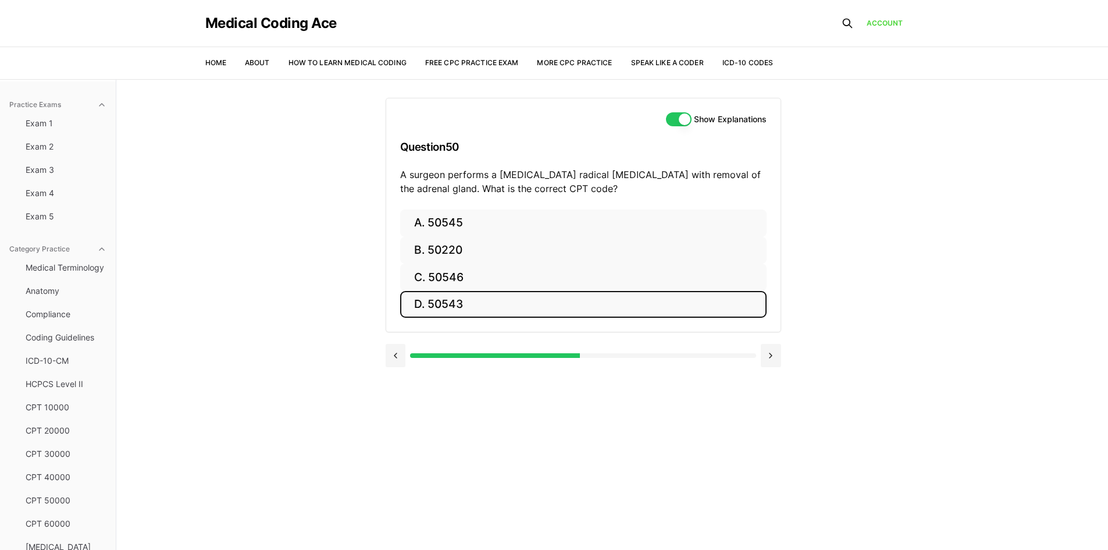
click at [458, 309] on button "D. 50543" at bounding box center [583, 304] width 366 height 27
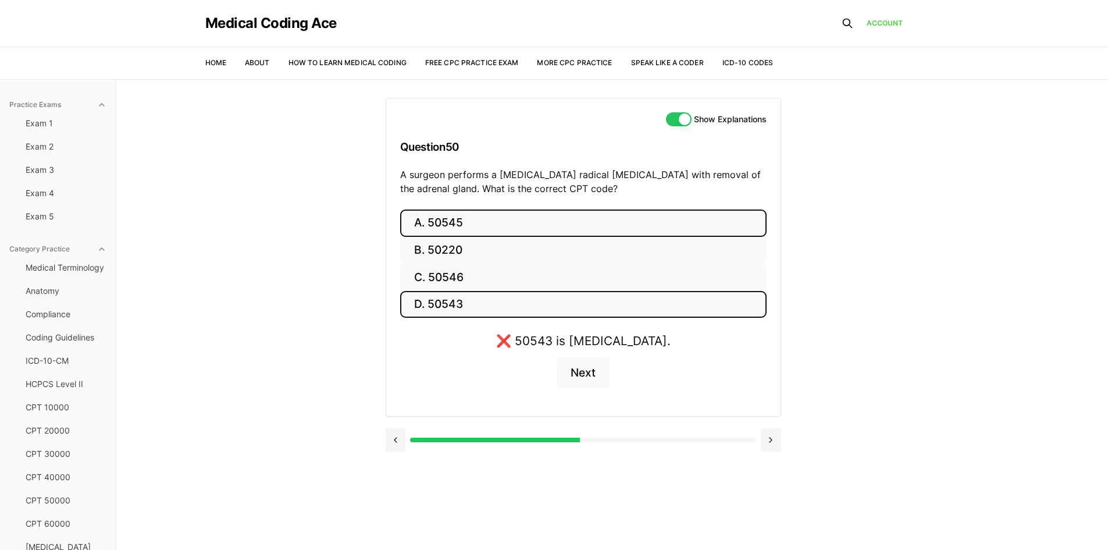
click at [458, 219] on button "A. 50545" at bounding box center [583, 222] width 366 height 27
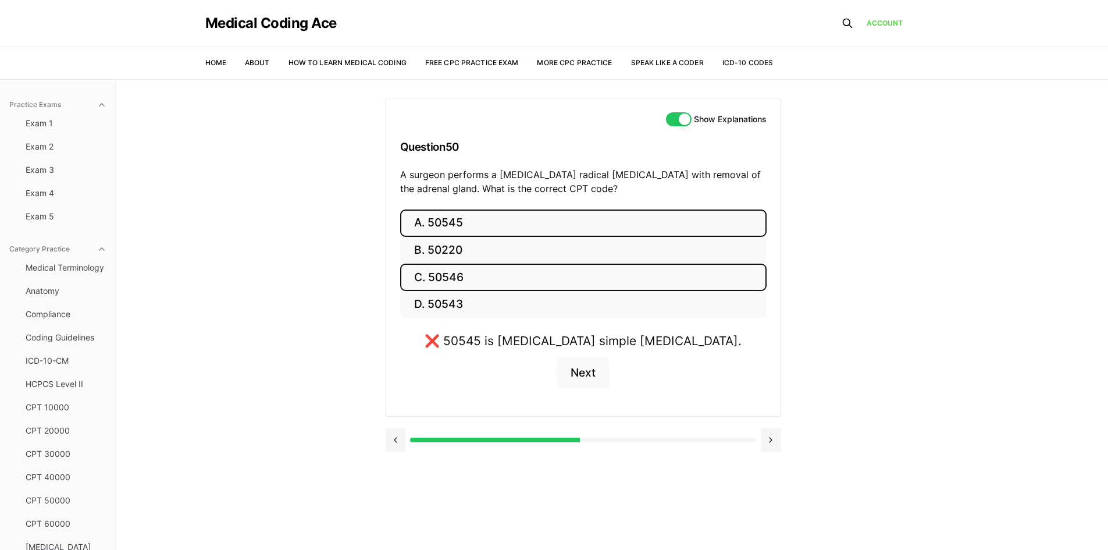
click at [460, 284] on button "C. 50546" at bounding box center [583, 277] width 366 height 27
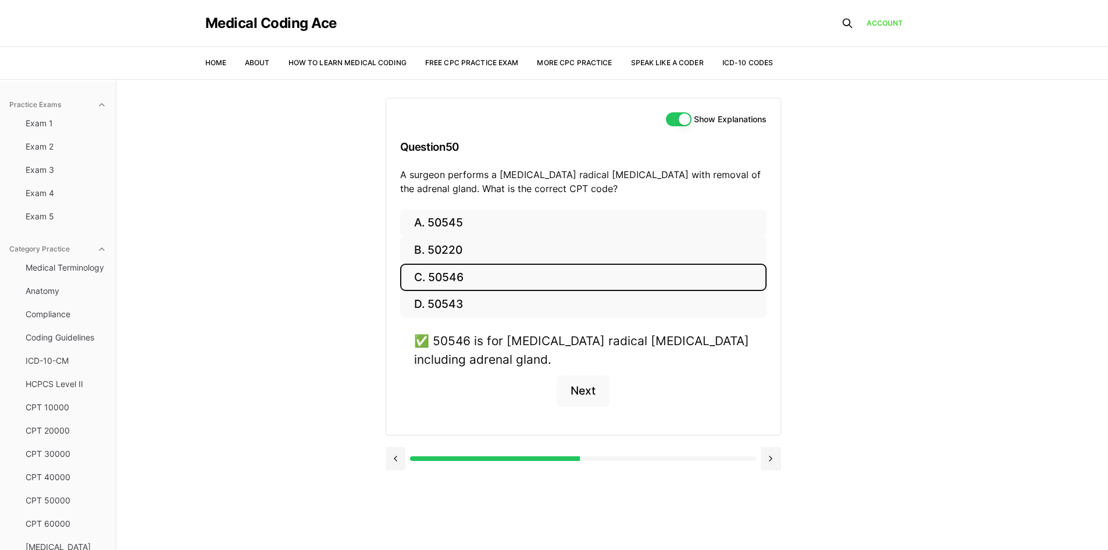
click at [668, 117] on button "Show Explanations" at bounding box center [679, 119] width 26 height 14
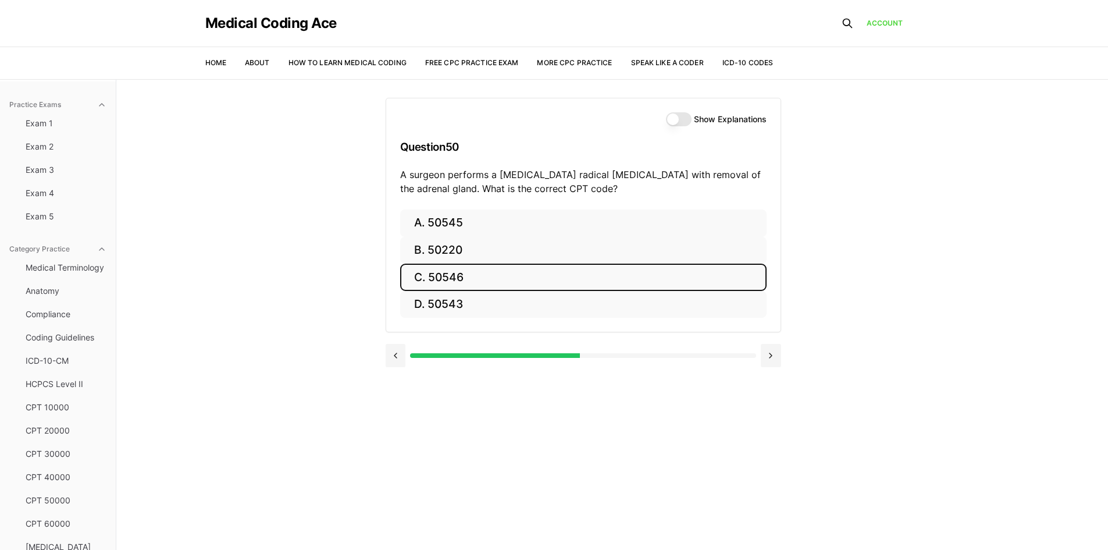
click at [472, 284] on button "C. 50546" at bounding box center [583, 277] width 366 height 27
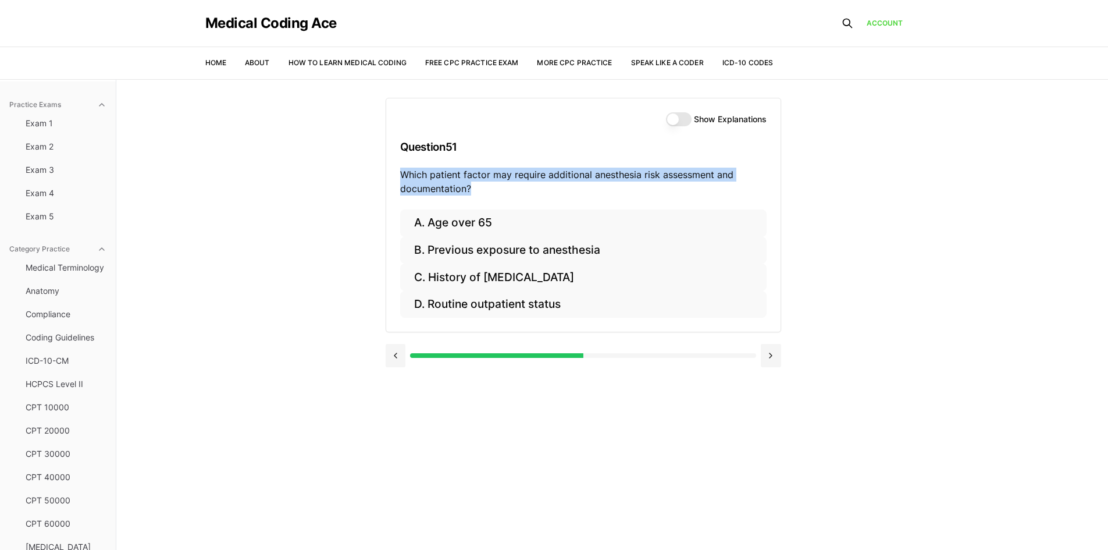
drag, startPoint x: 469, startPoint y: 191, endPoint x: 398, endPoint y: 176, distance: 72.4
click at [398, 176] on div "Show Explanations Question 51 Which patient factor may require additional anest…" at bounding box center [583, 153] width 394 height 111
copy p "Which patient factor may require additional anesthesia risk assessment and docu…"
click at [681, 123] on button "Show Explanations" at bounding box center [679, 119] width 26 height 14
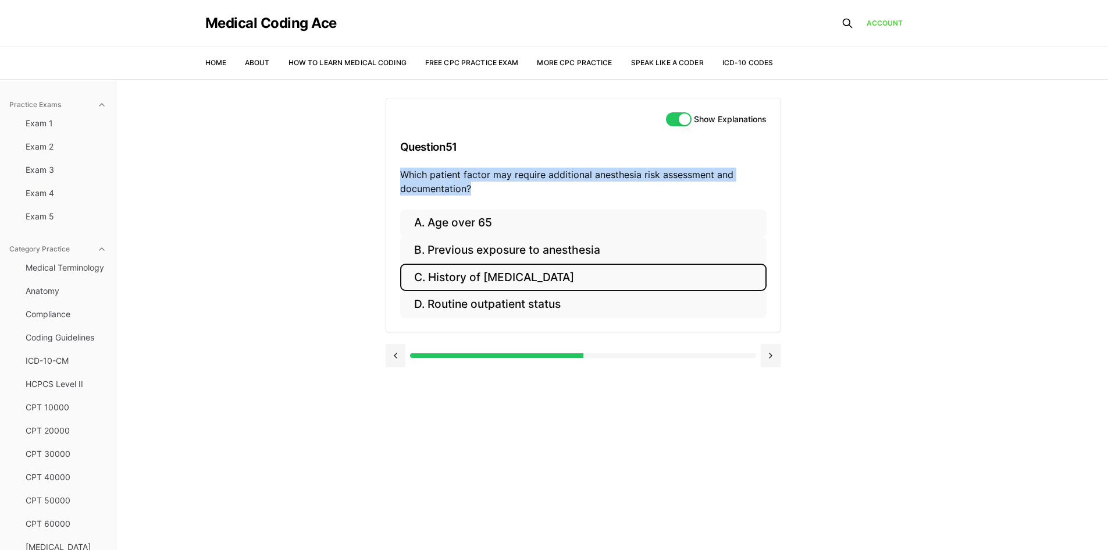
click at [566, 273] on button "C. History of obstructive sleep apnea" at bounding box center [583, 277] width 366 height 27
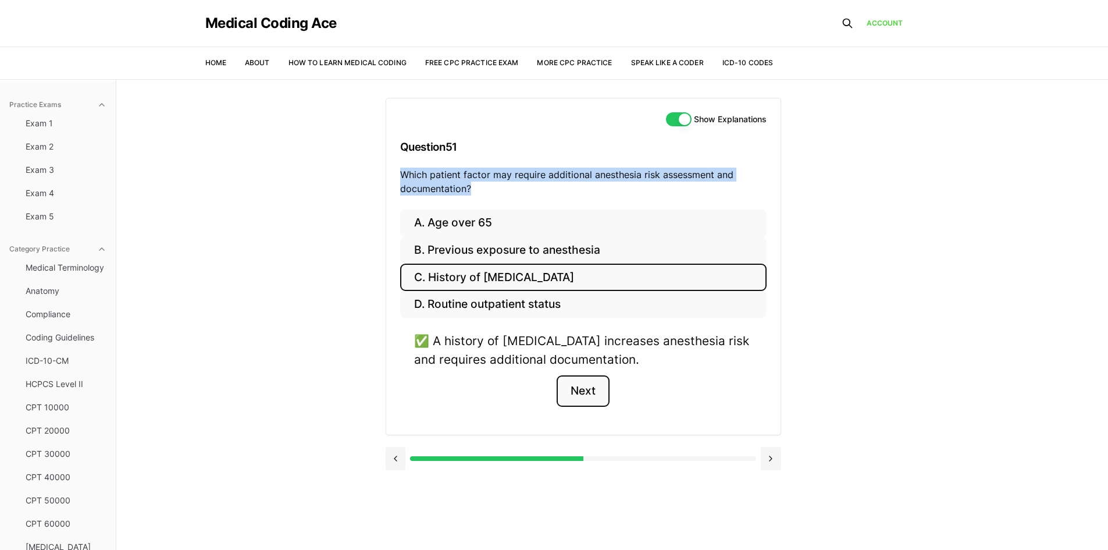
click at [575, 397] on button "Next" at bounding box center [583, 390] width 53 height 31
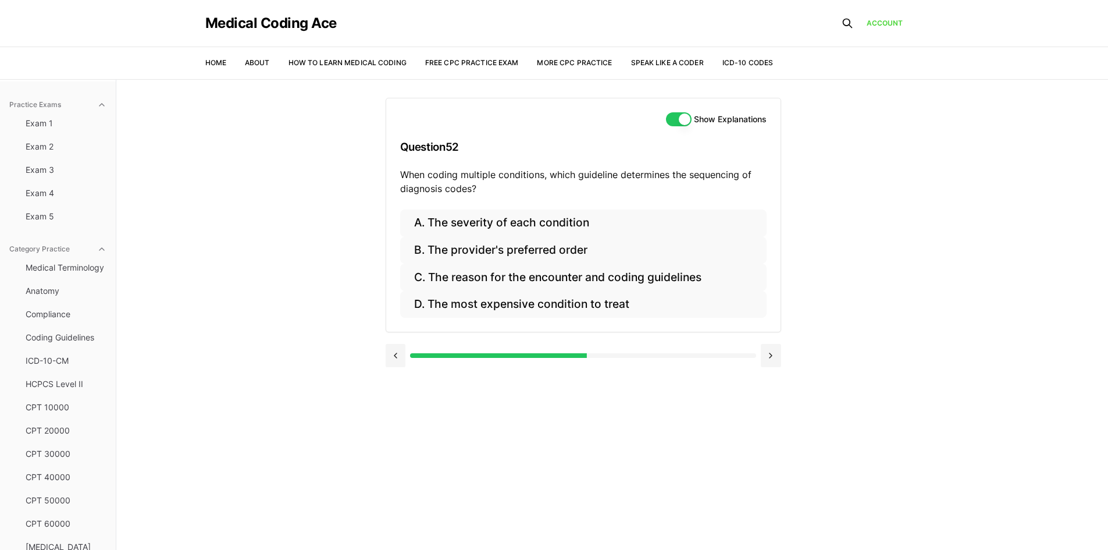
click at [682, 118] on button "Show Explanations" at bounding box center [679, 119] width 26 height 14
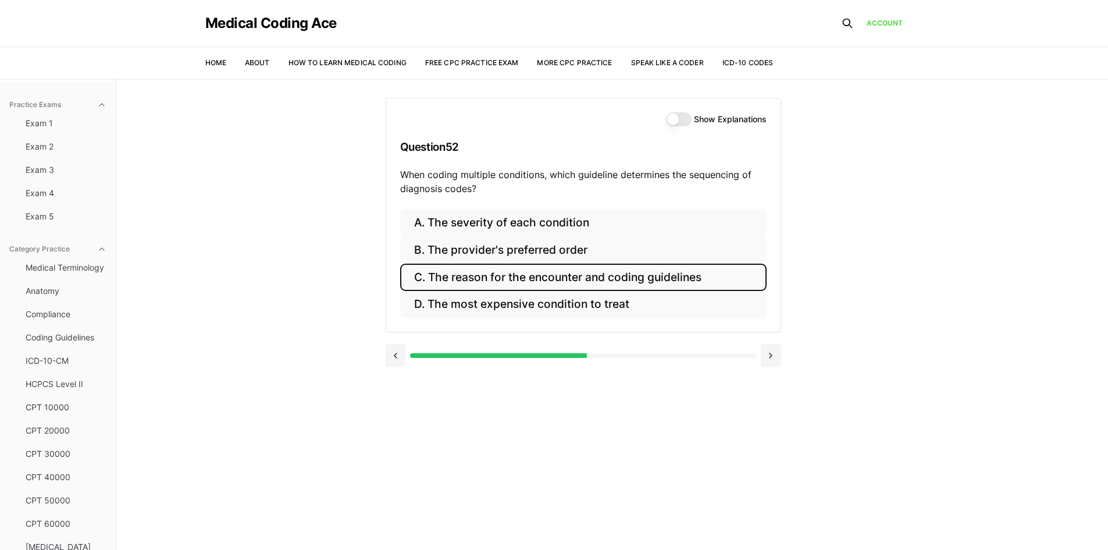
click at [661, 282] on button "C. The reason for the encounter and coding guidelines" at bounding box center [583, 277] width 366 height 27
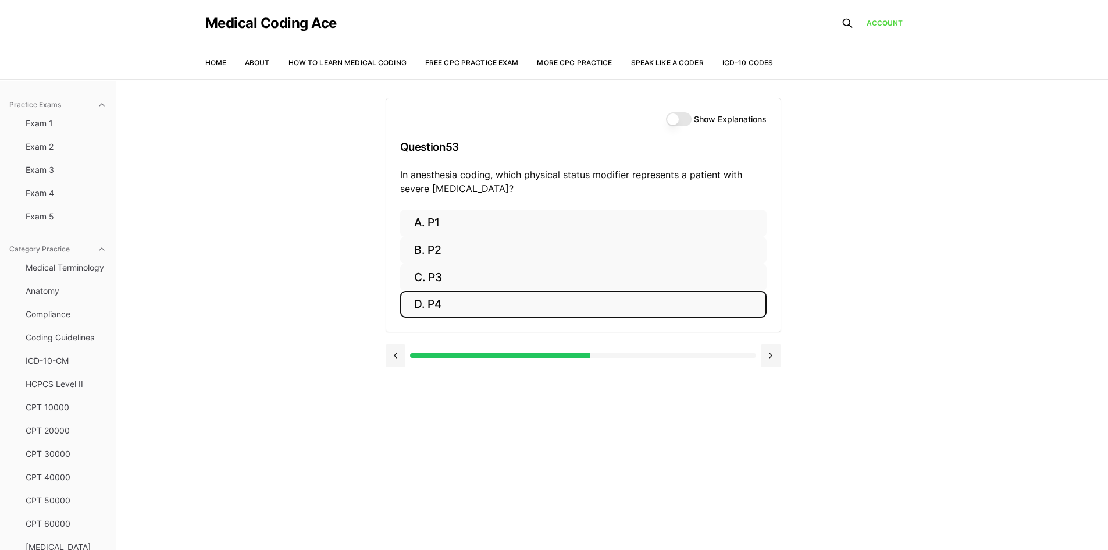
click at [444, 307] on button "D. P4" at bounding box center [583, 304] width 366 height 27
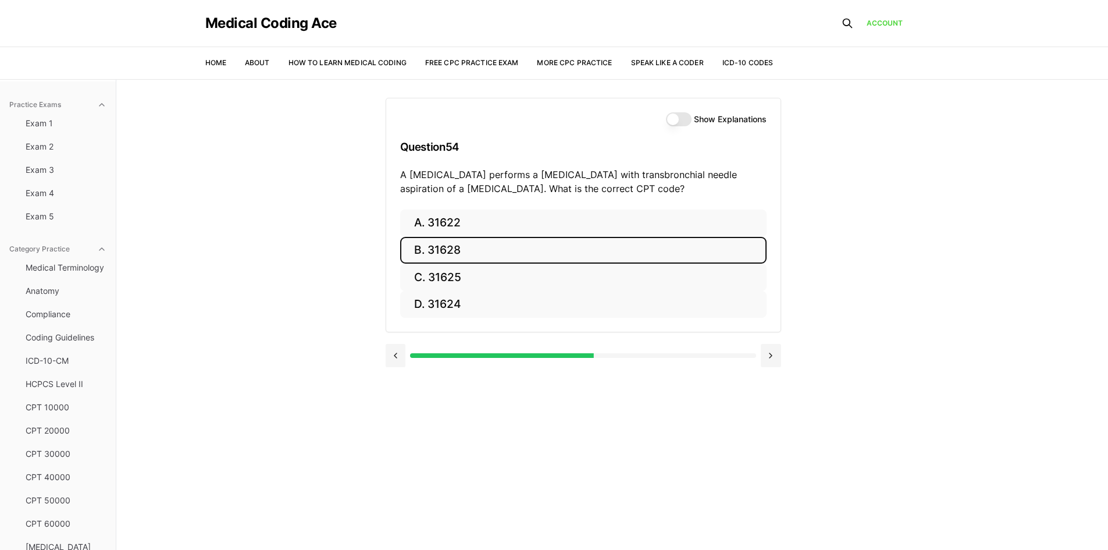
click at [453, 241] on button "B. 31628" at bounding box center [583, 250] width 366 height 27
click at [472, 248] on button "B. 74177" at bounding box center [583, 250] width 366 height 27
click at [468, 241] on button "B. 71046" at bounding box center [583, 250] width 366 height 27
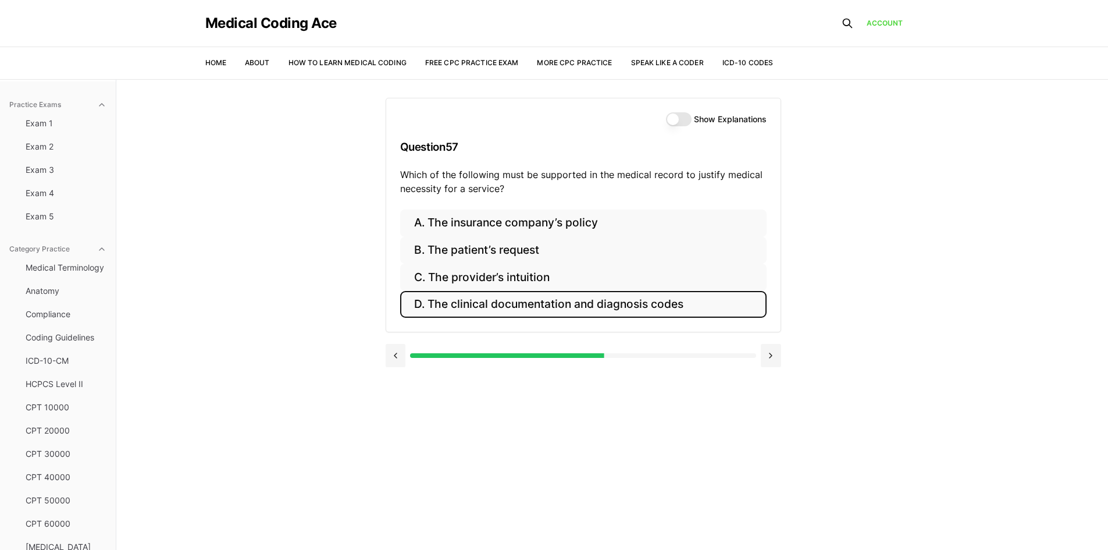
click at [506, 310] on button "D. The clinical documentation and diagnosis codes" at bounding box center [583, 304] width 366 height 27
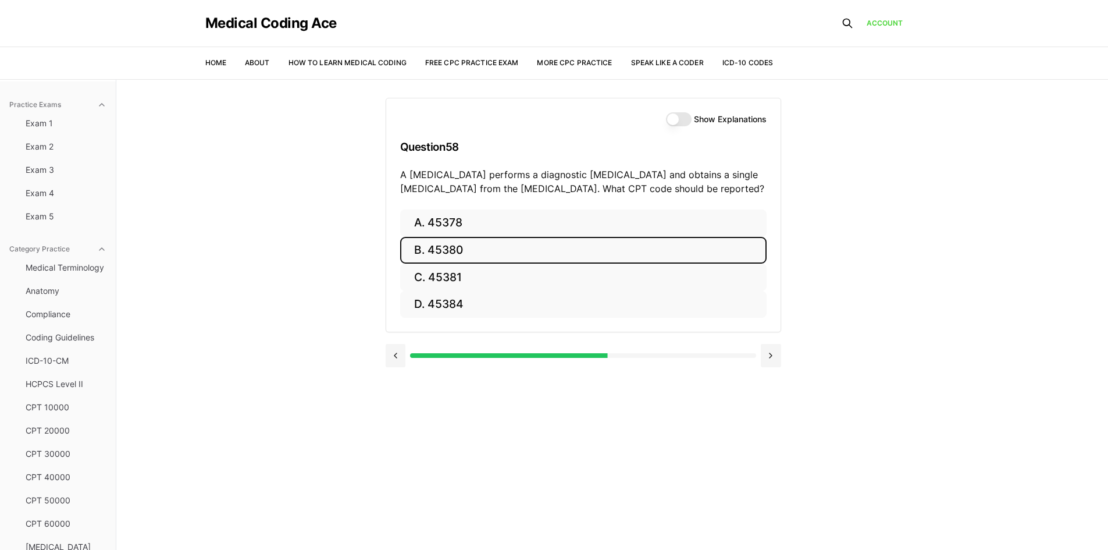
click at [448, 252] on button "B. 45380" at bounding box center [583, 250] width 366 height 27
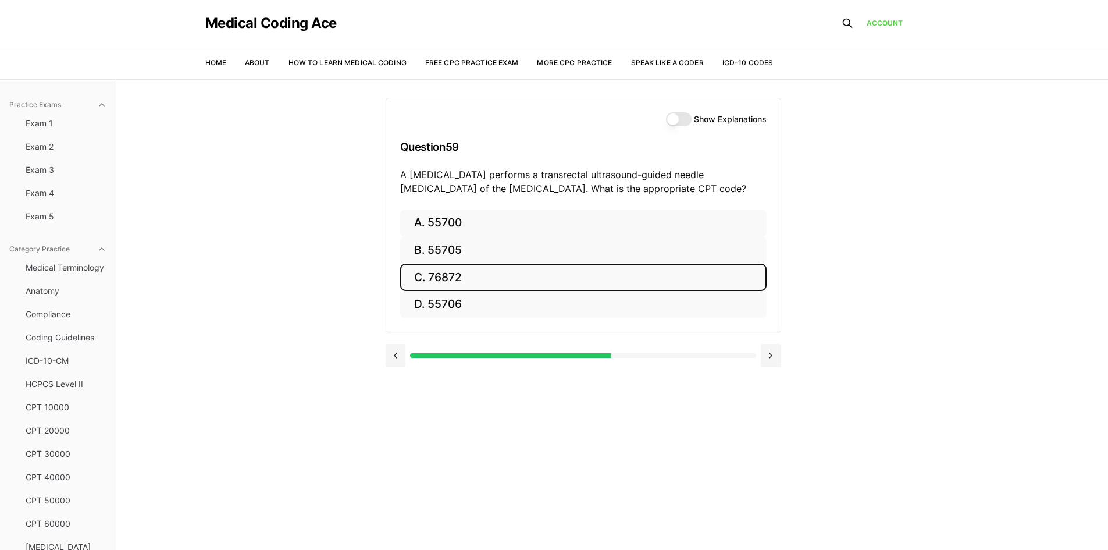
click at [454, 276] on button "C. 76872" at bounding box center [583, 277] width 366 height 27
click at [419, 277] on button "C. 70553" at bounding box center [583, 277] width 366 height 27
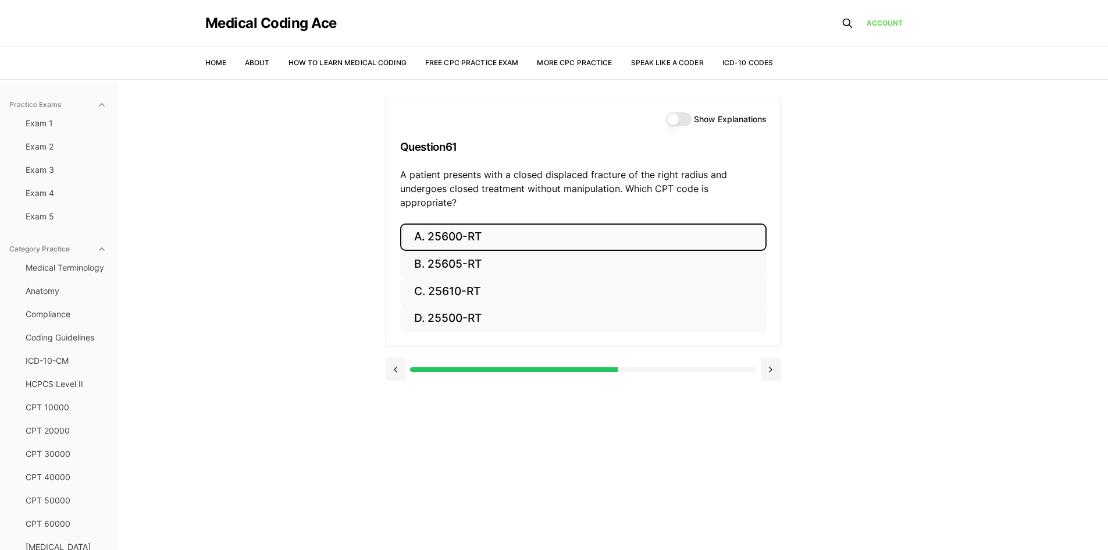
click at [526, 227] on button "A. 25600-RT" at bounding box center [583, 236] width 366 height 27
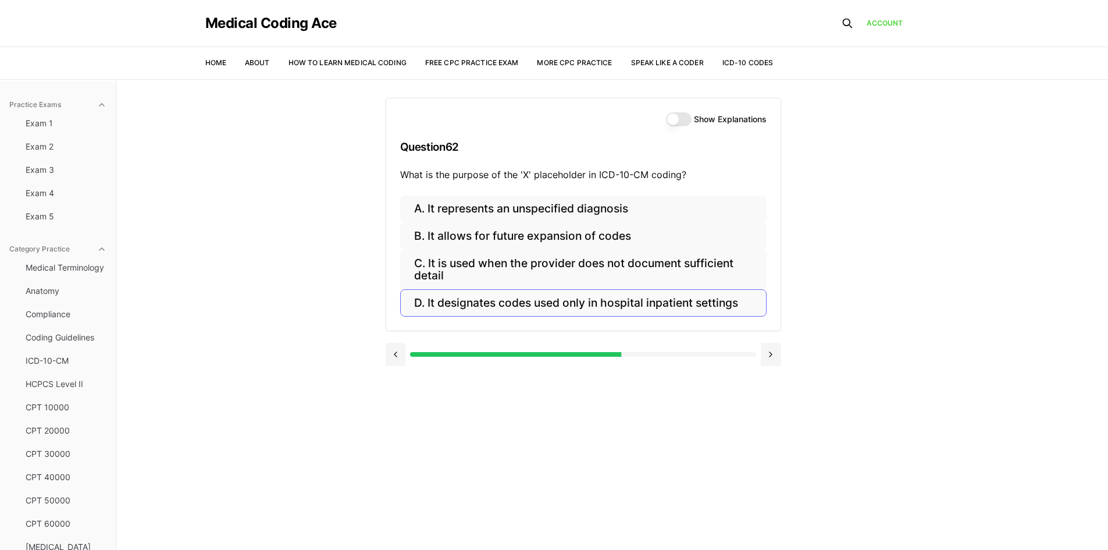
scroll to position [58, 0]
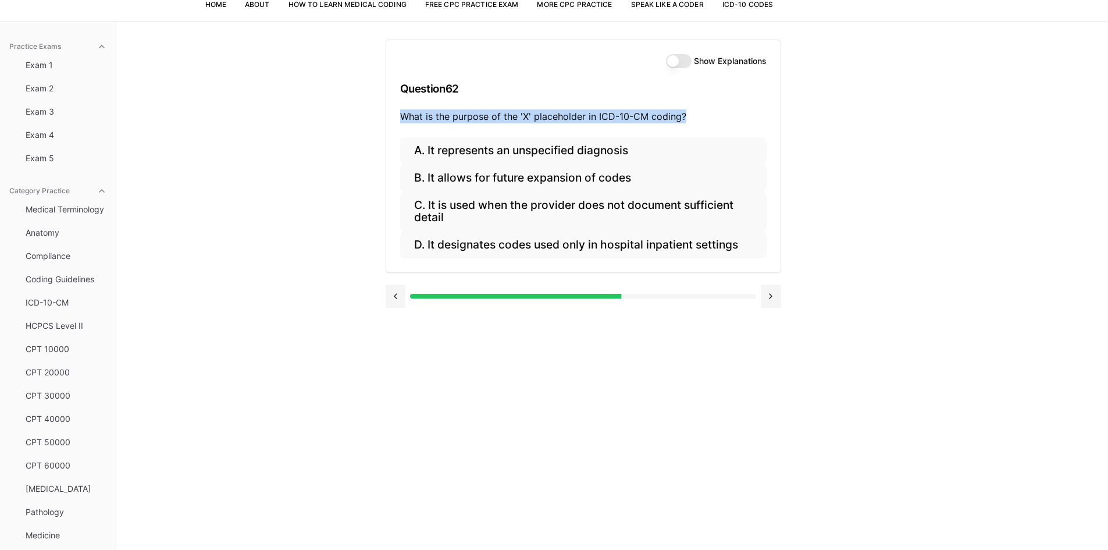
drag, startPoint x: 697, startPoint y: 115, endPoint x: 403, endPoint y: 125, distance: 295.1
click at [403, 125] on div "Show Explanations Question 62 What is the purpose of the 'X' placeholder in ICD…" at bounding box center [583, 88] width 394 height 97
copy p "What is the purpose of the 'X' placeholder in ICD-10-CM coding?"
click at [576, 180] on button "B. It allows for future expansion of codes" at bounding box center [583, 178] width 366 height 27
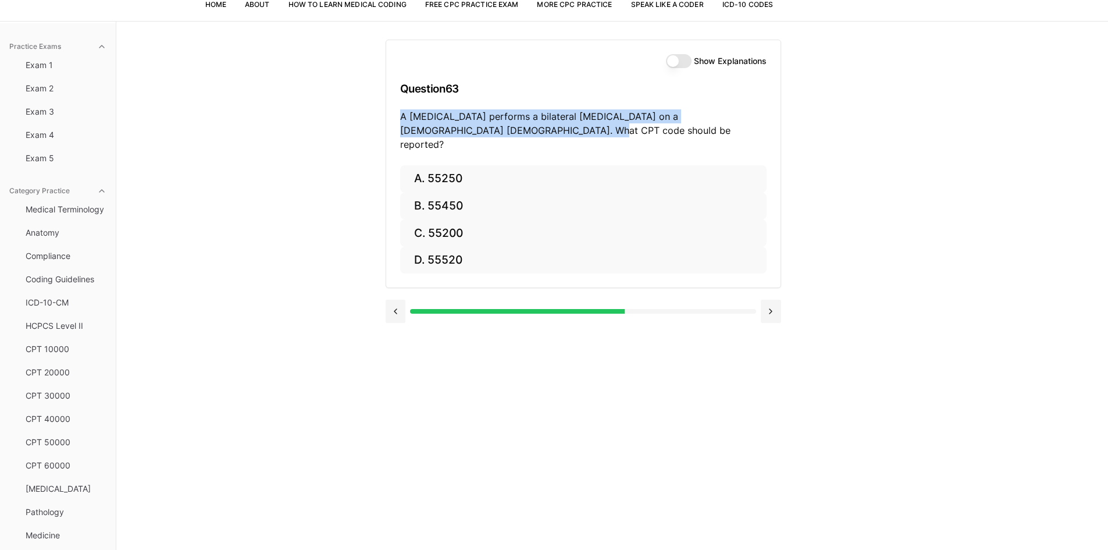
drag, startPoint x: 490, startPoint y: 131, endPoint x: 399, endPoint y: 118, distance: 92.4
click at [399, 118] on div "Show Explanations Question 63 A urologist performs a bilateral vasectomy on a 4…" at bounding box center [583, 102] width 394 height 125
drag, startPoint x: 429, startPoint y: 119, endPoint x: 382, endPoint y: 132, distance: 48.4
click at [382, 132] on div "Practice Exams Exam 1 Exam 2 Exam 3 Exam 4 Exam 5 Category Practice Medical Ter…" at bounding box center [554, 296] width 1108 height 550
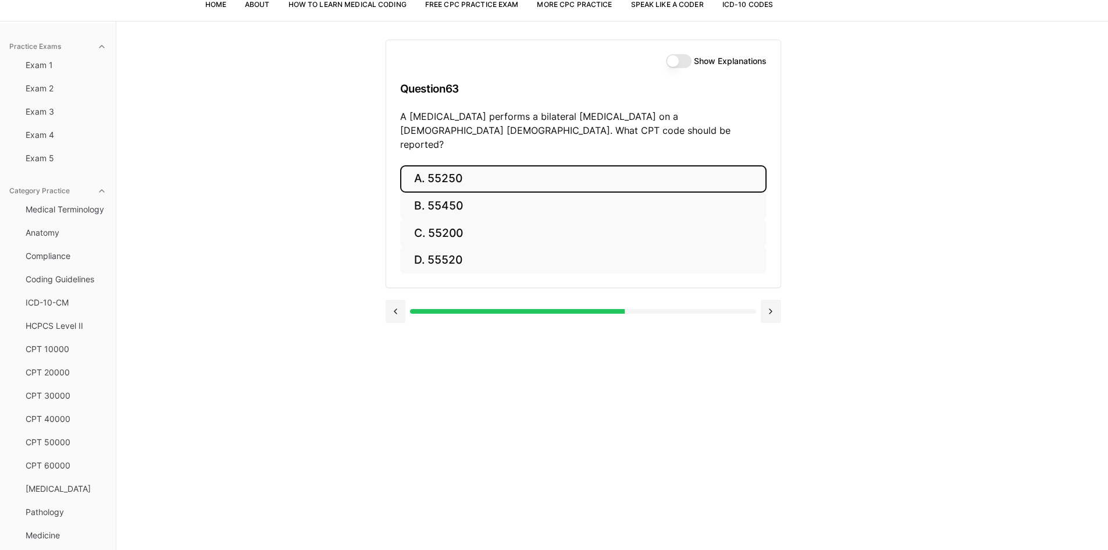
click at [515, 165] on button "A. 55250" at bounding box center [583, 178] width 366 height 27
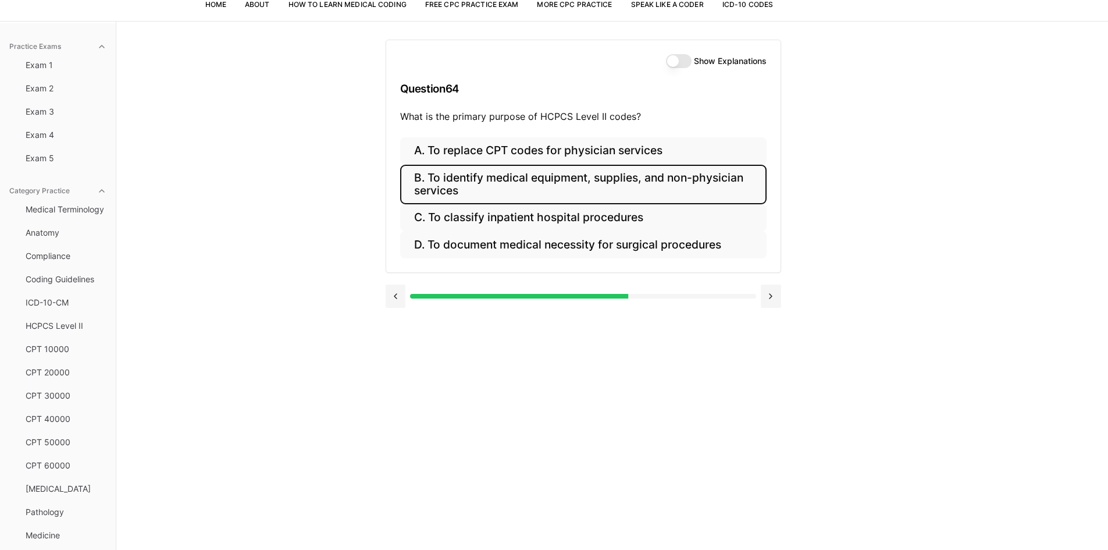
click at [633, 189] on button "B. To identify medical equipment, supplies, and non-physician services" at bounding box center [583, 185] width 366 height 40
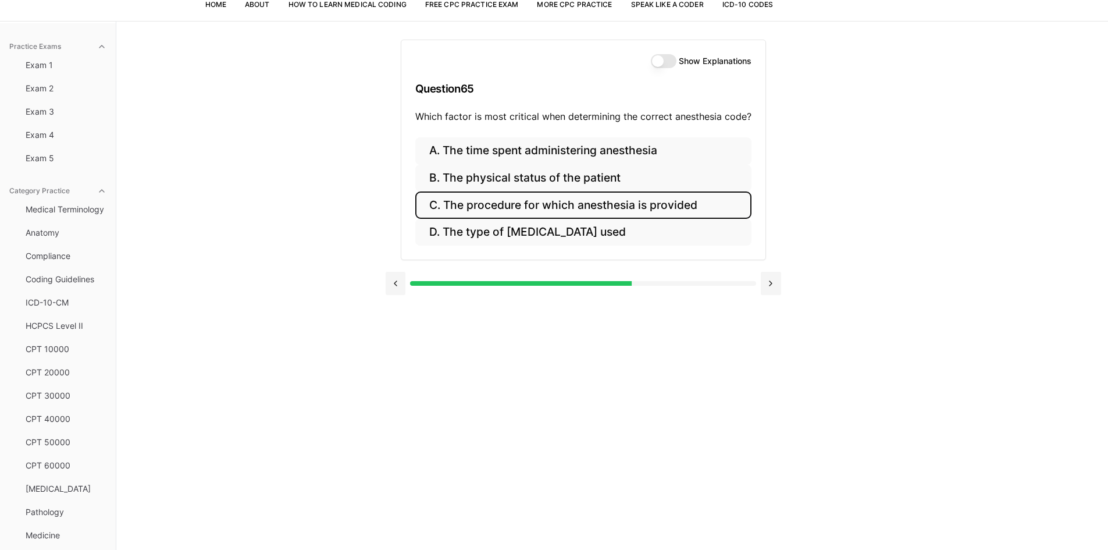
click at [672, 202] on button "C. The procedure for which anesthesia is provided" at bounding box center [583, 204] width 336 height 27
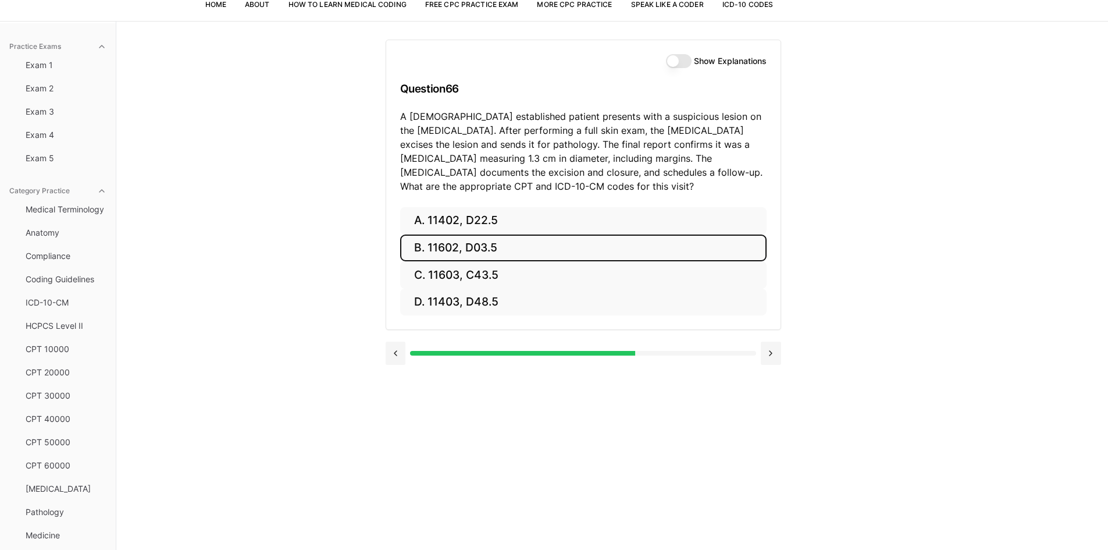
click at [507, 243] on button "B. 11602, D03.5" at bounding box center [583, 247] width 366 height 27
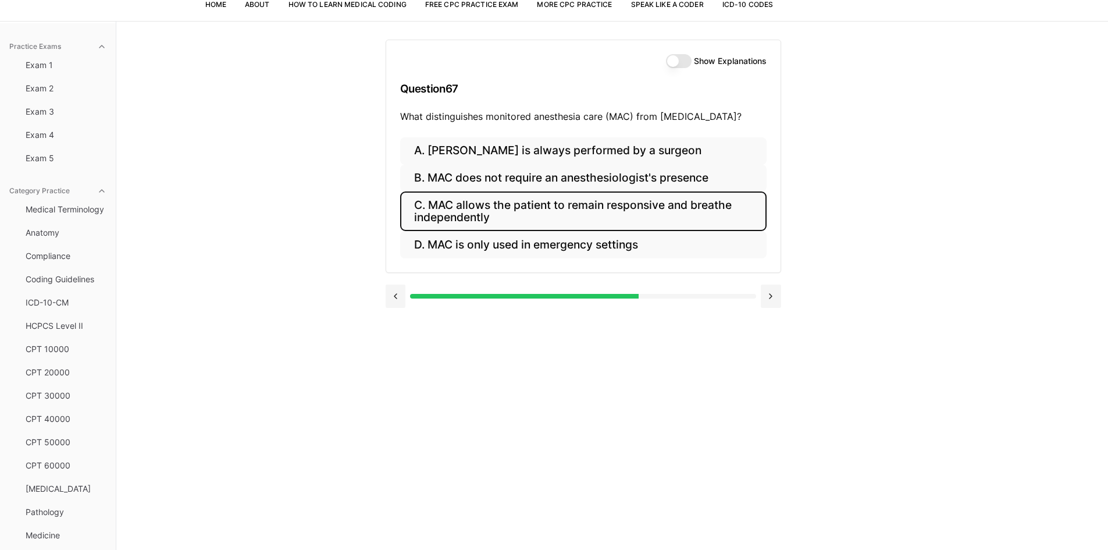
click at [617, 216] on button "C. MAC allows the patient to remain responsive and breathe independently" at bounding box center [583, 211] width 366 height 40
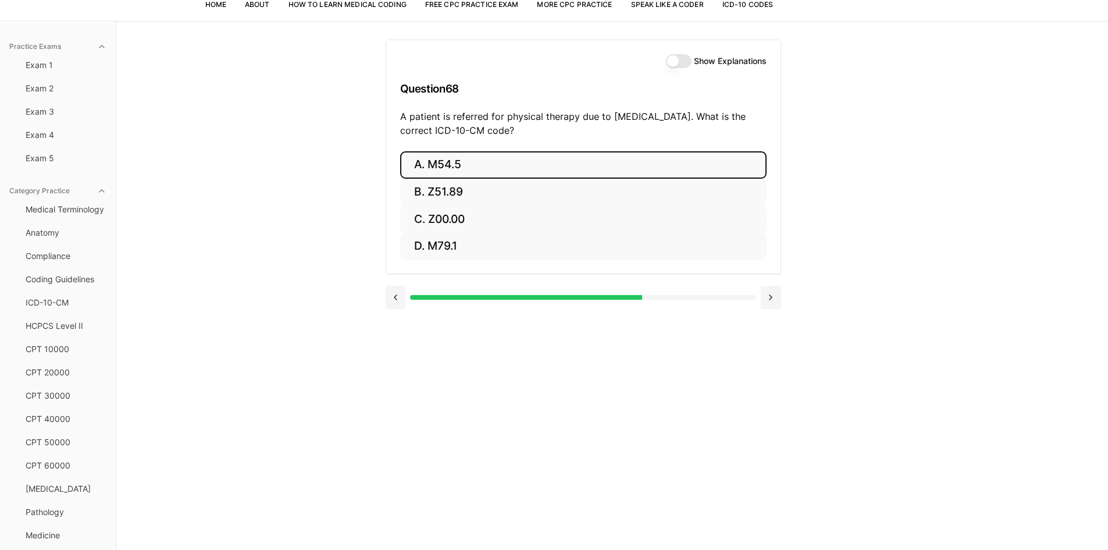
click at [443, 163] on button "A. M54.5" at bounding box center [583, 164] width 366 height 27
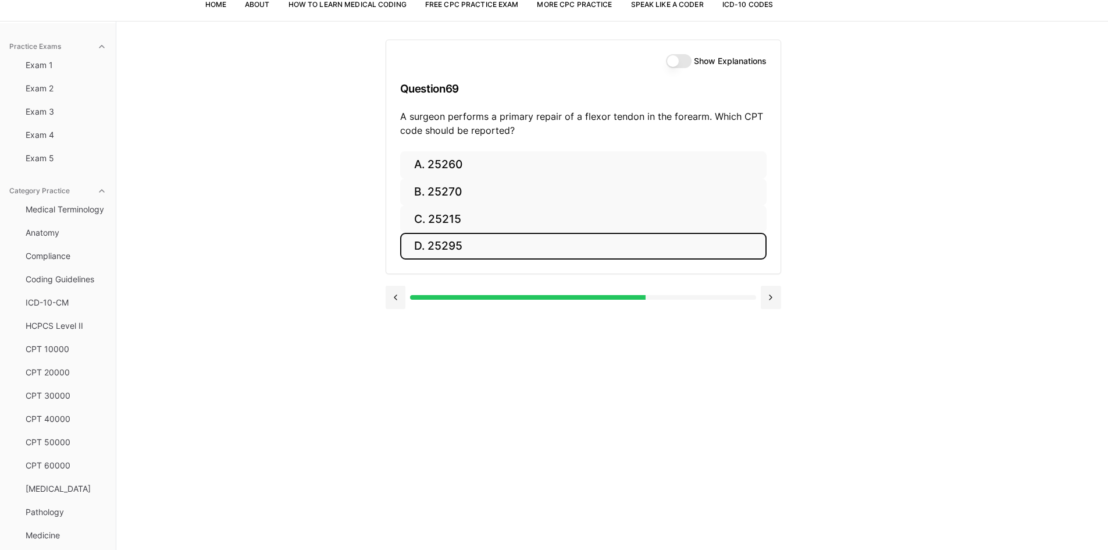
click at [551, 248] on button "D. 25295" at bounding box center [583, 246] width 366 height 27
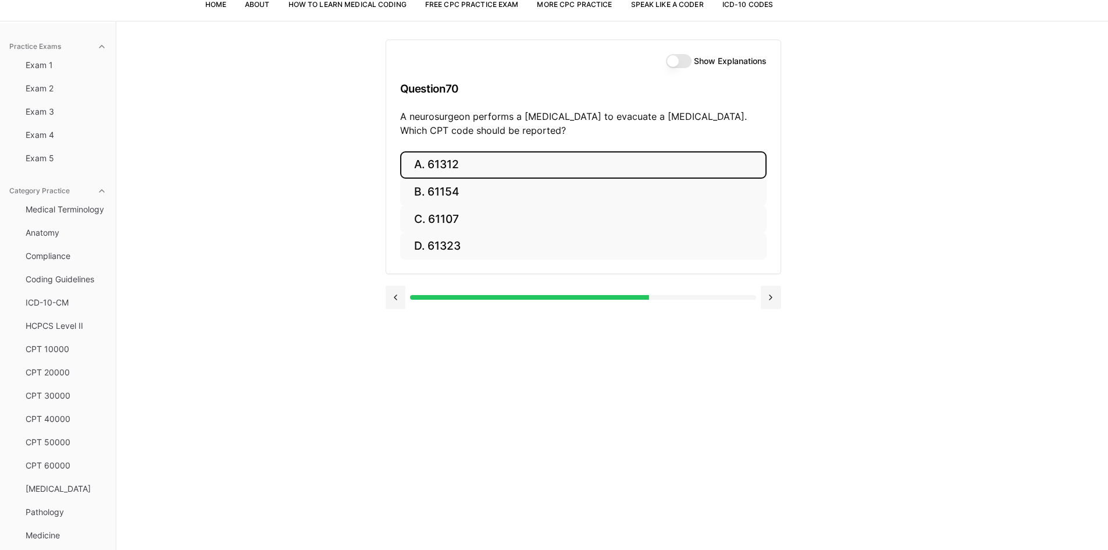
click at [459, 161] on button "A. 61312" at bounding box center [583, 164] width 366 height 27
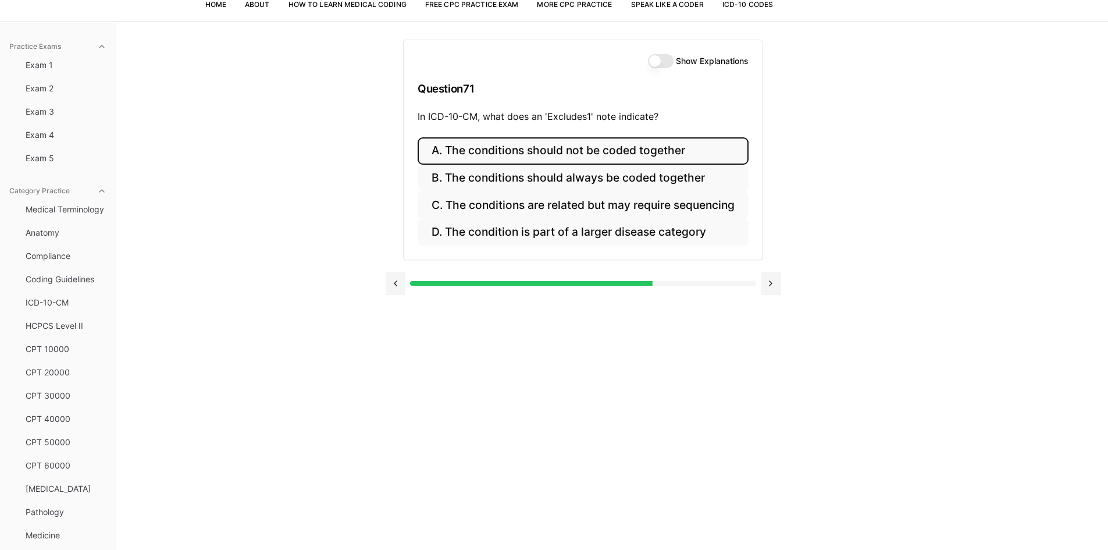
click at [483, 151] on button "A. The conditions should not be coded together" at bounding box center [583, 150] width 331 height 27
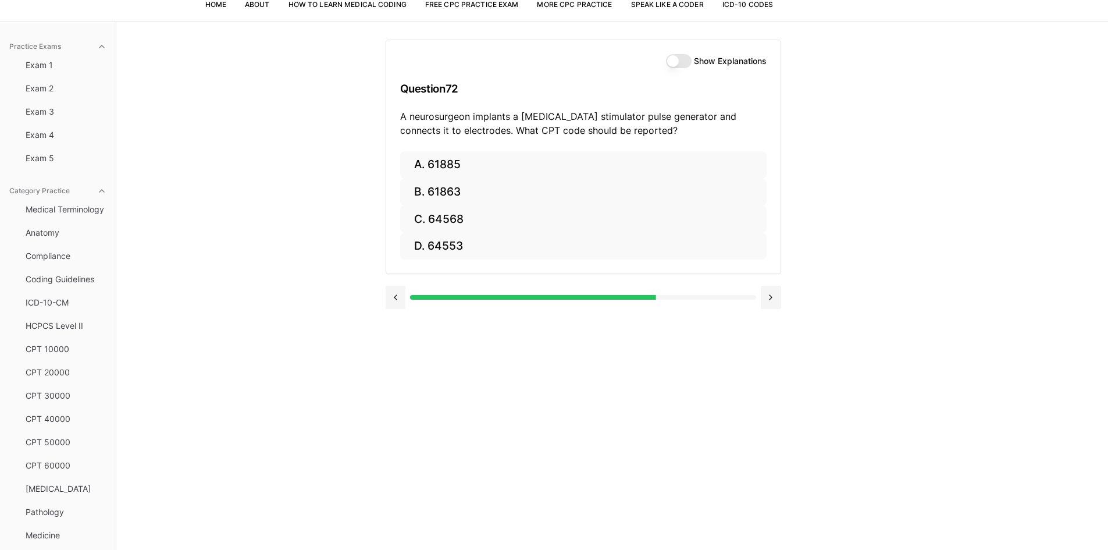
drag, startPoint x: 672, startPoint y: 56, endPoint x: 657, endPoint y: 74, distance: 24.0
click at [672, 56] on button "Show Explanations" at bounding box center [679, 61] width 26 height 14
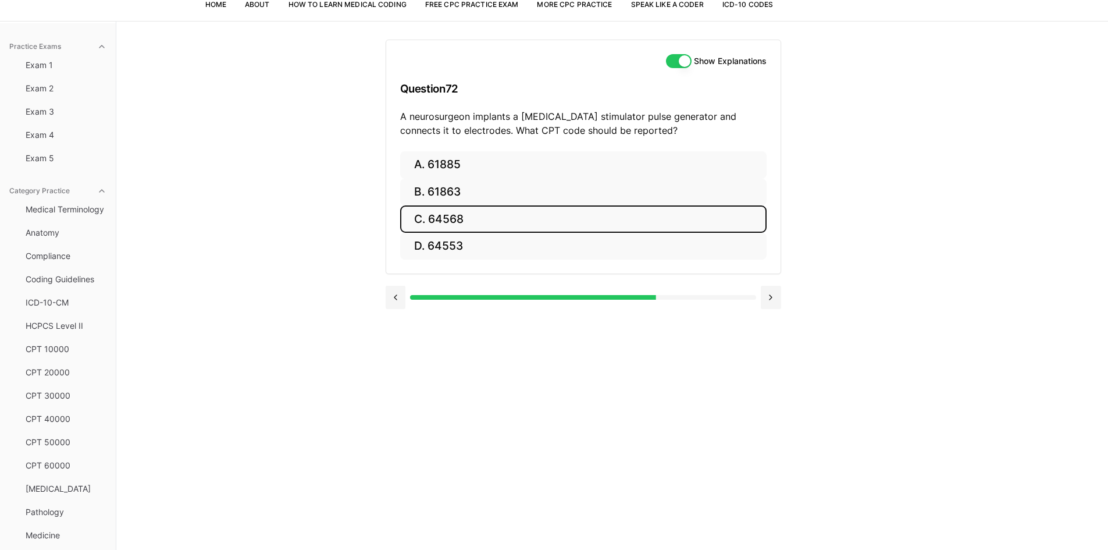
click at [479, 222] on button "C. 64568" at bounding box center [583, 218] width 366 height 27
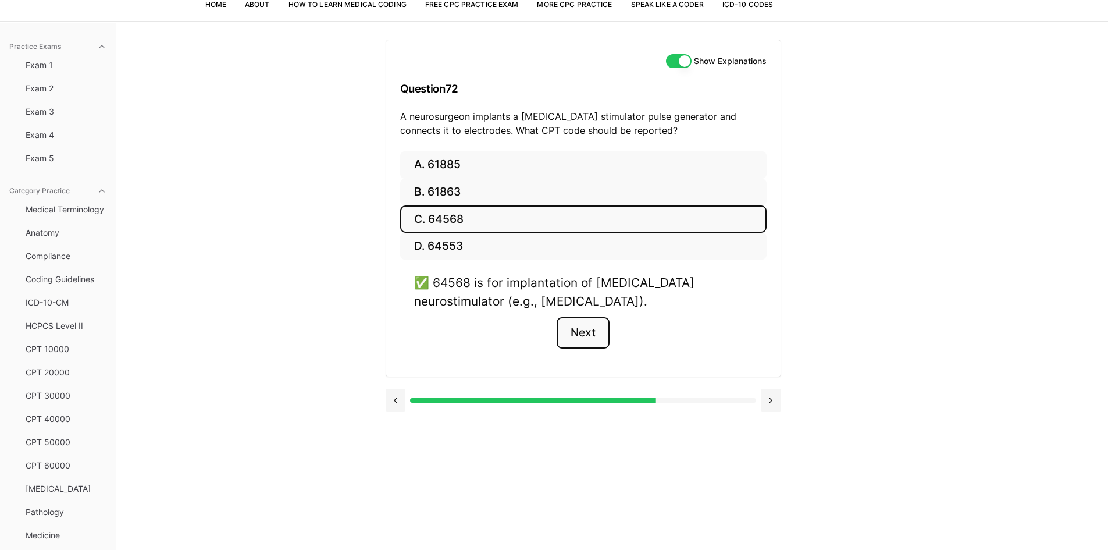
click at [589, 332] on button "Next" at bounding box center [583, 332] width 53 height 31
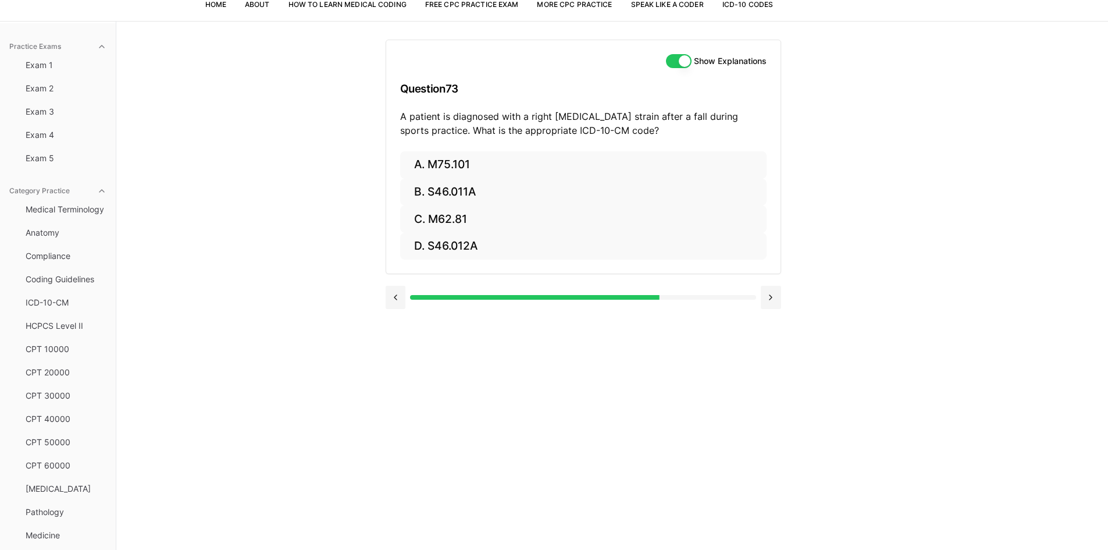
click at [683, 63] on button "Show Explanations" at bounding box center [679, 61] width 26 height 14
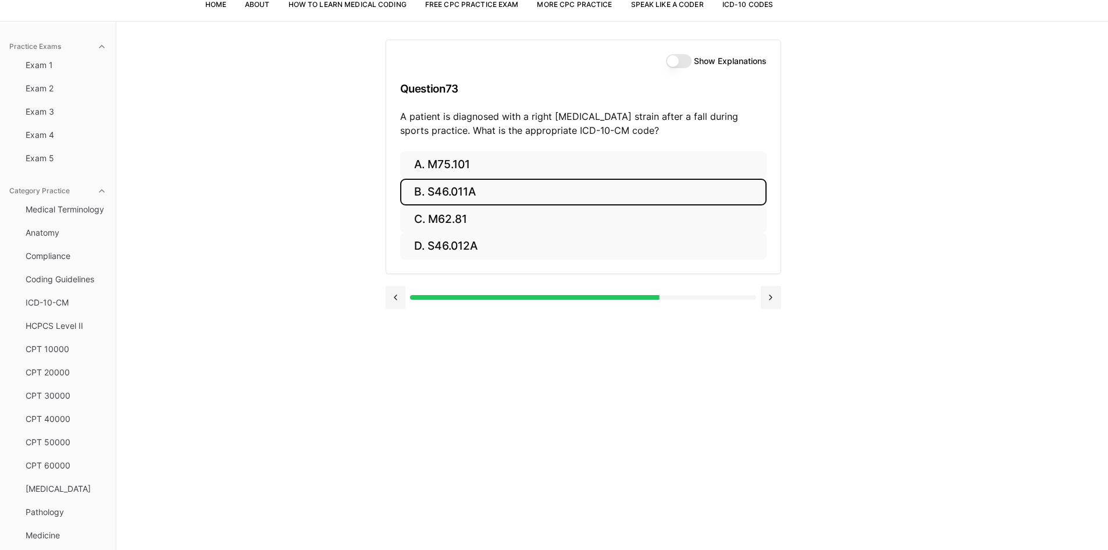
click at [531, 193] on button "B. S46.011A" at bounding box center [583, 192] width 366 height 27
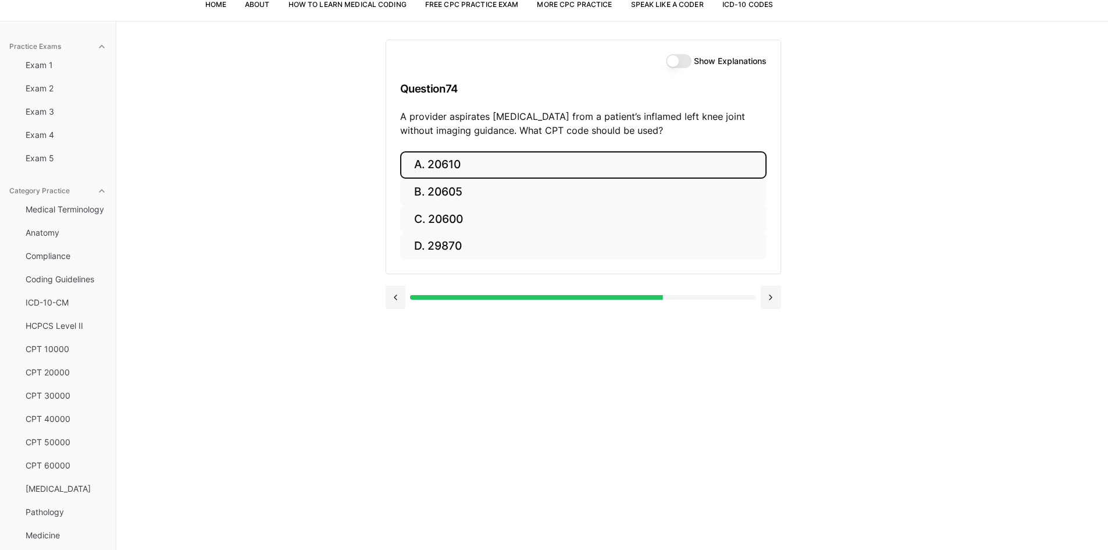
click at [558, 169] on button "A. 20610" at bounding box center [583, 164] width 366 height 27
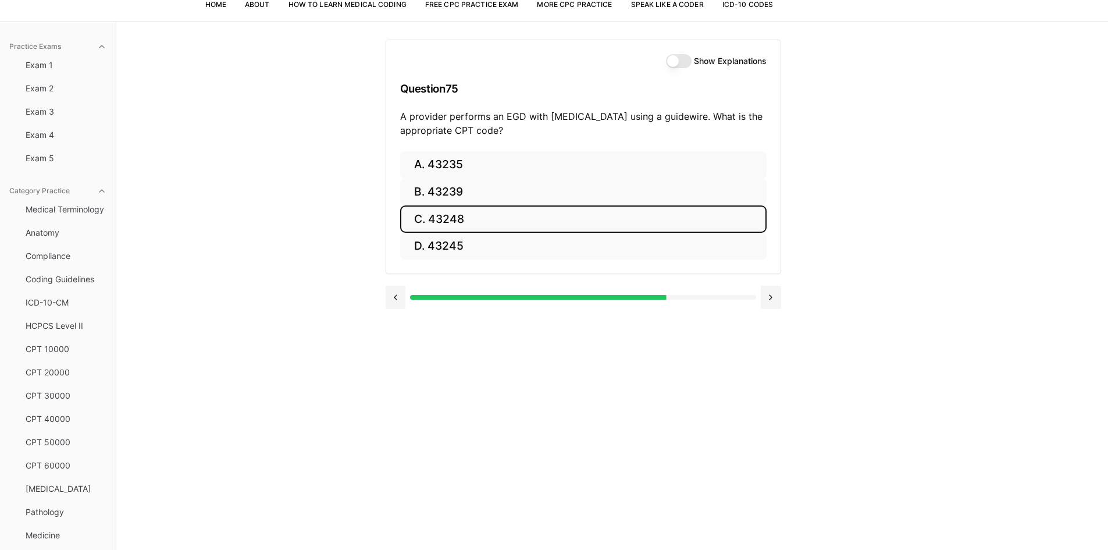
click at [518, 210] on button "C. 43248" at bounding box center [583, 218] width 366 height 27
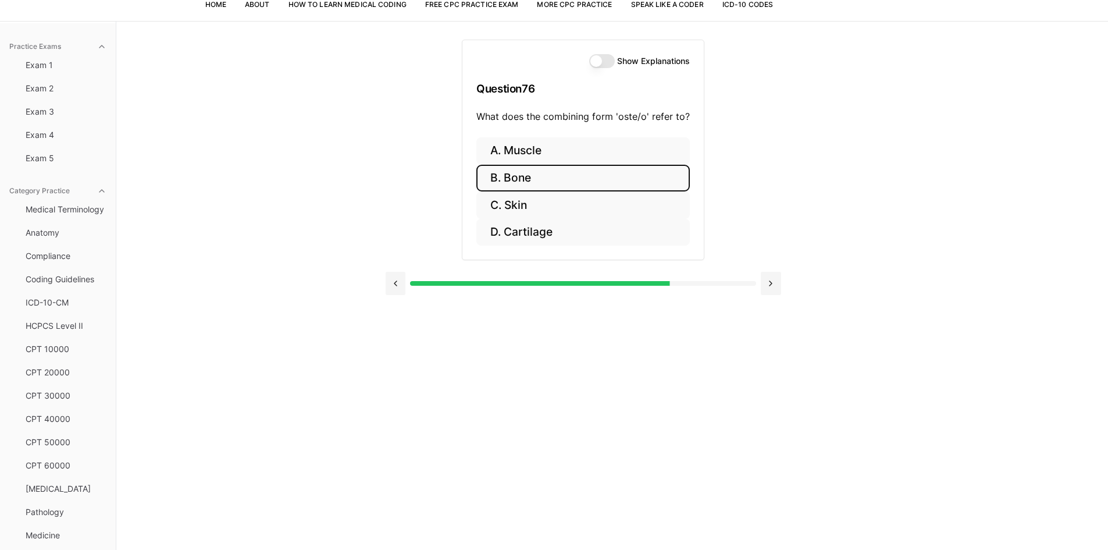
click at [633, 176] on button "B. Bone" at bounding box center [582, 178] width 213 height 27
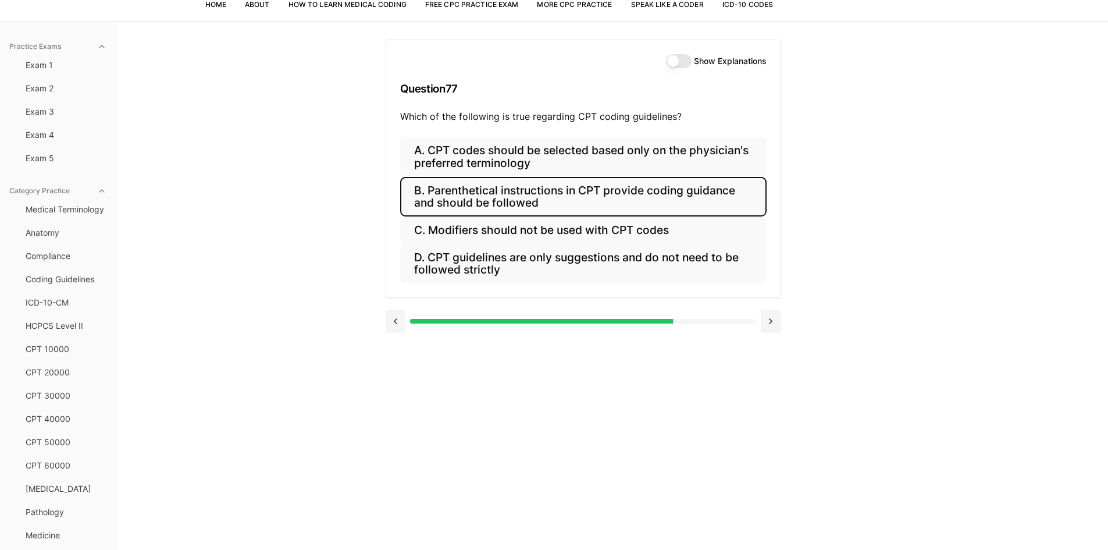
click at [674, 205] on button "B. Parenthetical instructions in CPT provide coding guidance and should be foll…" at bounding box center [583, 197] width 366 height 40
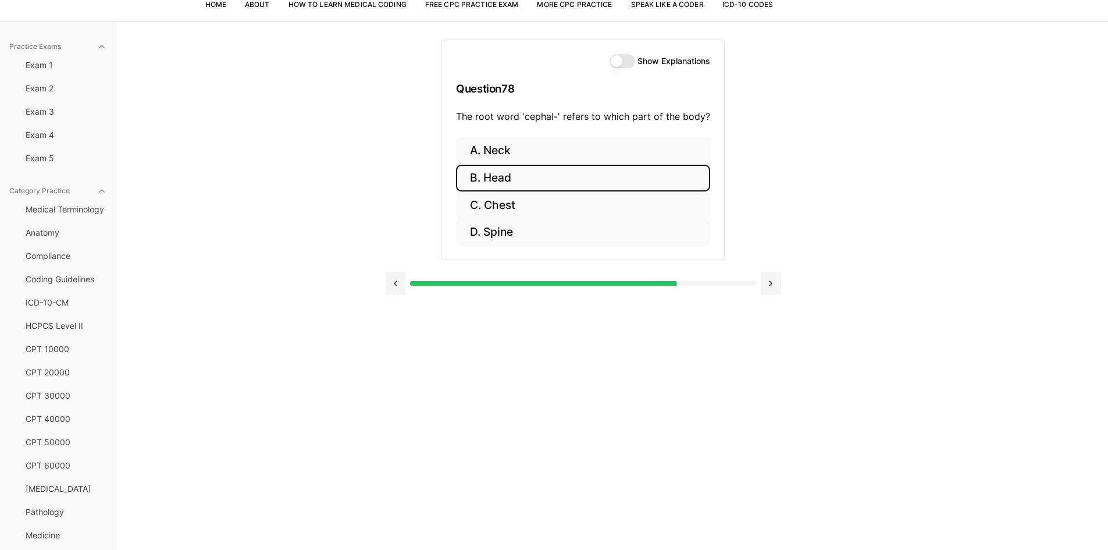
click at [581, 170] on button "B. Head" at bounding box center [583, 178] width 254 height 27
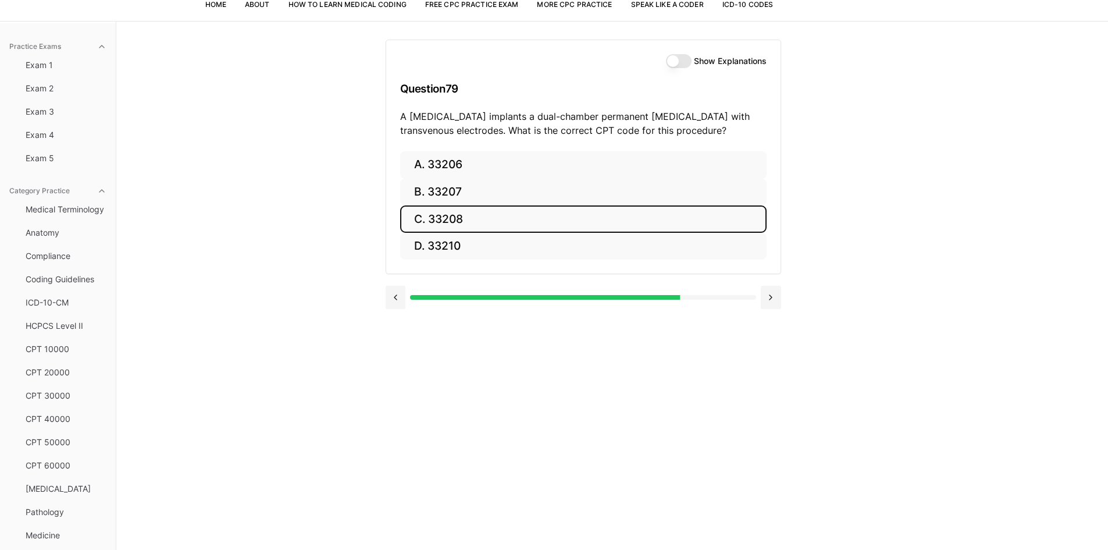
click at [512, 217] on button "C. 33208" at bounding box center [583, 218] width 366 height 27
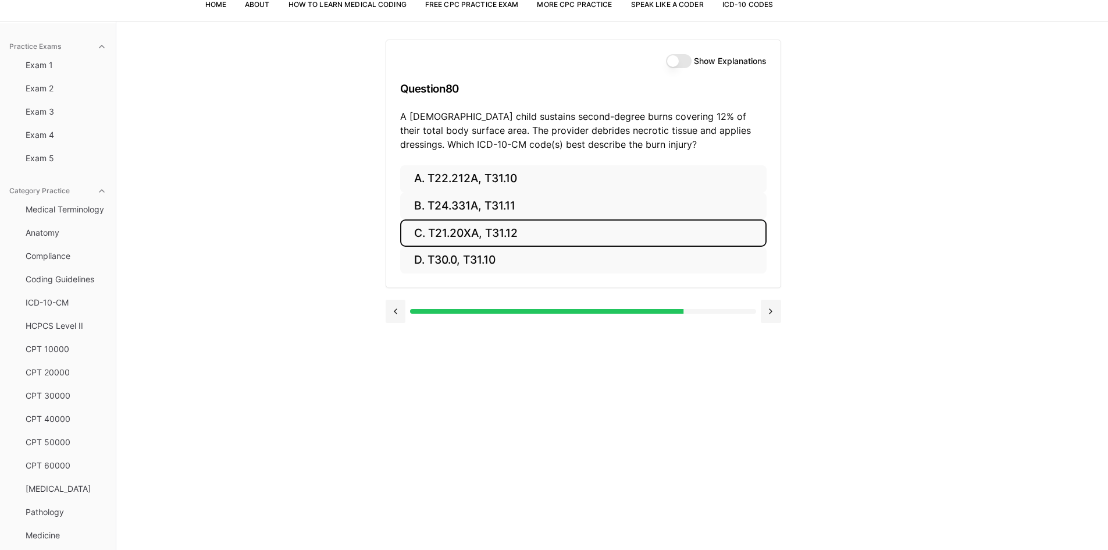
click at [485, 231] on button "C. T21.20XA, T31.12" at bounding box center [583, 232] width 366 height 27
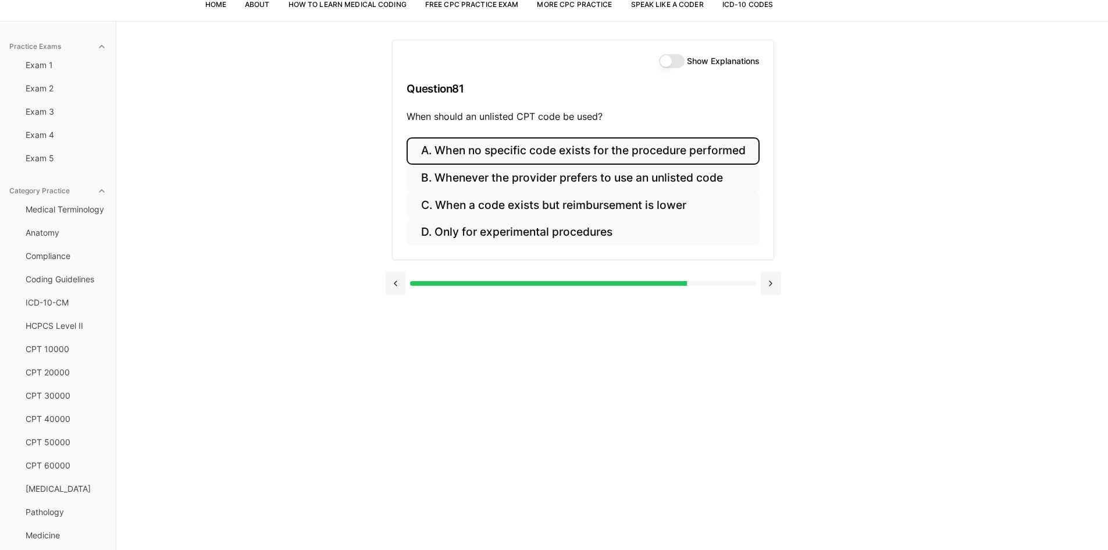
click at [617, 151] on button "A. When no specific code exists for the procedure performed" at bounding box center [583, 150] width 353 height 27
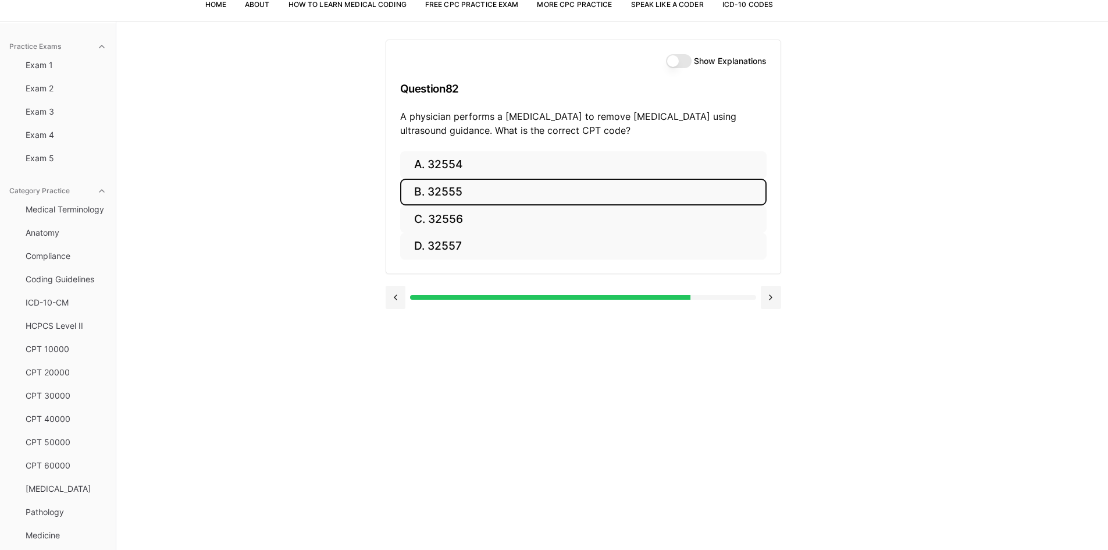
click at [492, 181] on button "B. 32555" at bounding box center [583, 192] width 366 height 27
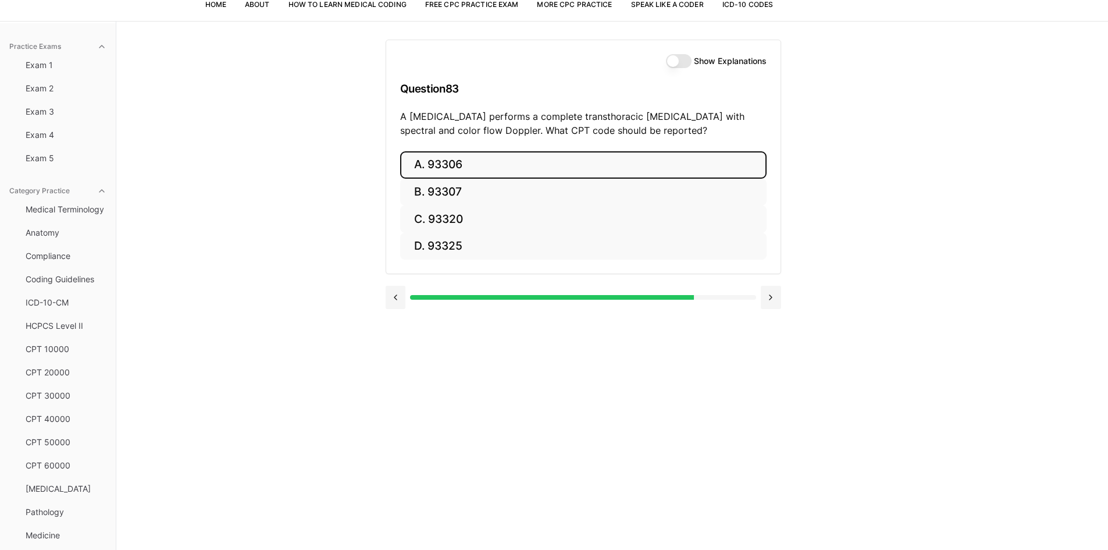
click at [452, 160] on button "A. 93306" at bounding box center [583, 164] width 366 height 27
click at [489, 170] on button "A. 35301" at bounding box center [583, 164] width 366 height 27
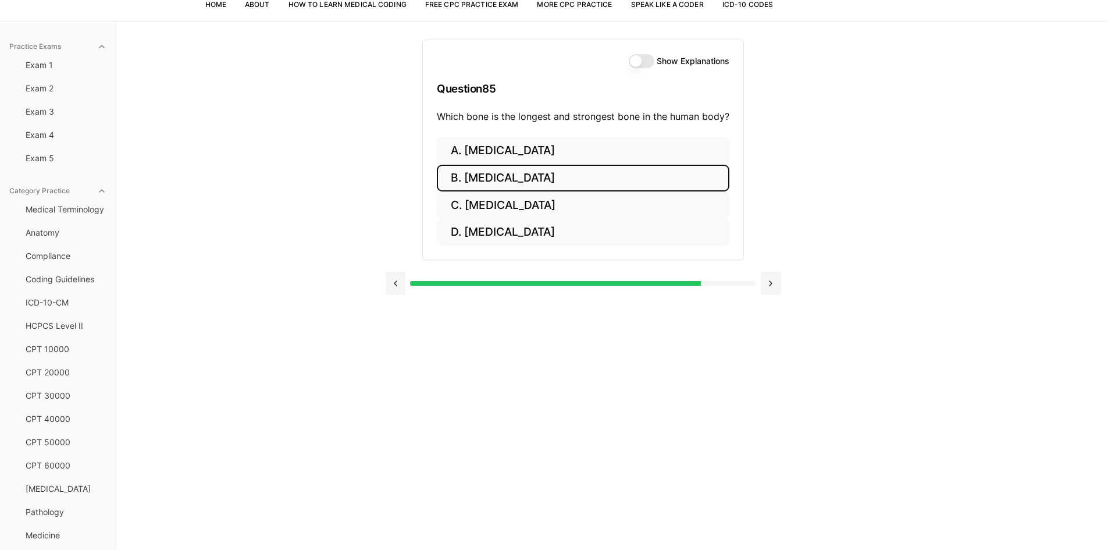
click at [503, 184] on button "B. Femur" at bounding box center [583, 178] width 293 height 27
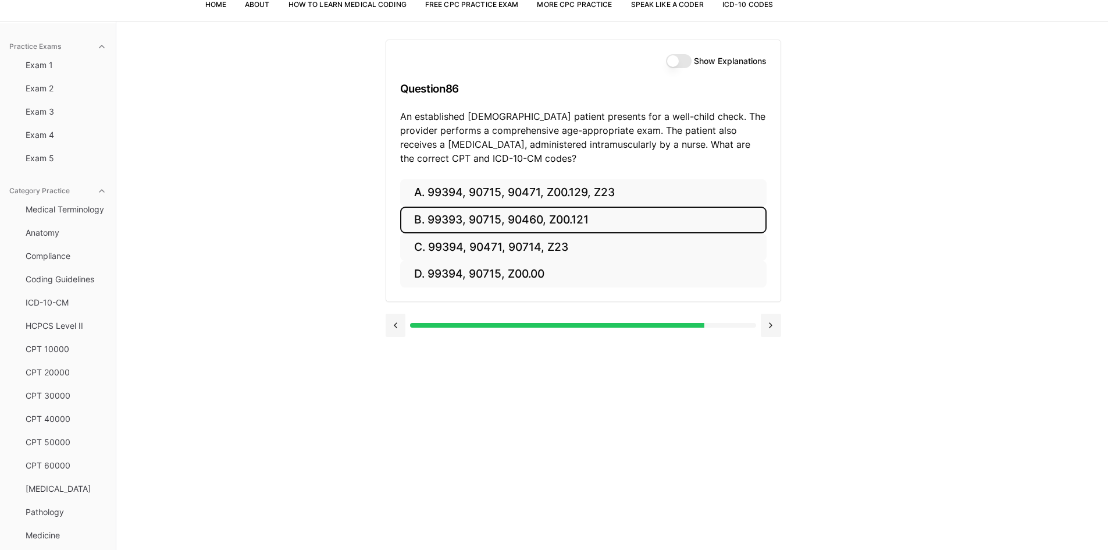
click at [448, 222] on button "B. 99393, 90715, 90460, Z00.121" at bounding box center [583, 220] width 366 height 27
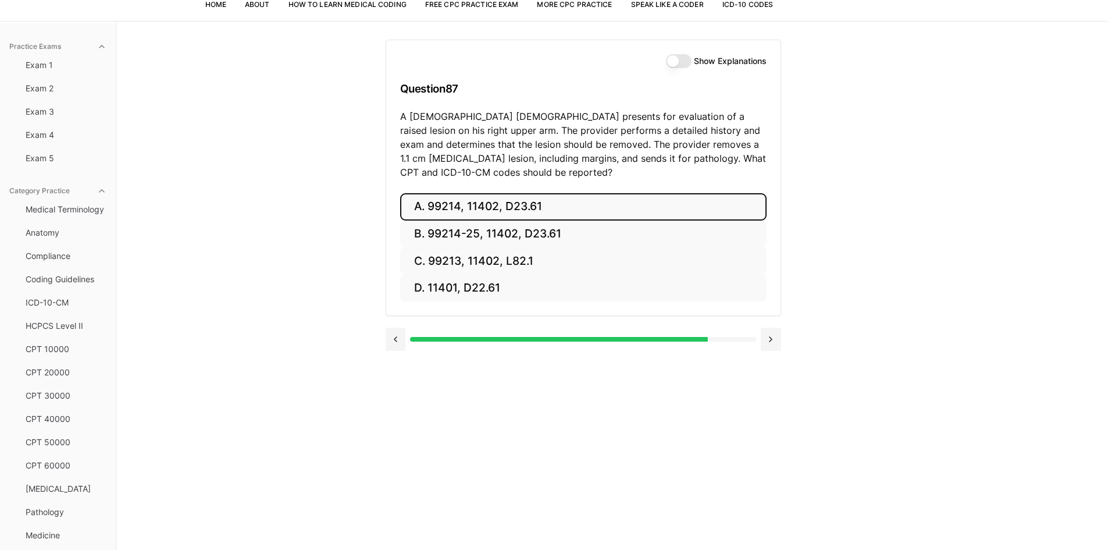
click at [454, 207] on button "A. 99214, 11402, D23.61" at bounding box center [583, 206] width 366 height 27
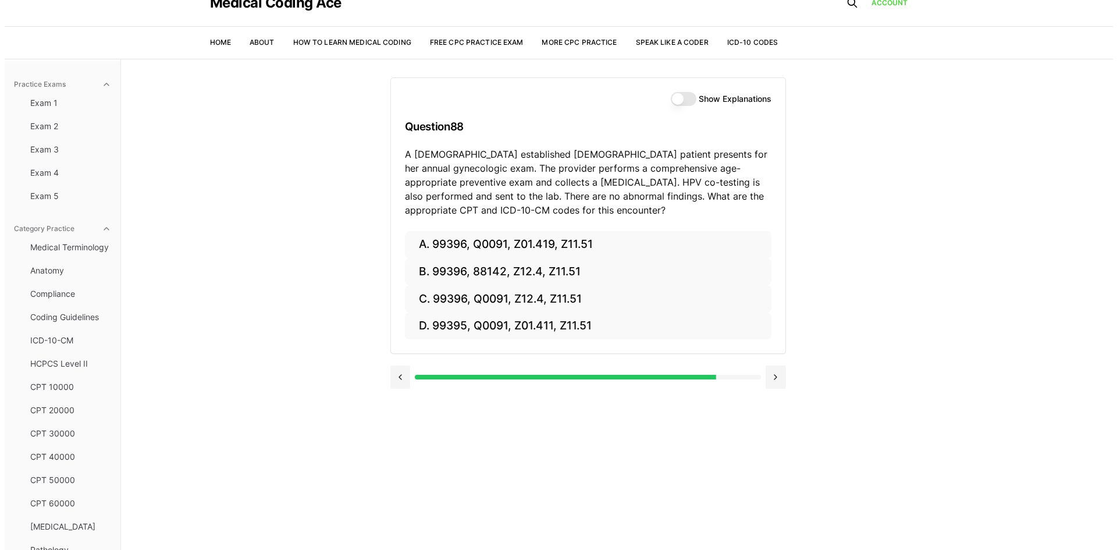
scroll to position [0, 0]
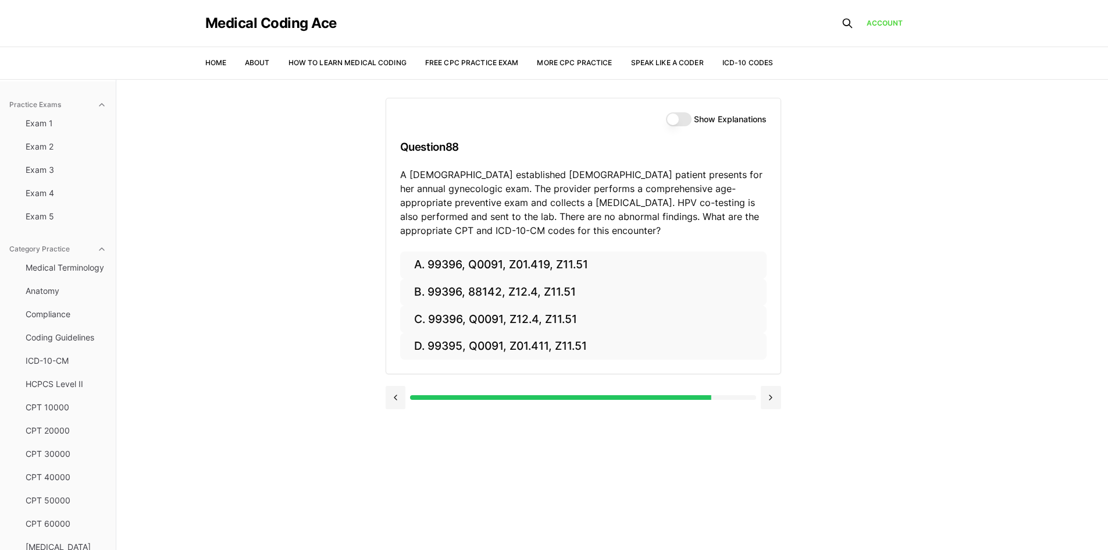
click at [676, 121] on button "Show Explanations" at bounding box center [679, 119] width 26 height 14
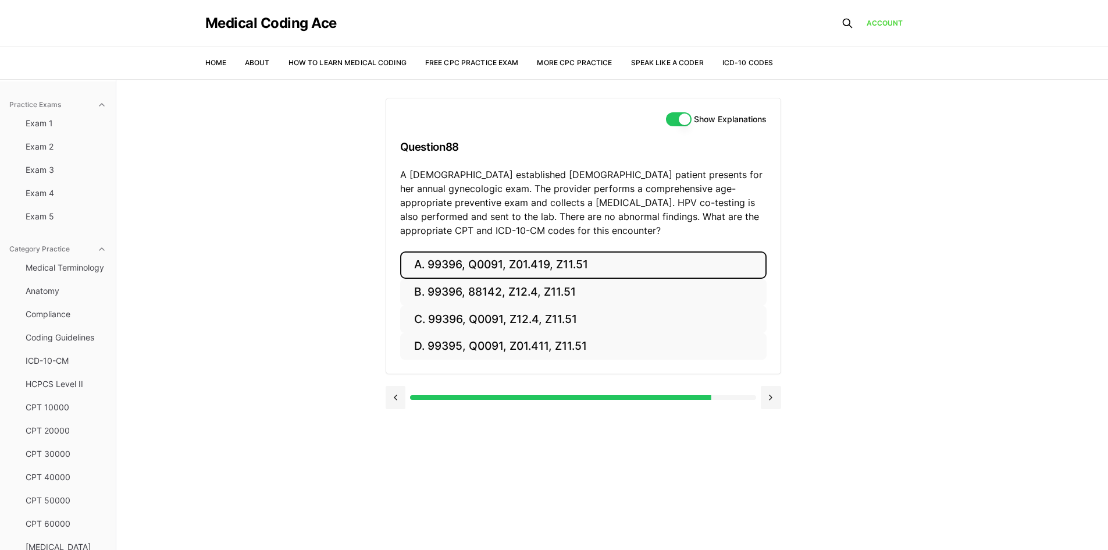
click at [472, 265] on button "A. 99396, Q0091, Z01.419, Z11.51" at bounding box center [583, 264] width 366 height 27
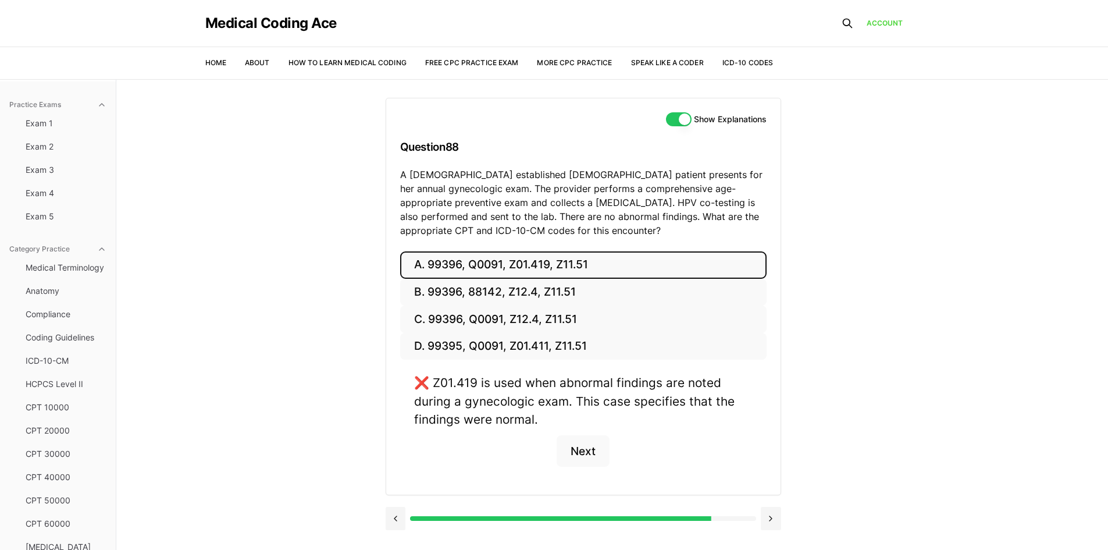
click at [472, 265] on button "A. 99396, Q0091, Z01.419, Z11.51" at bounding box center [583, 264] width 366 height 27
click at [466, 293] on button "B. 99396, 88142, Z12.4, Z11.51" at bounding box center [583, 292] width 366 height 27
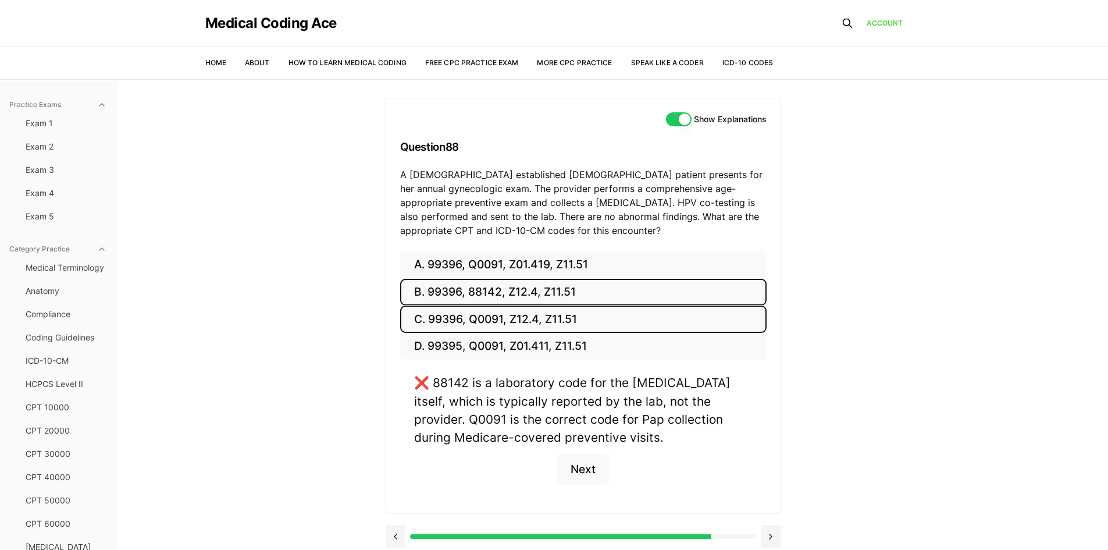
click at [467, 316] on button "C. 99396, Q0091, Z12.4, Z11.51" at bounding box center [583, 318] width 366 height 27
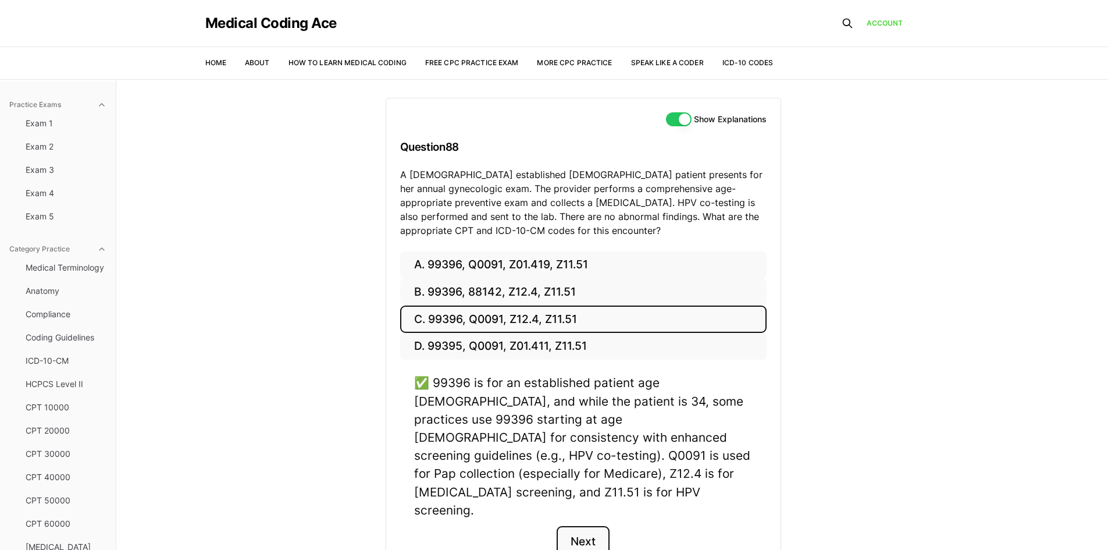
click at [586, 526] on button "Next" at bounding box center [583, 541] width 53 height 31
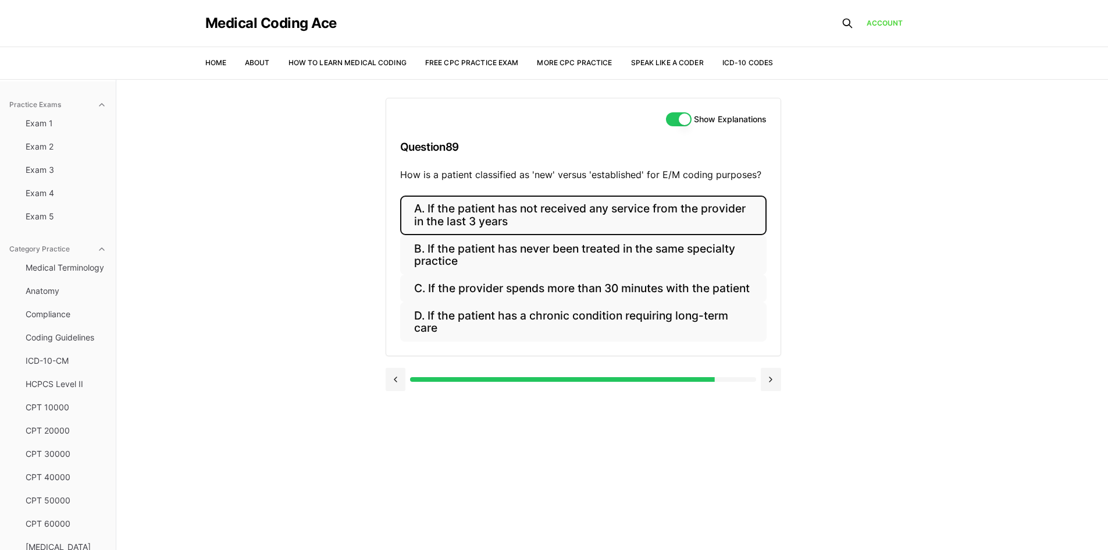
click at [729, 210] on button "A. If the patient has not received any service from the provider in the last 3 …" at bounding box center [583, 215] width 366 height 40
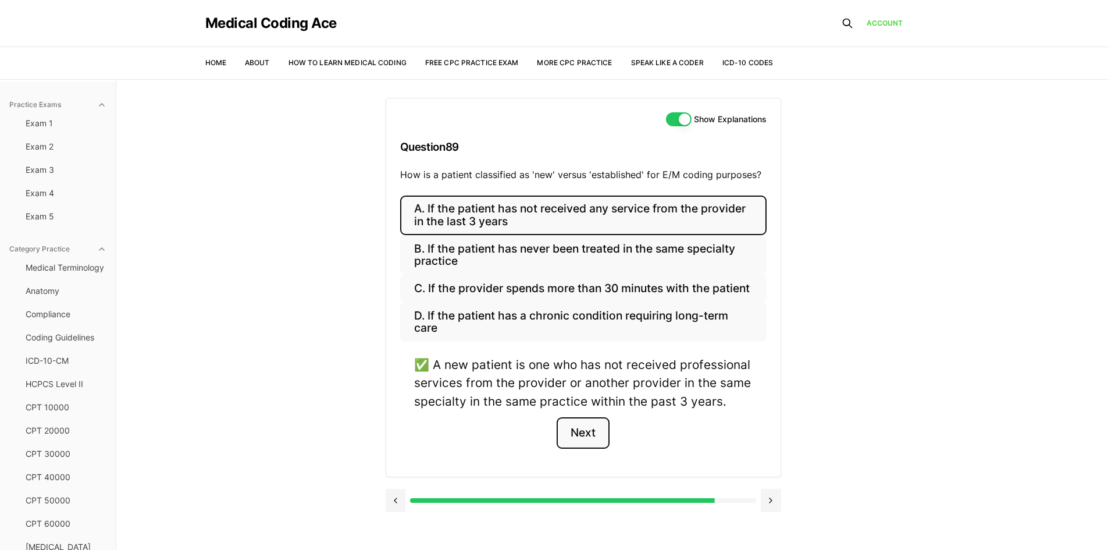
click at [583, 434] on button "Next" at bounding box center [583, 432] width 53 height 31
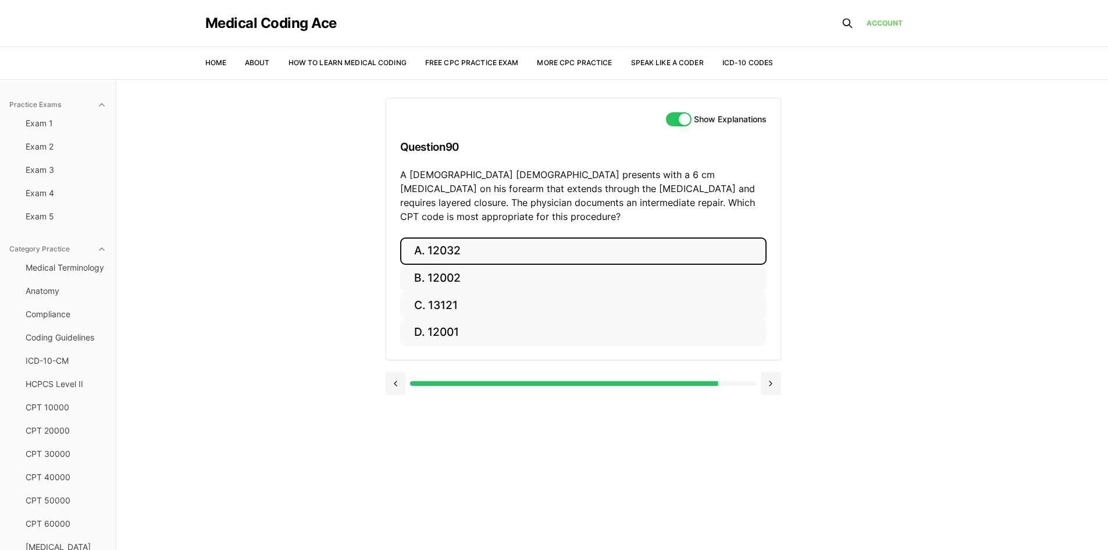
click at [468, 237] on button "A. 12032" at bounding box center [583, 250] width 366 height 27
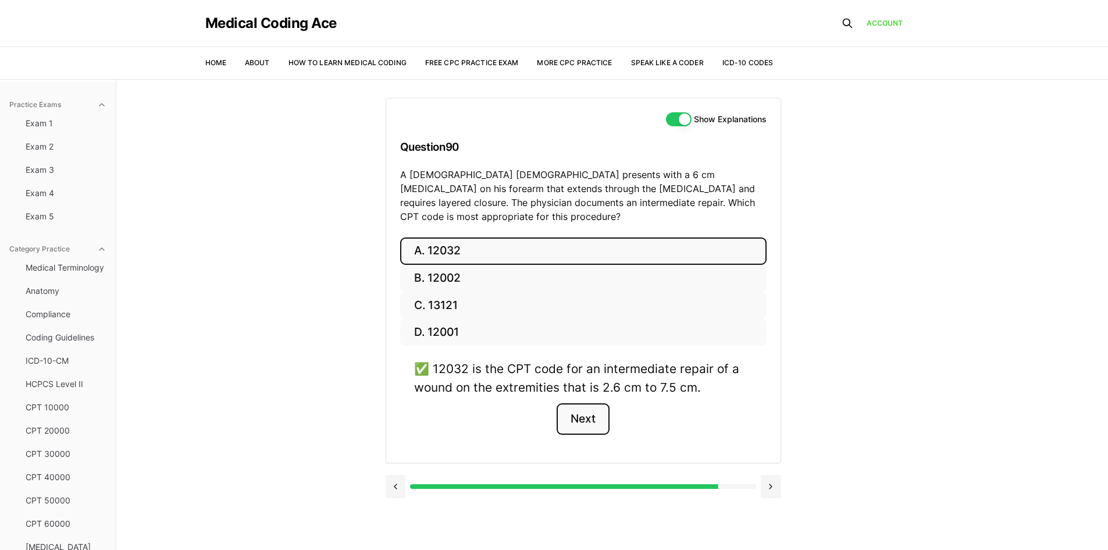
click at [583, 407] on button "Next" at bounding box center [583, 418] width 53 height 31
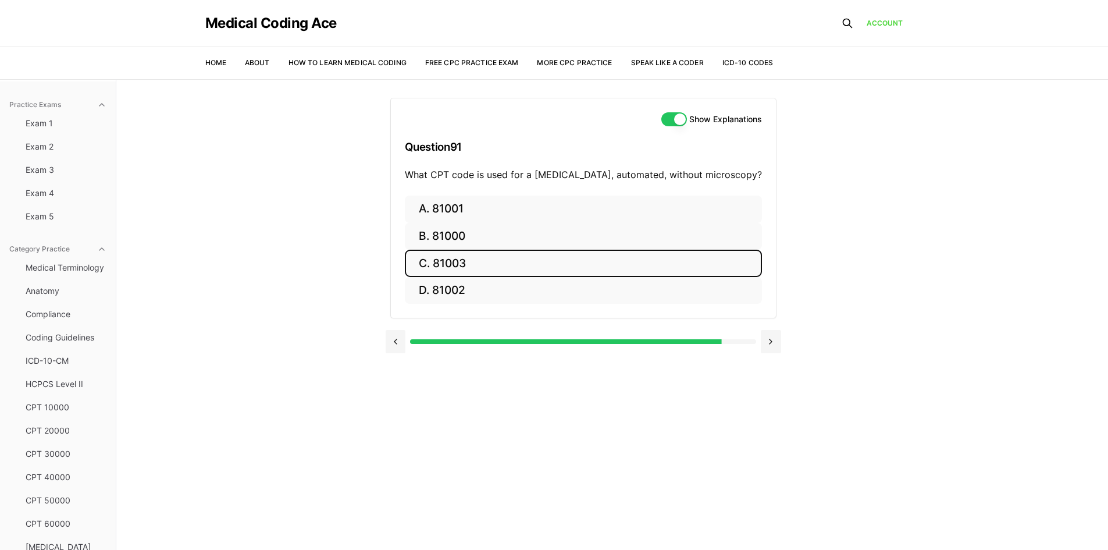
click at [427, 257] on button "C. 81003" at bounding box center [583, 263] width 357 height 27
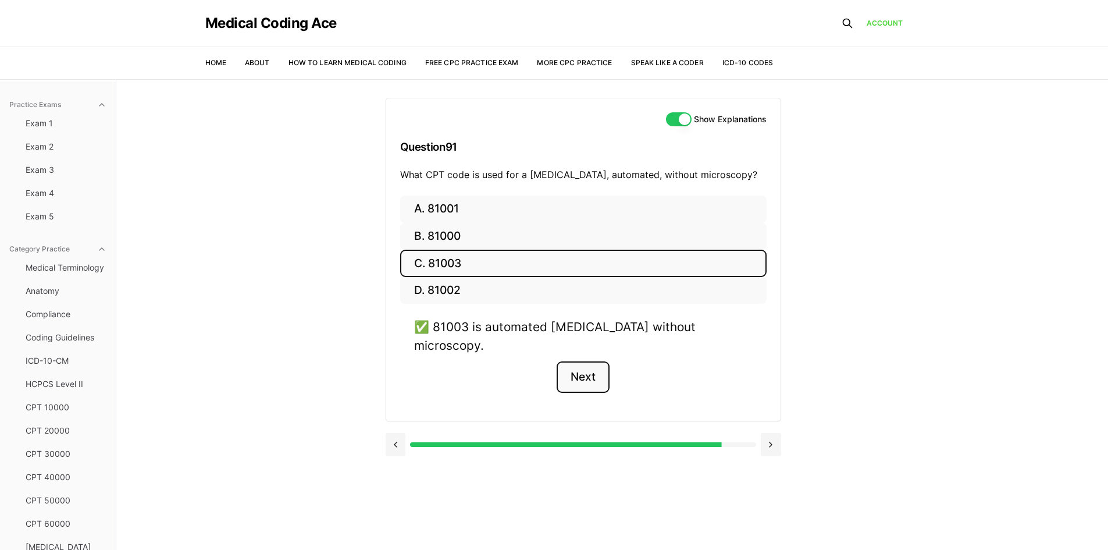
click at [585, 361] on button "Next" at bounding box center [583, 376] width 53 height 31
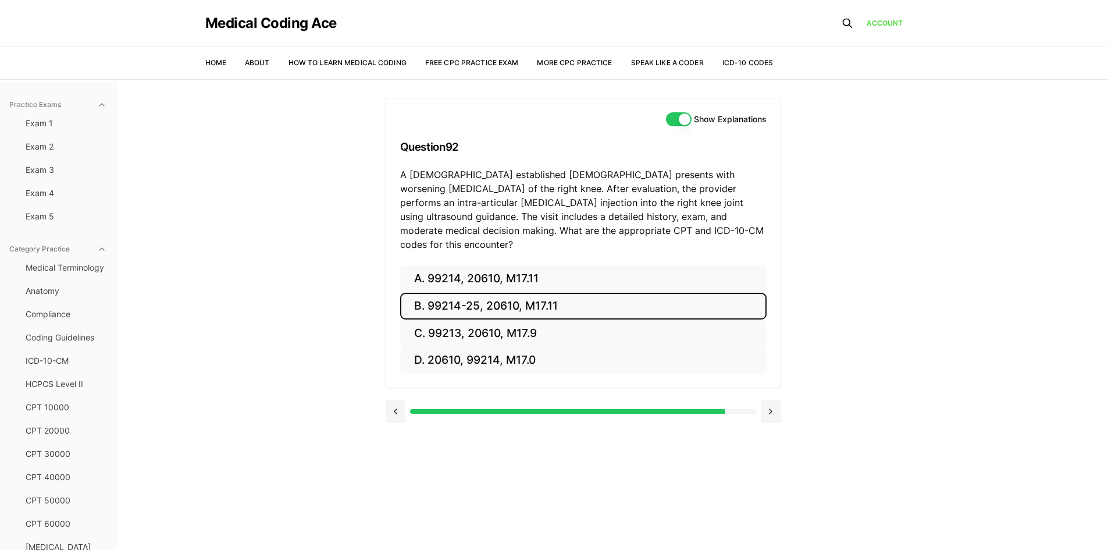
click at [497, 298] on button "B. 99214-25, 20610, M17.11" at bounding box center [583, 306] width 366 height 27
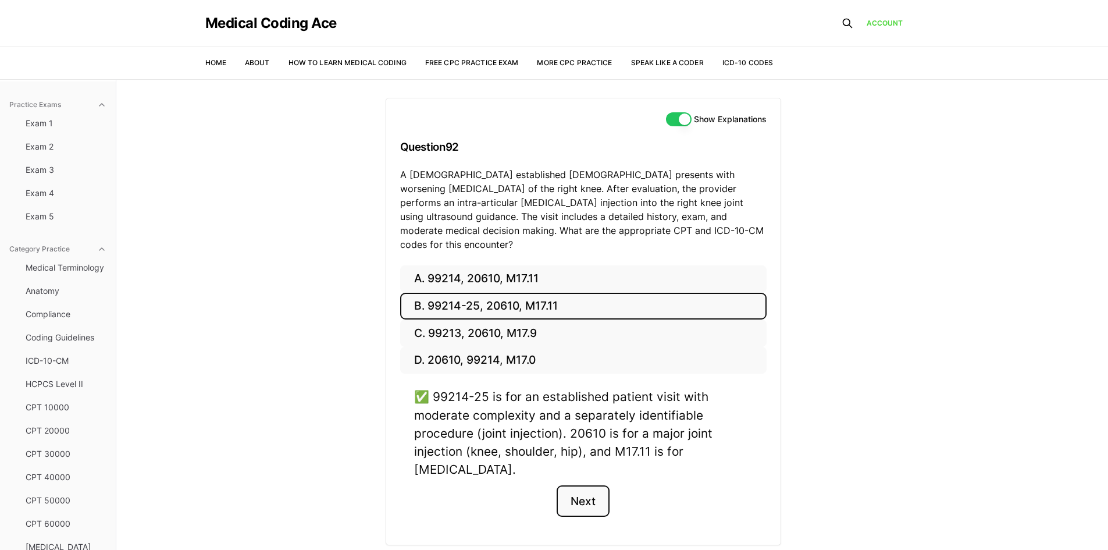
click at [586, 490] on button "Next" at bounding box center [583, 500] width 53 height 31
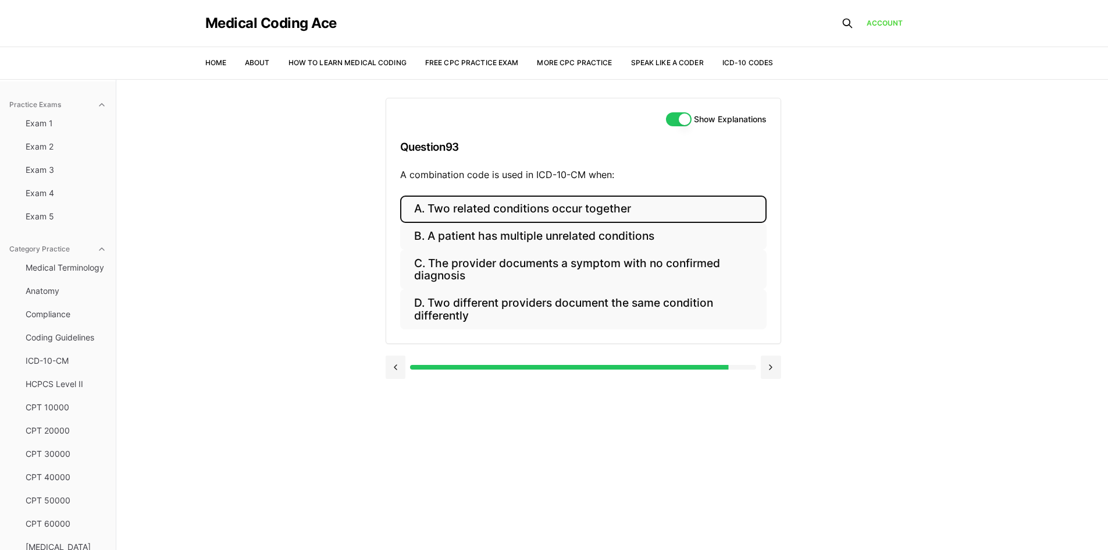
click at [568, 213] on button "A. Two related conditions occur together" at bounding box center [583, 208] width 366 height 27
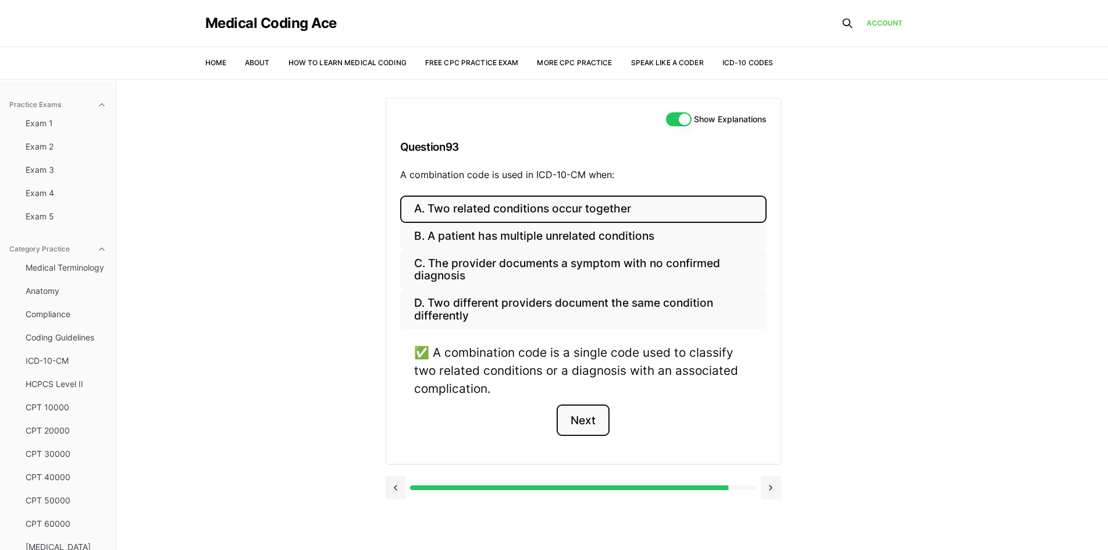
click at [591, 410] on button "Next" at bounding box center [583, 419] width 53 height 31
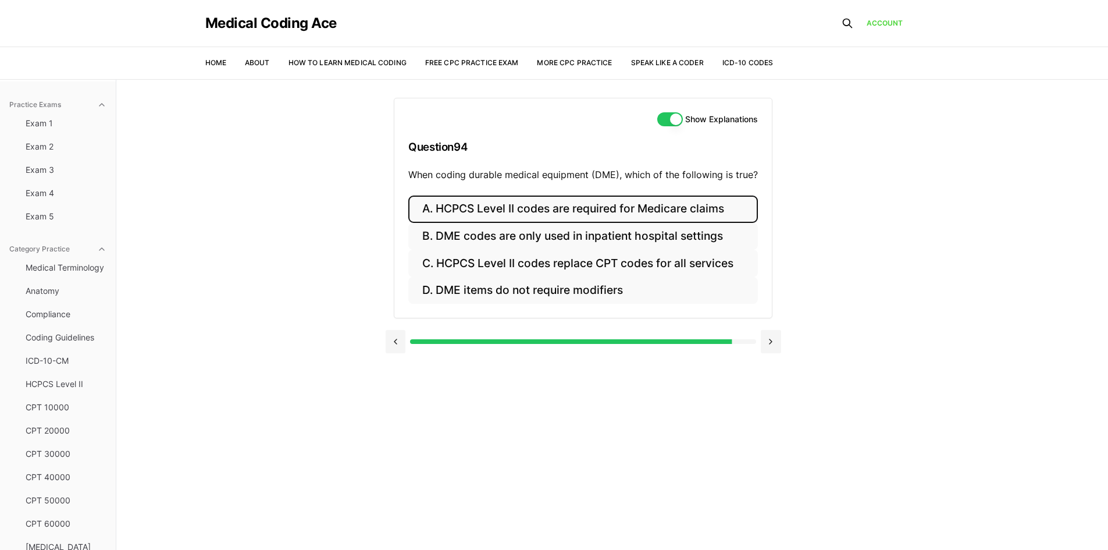
click at [498, 205] on button "A. HCPCS Level II codes are required for Medicare claims" at bounding box center [583, 208] width 350 height 27
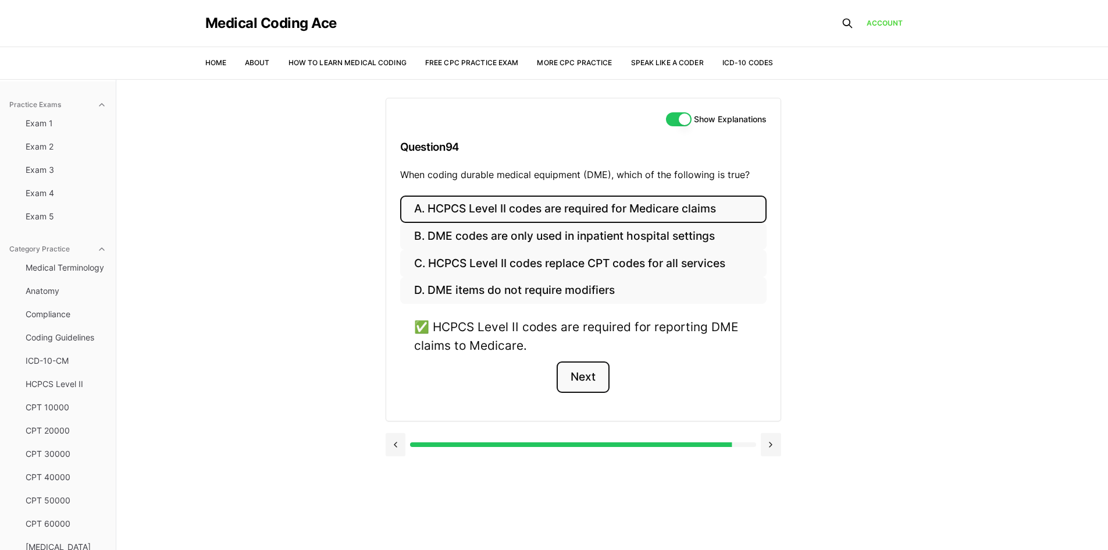
click at [583, 376] on button "Next" at bounding box center [583, 376] width 53 height 31
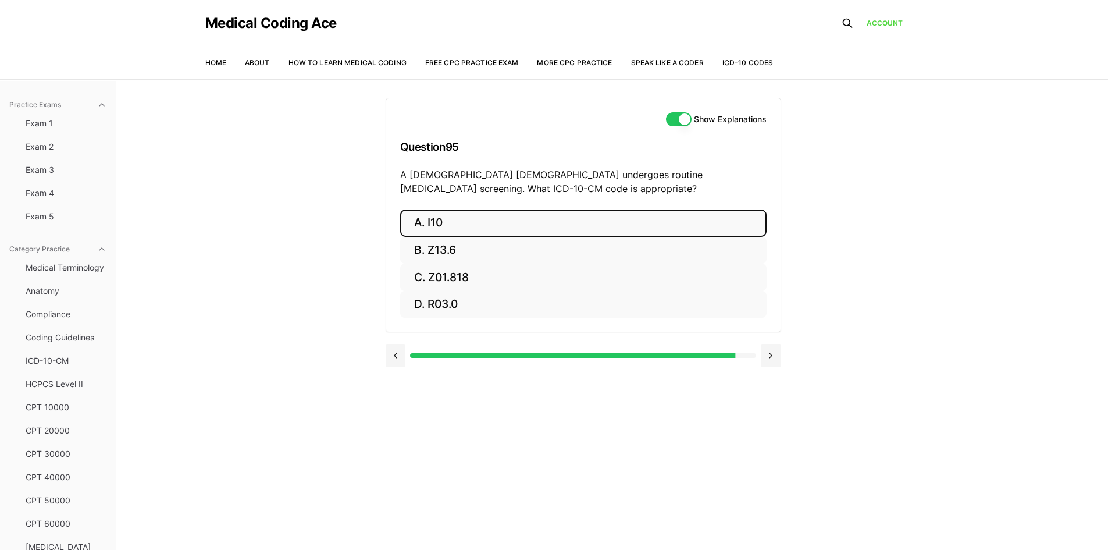
click at [576, 215] on button "A. I10" at bounding box center [583, 222] width 366 height 27
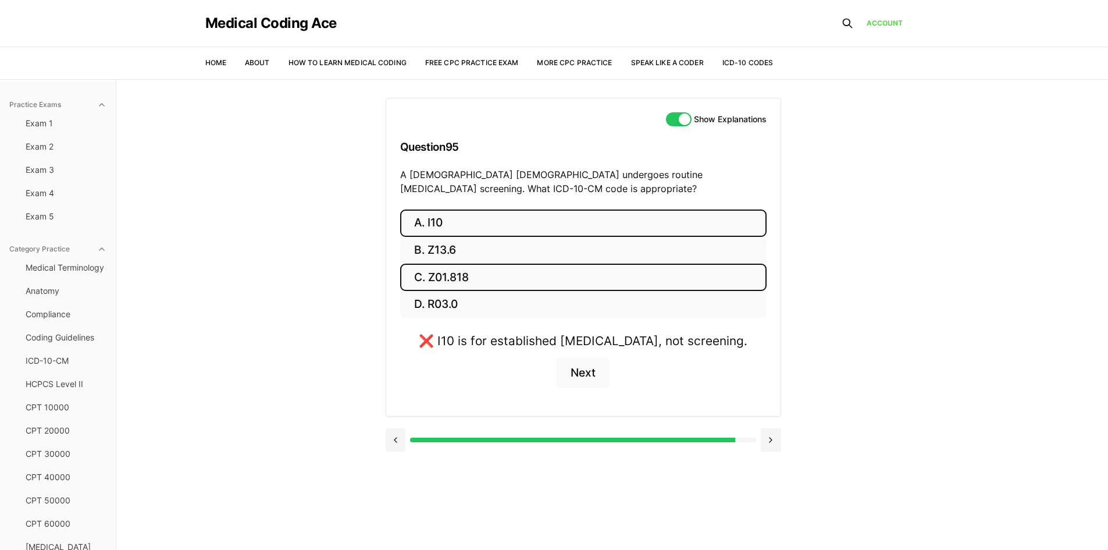
click at [558, 272] on button "C. Z01.818" at bounding box center [583, 277] width 366 height 27
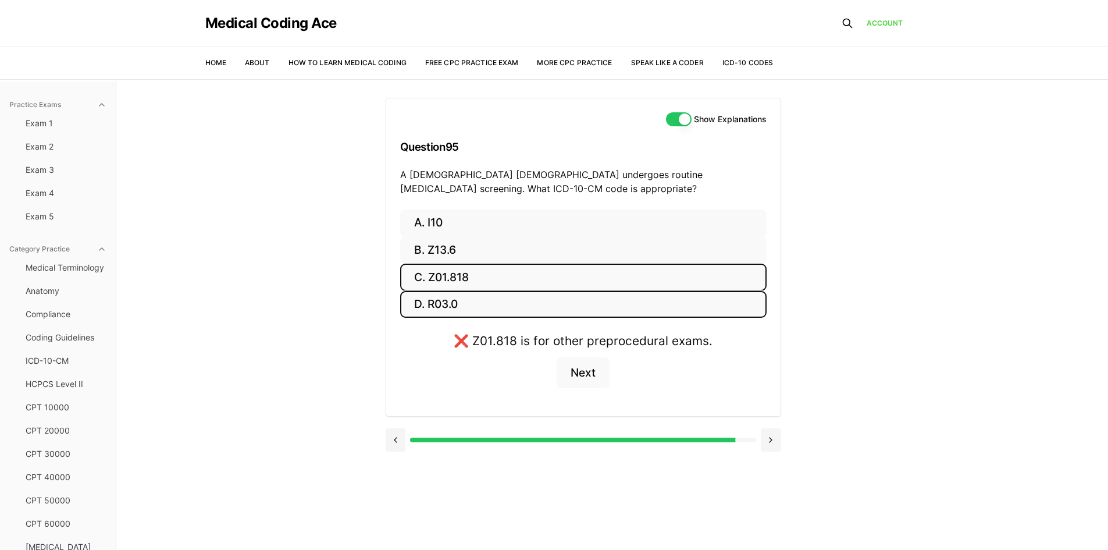
click at [558, 293] on button "D. R03.0" at bounding box center [583, 304] width 366 height 27
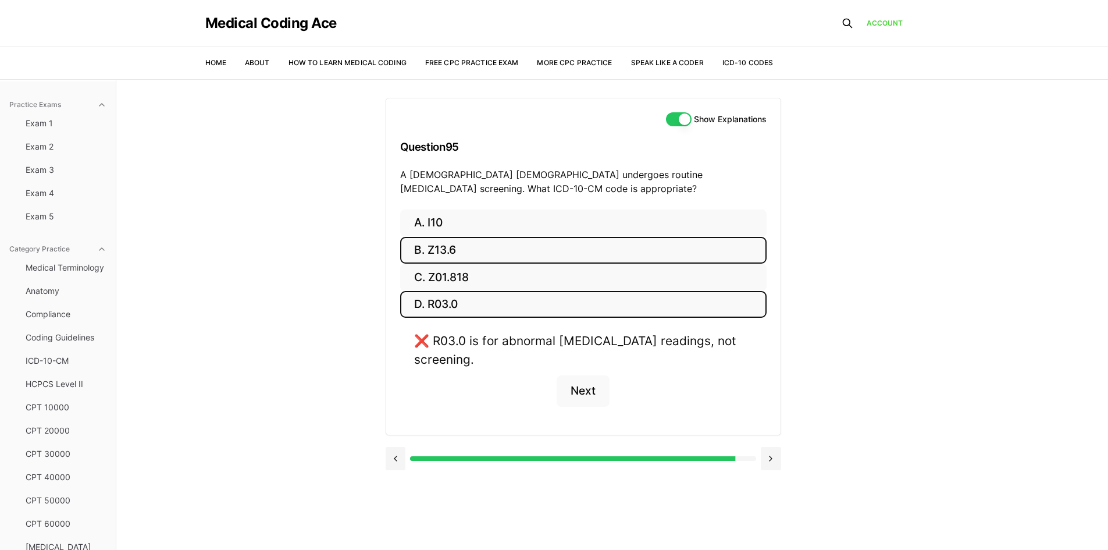
click at [541, 246] on button "B. Z13.6" at bounding box center [583, 250] width 366 height 27
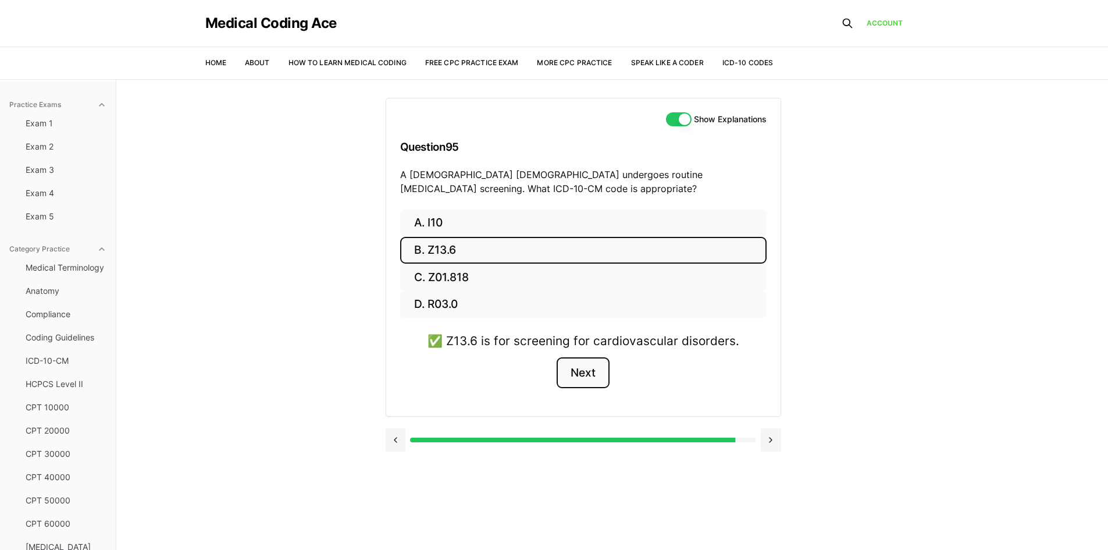
click at [593, 372] on button "Next" at bounding box center [583, 372] width 53 height 31
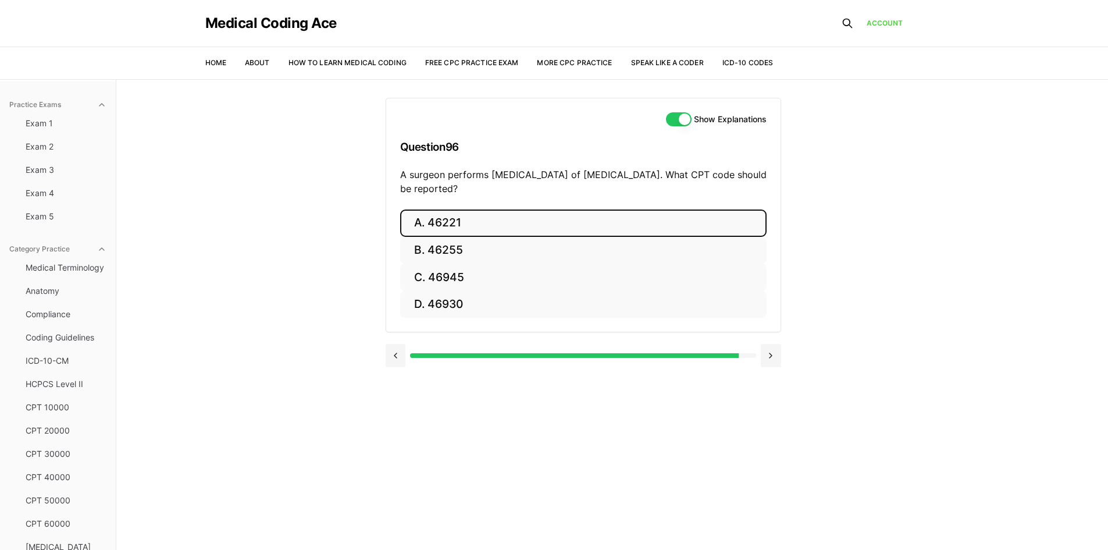
click at [571, 222] on button "A. 46221" at bounding box center [583, 222] width 366 height 27
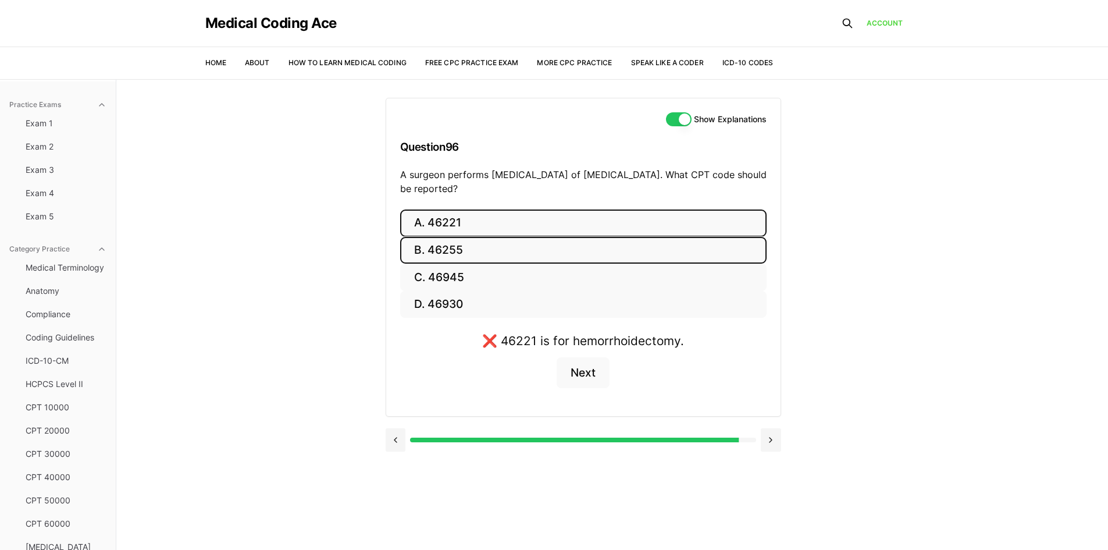
click at [534, 250] on button "B. 46255" at bounding box center [583, 250] width 366 height 27
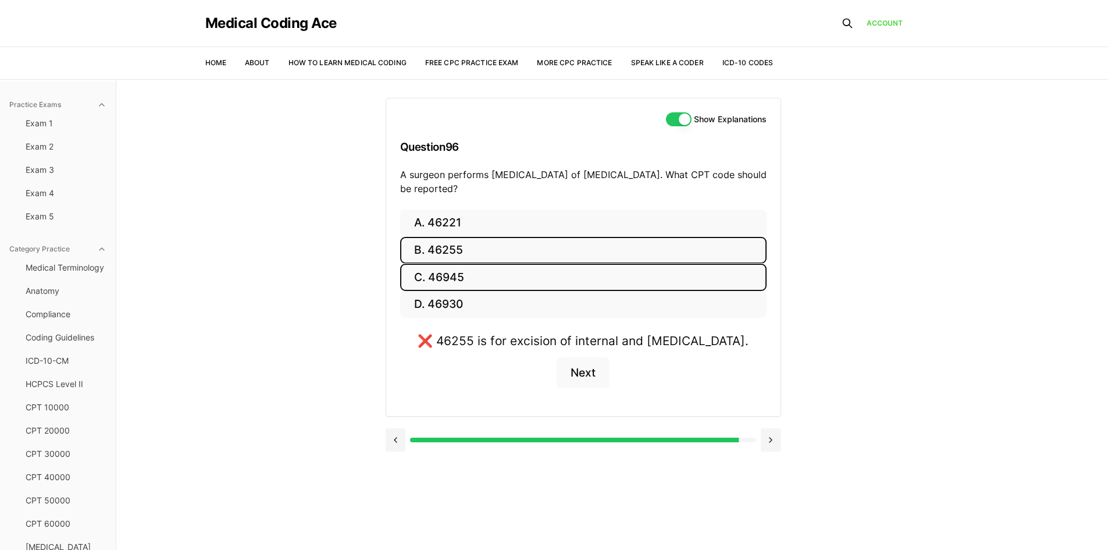
click at [528, 272] on button "C. 46945" at bounding box center [583, 277] width 366 height 27
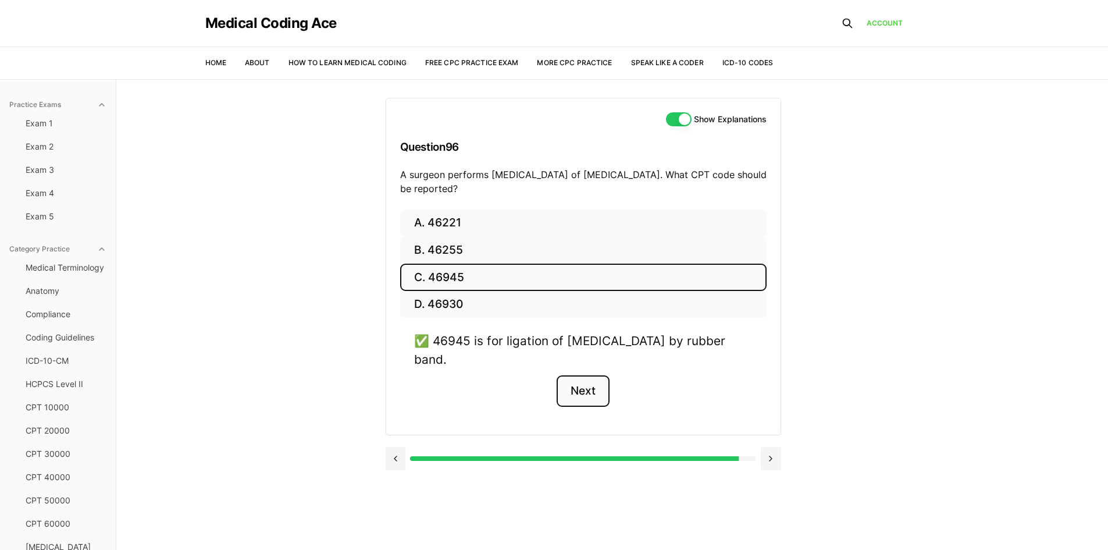
click at [588, 393] on button "Next" at bounding box center [583, 390] width 53 height 31
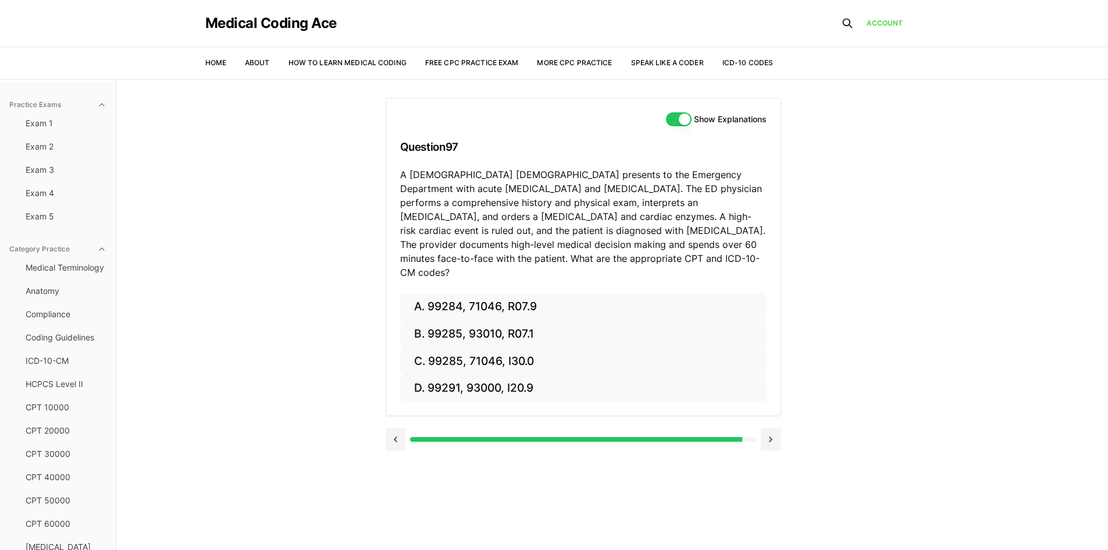
click at [678, 113] on button "Show Explanations" at bounding box center [679, 119] width 26 height 14
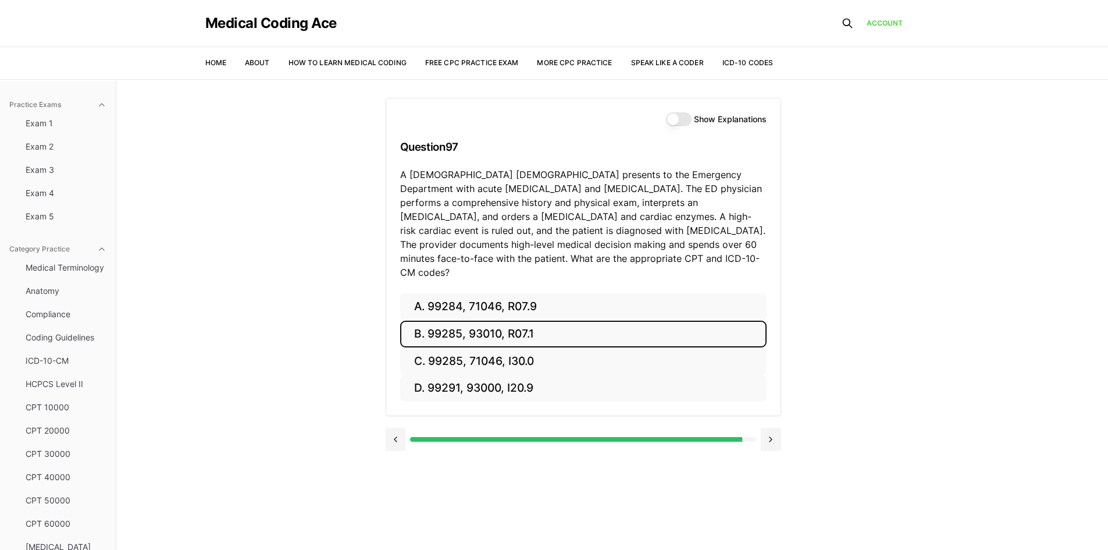
click at [597, 322] on button "B. 99285, 93010, R07.1" at bounding box center [583, 334] width 366 height 27
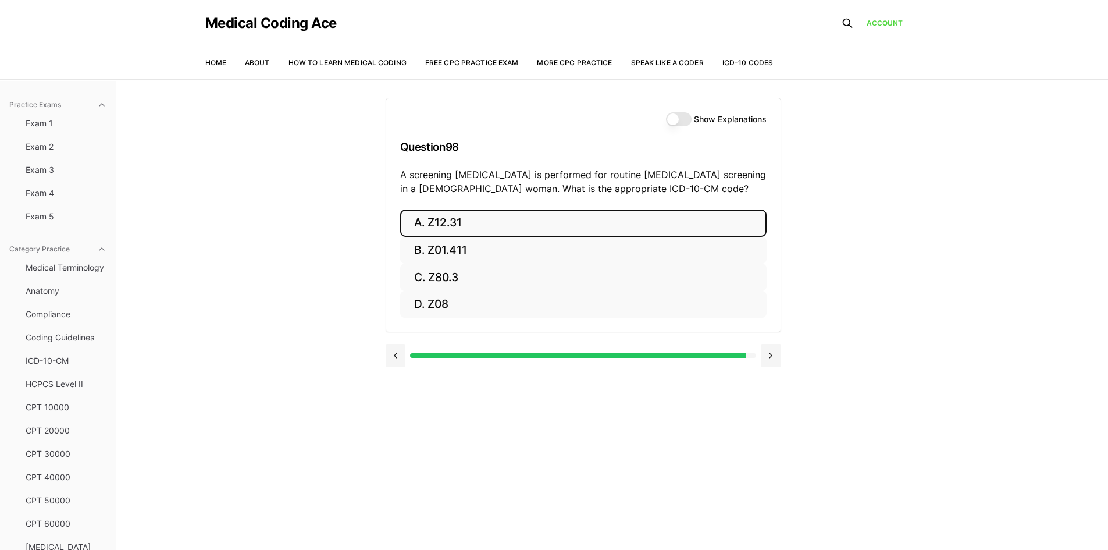
click at [444, 233] on button "A. Z12.31" at bounding box center [583, 222] width 366 height 27
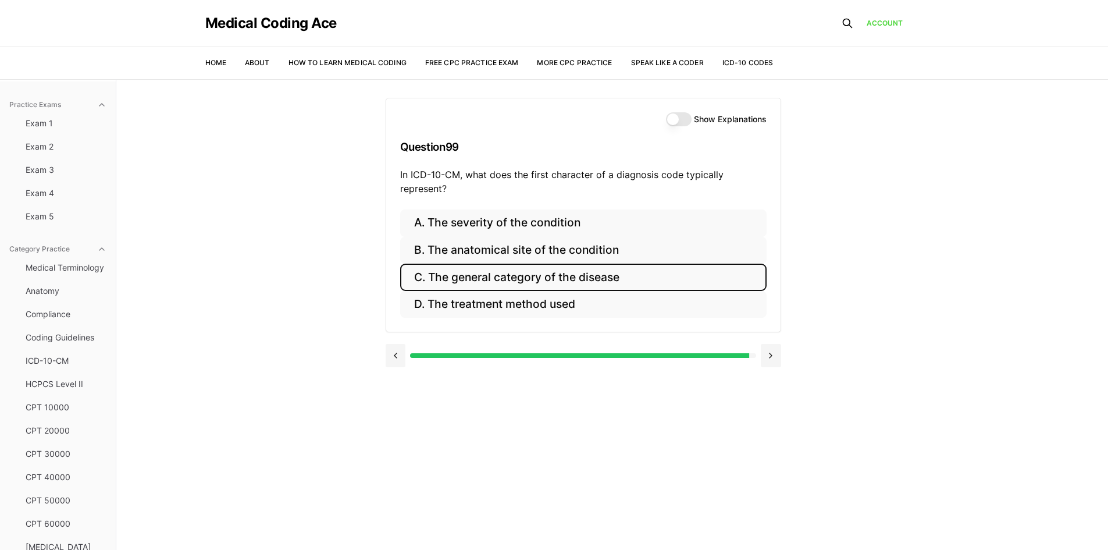
click at [588, 282] on button "C. The general category of the disease" at bounding box center [583, 277] width 366 height 27
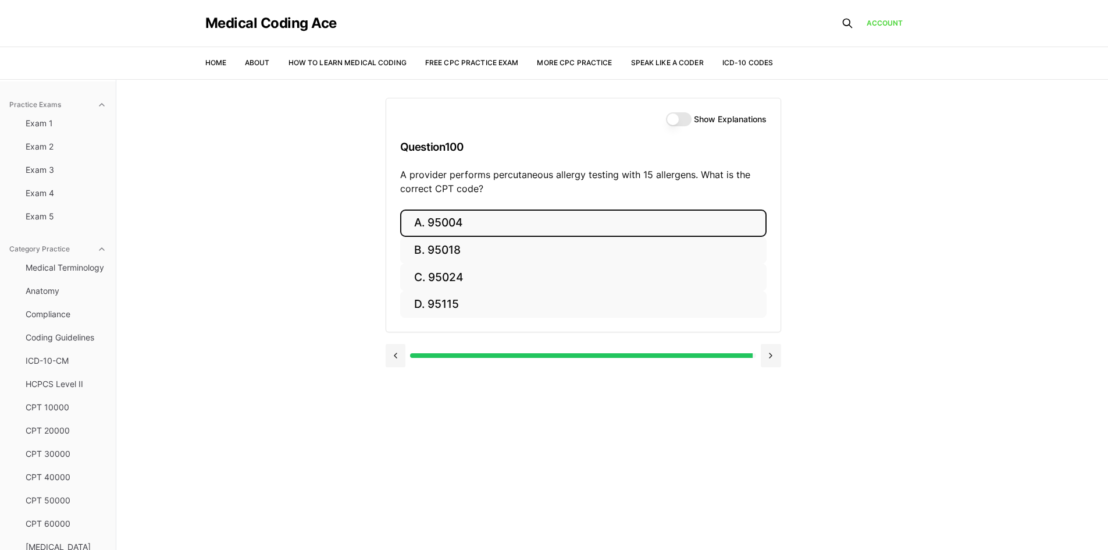
click at [467, 221] on button "A. 95004" at bounding box center [583, 222] width 366 height 27
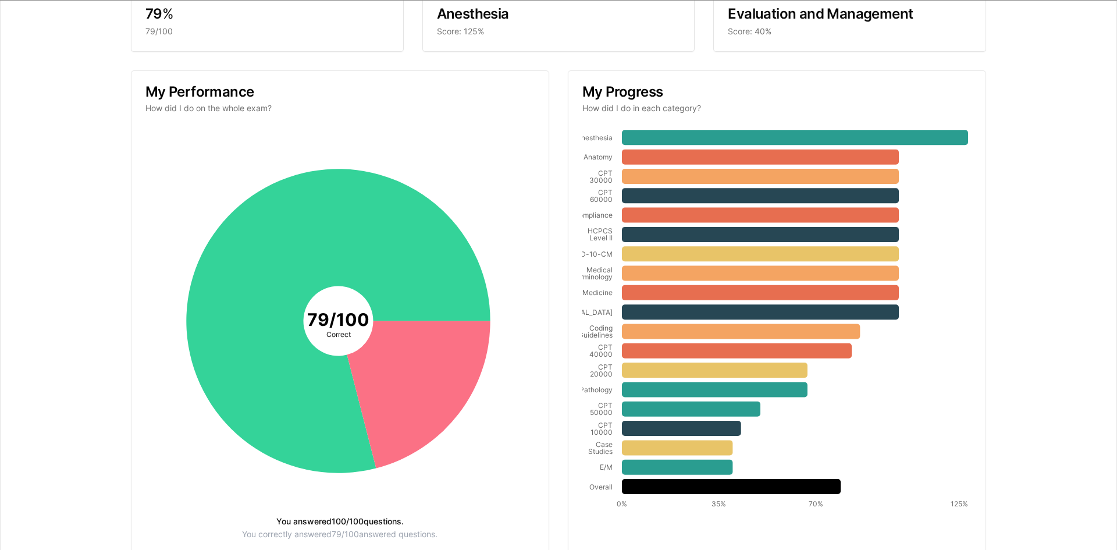
scroll to position [158, 0]
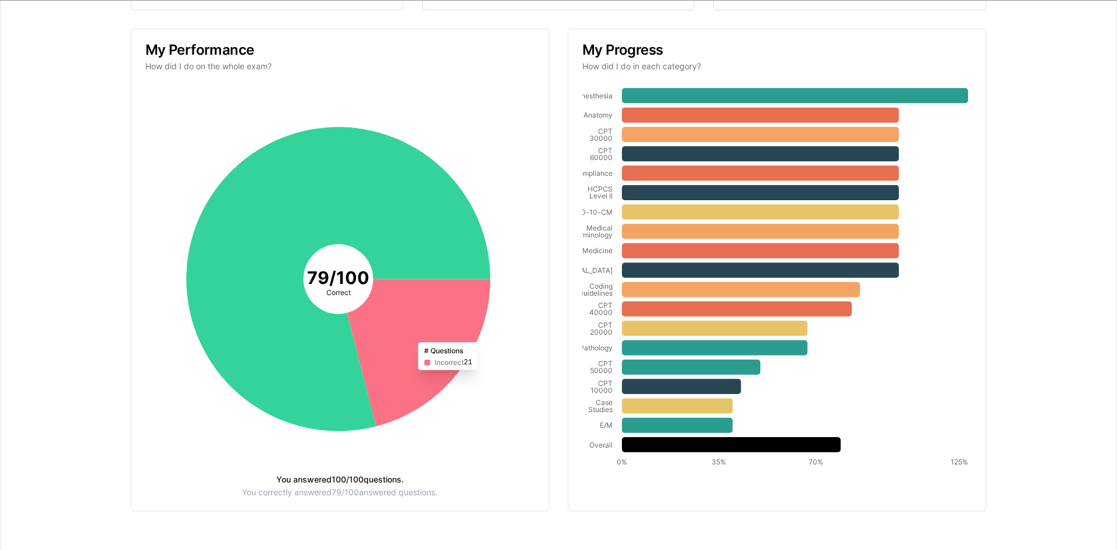
click at [405, 330] on icon at bounding box center [418, 352] width 143 height 147
drag, startPoint x: 607, startPoint y: 426, endPoint x: 696, endPoint y: 426, distance: 88.4
click at [696, 426] on icon "Anesthesia Anatomy CPT 30000 CPT 60000 Compliance HCPCS Level II ICD-10-CM Medi…" at bounding box center [775, 280] width 386 height 386
click at [702, 407] on icon at bounding box center [677, 405] width 111 height 15
click at [596, 404] on tspan "Case" at bounding box center [604, 402] width 17 height 9
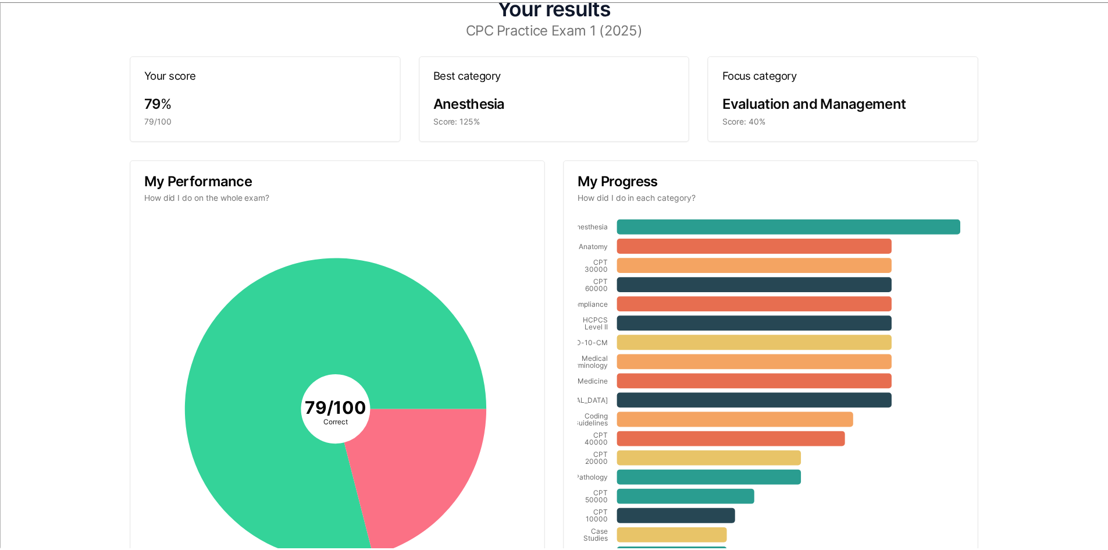
scroll to position [0, 0]
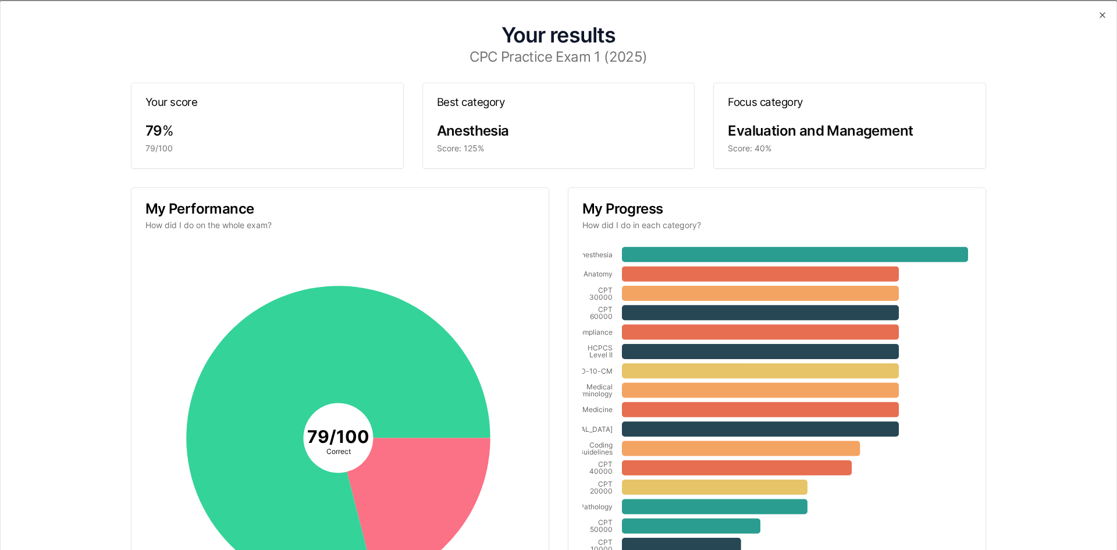
click at [906, 236] on div "My Progress How did I do in each category?" at bounding box center [776, 216] width 417 height 57
click at [1098, 17] on icon "button" at bounding box center [1102, 14] width 9 height 9
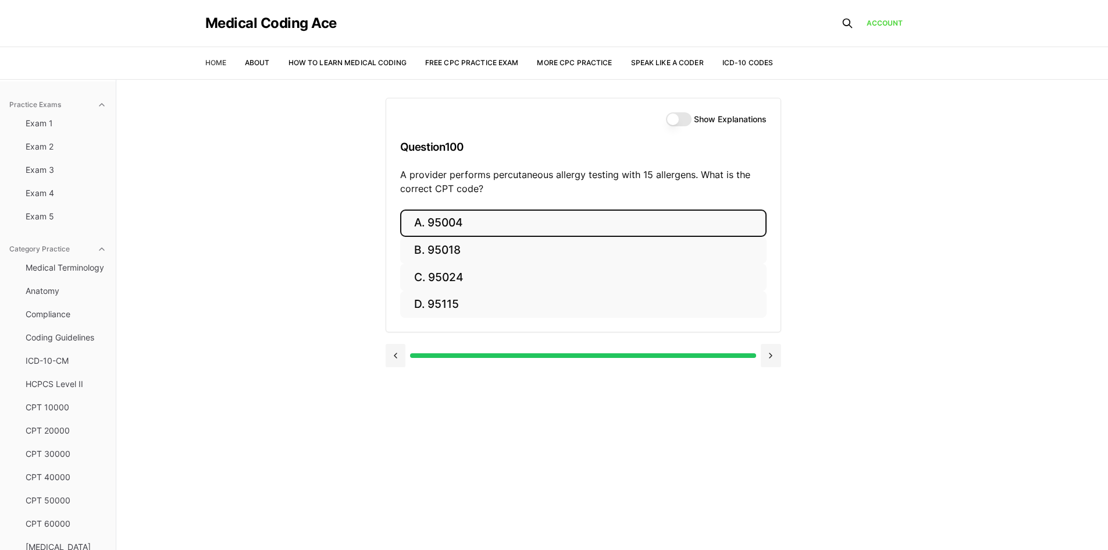
click at [209, 61] on link "Home" at bounding box center [215, 62] width 21 height 9
click at [216, 62] on link "Home" at bounding box center [215, 62] width 21 height 9
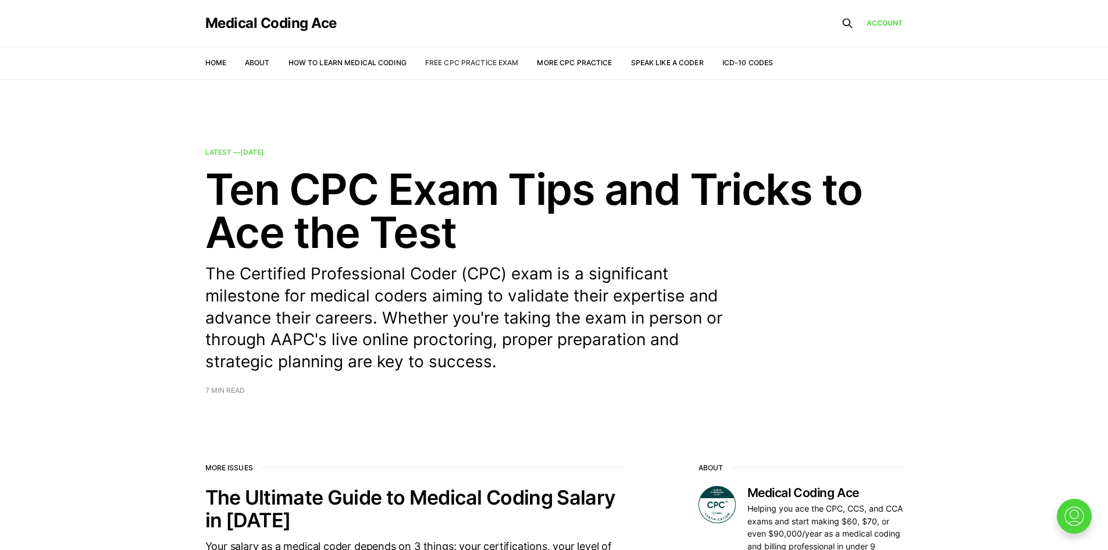
click at [444, 64] on link "Free CPC Practice Exam" at bounding box center [472, 62] width 94 height 9
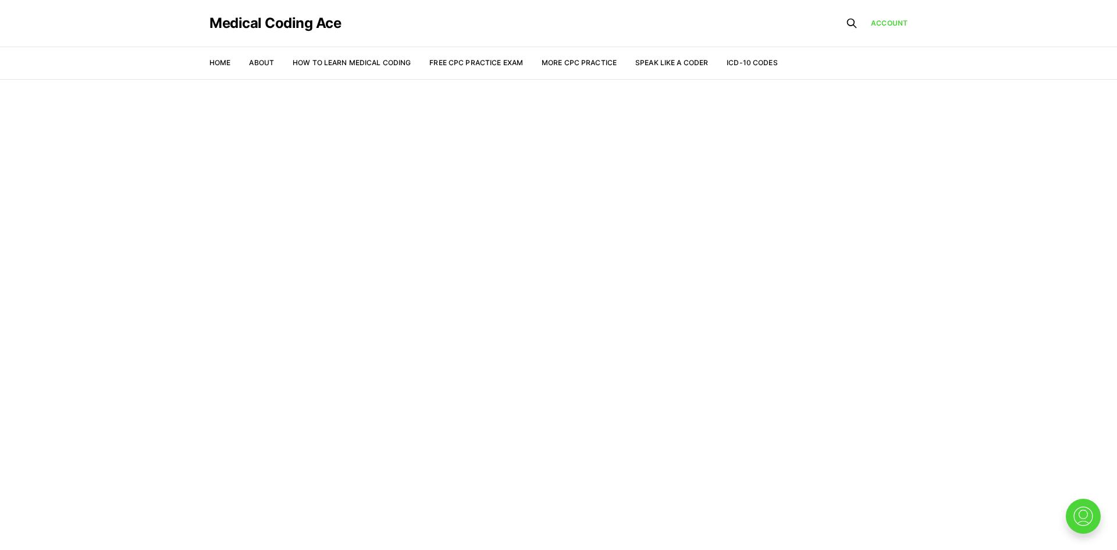
click at [616, 362] on main "Welcome to the Study Center - Student Plan" at bounding box center [558, 314] width 1117 height 471
